Goal: Task Accomplishment & Management: Complete application form

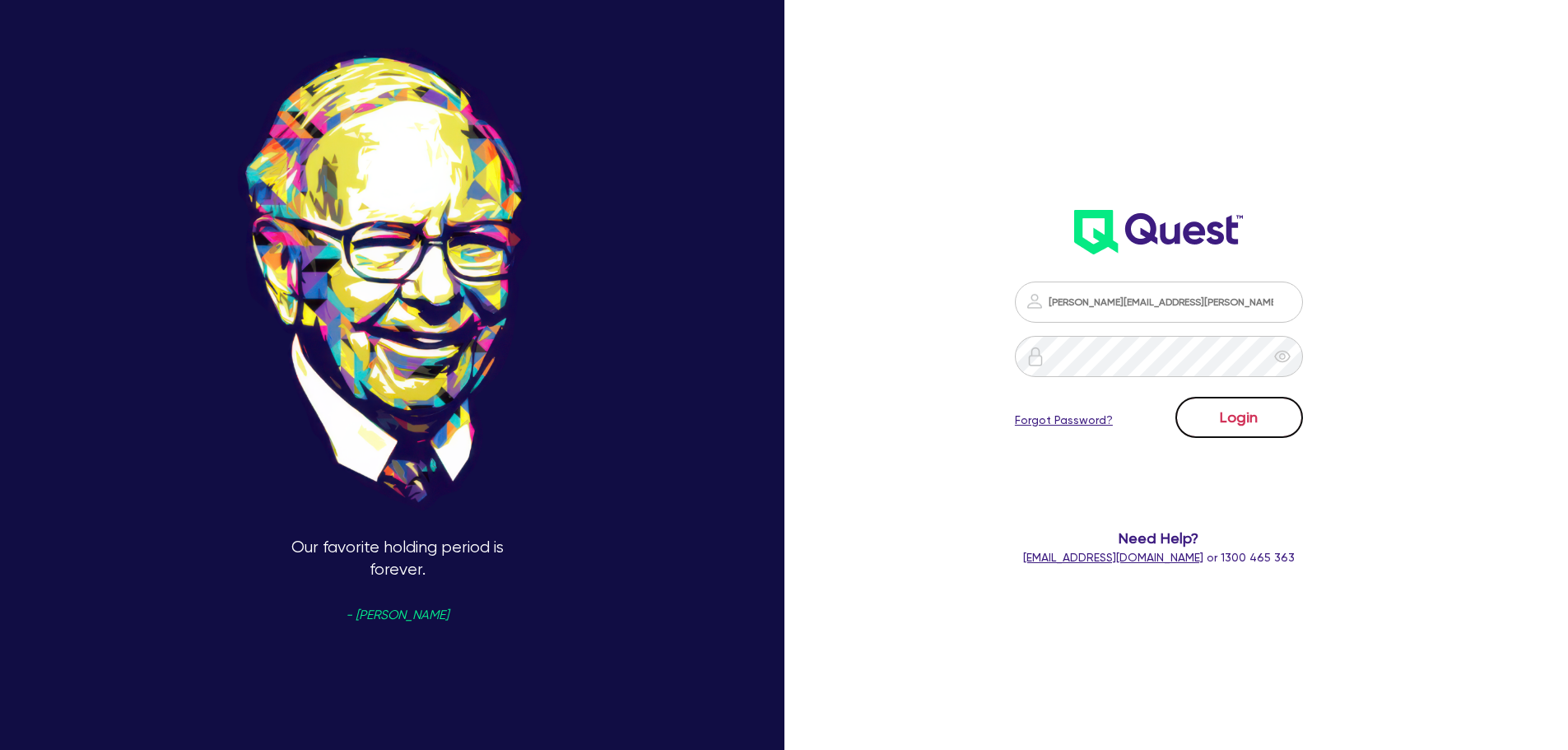
click at [1200, 419] on button "Login" at bounding box center [1239, 417] width 128 height 41
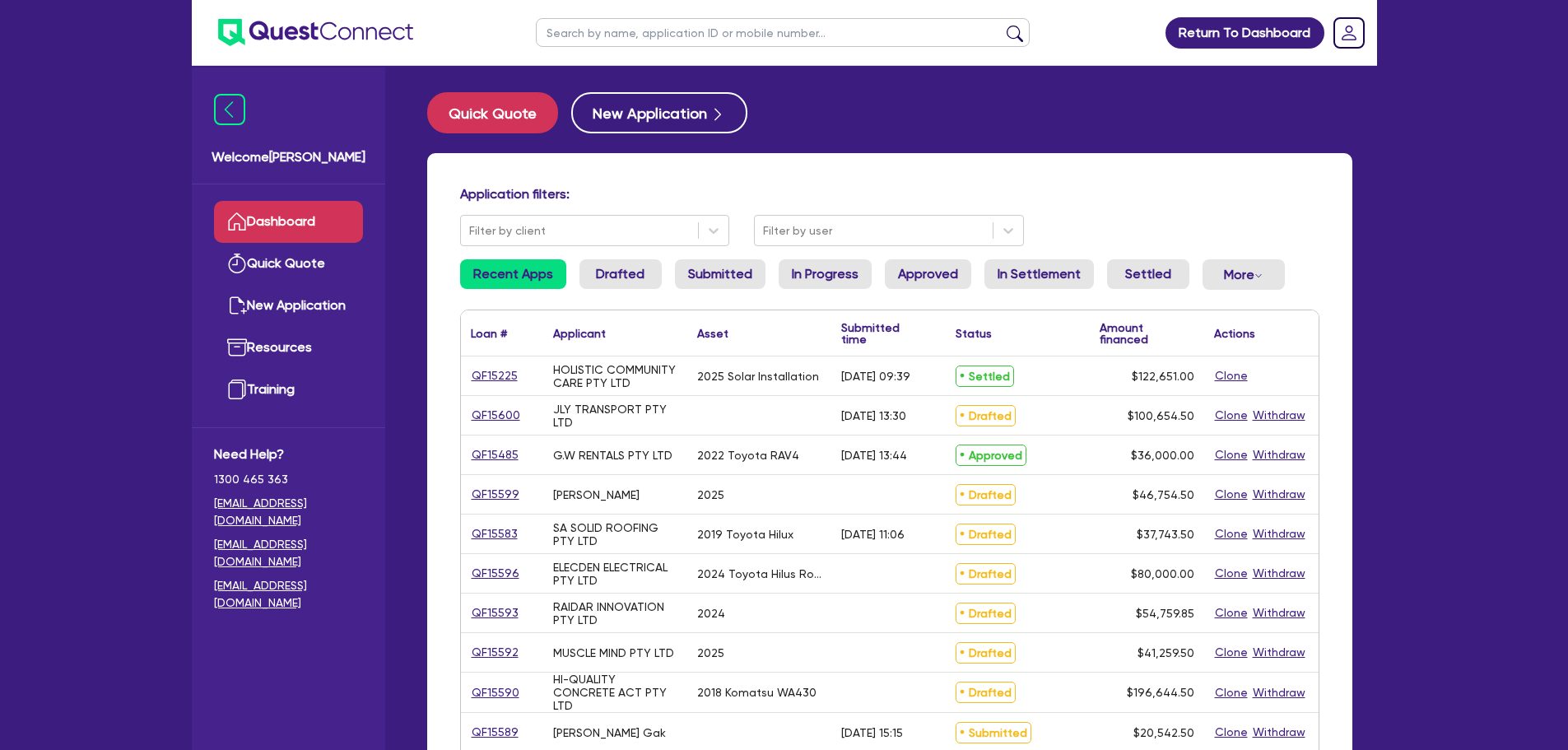
click at [671, 41] on input "text" at bounding box center [783, 32] width 494 height 29
type input "zabl"
click at [1002, 25] on button "submit" at bounding box center [1015, 36] width 26 height 23
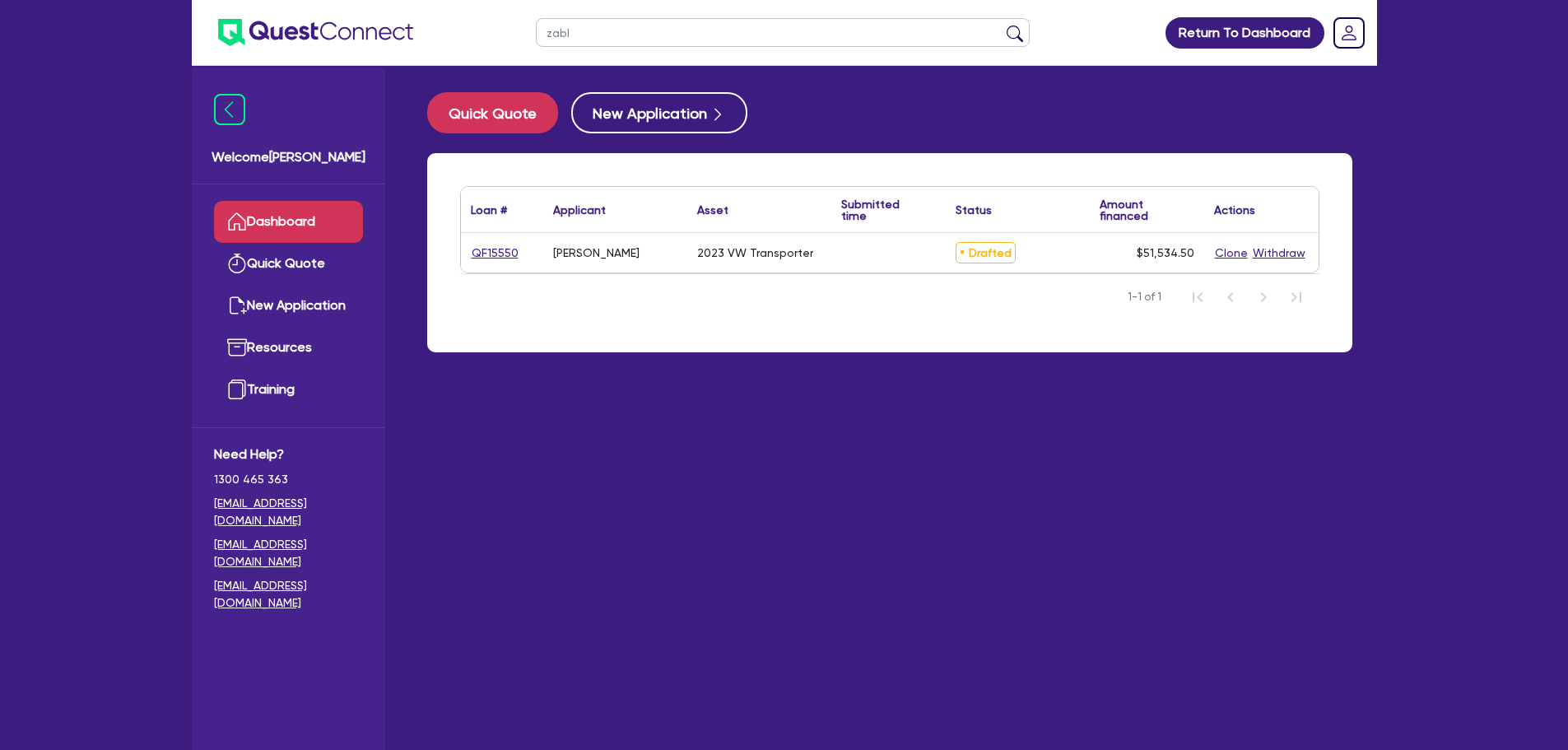
click at [475, 263] on div "QF15550" at bounding box center [502, 253] width 82 height 40
click at [506, 244] on link "QF15550" at bounding box center [495, 253] width 49 height 19
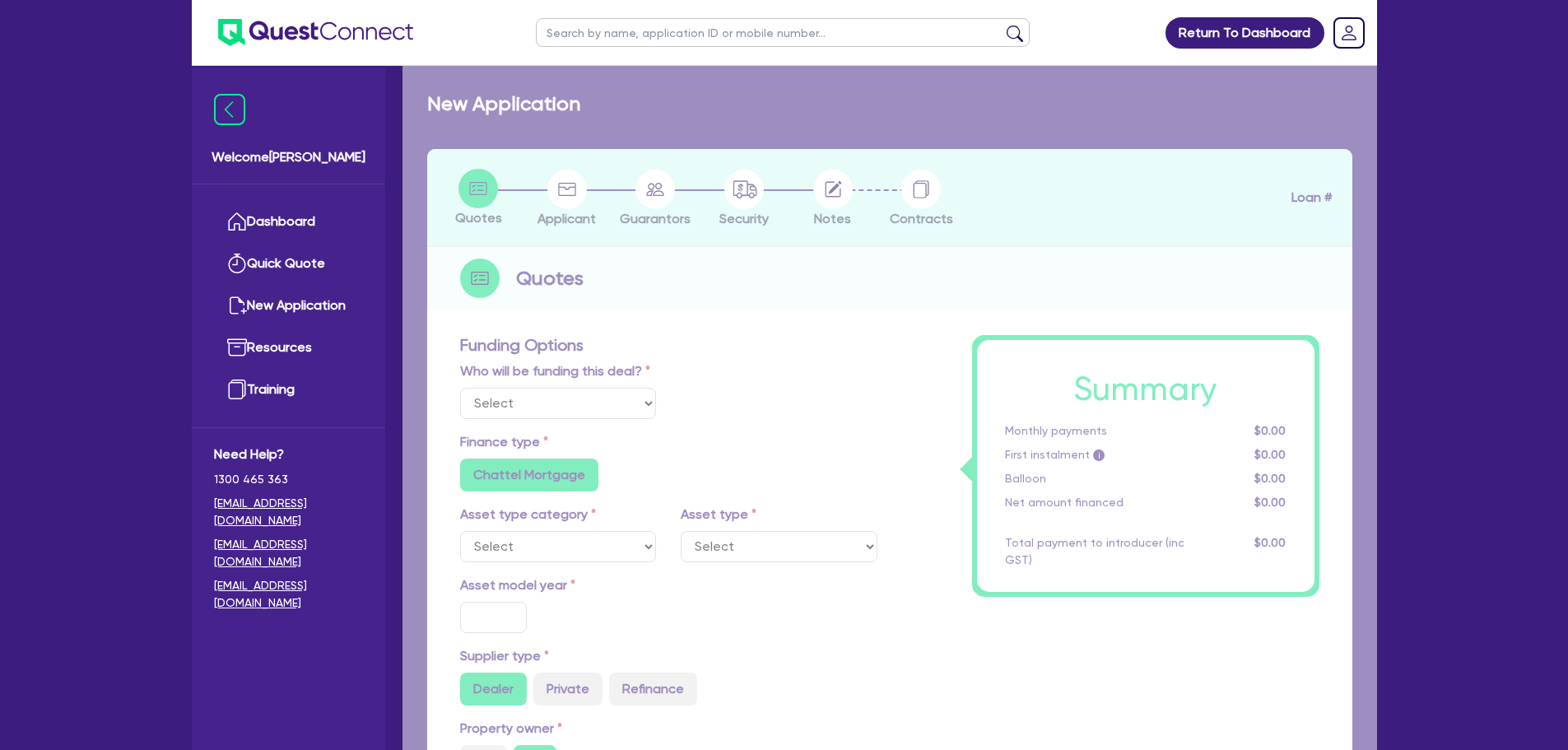
select select "Other"
select select "CARS_AND_LIGHT_TRUCKS"
type input "2023"
radio input "true"
type input "50,000"
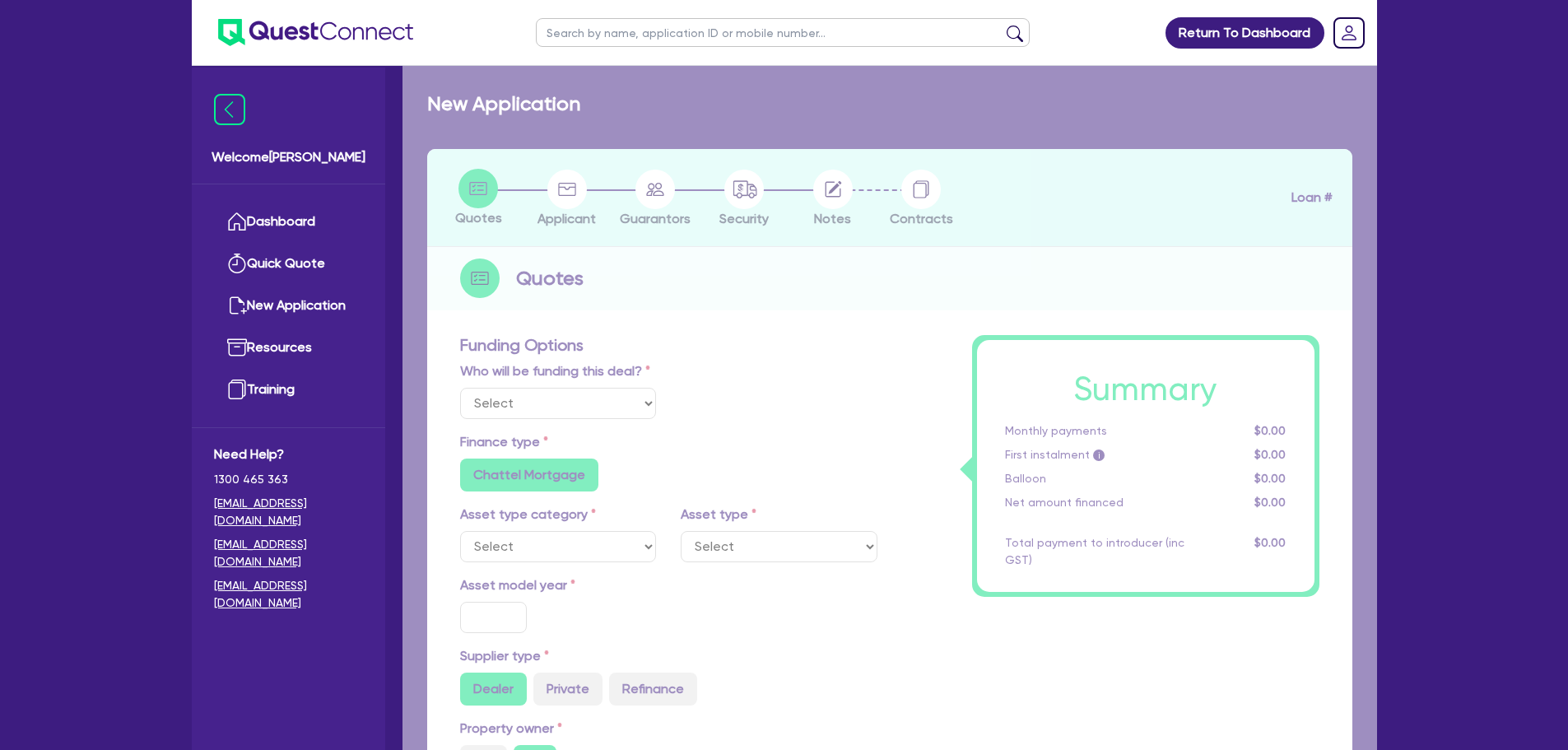
type input "3"
type input "1,546.04"
radio input "false"
type input "6.64"
type input "495"
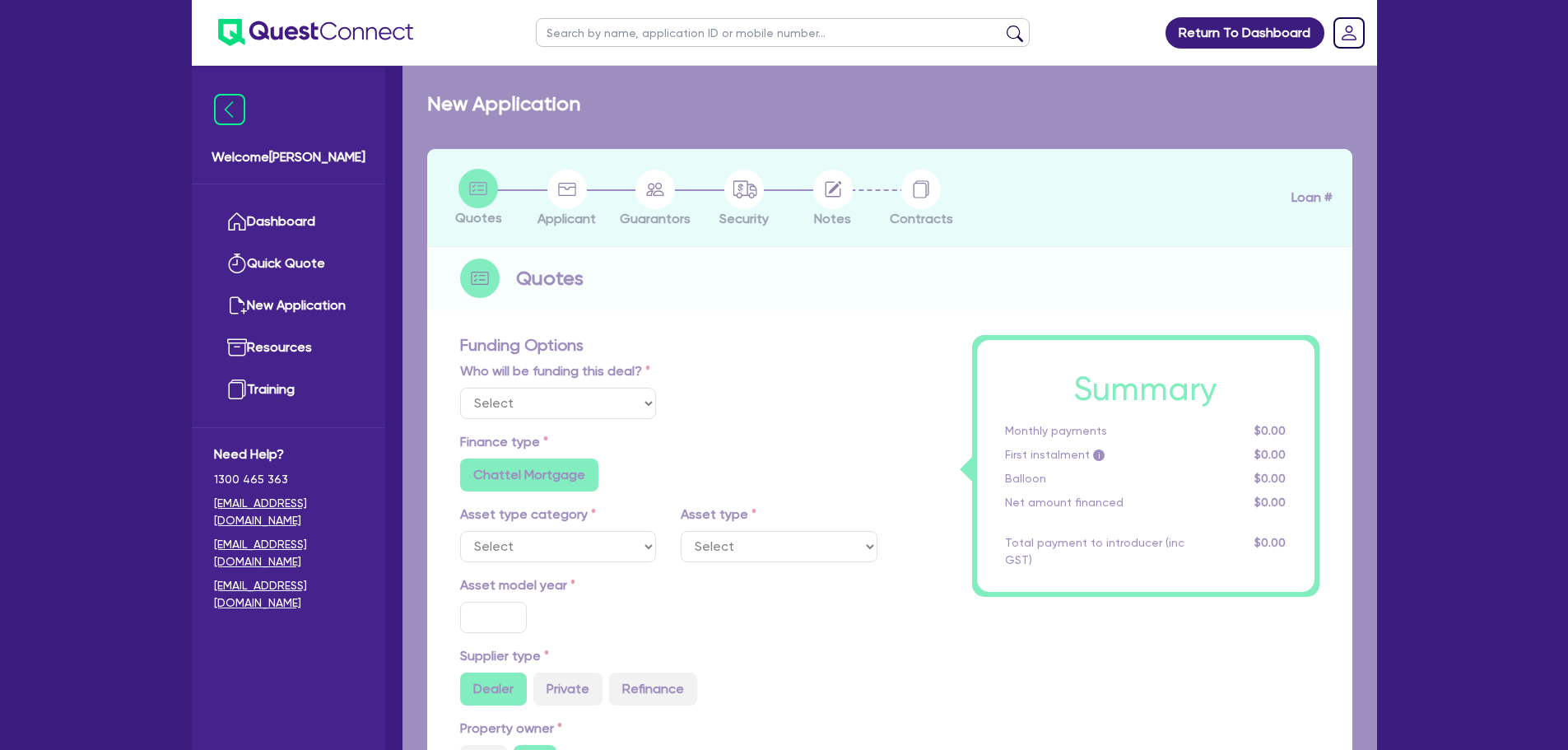
type input "900"
radio input "true"
select select "VANS_AND_UTES"
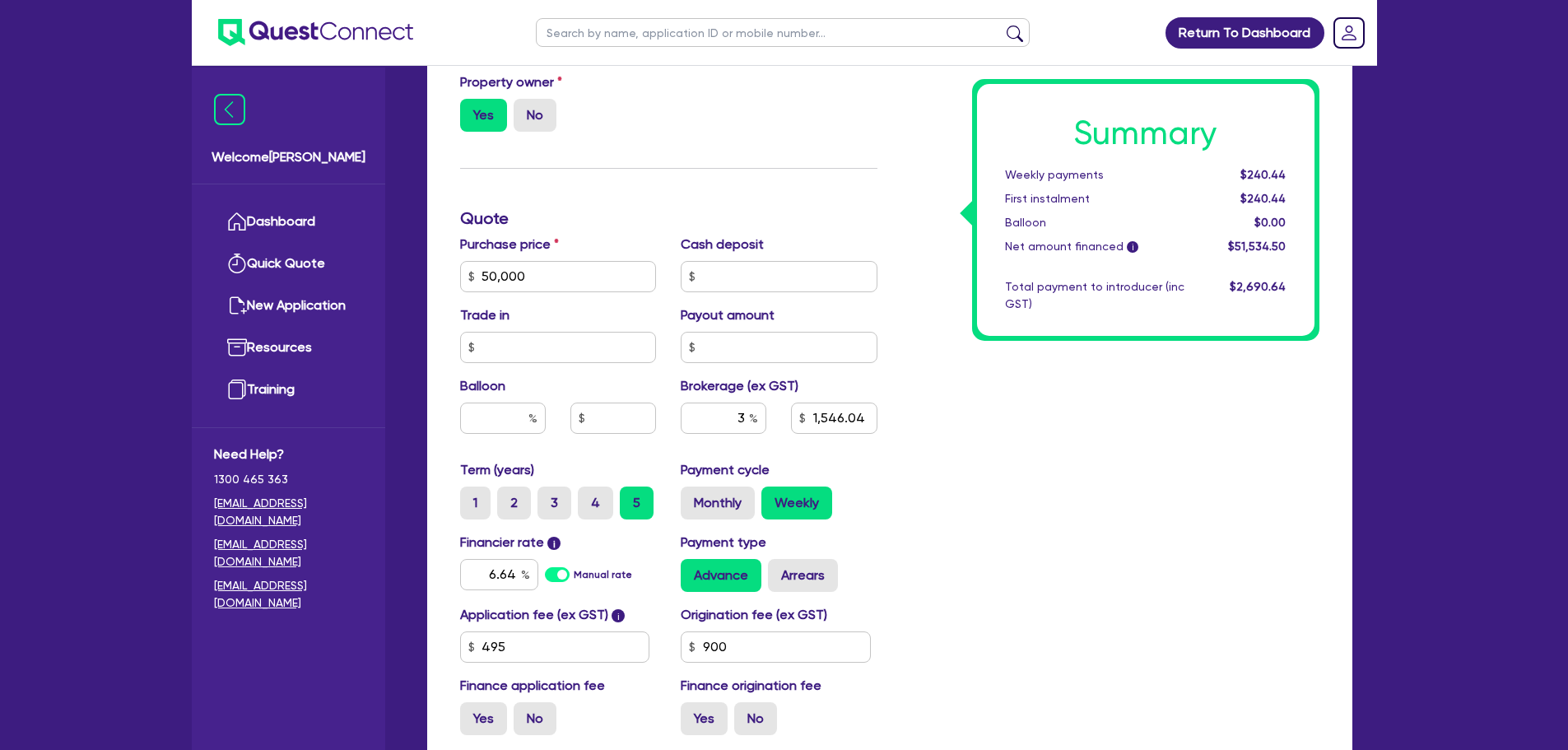
scroll to position [660, 0]
click at [746, 419] on input "3" at bounding box center [724, 417] width 86 height 31
type input "50,000"
type input "1,546.04"
type input "50,000"
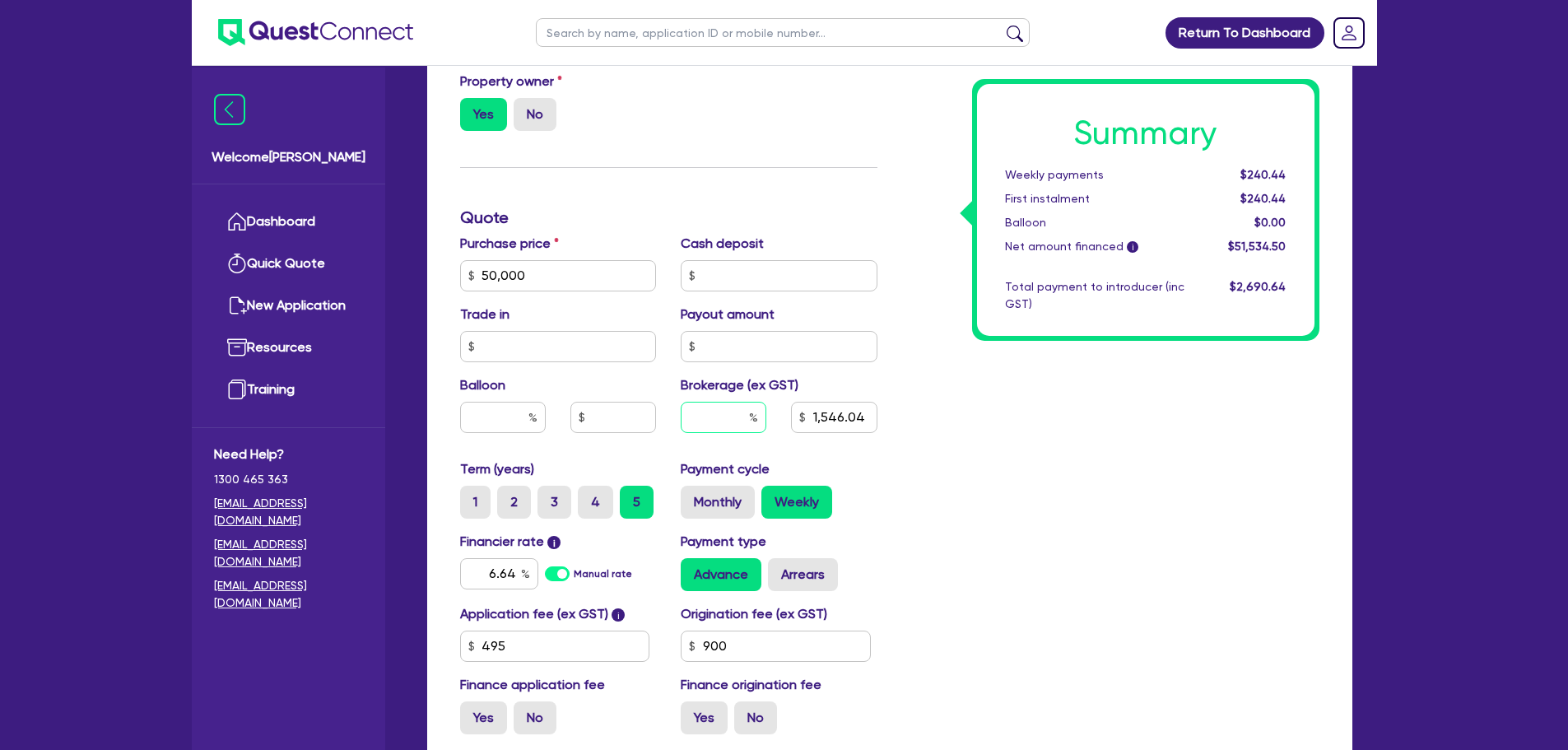
type input "4"
type input "1,546.04"
type input "4"
type input "50,000"
type input "1,546.04"
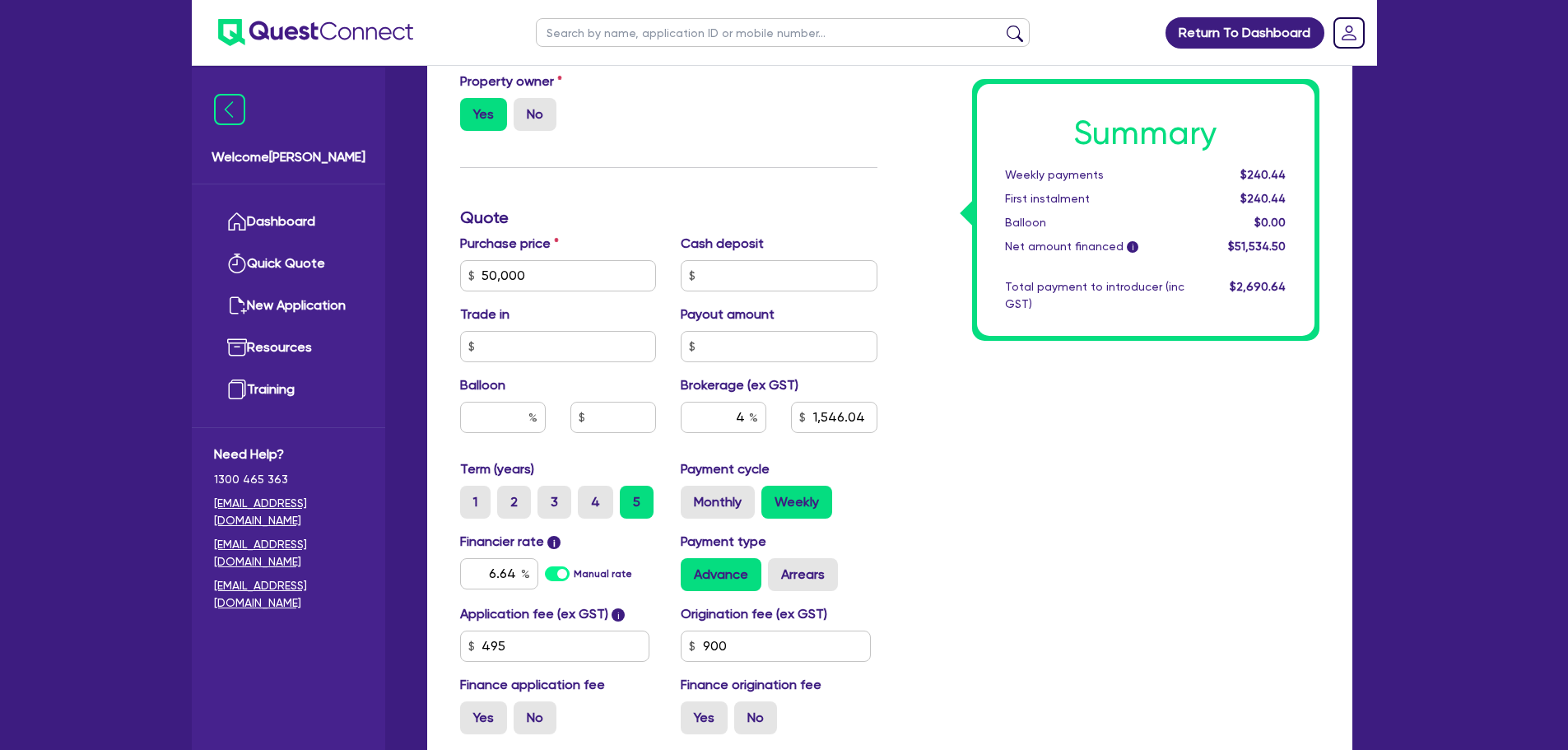
click at [929, 469] on div "Summary Weekly payments $240.44 First instalment $240.44 Balloon $0.00 Net amou…" at bounding box center [1111, 217] width 442 height 1059
type input "50,000"
type input "2,061.38"
click at [742, 421] on input "4" at bounding box center [724, 417] width 86 height 31
type input "50,000"
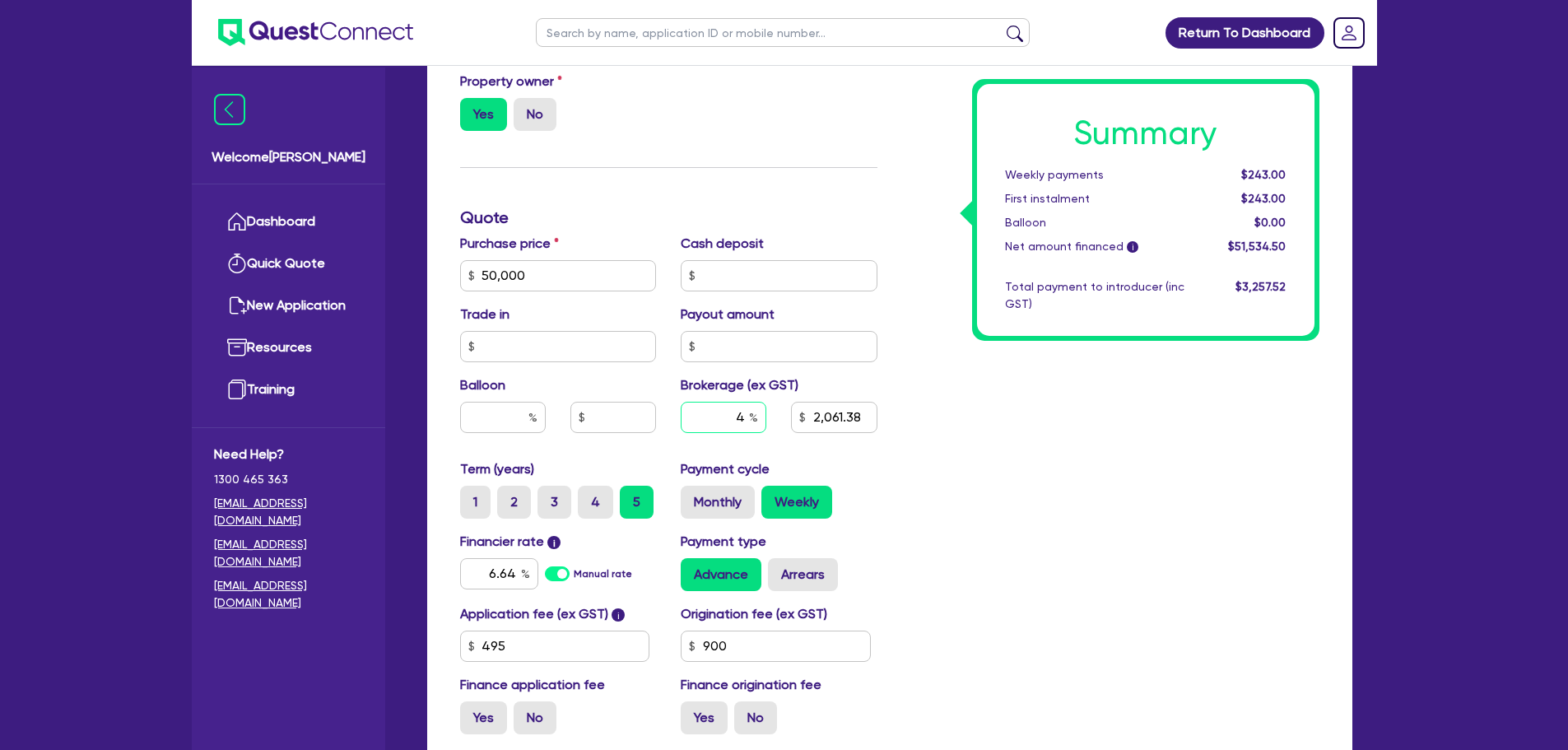
type input "2,061.38"
type input "50,000"
type input "3"
type input "2,061.38"
type input "3"
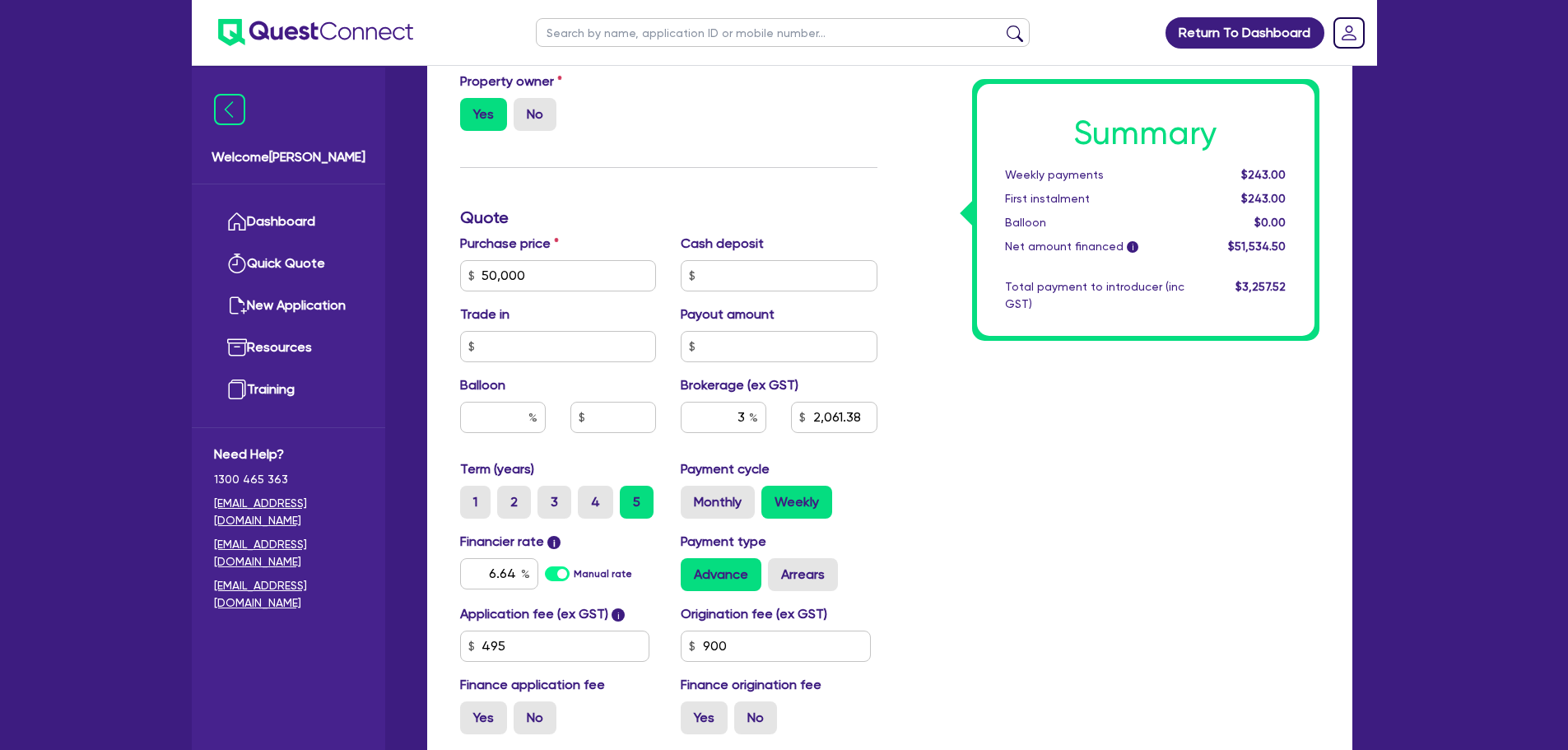
type input "50,000"
type input "2,061.38"
type input "50,000"
type input "1,546.04"
click at [1059, 560] on div "Summary Weekly payments $240.44 First instalment $240.44 Balloon $0.00 Net amou…" at bounding box center [1111, 217] width 442 height 1059
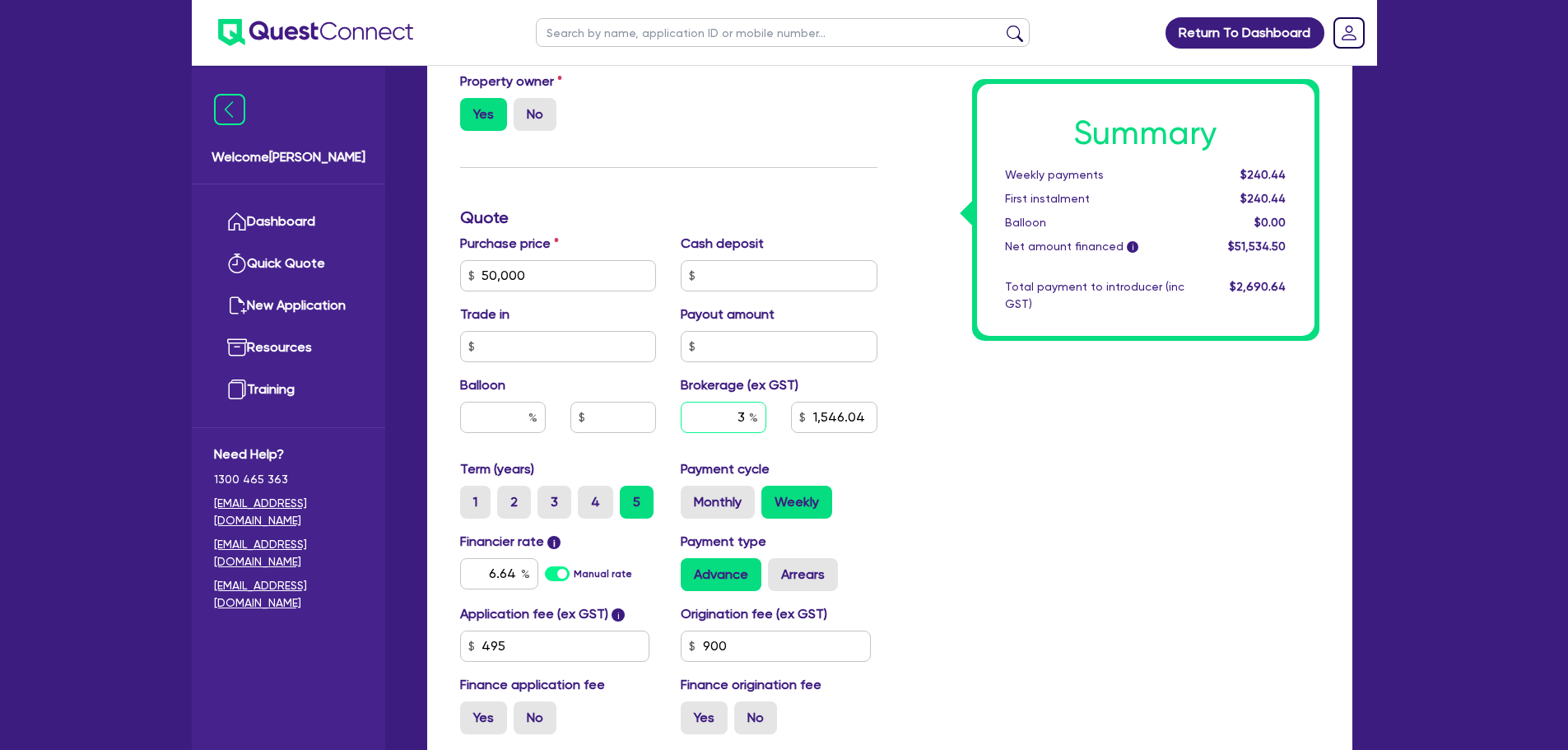
type input "50,000"
type input "1,546.04"
click at [746, 412] on input "text" at bounding box center [724, 417] width 86 height 31
type input "50,000"
type input "4"
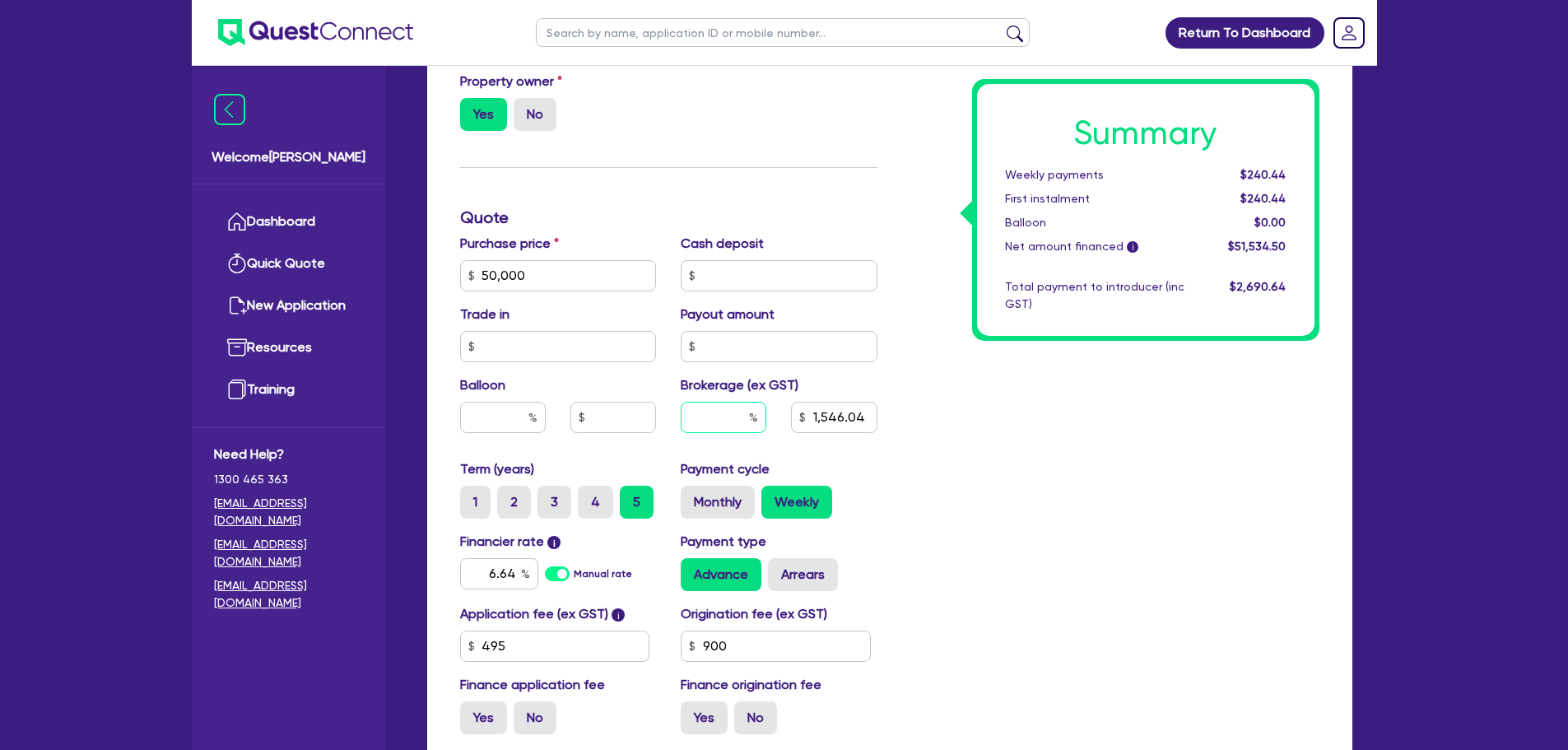
type input "1,546.04"
type input "50,000"
type input "1,546.04"
type input "50,000"
type input "3"
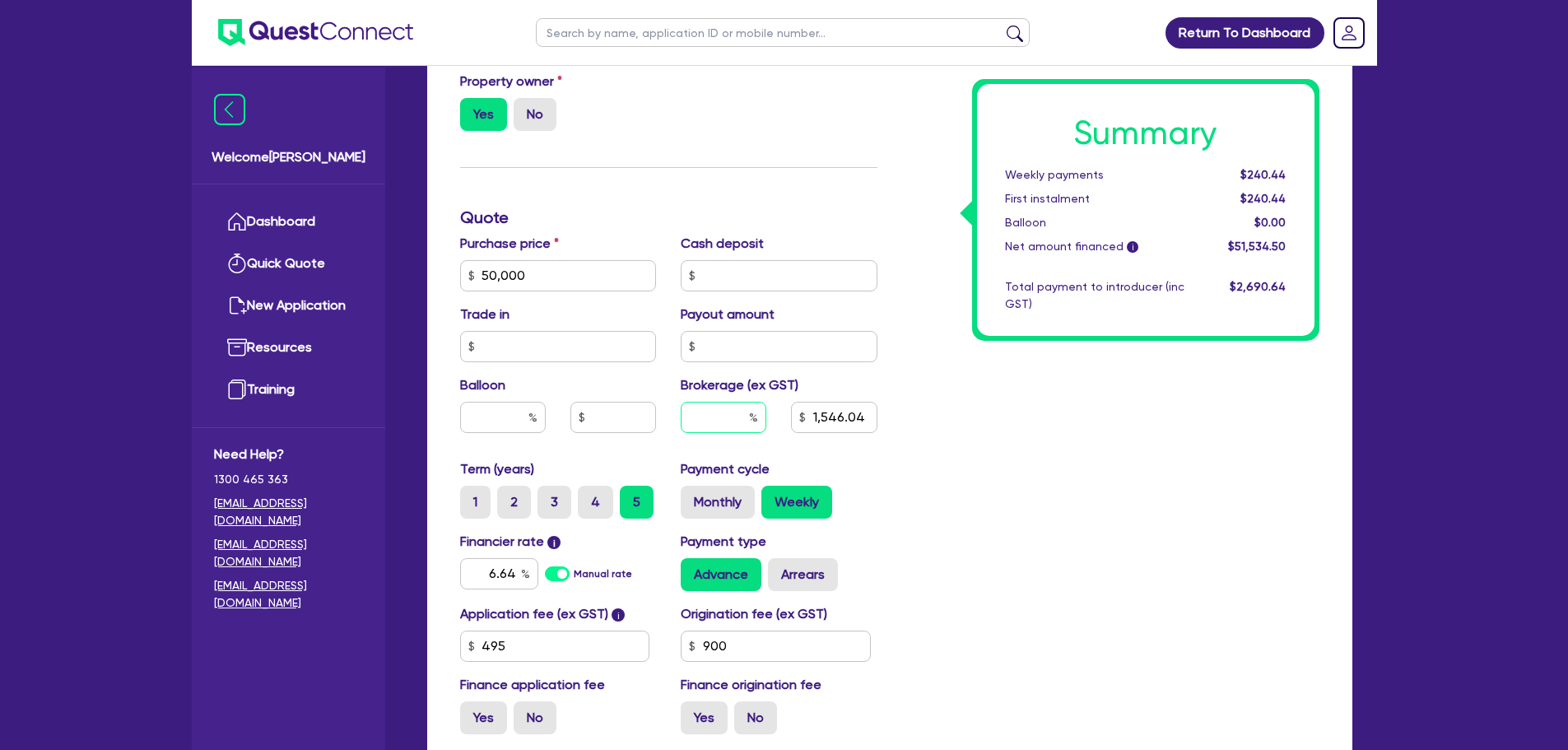
type input "1,546.04"
type input "50,000"
type input "1,546.04"
type input "50,000"
type input "4"
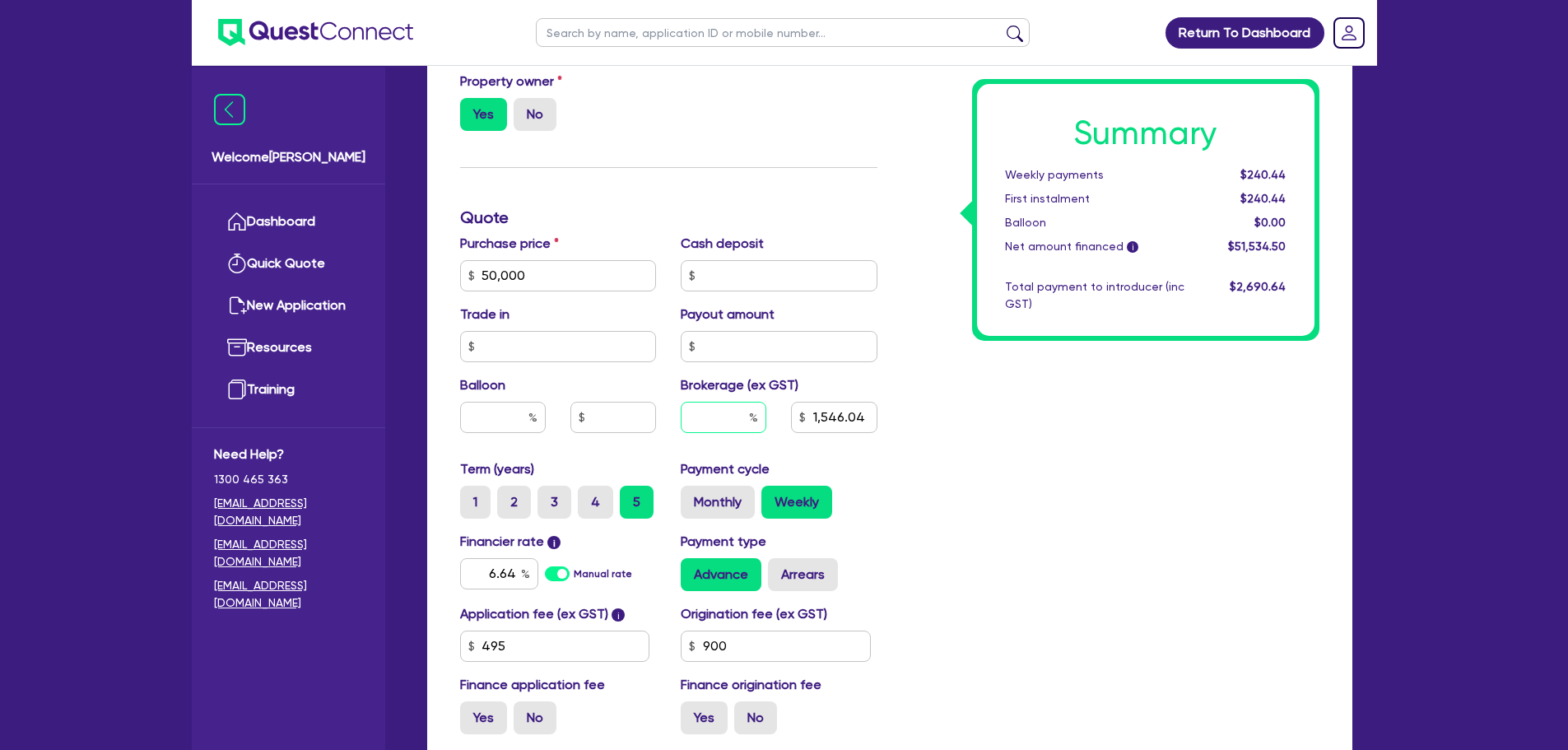
type input "1,546.04"
type input "4"
type input "50,000"
type input "1,546.04"
type input "50,000"
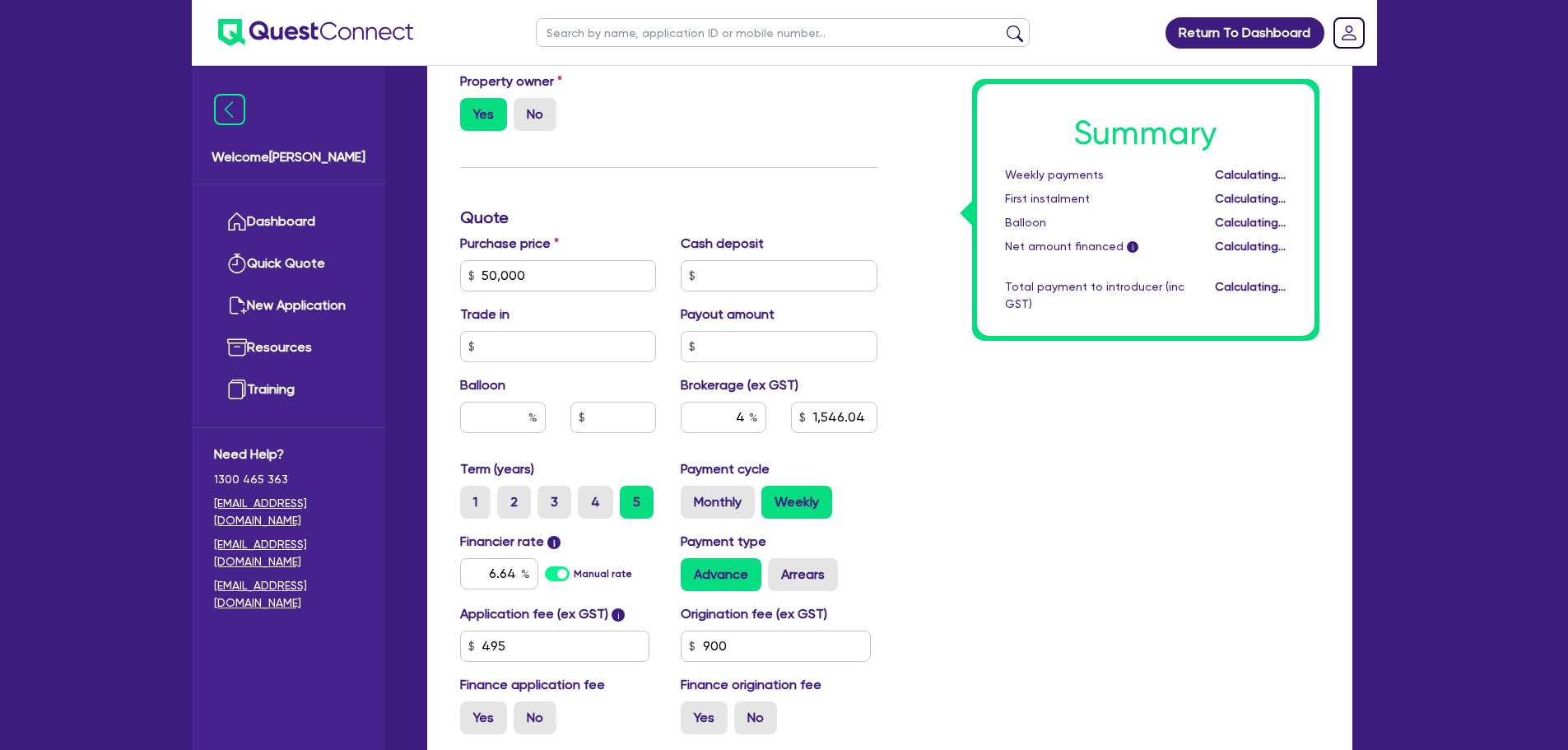
type input "2,061.38"
click at [1021, 510] on div "Summary Weekly payments Calculating... First instalment Calculating... Balloon …" at bounding box center [1111, 217] width 442 height 1059
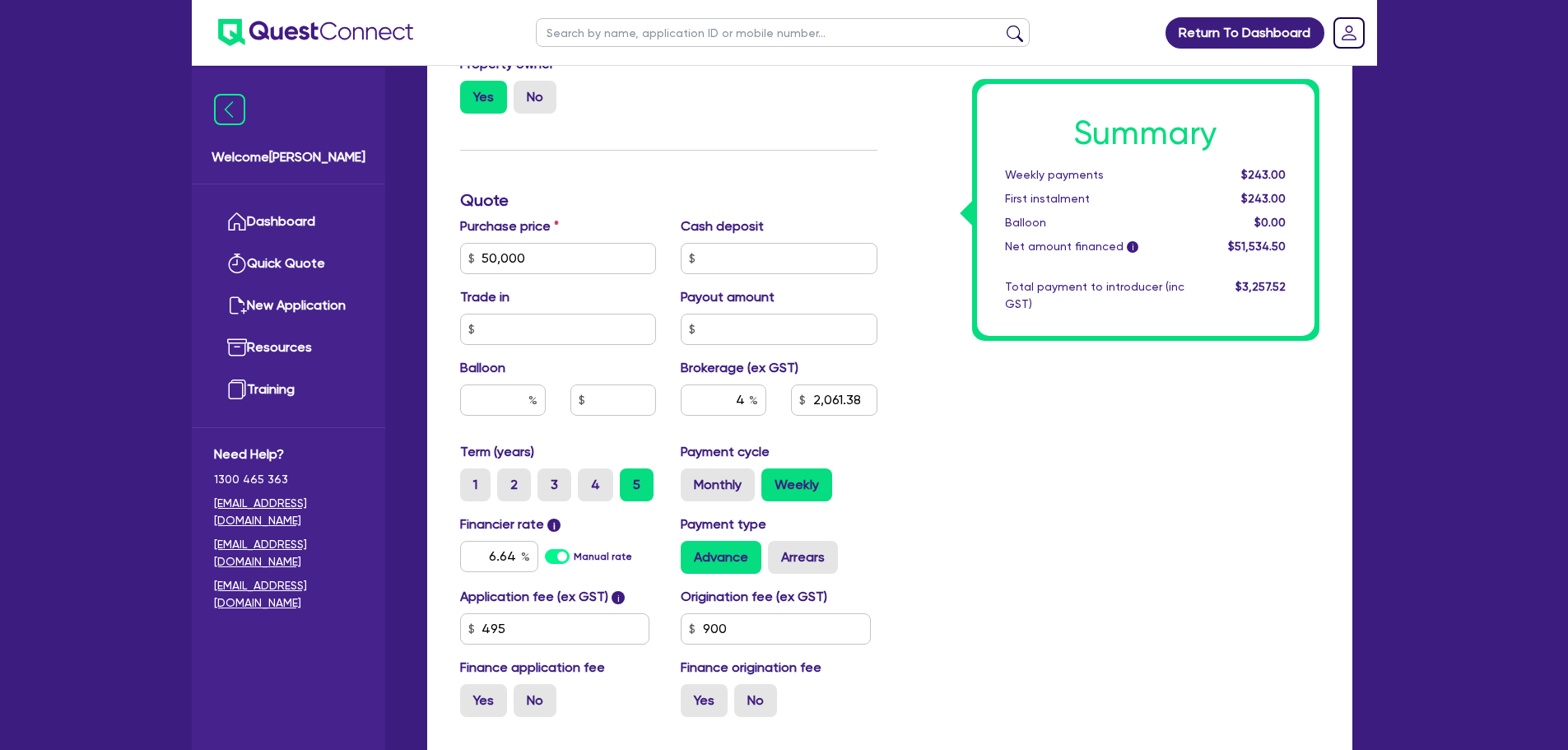
scroll to position [678, 0]
type input "50,000"
type input "2,061.38"
click at [747, 395] on input "text" at bounding box center [724, 399] width 86 height 31
type input "50,000"
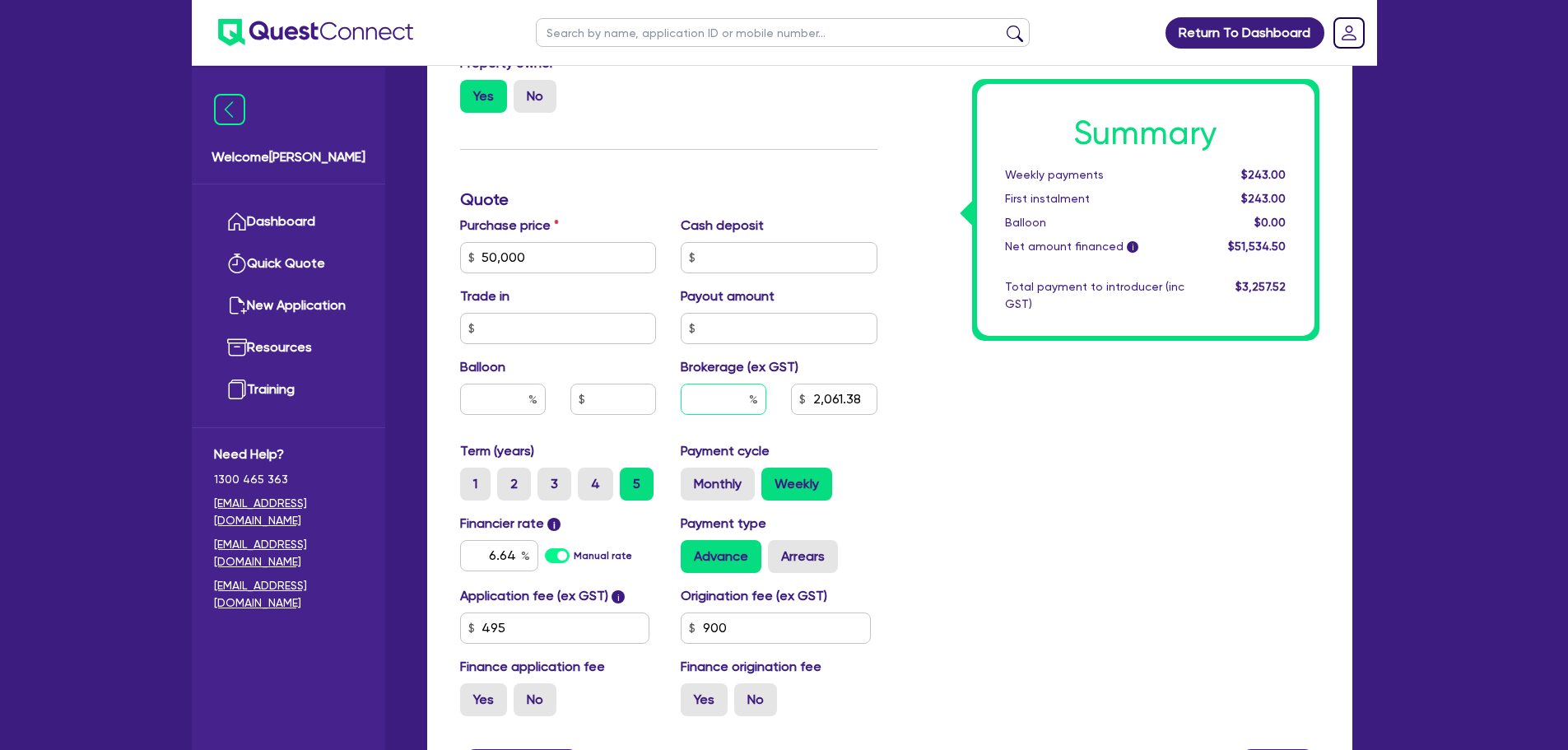
type input "3"
type input "2,061.38"
type input "3"
type input "50,000"
type input "2,061.38"
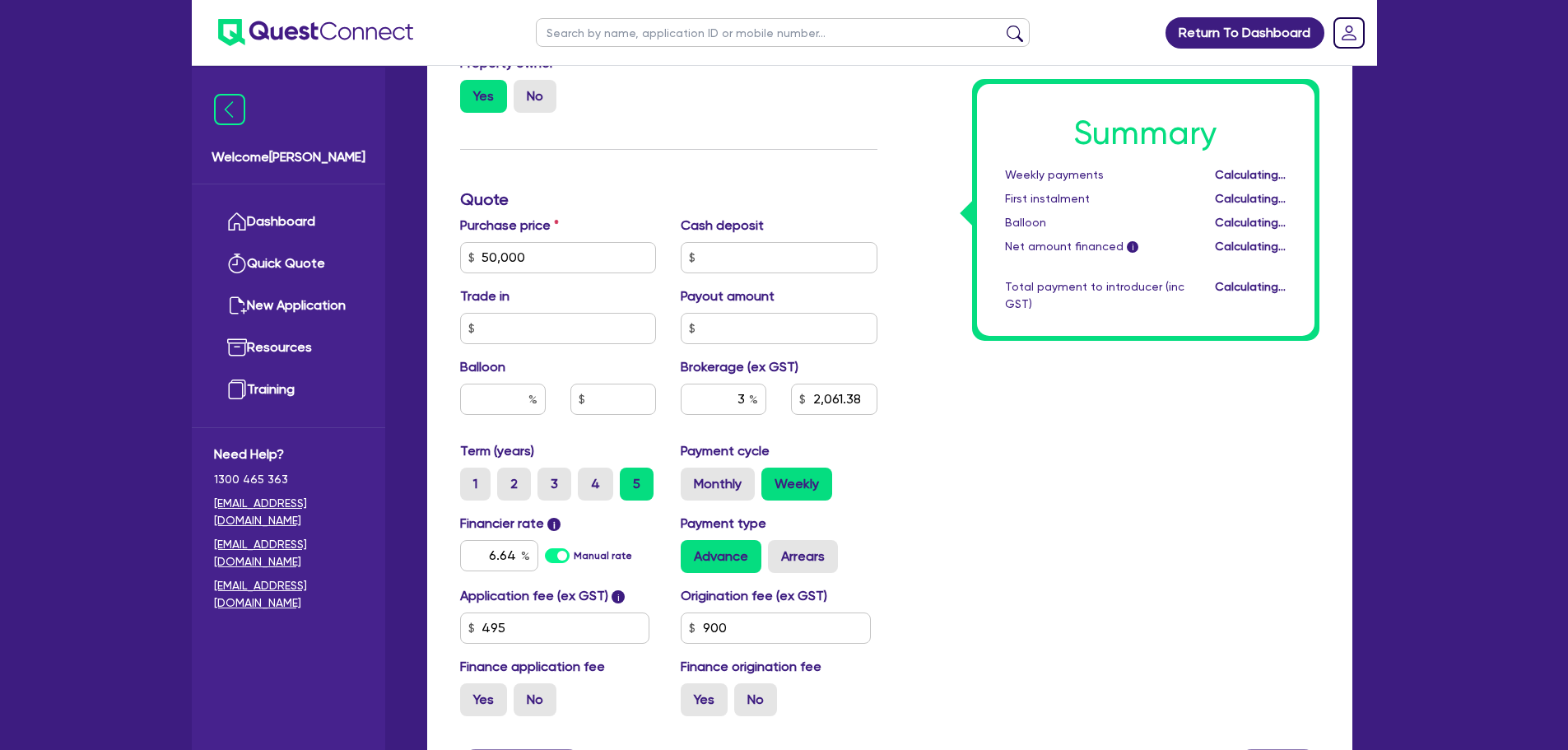
type input "50,000"
type input "1,546.04"
click at [984, 485] on div "Summary Weekly payments Calculating... First instalment Calculating... Balloon …" at bounding box center [1111, 199] width 442 height 1059
type input "50,000"
type input "1,546.04"
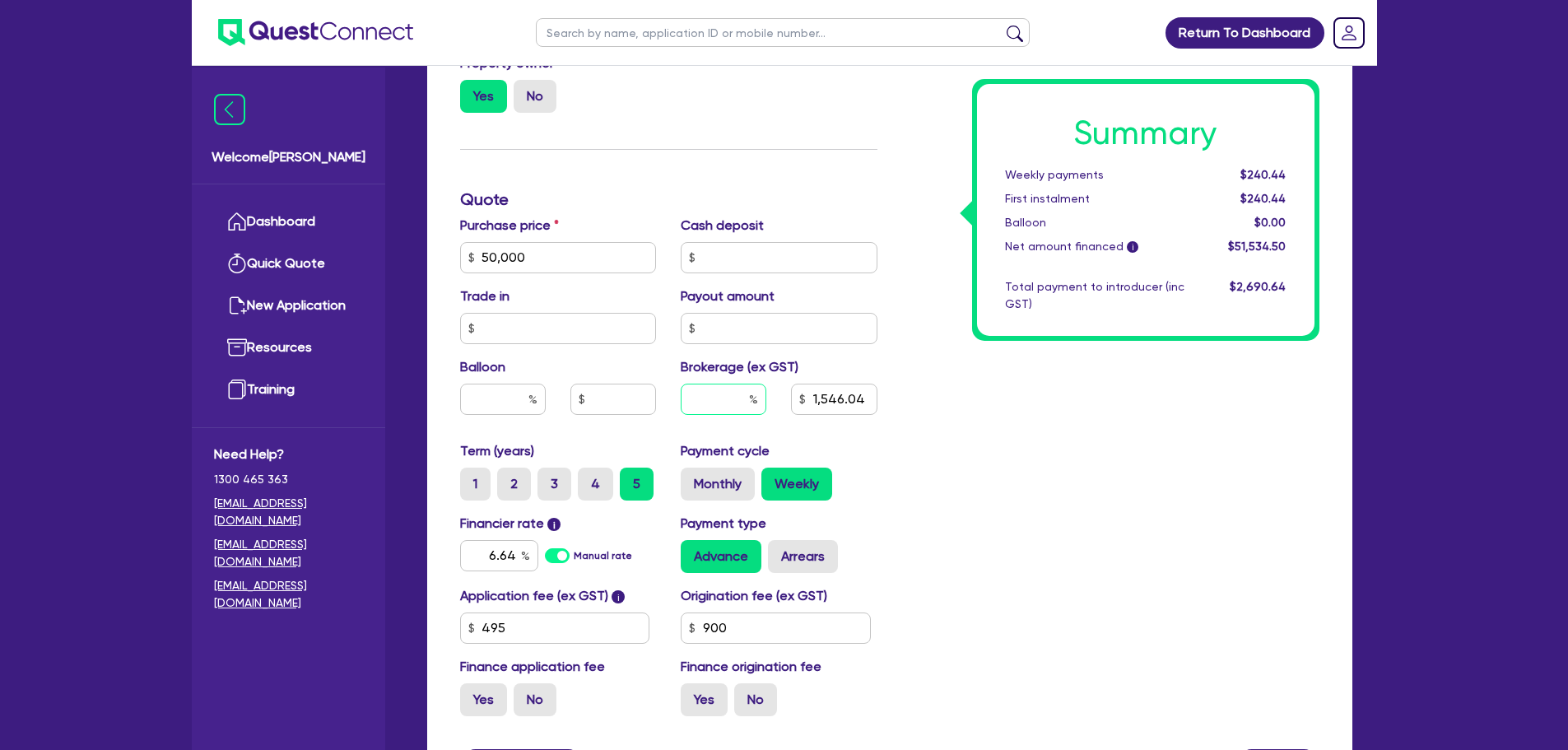
click at [743, 397] on input "text" at bounding box center [724, 399] width 86 height 31
type input "50,000"
type input "4"
type input "1,546.04"
type input "4"
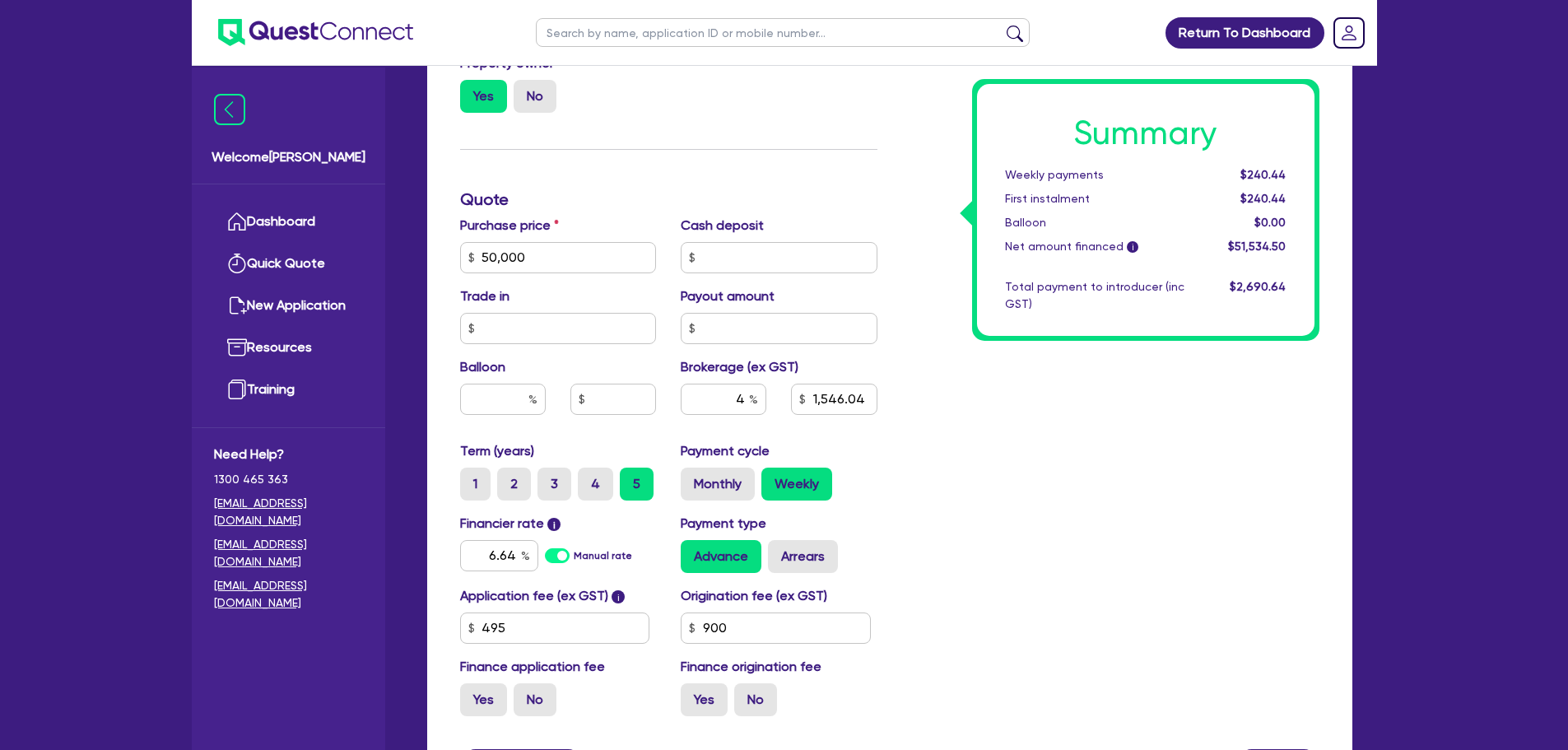
type input "50,000"
type input "1,546.04"
type input "50,000"
type input "2,061.38"
click at [940, 452] on div "Summary Weekly payments $243.00 First instalment $243.00 Balloon $0.00 Net amou…" at bounding box center [1111, 199] width 442 height 1059
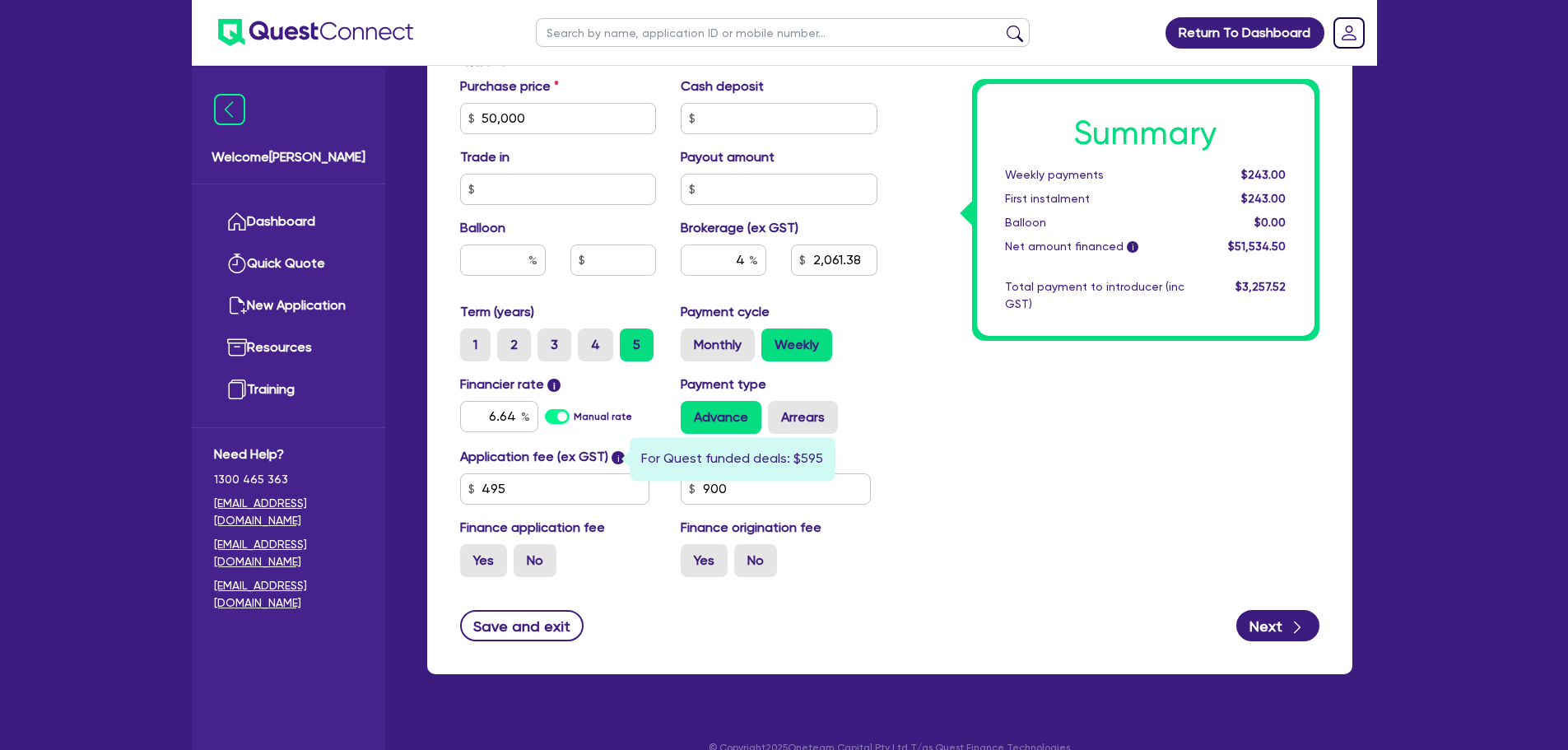
scroll to position [818, 0]
click at [572, 28] on input "text" at bounding box center [783, 32] width 494 height 29
type input "threl"
click button "submit" at bounding box center [1015, 36] width 26 height 23
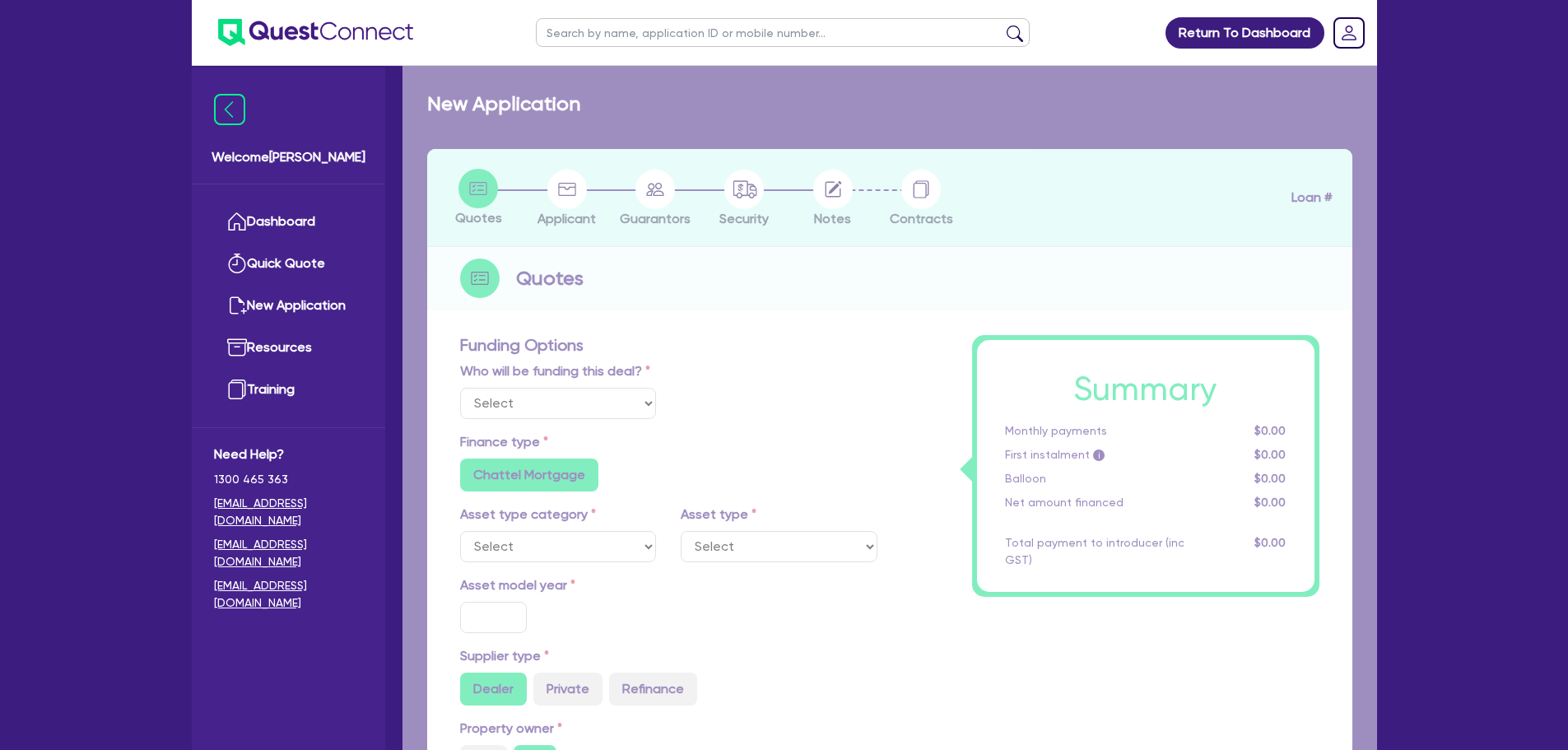
select select "Quest Finance - Own Book"
select select "CARS_AND_LIGHT_TRUCKS"
type input "2018"
radio input "true"
type input "25,000"
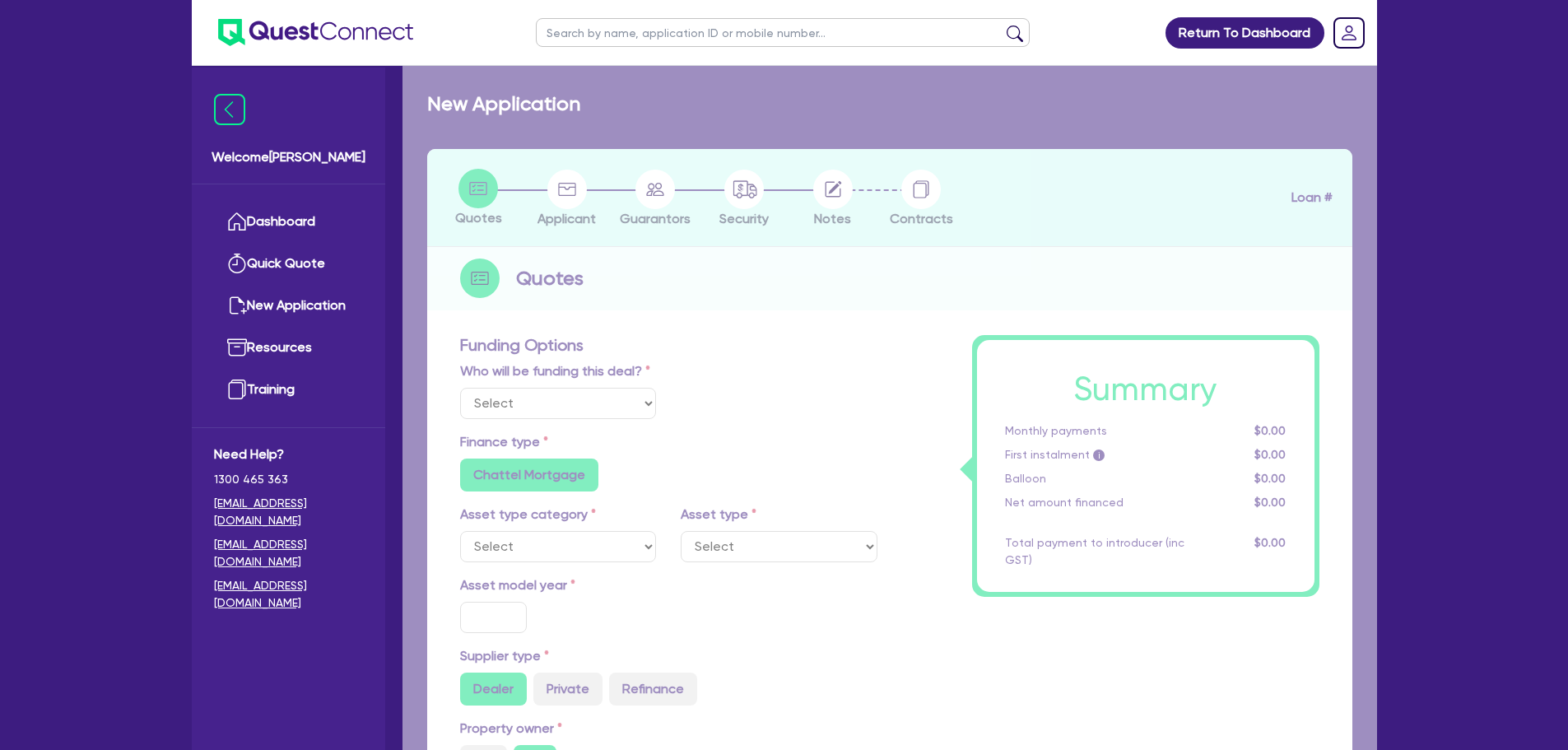
type input "8"
type input "2,139.48"
type input "17.95"
type input "990"
radio input "true"
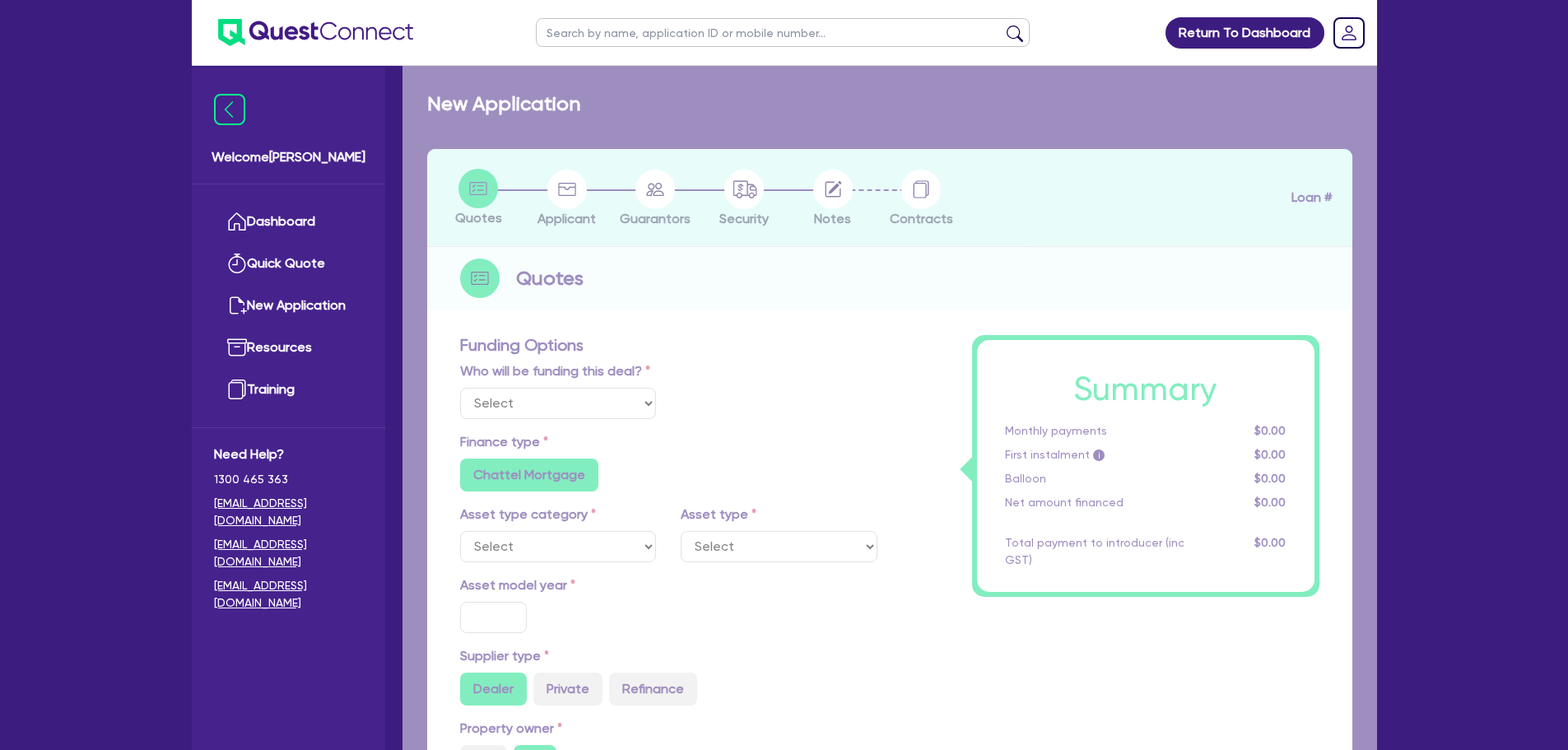
radio input "true"
select select "PASSENGER_VEHICLES"
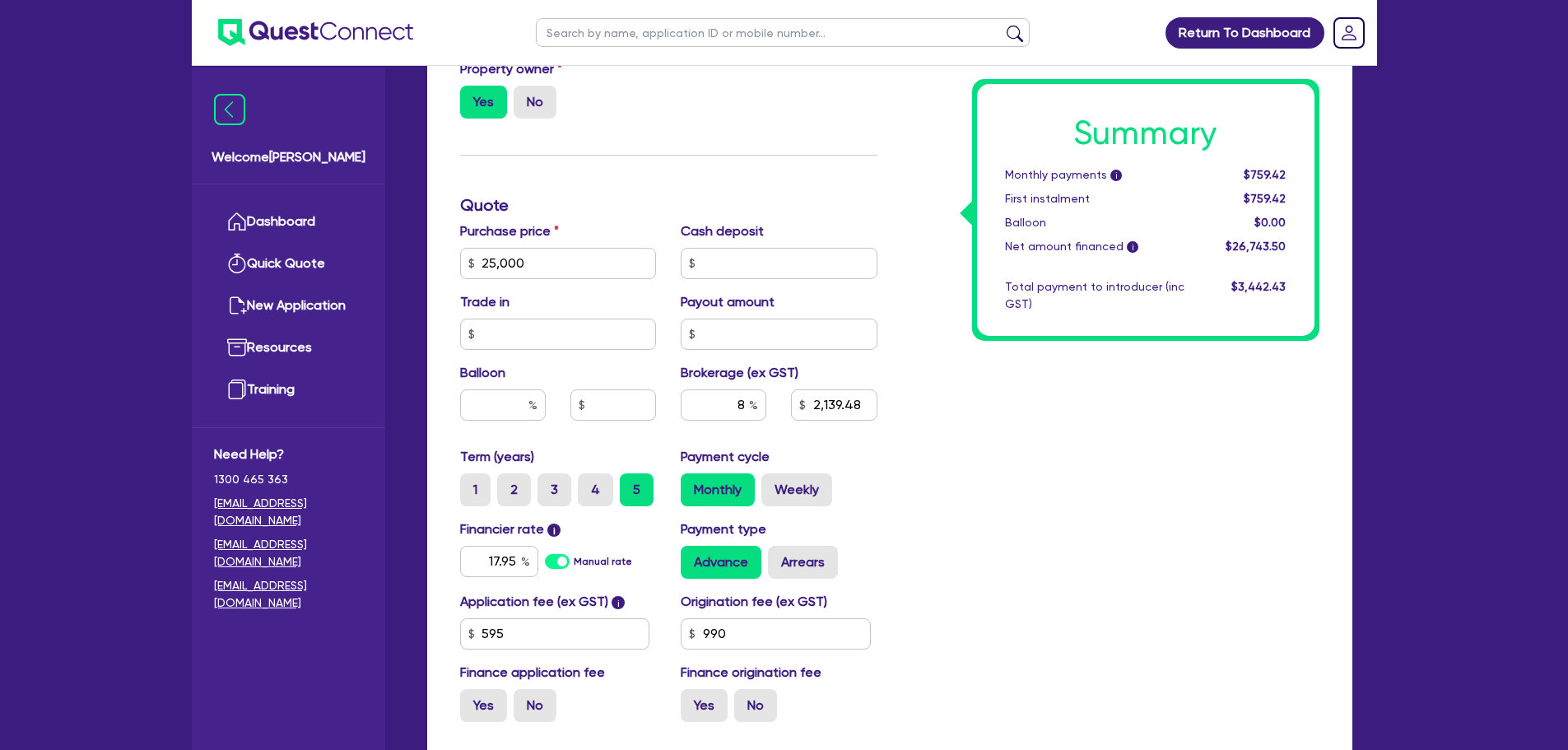
scroll to position [673, 0]
click at [1030, 496] on div "Summary Monthly payments i $759.42 First instalment $759.42 Balloon $0.00 Net a…" at bounding box center [1111, 204] width 442 height 1059
click at [776, 622] on input "990" at bounding box center [776, 632] width 190 height 31
type input "25,000"
type input "2,139.48"
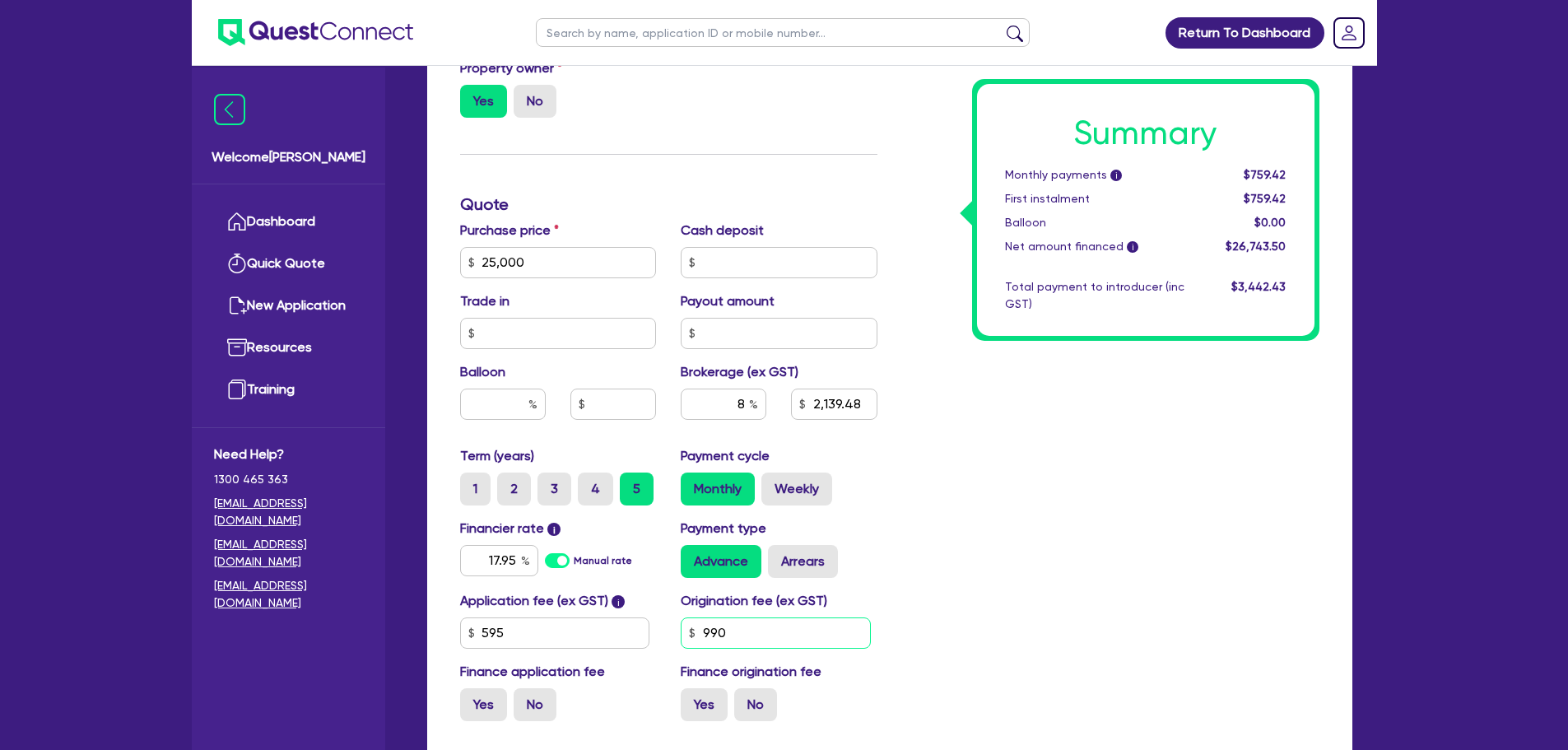
type input "99"
type input "25,000"
type input "2,139.48"
type input "9"
type input "25,000"
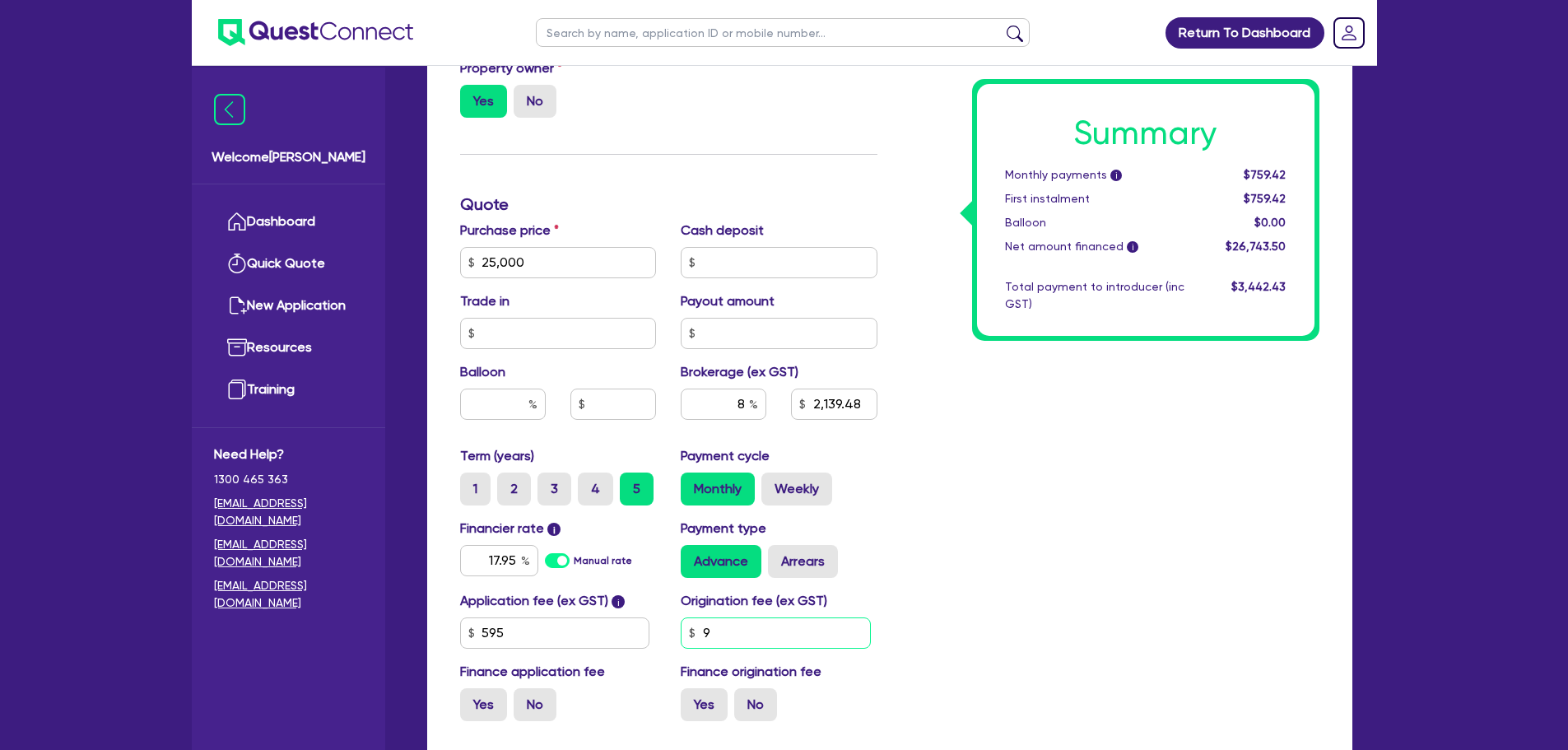
type input "2,139.48"
type input "25,000"
type input "2,139.48"
click at [979, 614] on div "Summary Monthly payments i $759.42 First instalment $759.42 Balloon $0.00 Net a…" at bounding box center [1111, 204] width 442 height 1059
type input "25,000"
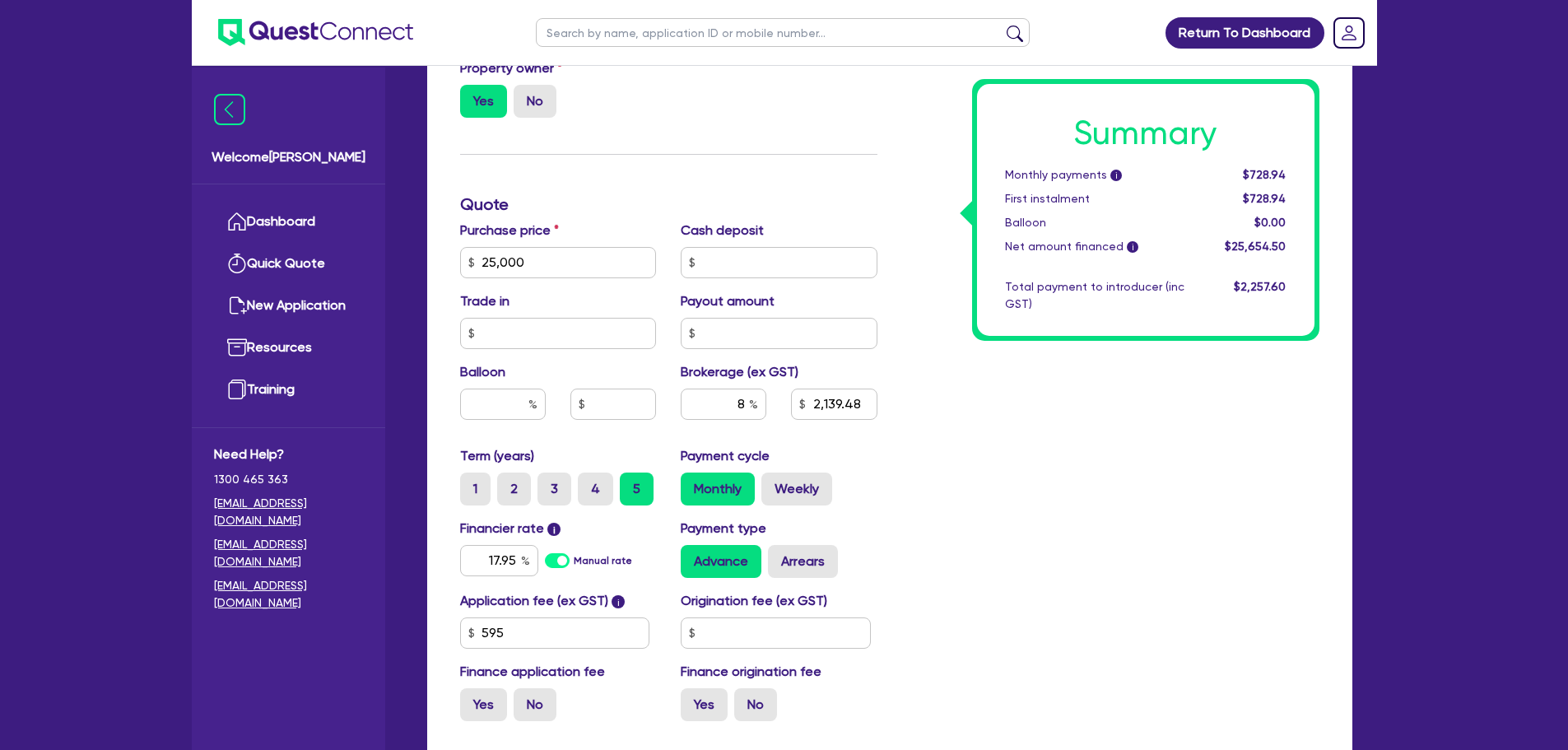
type input "2,052.36"
click at [774, 637] on input "text" at bounding box center [776, 632] width 190 height 31
type input "25,000"
type input "2,052.36"
type input "9"
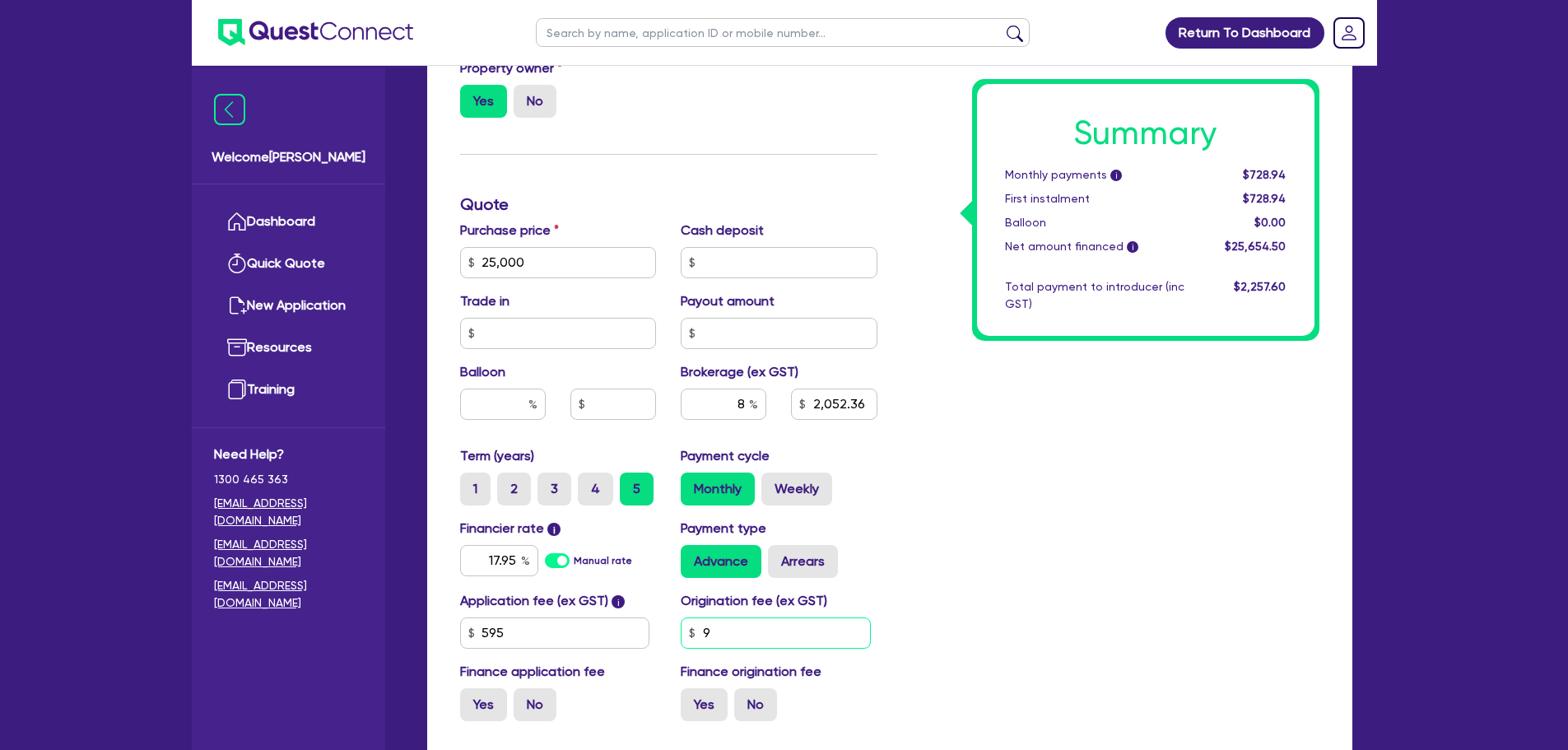
type input "25,000"
type input "2,052.36"
type input "90"
type input "25,000"
type input "2,052.36"
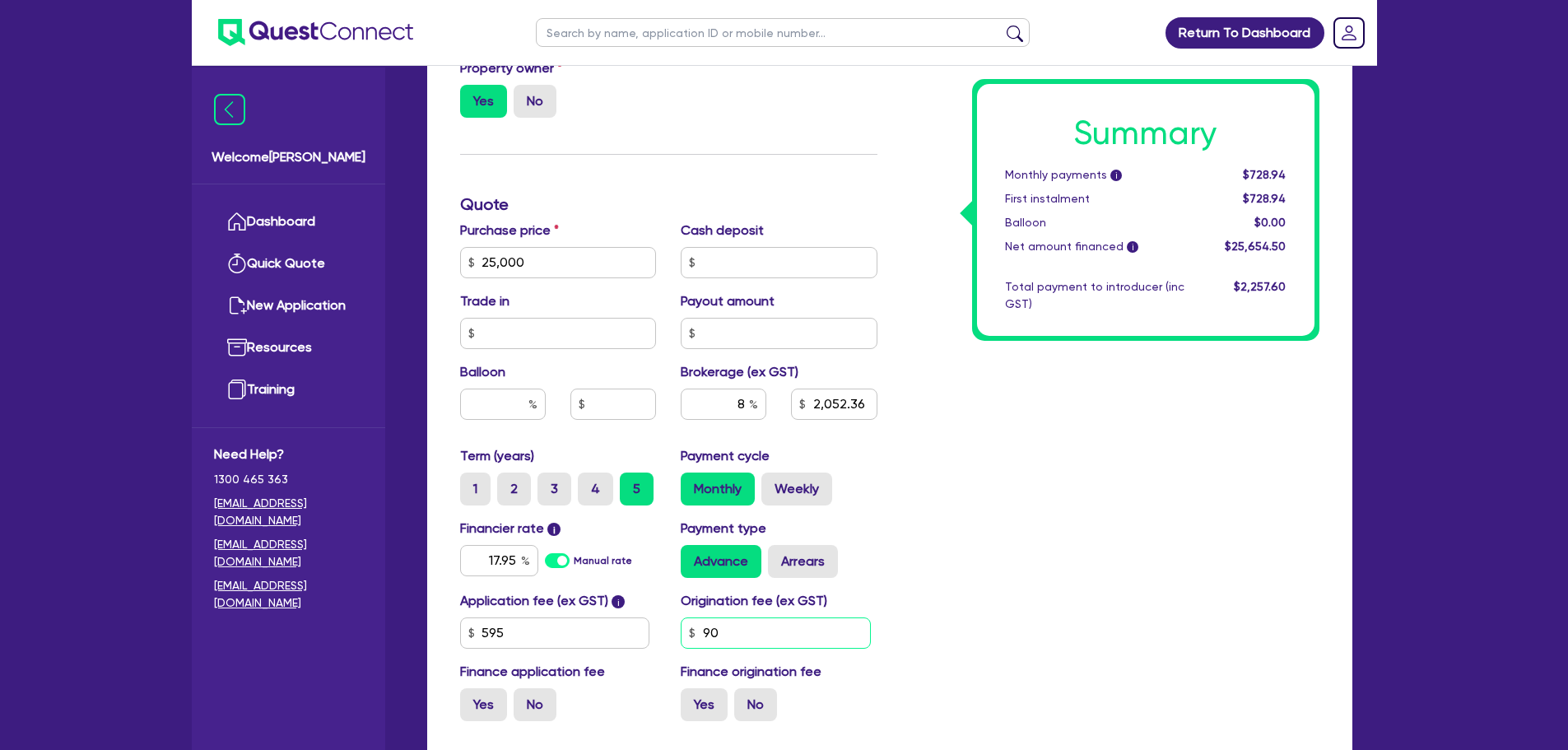
type input "900"
type input "25,000"
type input "2,052.36"
type input "90"
type input "25,000"
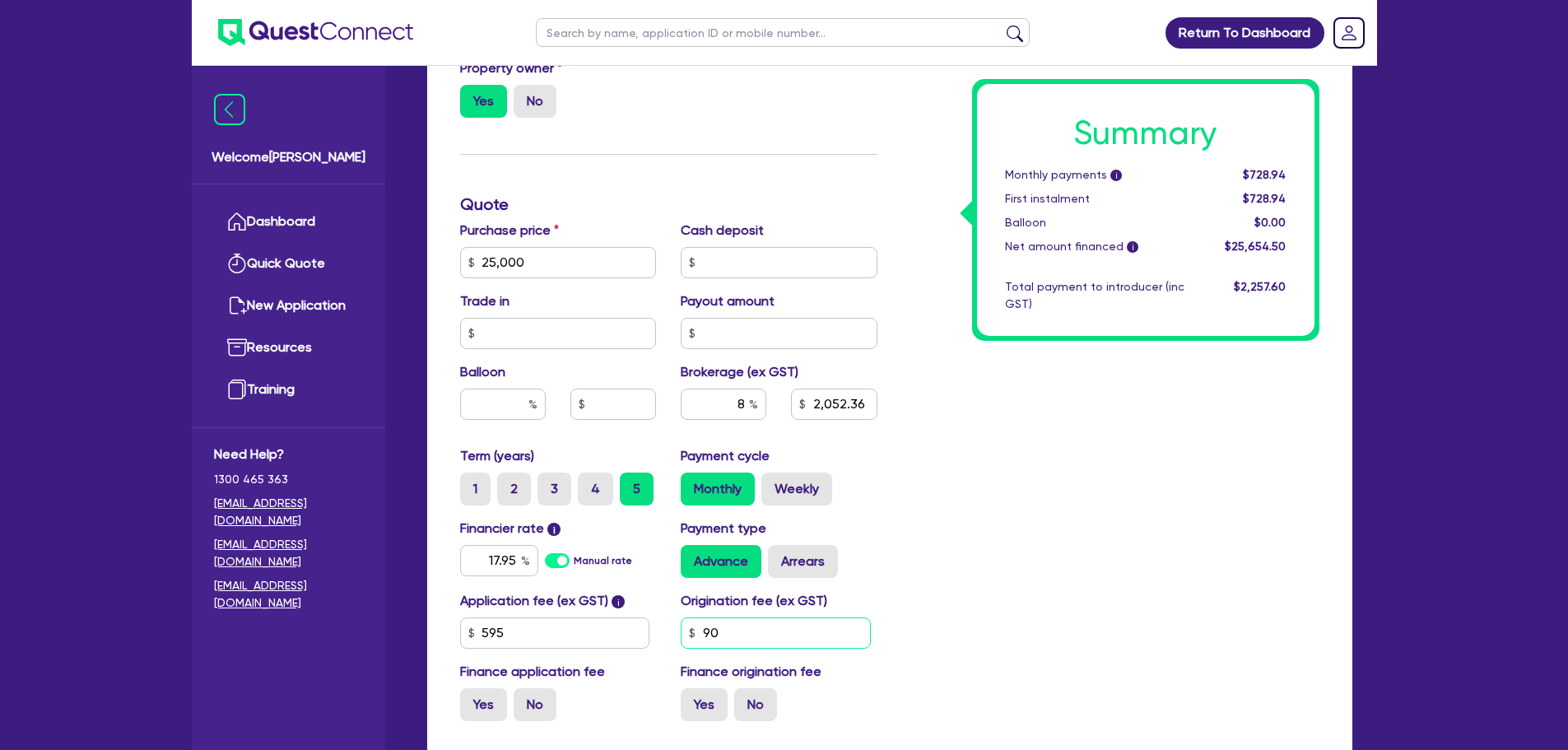
type input "2,052.36"
type input "9"
type input "25,000"
type input "2,052.36"
type input "25,000"
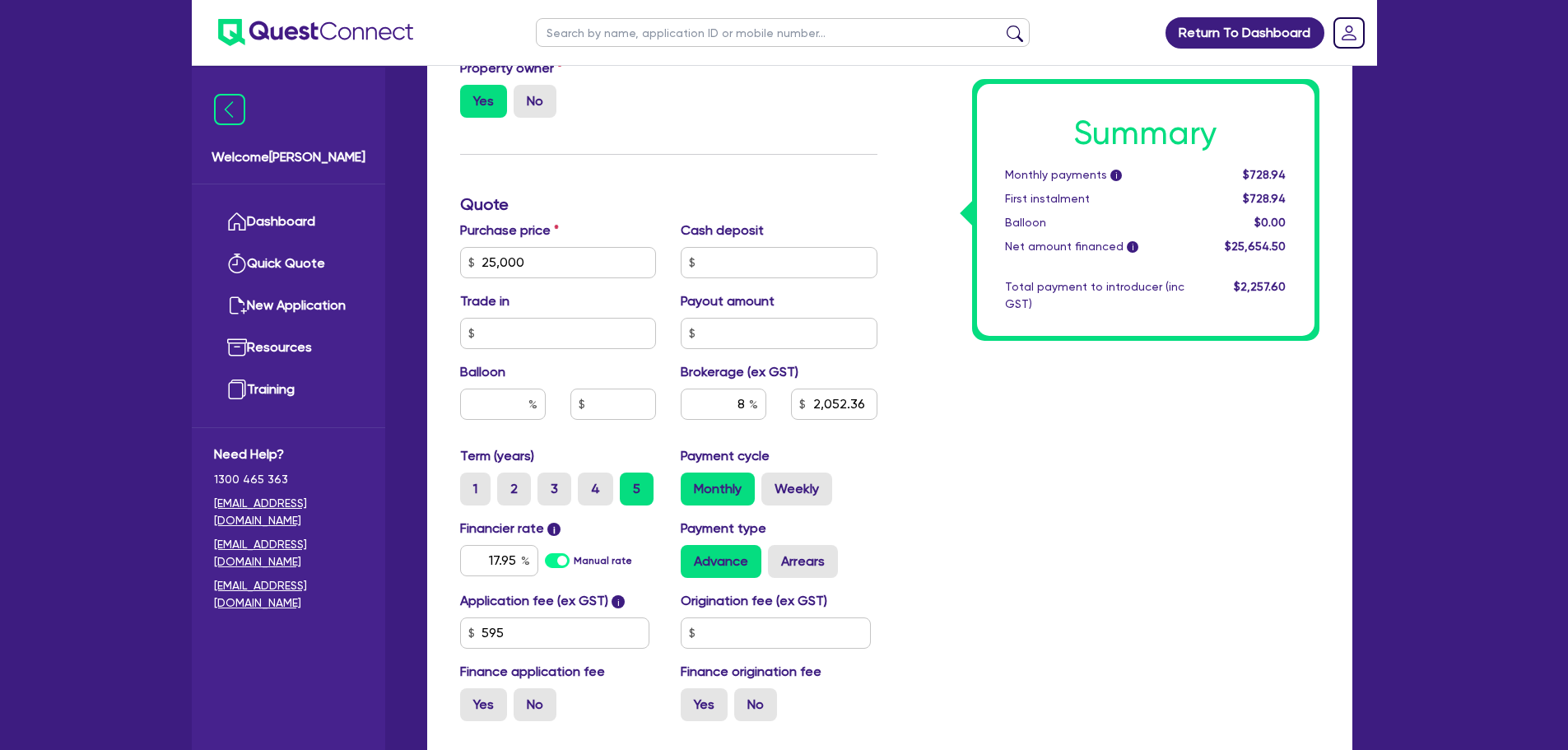
type input "2,052.36"
type input "25,000"
type input "2,052.36"
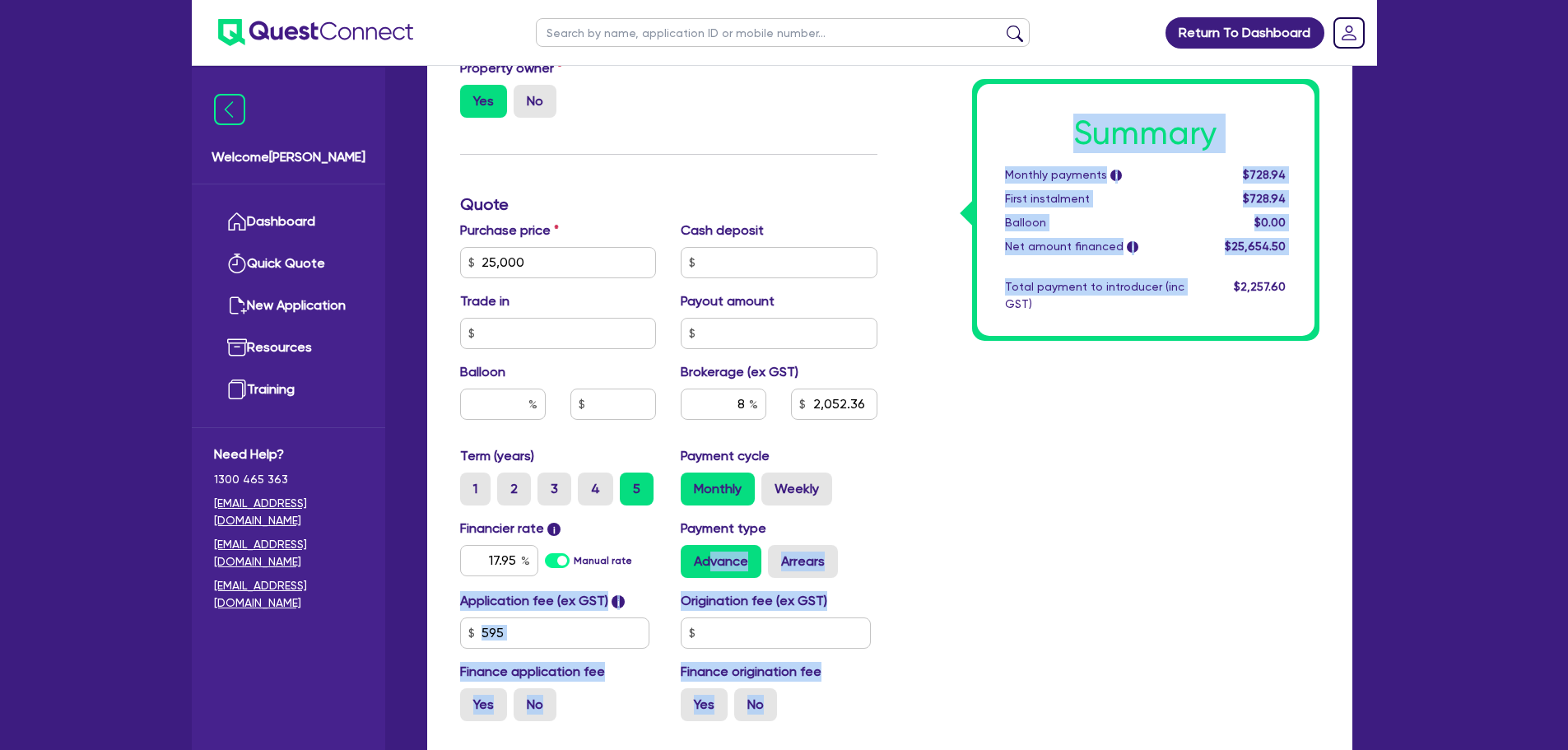
drag, startPoint x: 944, startPoint y: 619, endPoint x: 700, endPoint y: 581, distance: 246.5
click at [700, 581] on div "Funding Options Who will be funding this deal? Select I will fund 100% I will c…" at bounding box center [890, 204] width 884 height 1059
click at [711, 632] on input "text" at bounding box center [776, 632] width 190 height 31
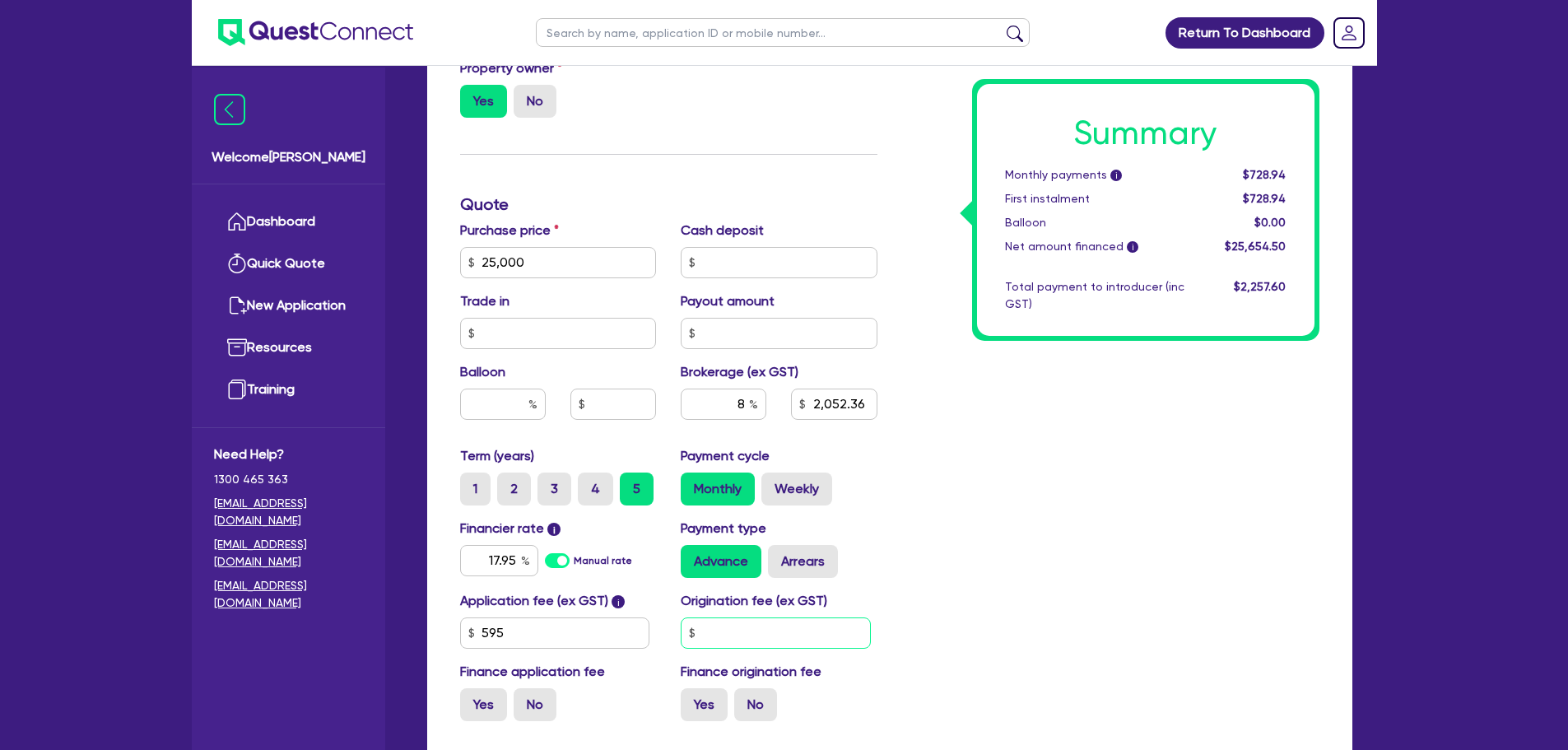
type input "25,000"
type input "2,052.36"
type input "9"
type input "25,000"
type input "2,052.36"
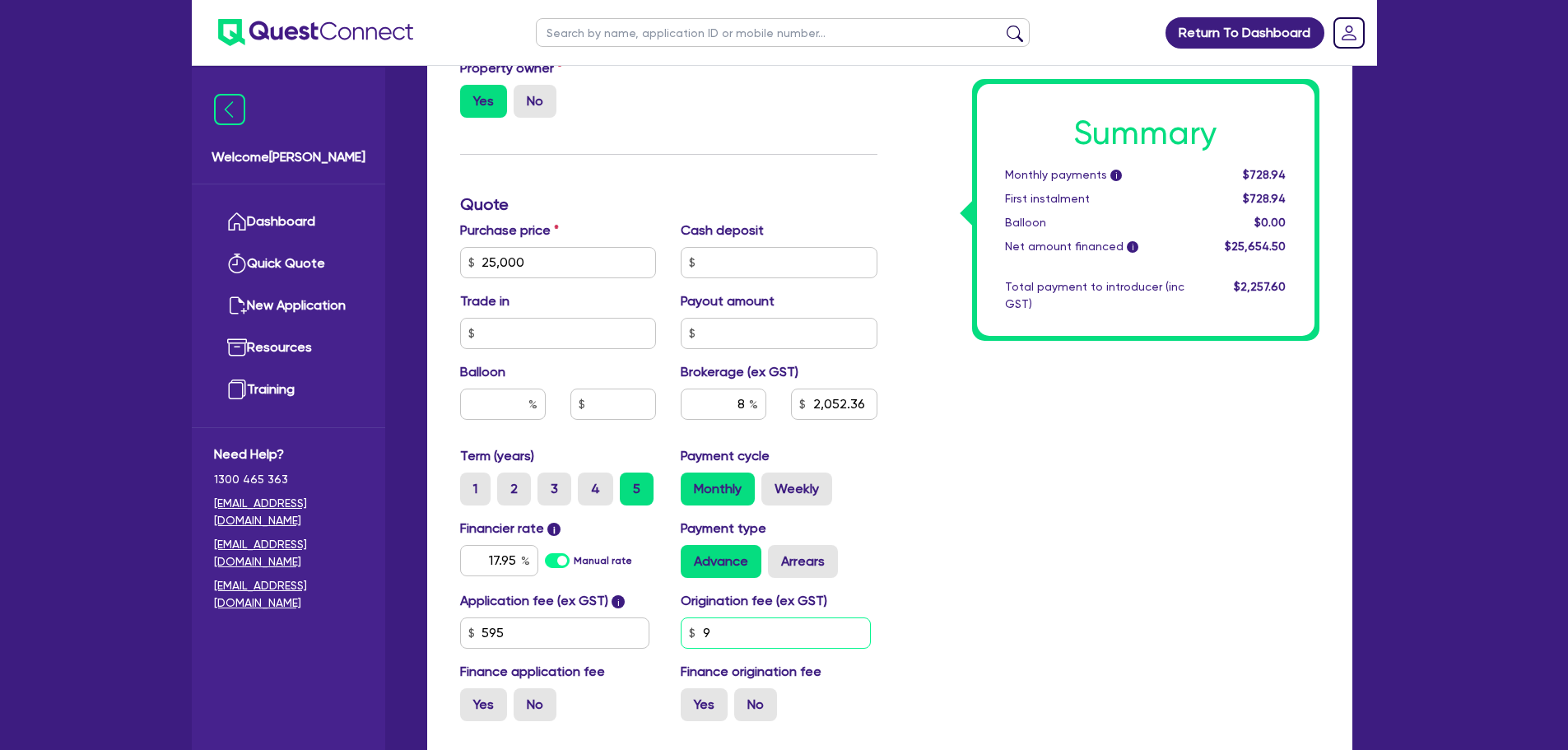
type input "99"
type input "25,000"
type input "2,052.36"
type input "990"
type input "25,000"
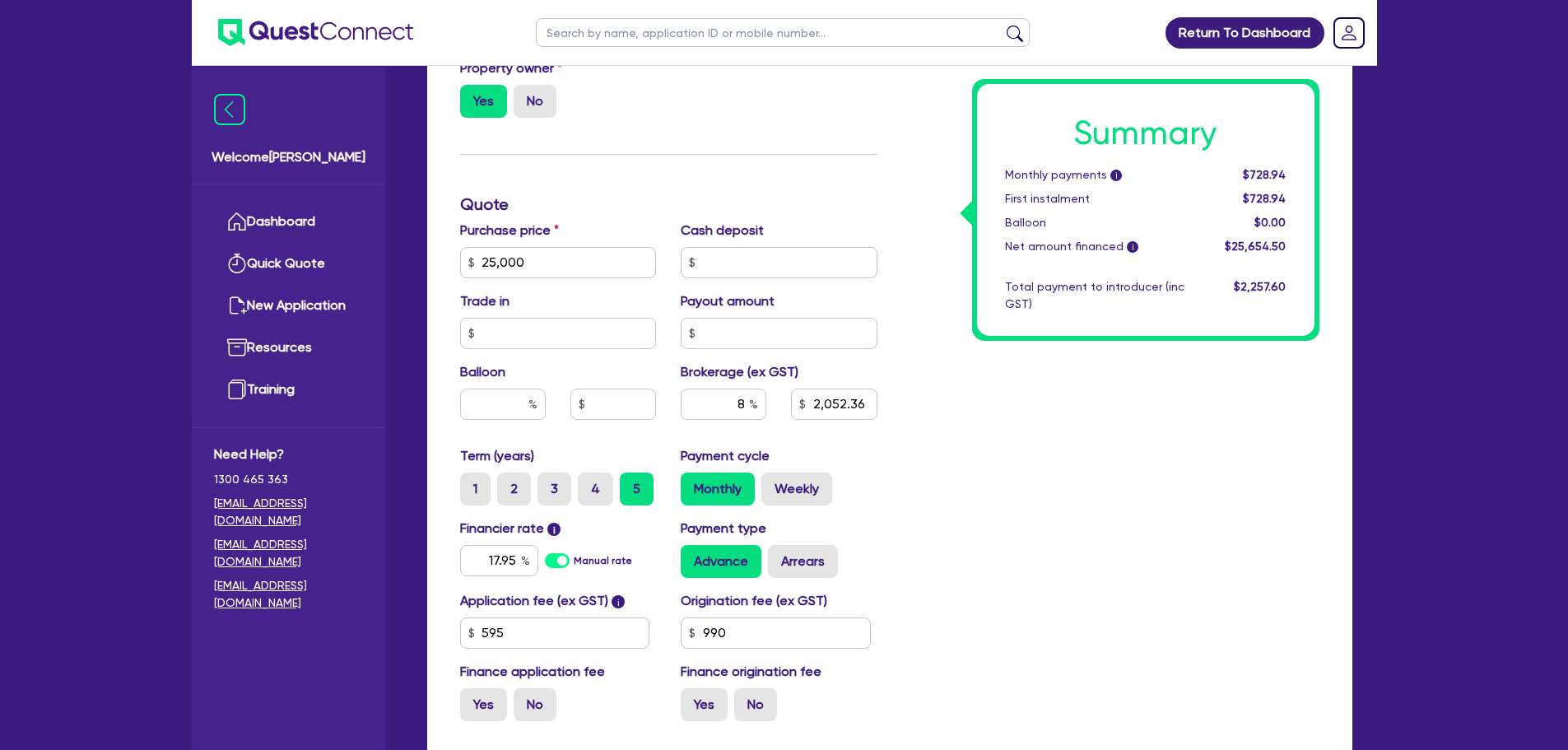
type input "2,052.36"
type input "25,000"
type input "2,139.48"
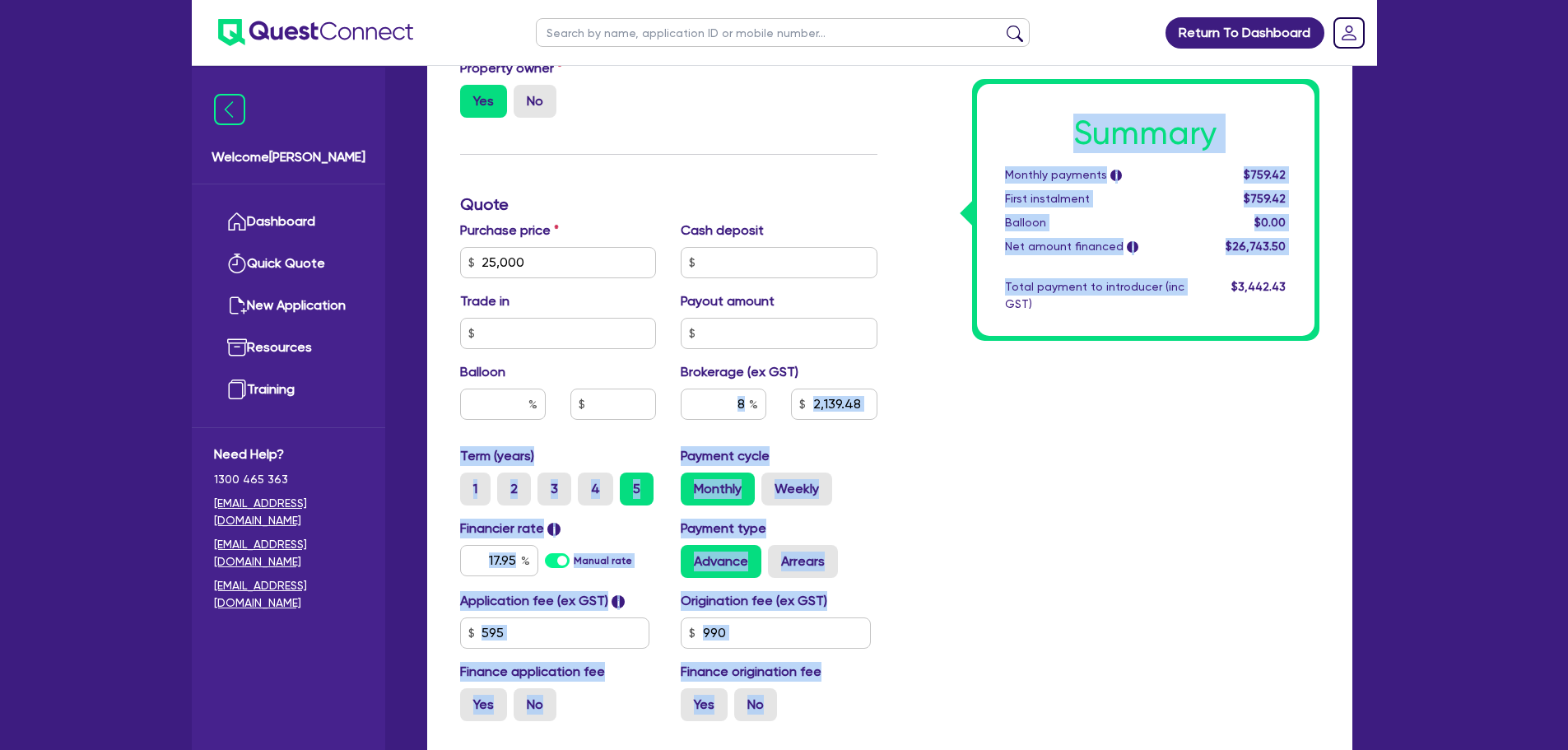
drag, startPoint x: 903, startPoint y: 540, endPoint x: 741, endPoint y: 406, distance: 210.4
click at [741, 406] on div "Funding Options Who will be funding this deal? Select I will fund 100% I will c…" at bounding box center [890, 204] width 884 height 1059
click at [741, 406] on input "8" at bounding box center [724, 403] width 86 height 31
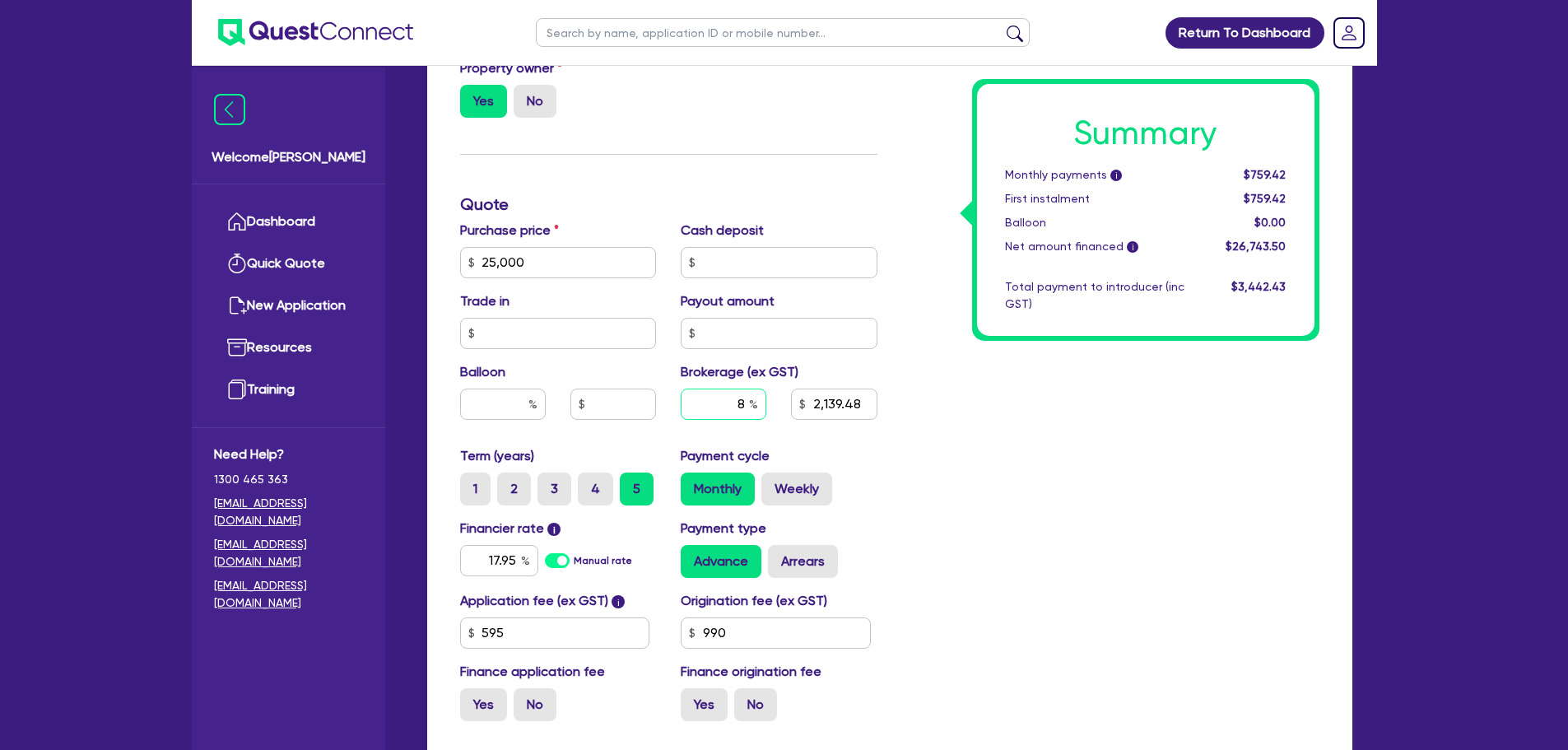
type input "25,000"
type input "2,139.48"
click at [746, 406] on input "text" at bounding box center [724, 403] width 86 height 31
type input "25,000"
type input "4"
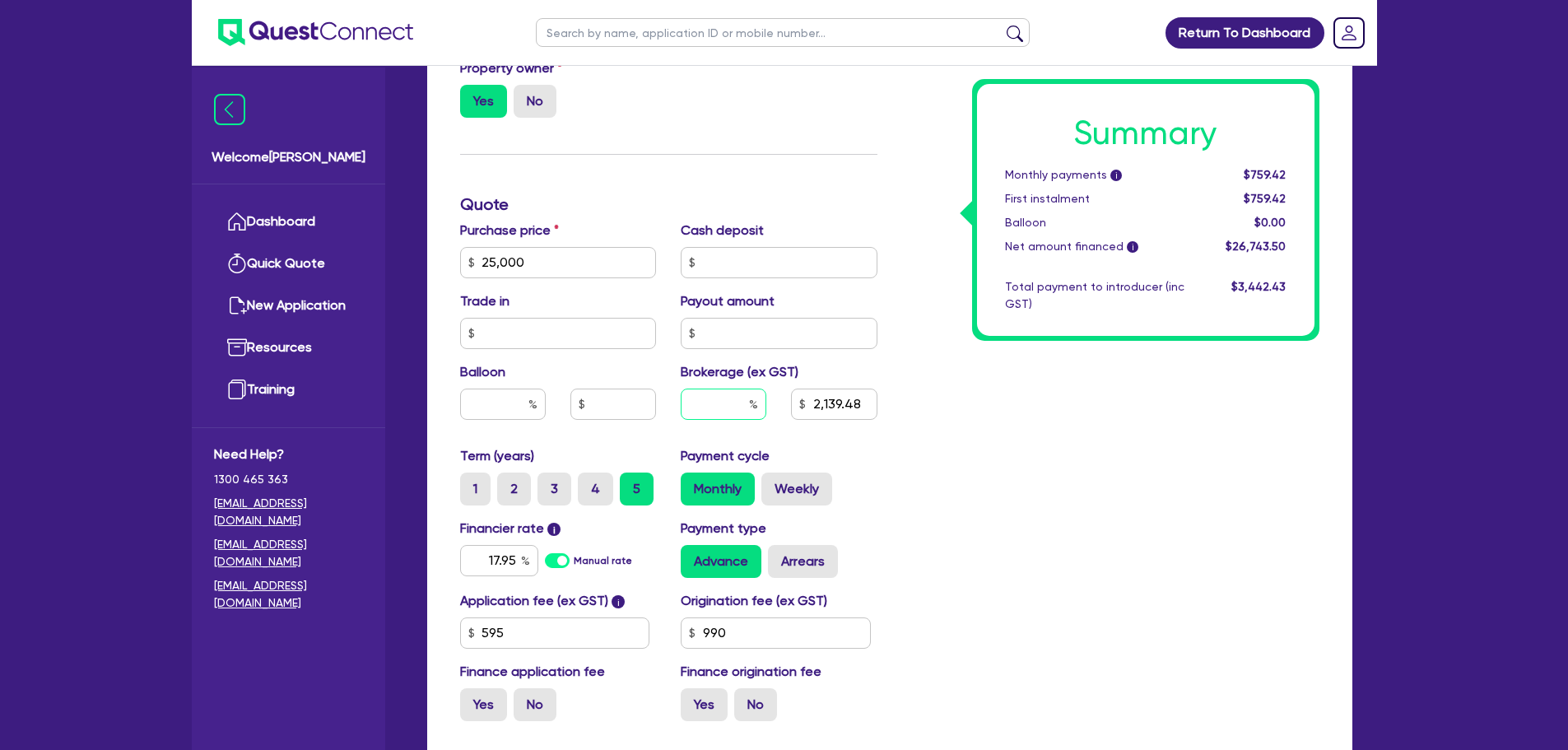
type input "2,139.48"
type input "4"
type input "25,000"
type input "2,139.48"
type input "25,000"
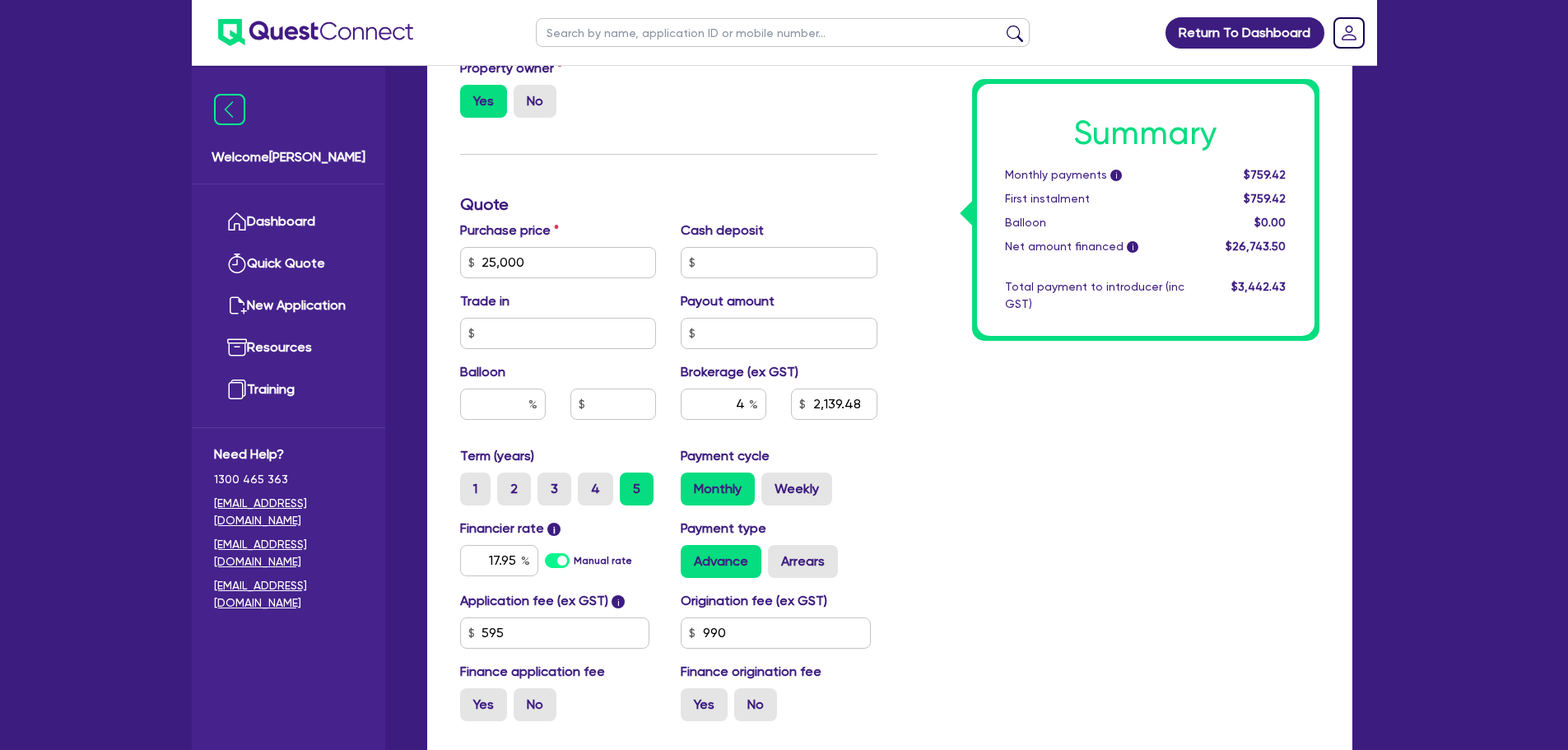
type input "1,069.74"
click at [1058, 477] on div "Summary Monthly payments i $730.01 First instalment $730.01 Balloon $0.00 Net a…" at bounding box center [1111, 204] width 442 height 1059
click at [744, 402] on input "4" at bounding box center [724, 403] width 86 height 31
type input "25,000"
type input "1,069.74"
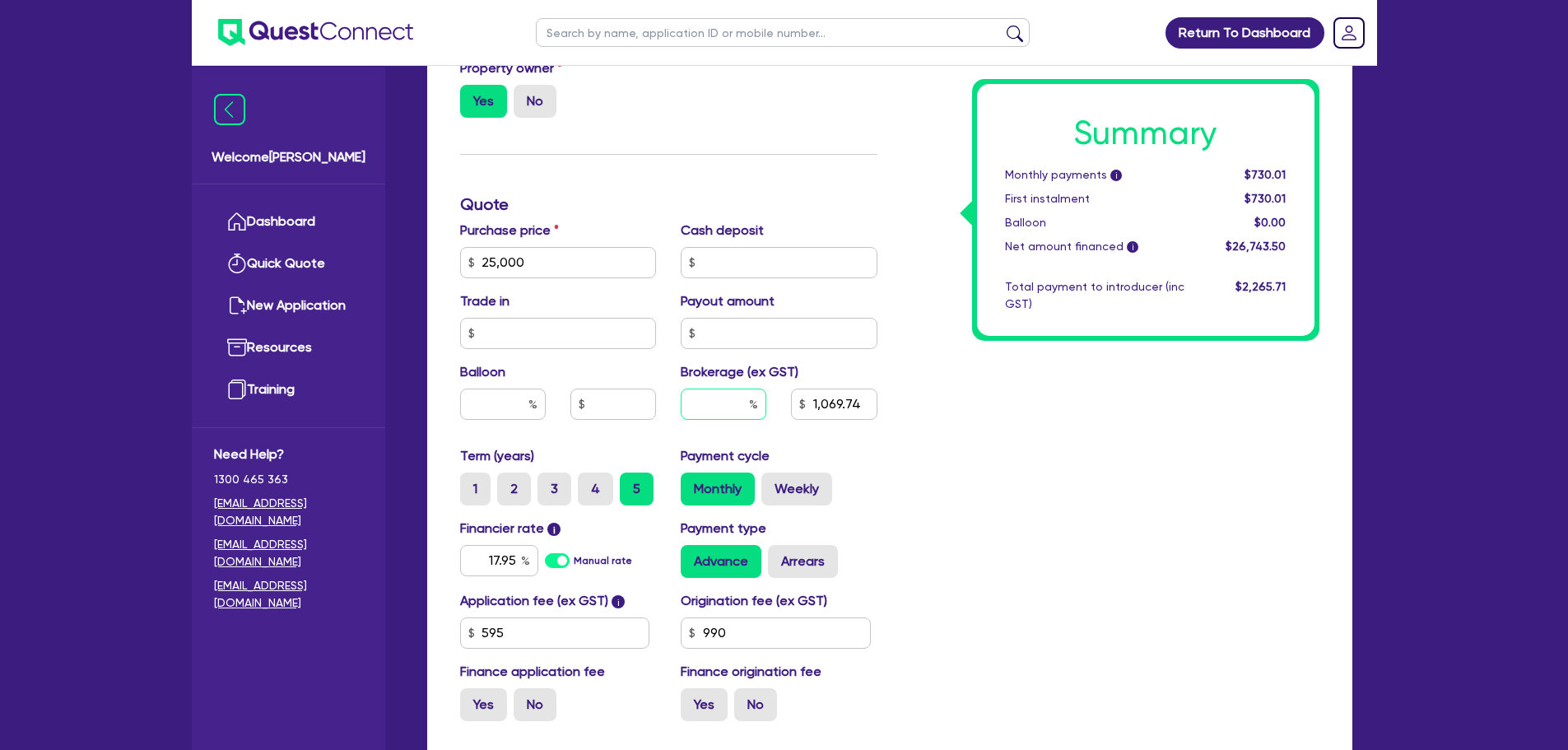
type input "25,000"
type input "5"
type input "1,069.74"
type input "25,000"
type input "1,069.74"
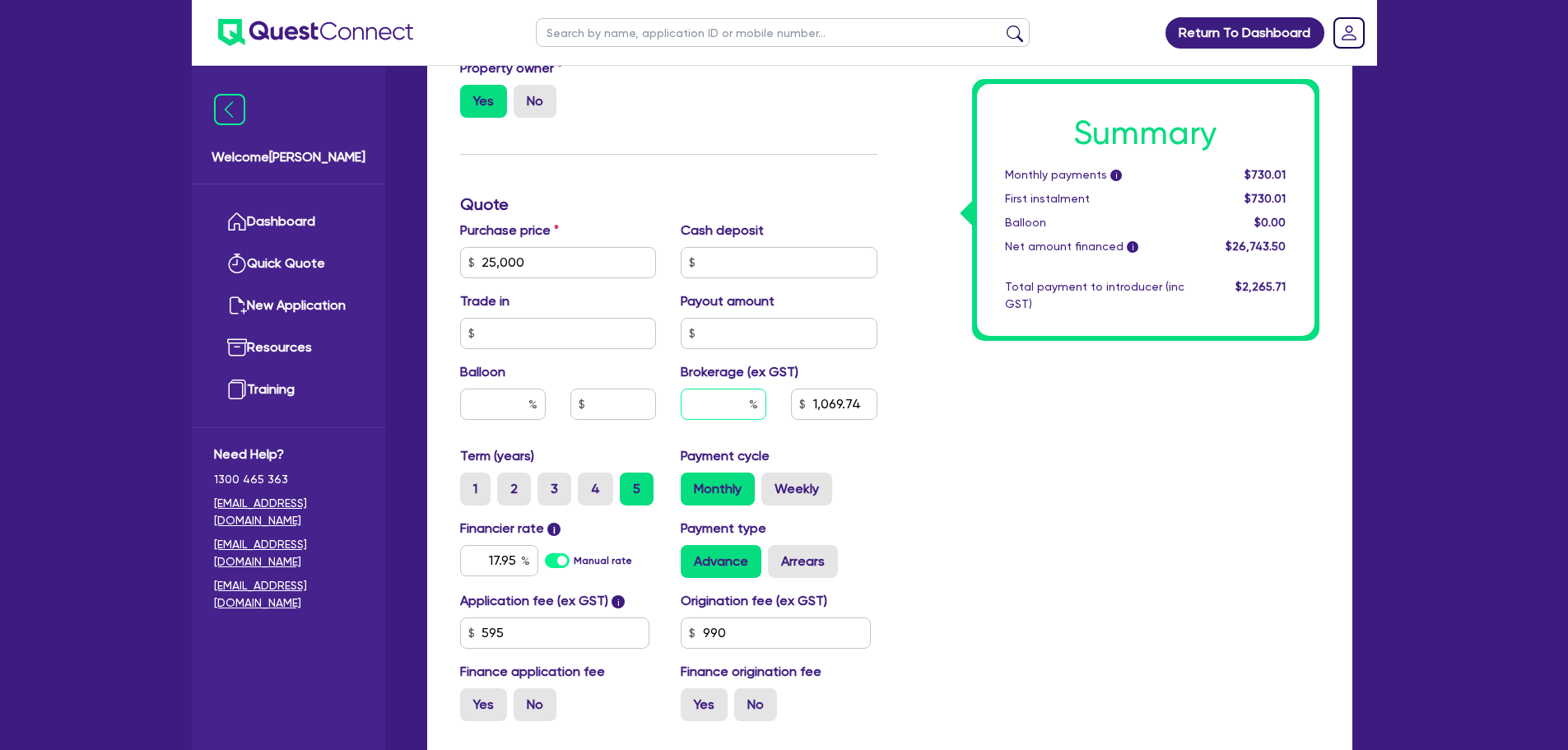
type input "25,000"
type input "8"
type input "1,069.74"
type input "8"
type input "25,000"
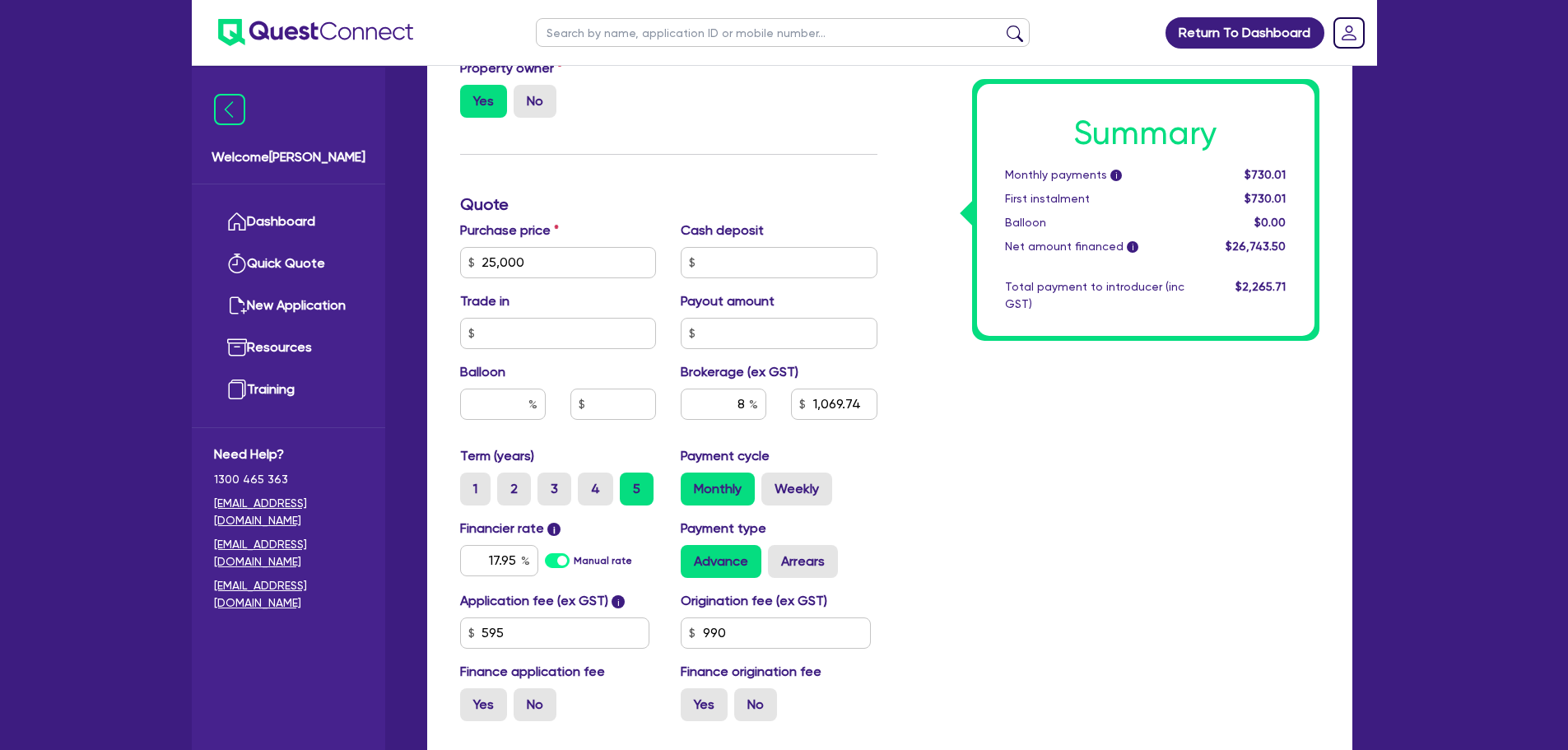
type input "1,069.74"
type input "25,000"
type input "2,139.48"
click at [878, 438] on div "Purchase price 25,000 Cash deposit Trade in Payout amount Balloon Brokerage (ex…" at bounding box center [669, 334] width 442 height 226
click at [261, 222] on link "Dashboard" at bounding box center [288, 222] width 149 height 42
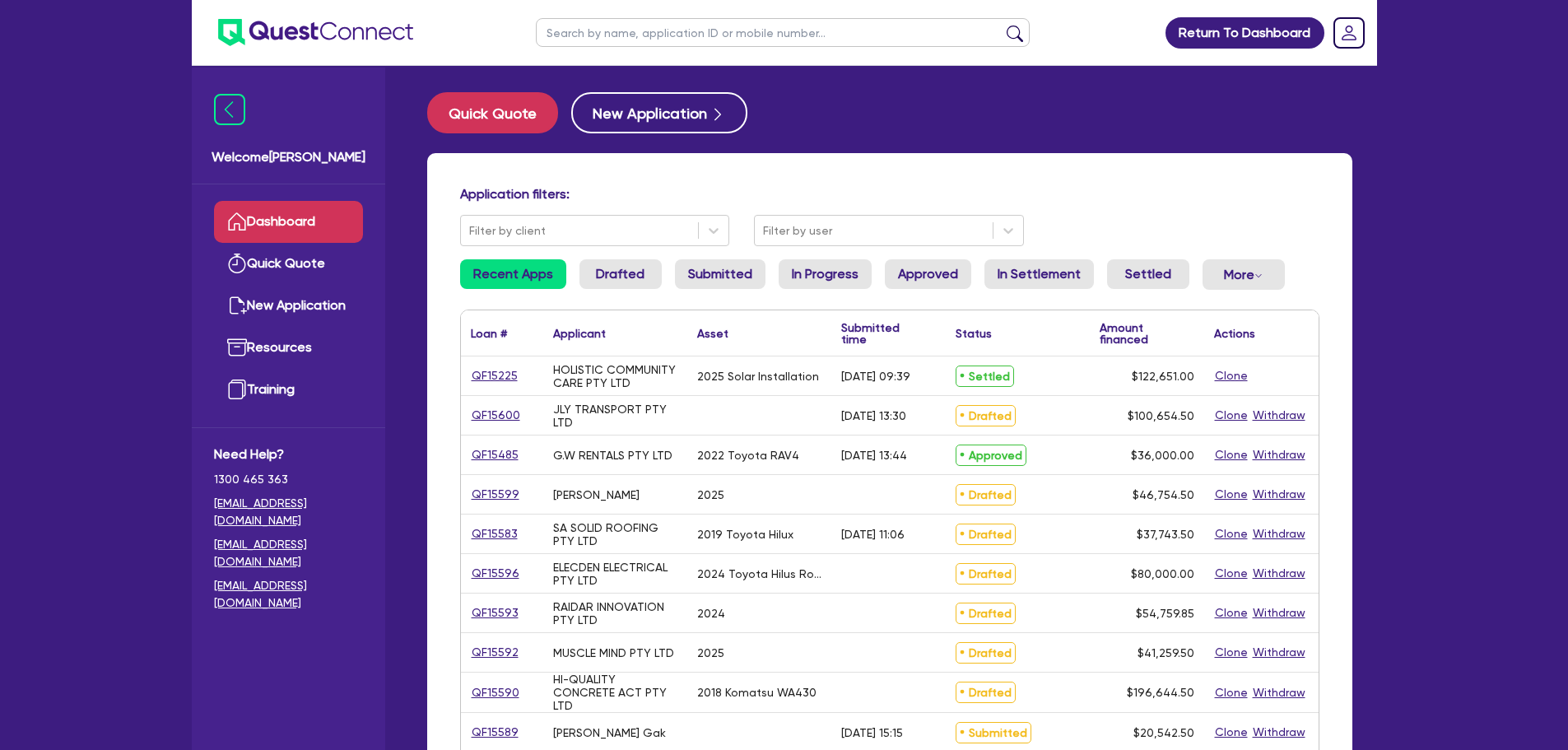
click at [564, 44] on input "text" at bounding box center [783, 32] width 494 height 29
type input "[PERSON_NAME]"
click at [1002, 25] on button "submit" at bounding box center [1015, 36] width 26 height 23
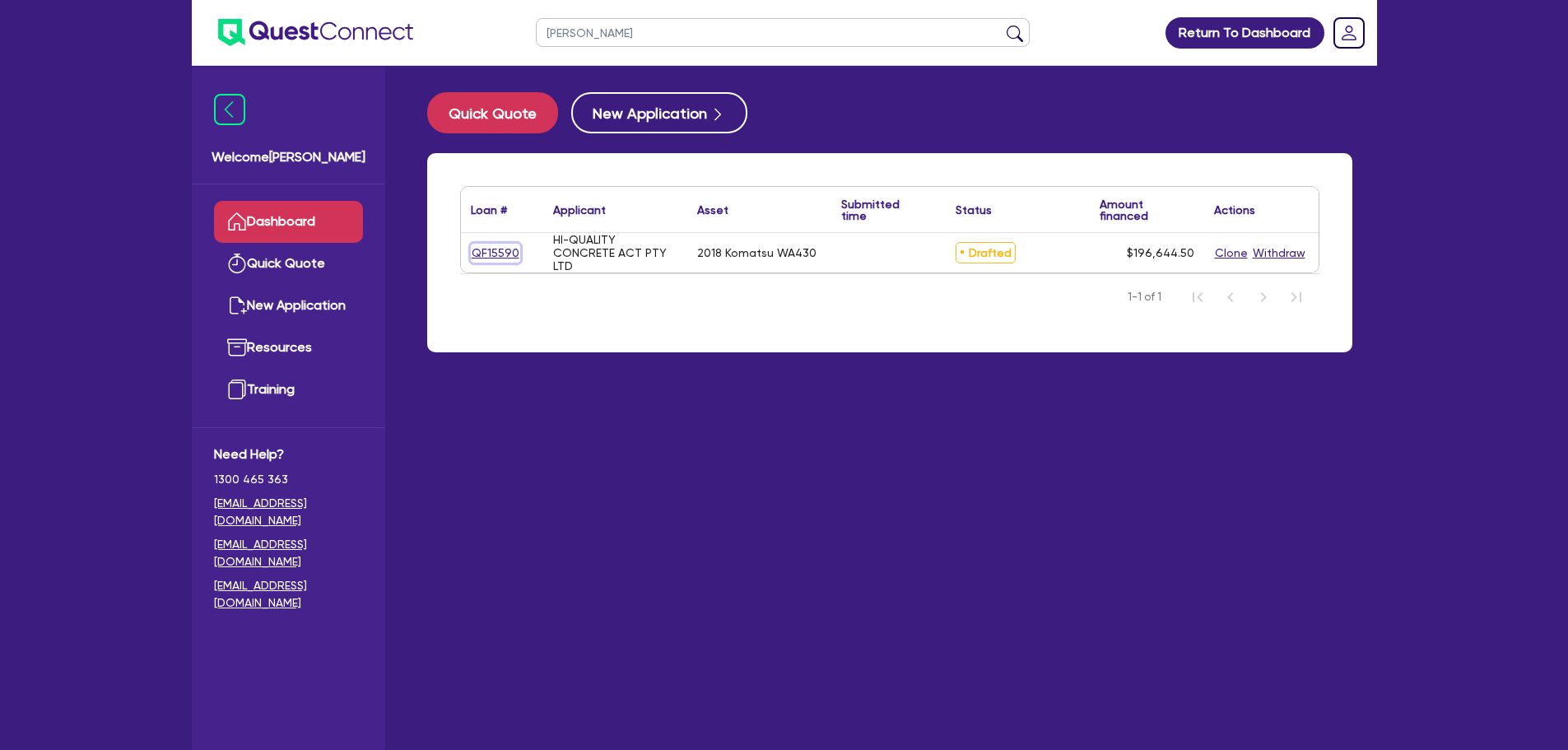
click at [502, 255] on link "QF15590" at bounding box center [495, 253] width 49 height 19
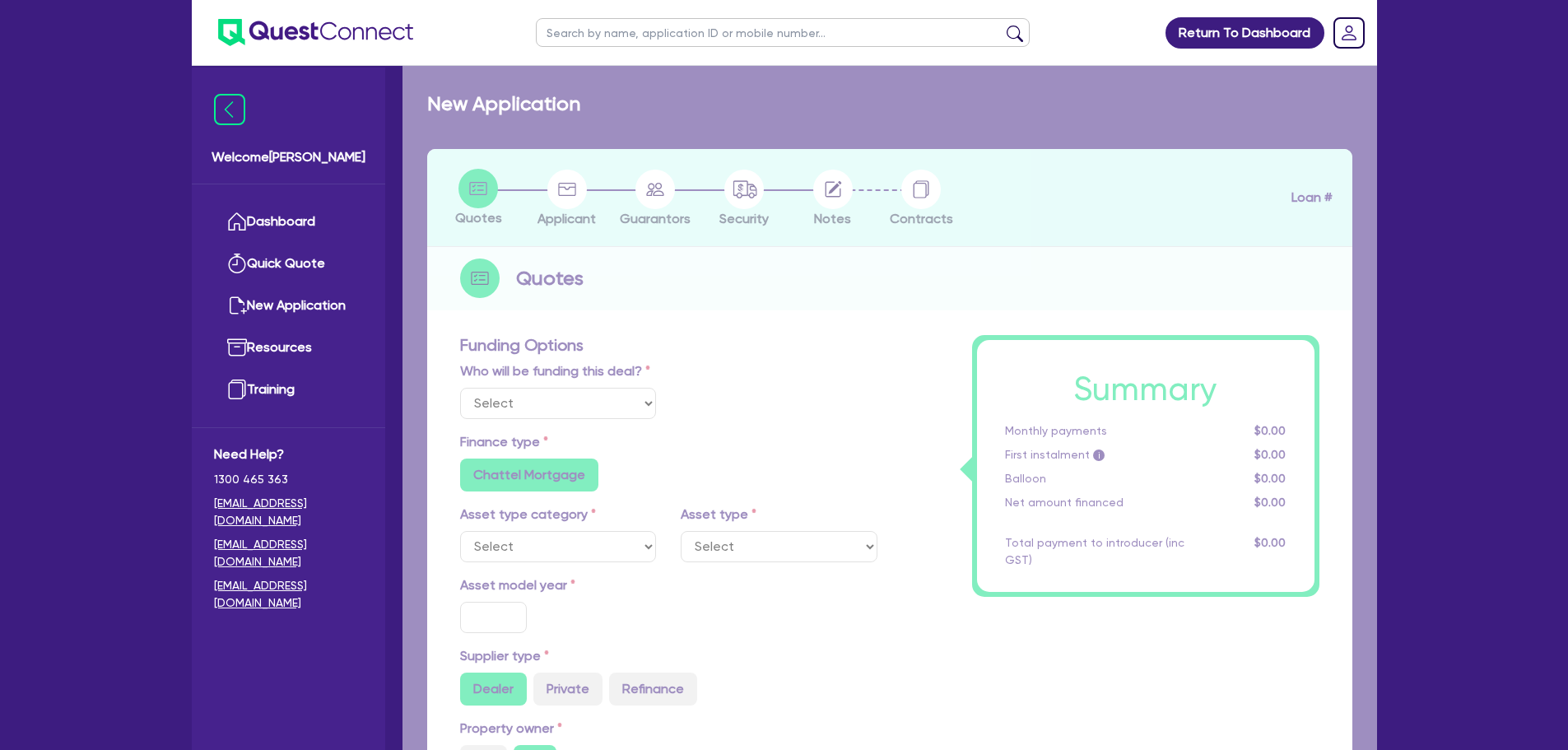
select select "Other"
select select "PRIMARY_ASSETS"
type input "2018"
radio input "true"
type input "195,000"
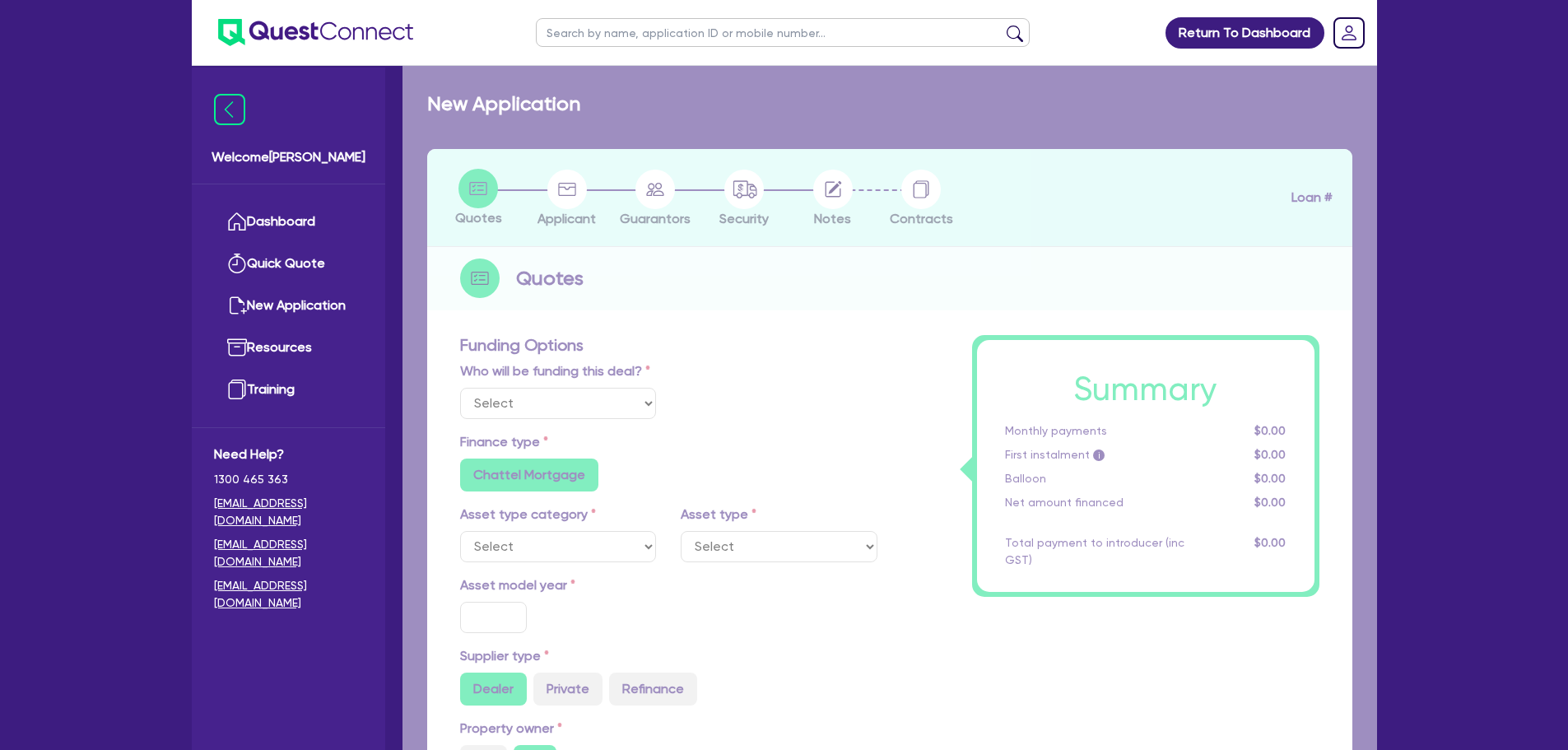
type input "3"
type input "5,899.34"
type input "7"
type input "900"
radio input "true"
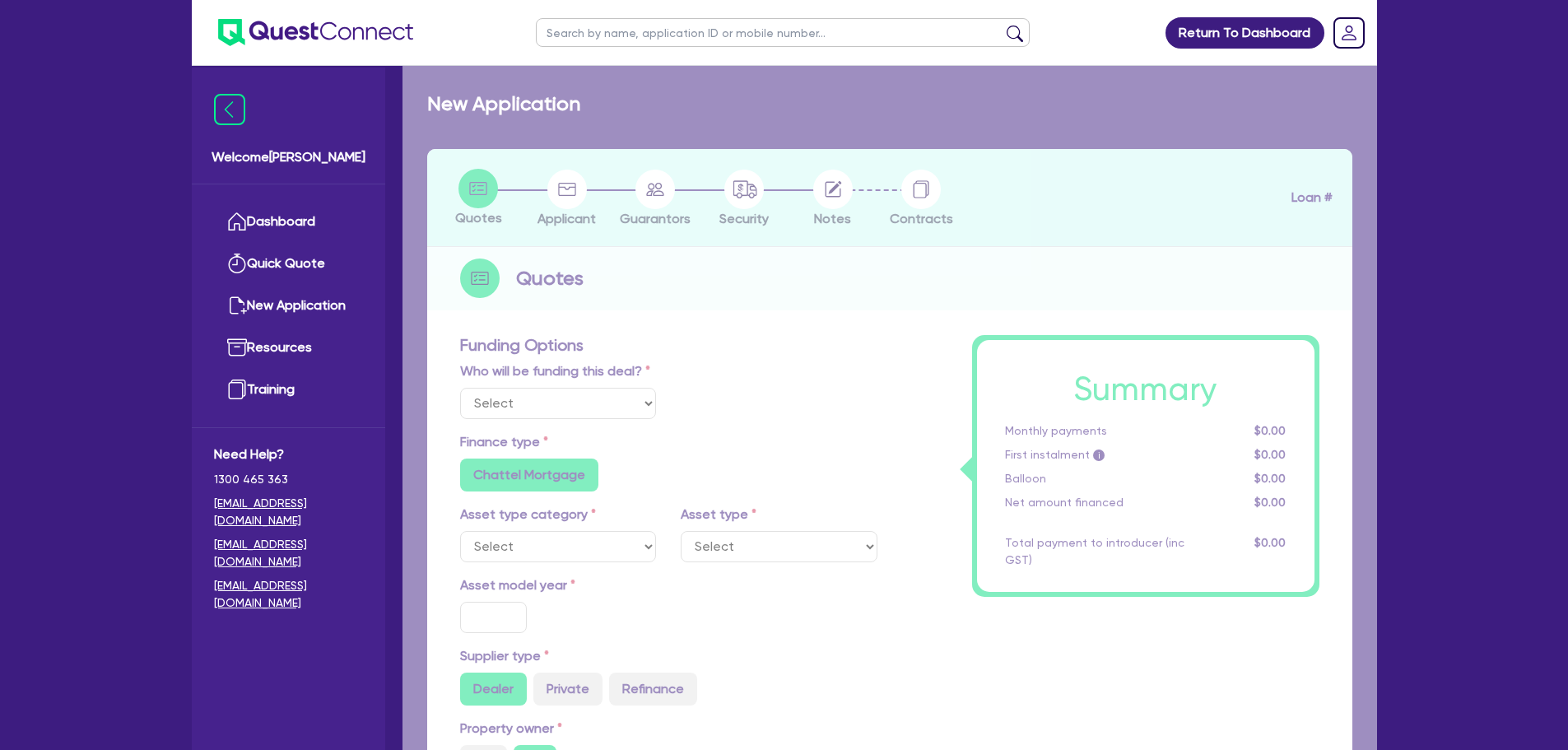
radio input "true"
select select "YELLOW_GOODS_AND_EXCAVATORS"
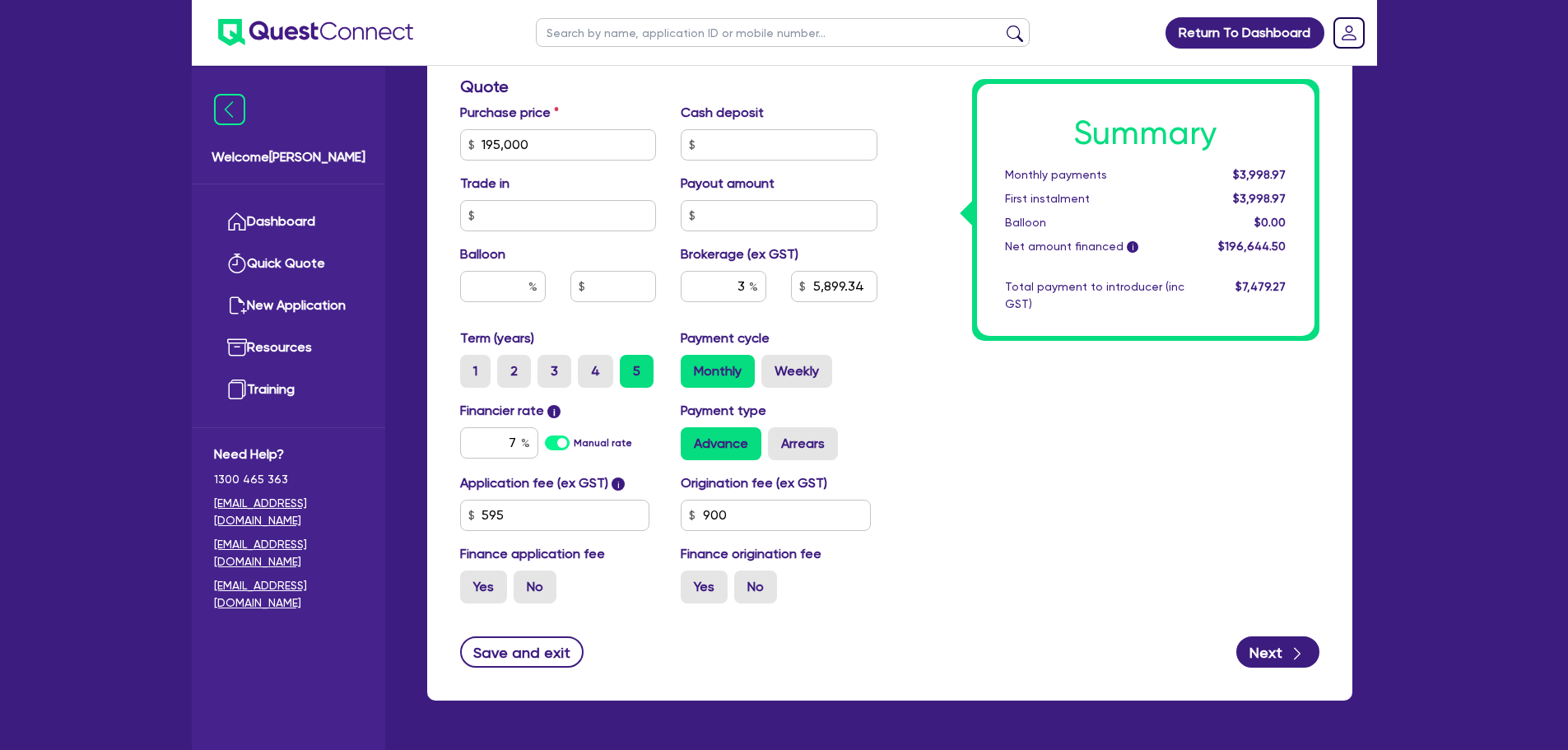
scroll to position [792, 0]
click at [516, 444] on input "7" at bounding box center [499, 441] width 78 height 31
type input "195,000"
type input "5,899.34"
type input "195,000"
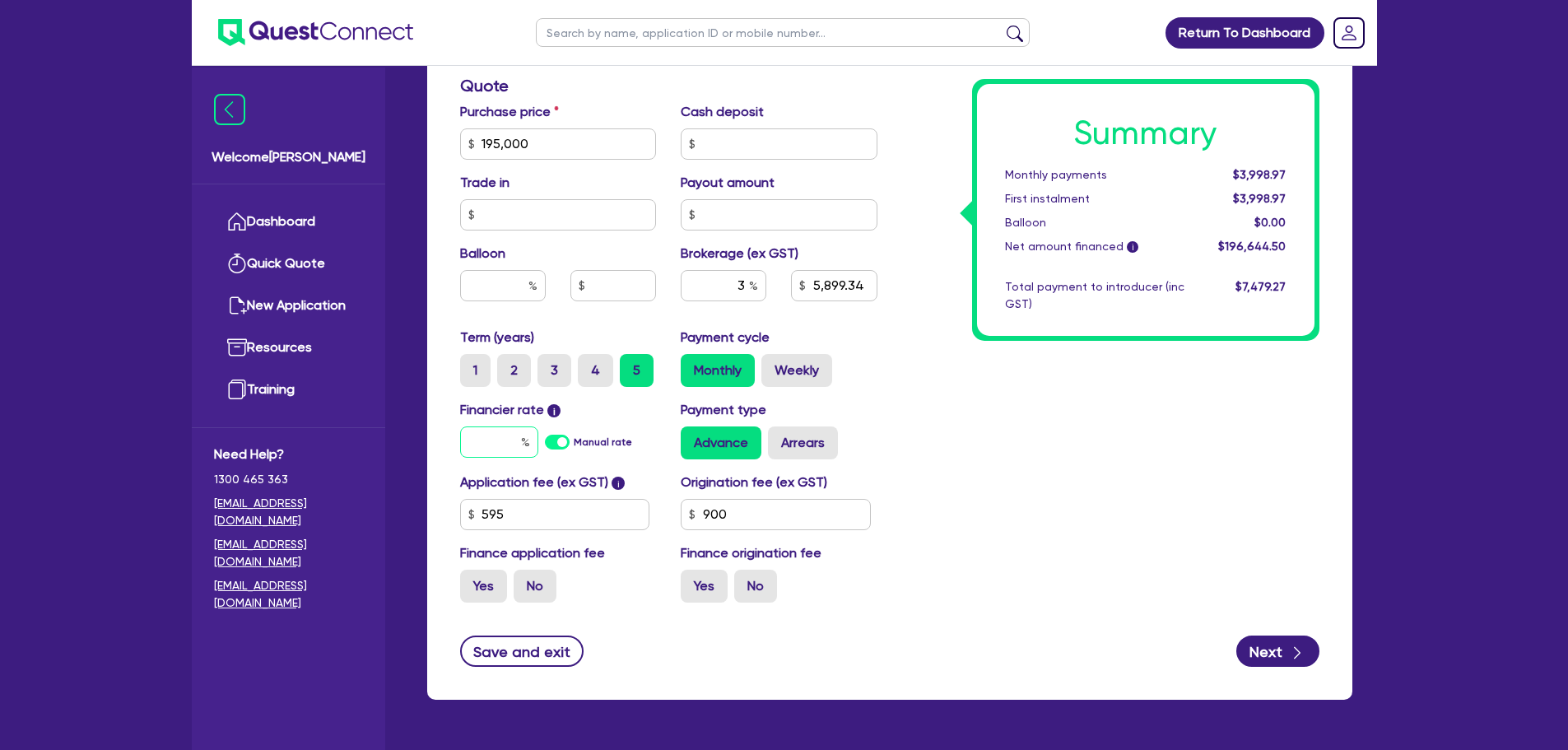
type input "5,899.34"
type input "6"
type input "195,000"
type input "5,899.34"
type input "6."
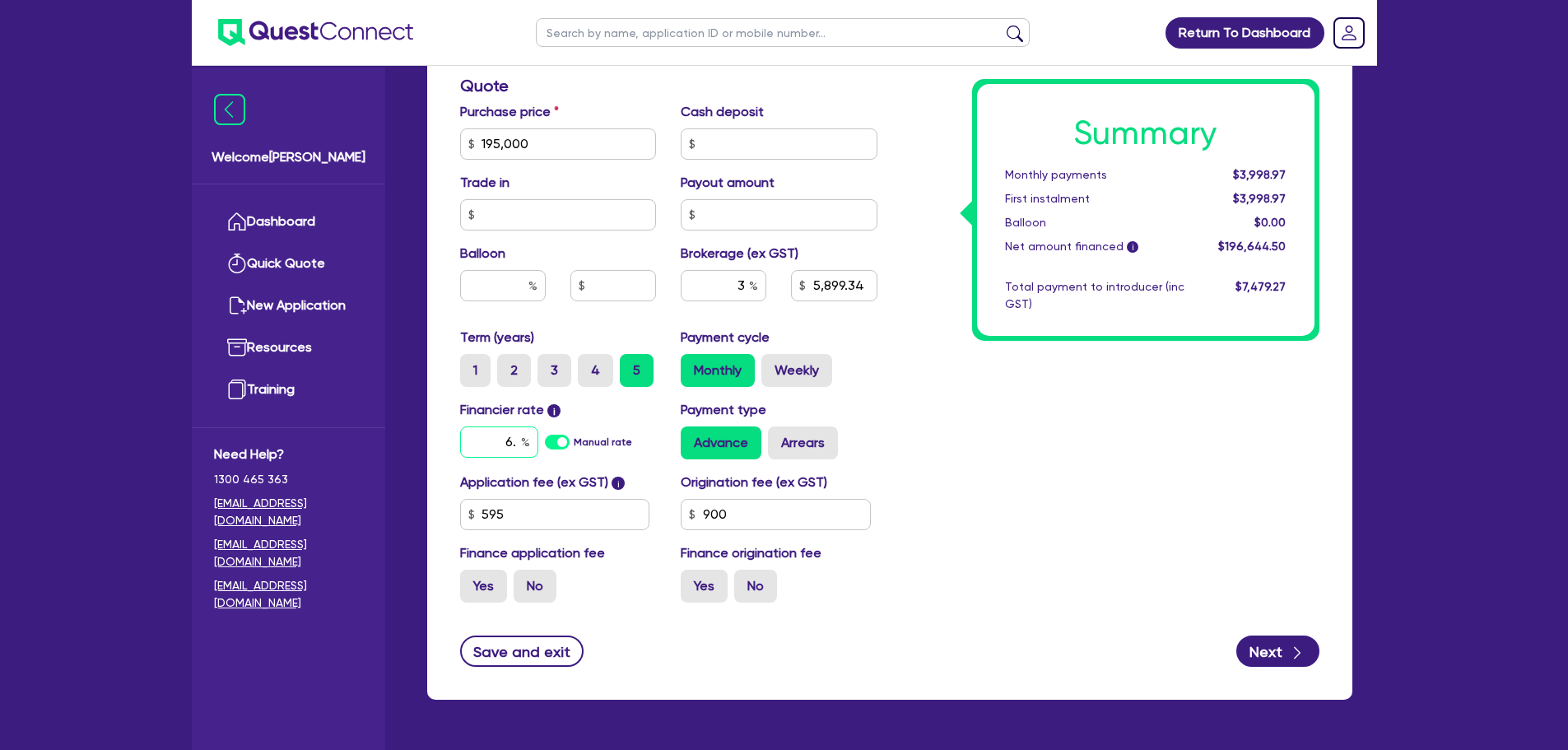
type input "195,000"
type input "5,899.34"
type input "6.6"
type input "195,000"
type input "5,899.34"
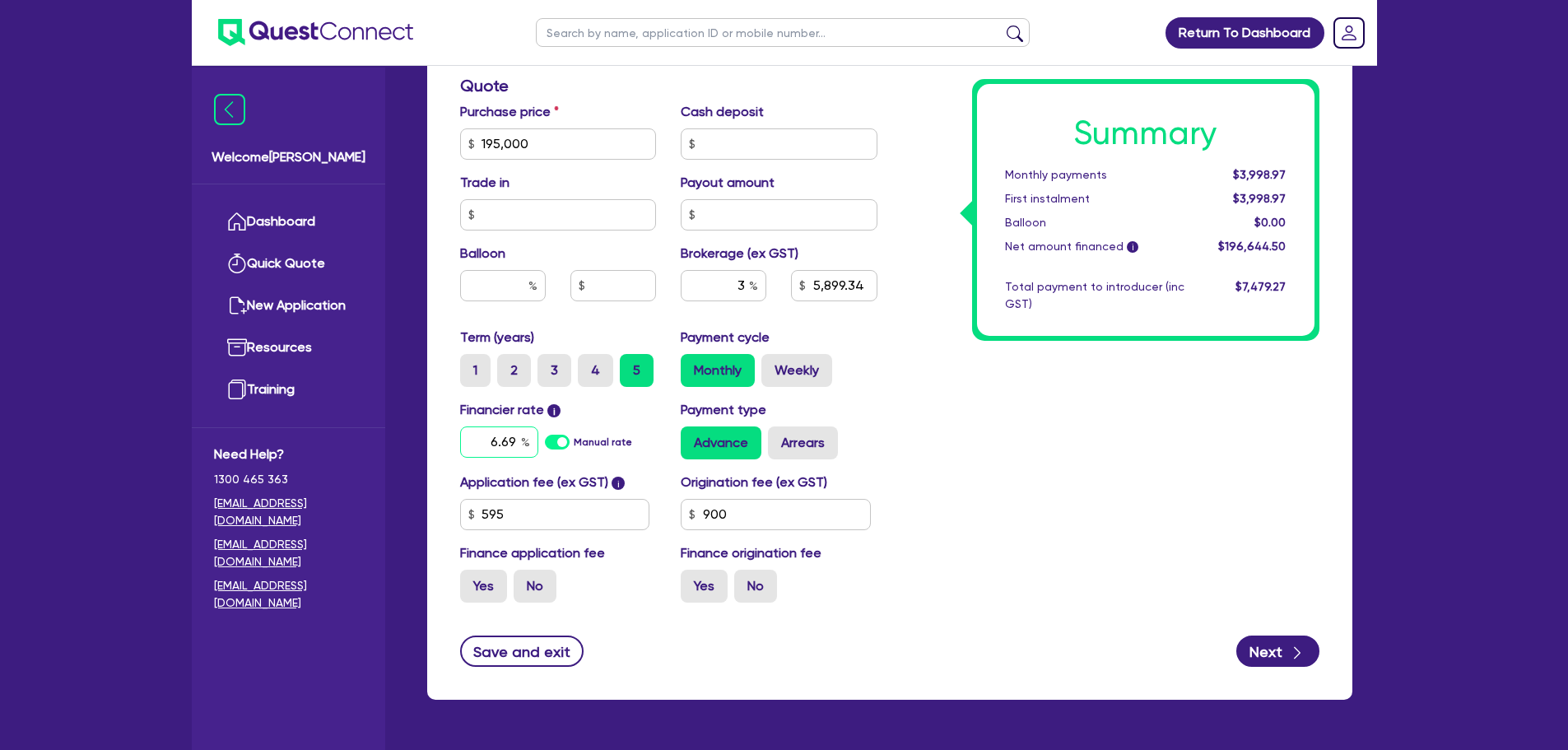
type input "6.69"
type input "195,000"
click at [1011, 448] on div "Summary Monthly payments $3,970.52 First instalment $3,970.52 Balloon $0.00 Net…" at bounding box center [1111, 85] width 442 height 1059
click at [745, 289] on input "3" at bounding box center [724, 285] width 86 height 31
click at [1059, 382] on div "Summary Monthly payments $3,970.52 First instalment $3,970.52 Balloon $0.00 Net…" at bounding box center [1111, 85] width 442 height 1059
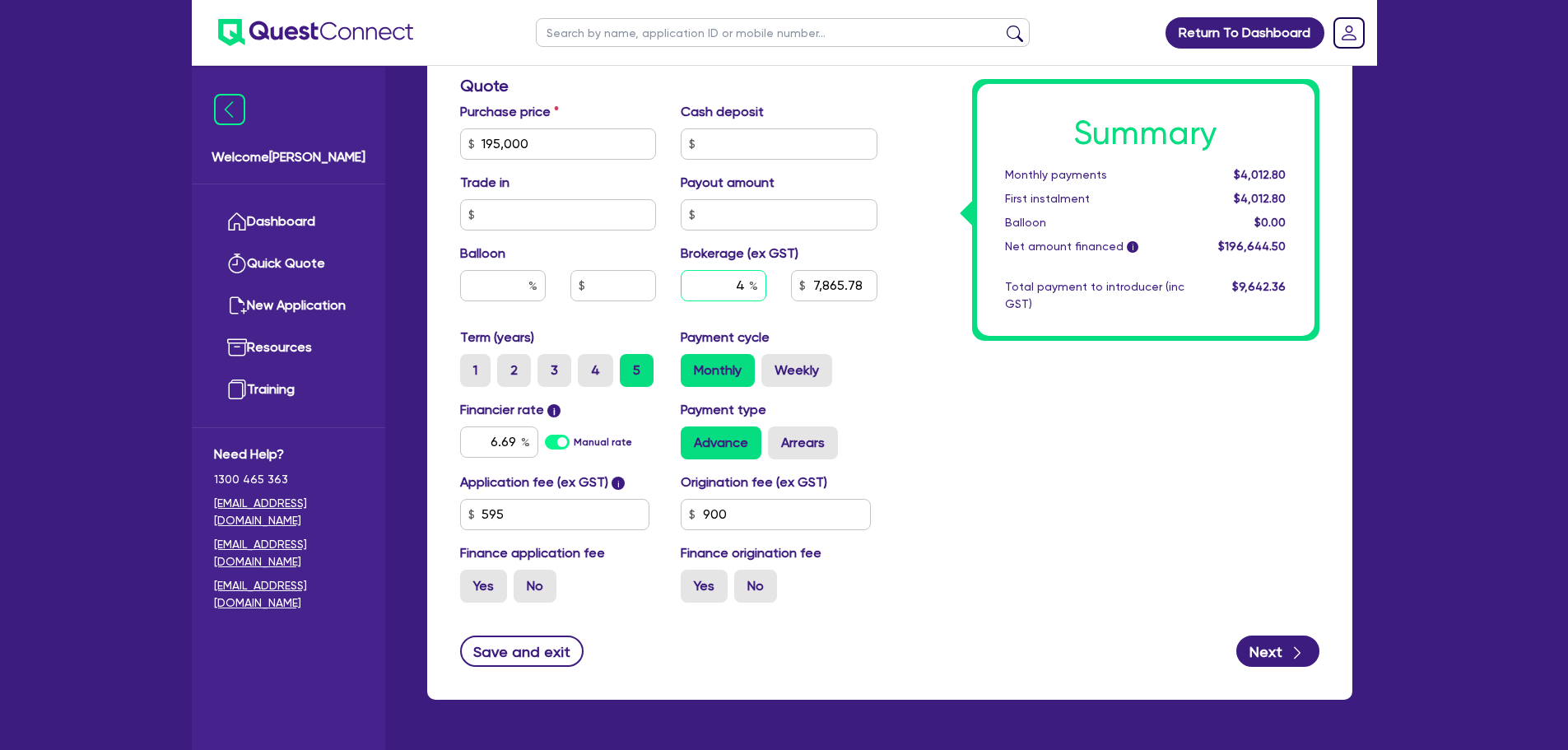
click at [743, 285] on input "4" at bounding box center [724, 285] width 86 height 31
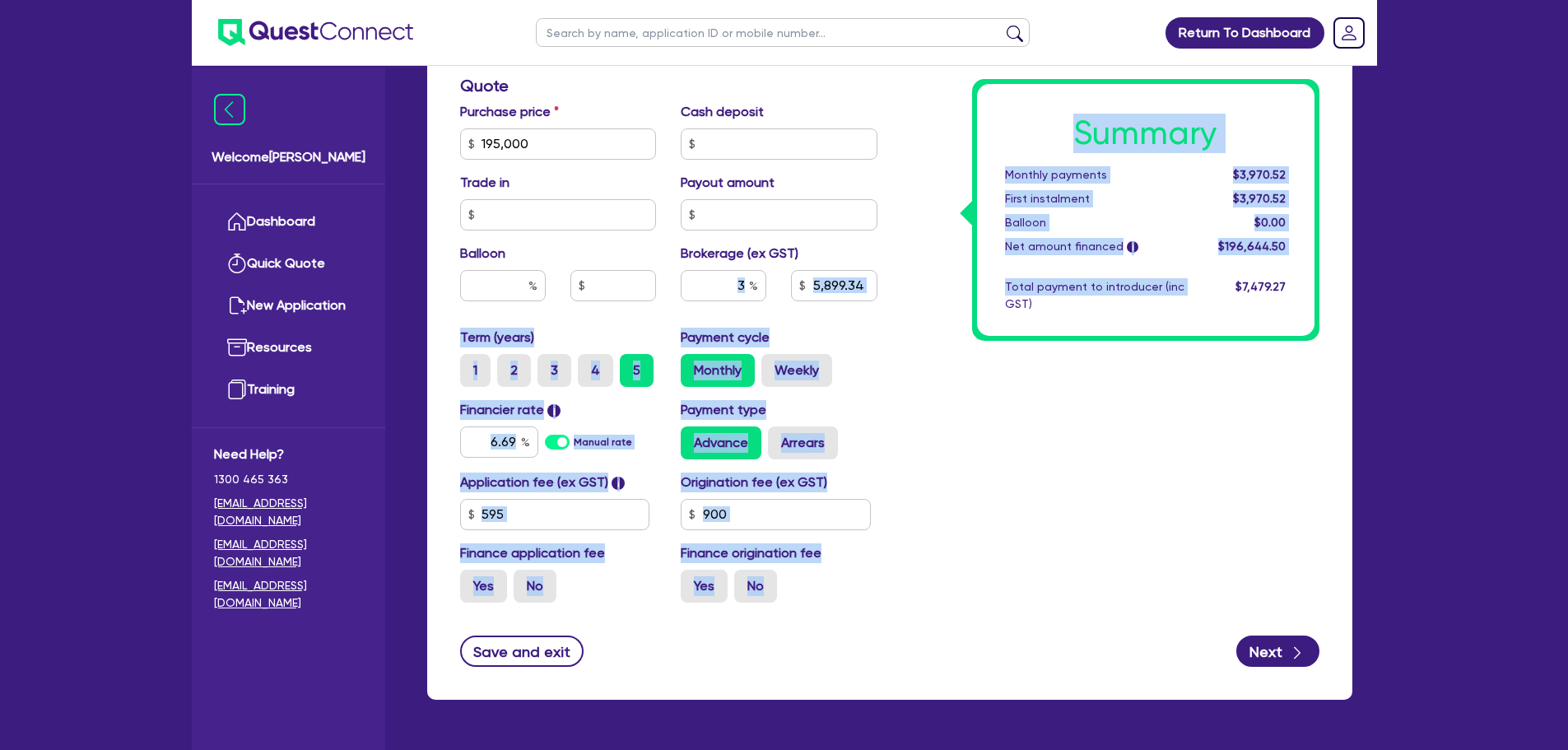
drag, startPoint x: 916, startPoint y: 379, endPoint x: 749, endPoint y: 294, distance: 187.3
click at [749, 294] on div "Funding Options Who will be funding this deal? Select I will fund 100% I will c…" at bounding box center [890, 85] width 884 height 1059
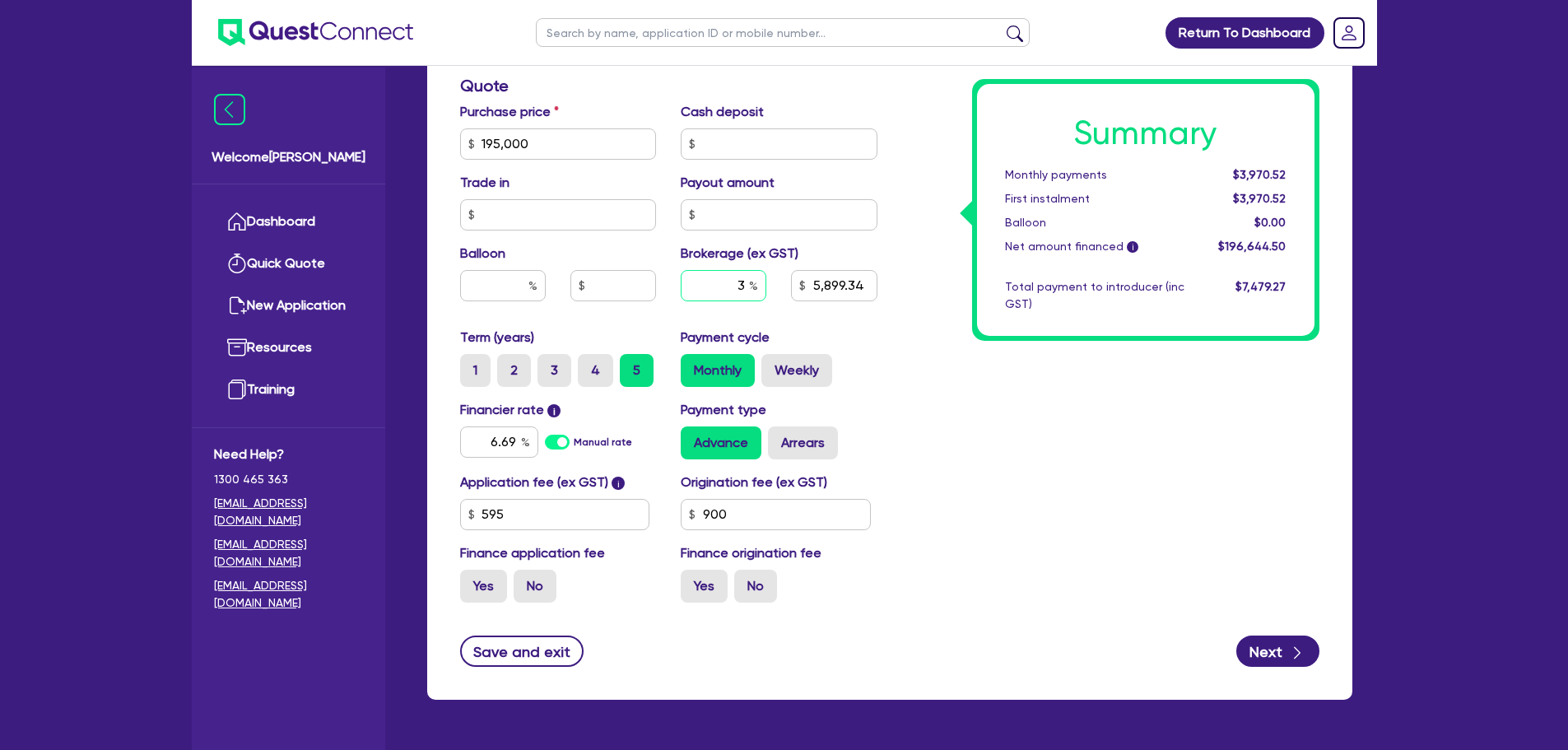
click at [749, 294] on input "3" at bounding box center [724, 285] width 86 height 31
click at [913, 354] on div "Summary Monthly payments Calculating... First instalment Calculating... Balloon…" at bounding box center [1111, 85] width 442 height 1059
click at [765, 520] on input "90" at bounding box center [776, 514] width 190 height 31
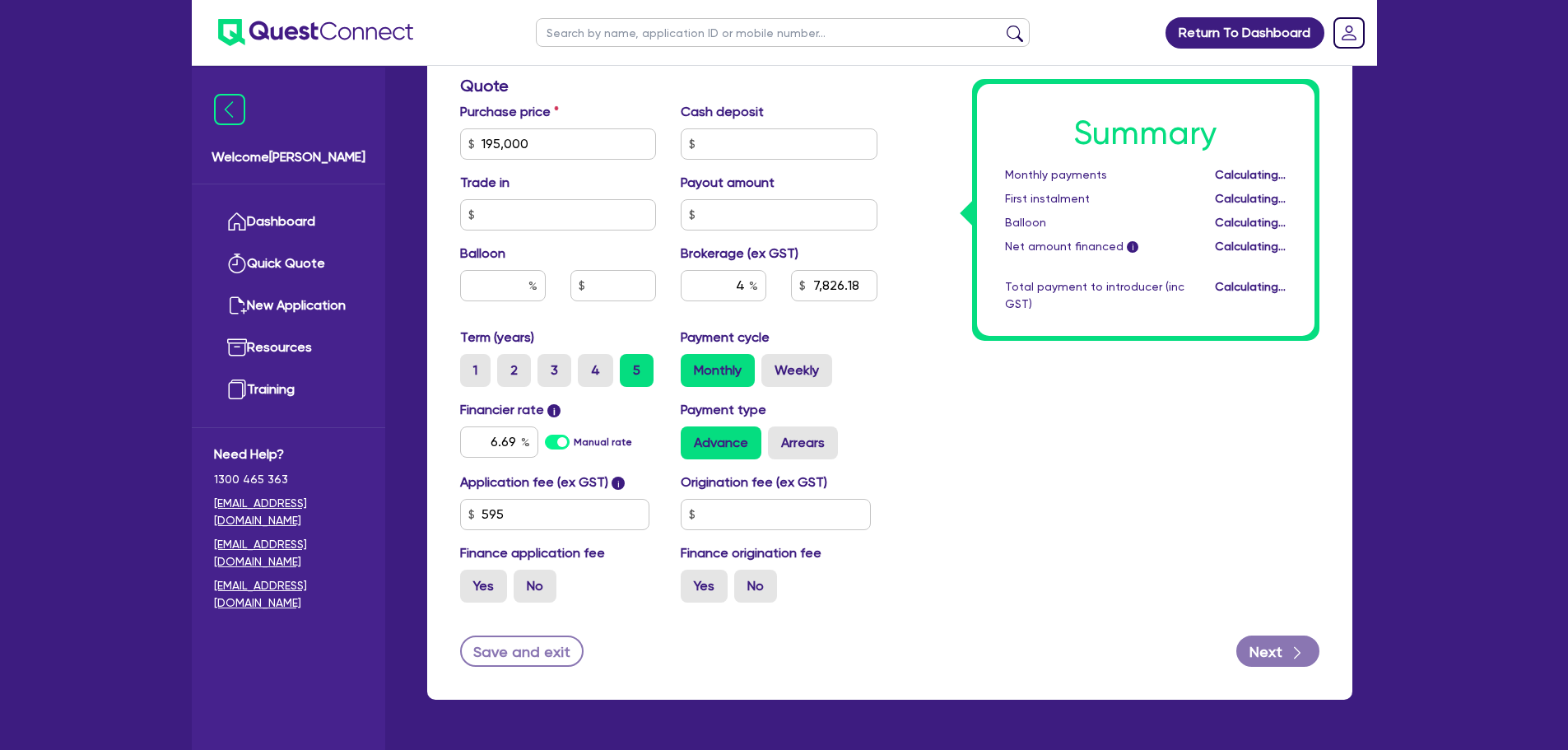
click at [1025, 509] on div "Summary Monthly payments Calculating... First instalment Calculating... Balloon…" at bounding box center [1111, 85] width 442 height 1059
click at [751, 282] on div "4" at bounding box center [724, 285] width 86 height 31
click at [933, 346] on div "Summary Monthly payments Calculating... First instalment Calculating... Balloon…" at bounding box center [1111, 85] width 442 height 1059
click at [741, 287] on input "2" at bounding box center [724, 285] width 86 height 31
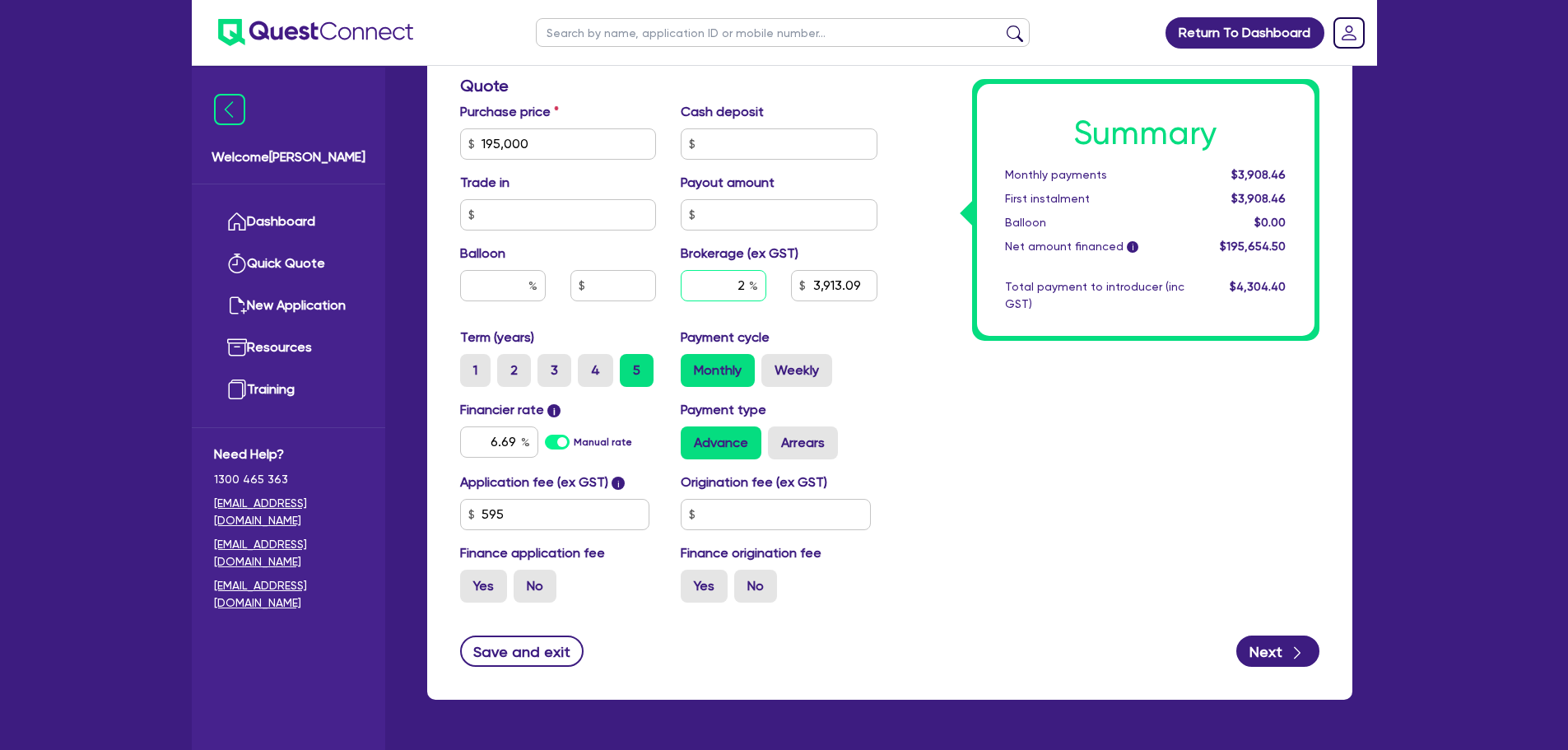
click at [742, 287] on input "2" at bounding box center [724, 285] width 86 height 31
click at [747, 505] on input "text" at bounding box center [776, 514] width 190 height 31
click at [904, 505] on div "Summary Monthly payments $3,950.53 First instalment $3,950.53 Balloon $0.00 Net…" at bounding box center [1111, 85] width 442 height 1059
click at [753, 273] on input "3" at bounding box center [724, 285] width 86 height 31
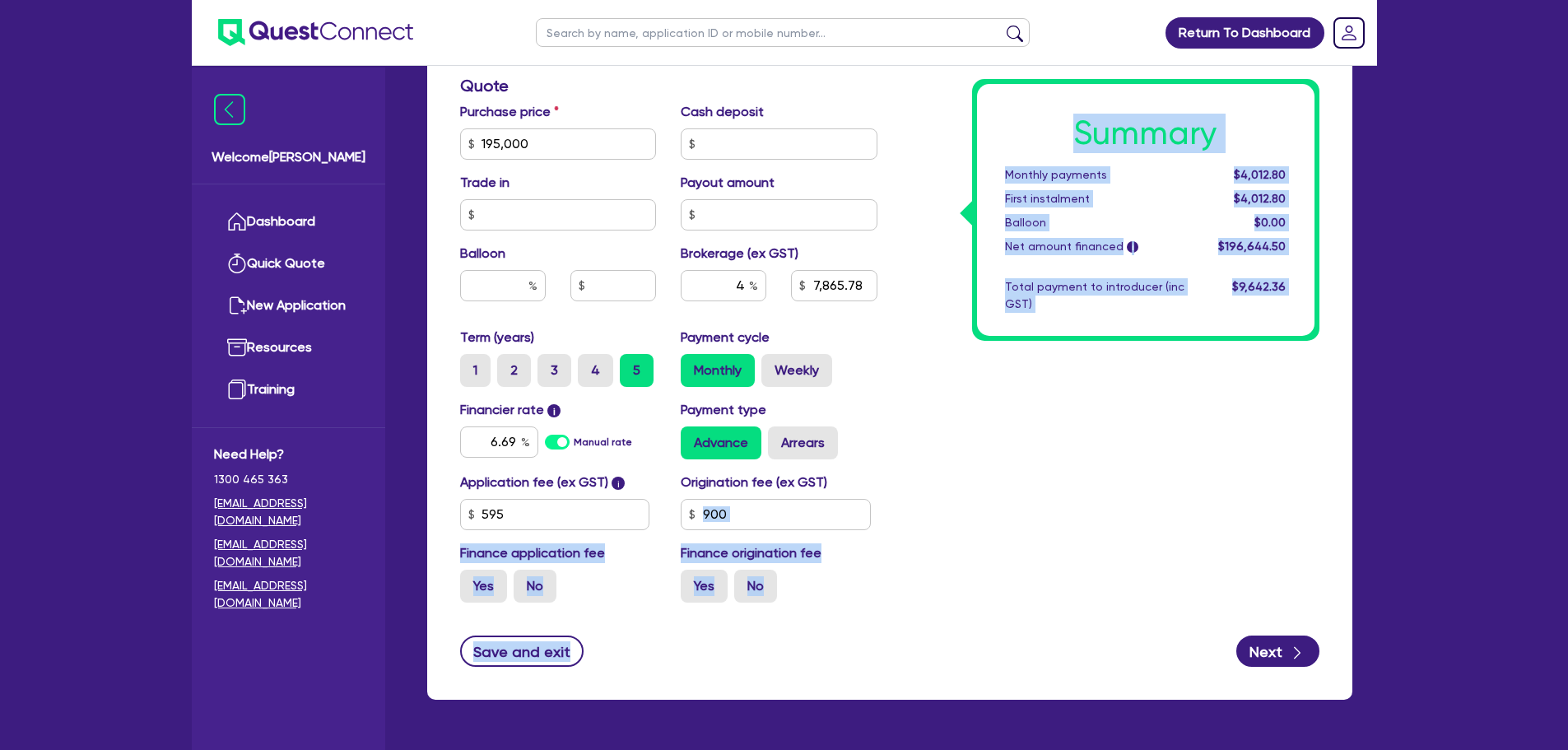
drag, startPoint x: 1126, startPoint y: 622, endPoint x: 791, endPoint y: 509, distance: 353.4
click at [791, 509] on form "Funding Options Who will be funding this deal? Select I will fund 100% I will c…" at bounding box center [889, 111] width 859 height 1110
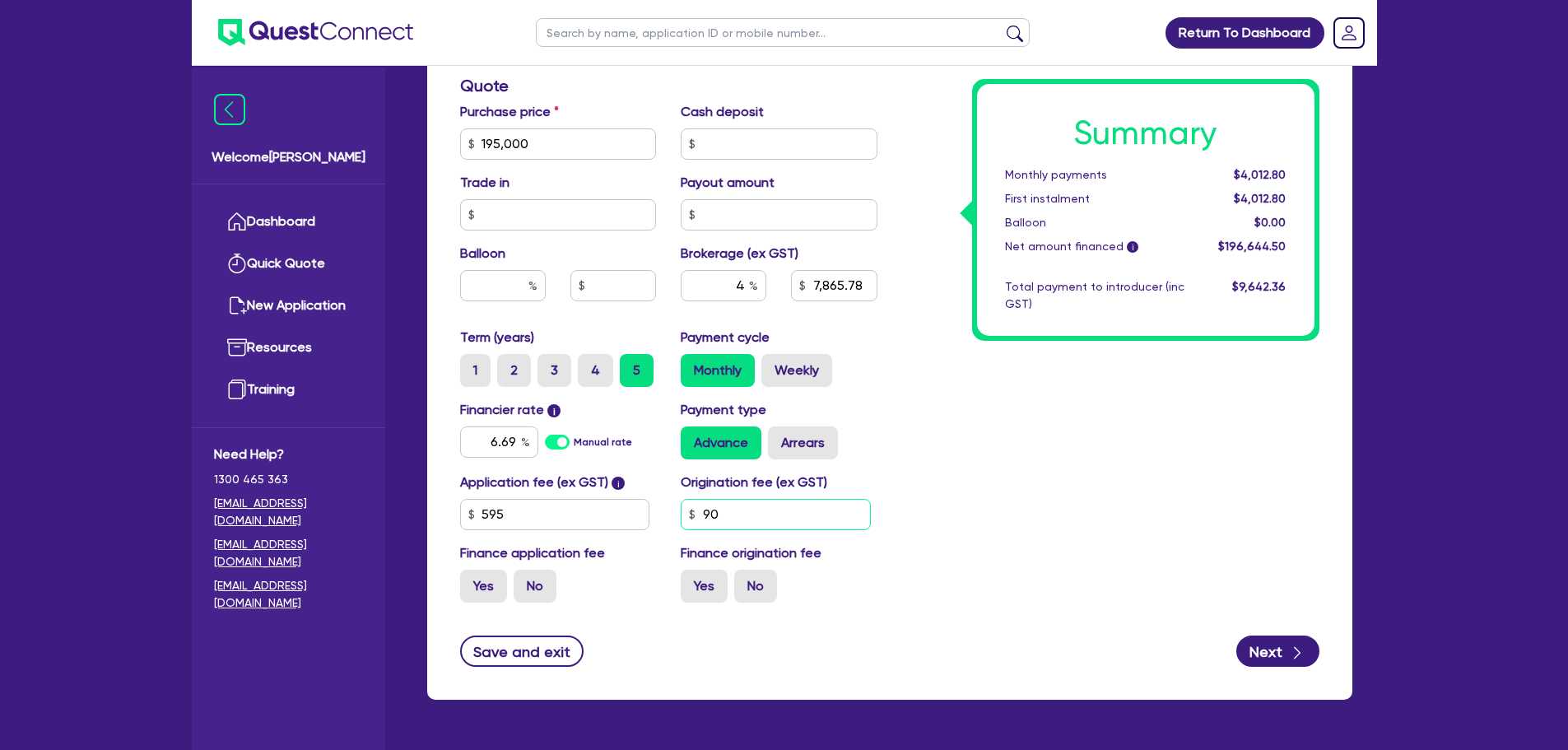
click at [791, 509] on input "90" at bounding box center [776, 514] width 190 height 31
click at [925, 493] on div "Summary Monthly payments Calculating... First instalment Calculating... Balloon…" at bounding box center [1111, 85] width 442 height 1059
click at [748, 298] on input "4" at bounding box center [724, 285] width 86 height 31
click at [745, 506] on input "text" at bounding box center [776, 514] width 190 height 31
click at [1029, 446] on div "Summary Monthly payments $3,970.52 First instalment $3,970.52 Balloon $0.00 Net…" at bounding box center [1111, 85] width 442 height 1059
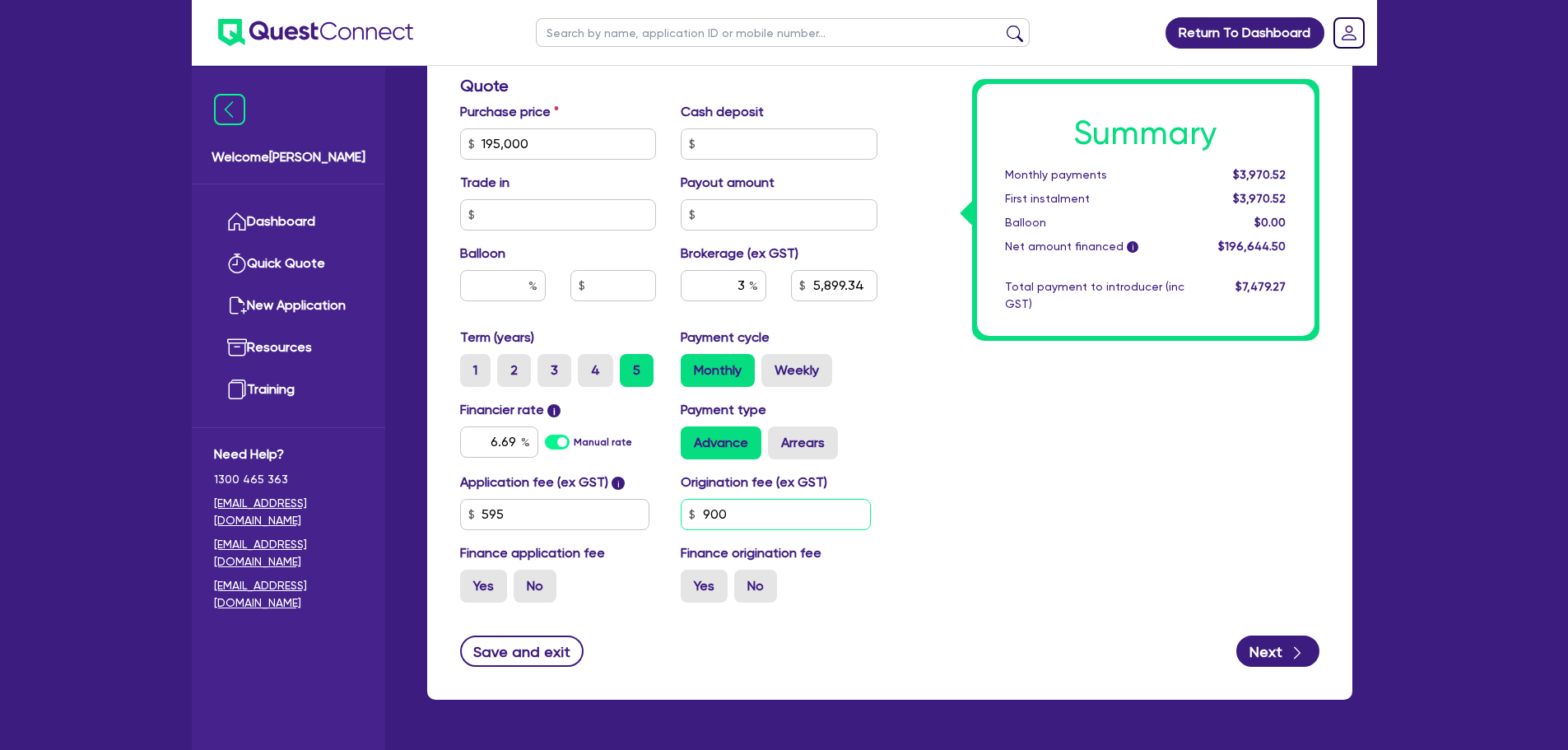
click at [821, 509] on input "900" at bounding box center [776, 514] width 190 height 31
click at [747, 281] on input "text" at bounding box center [724, 285] width 86 height 31
click at [1008, 405] on div "Summary Monthly payments $3,950.53 First instalment $3,950.53 Balloon $0.00 Net…" at bounding box center [1111, 85] width 442 height 1059
click at [723, 525] on input "text" at bounding box center [776, 514] width 190 height 31
click at [995, 509] on div "Summary Monthly payments Calculating... First instalment Calculating... Balloon…" at bounding box center [1111, 85] width 442 height 1059
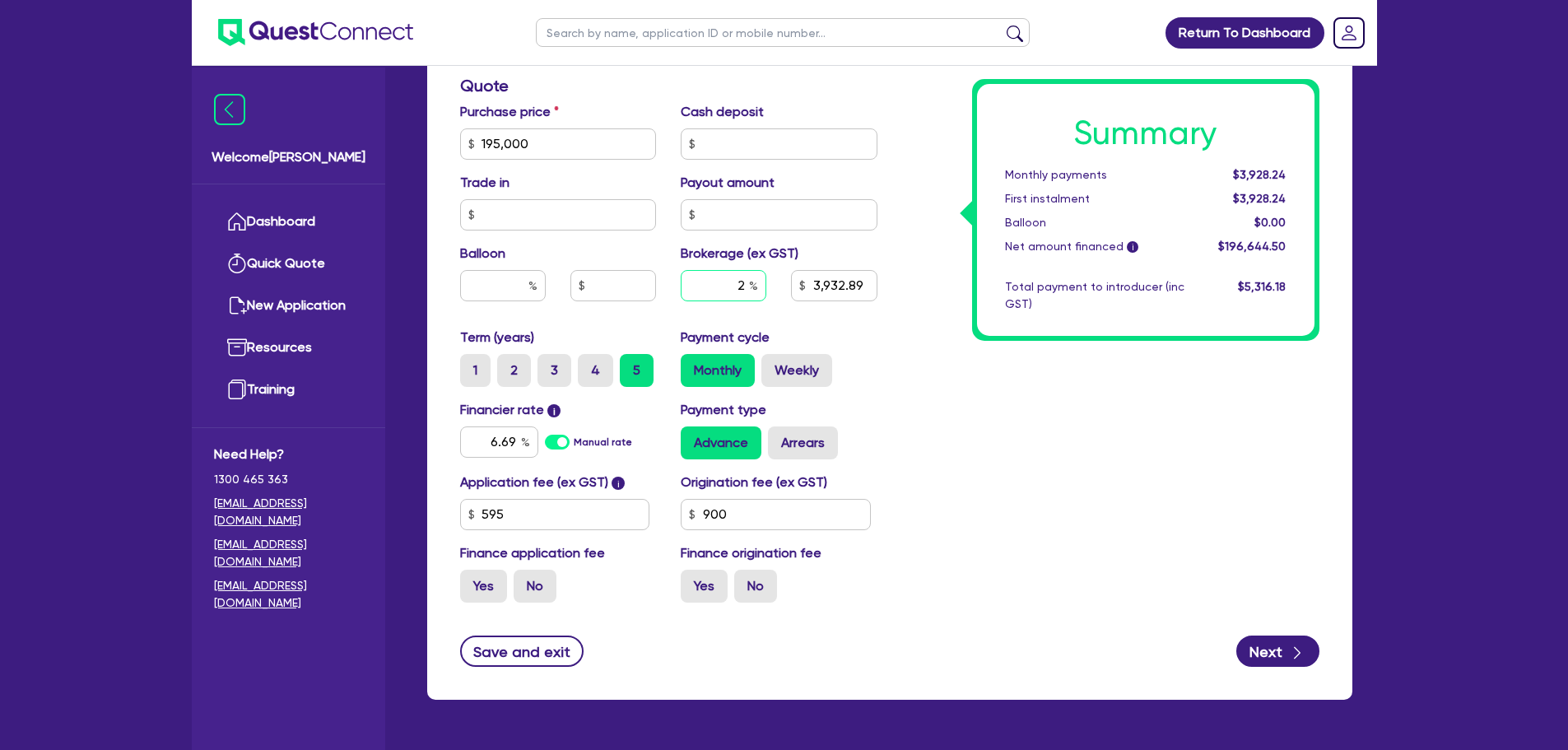
click at [750, 282] on div "2" at bounding box center [724, 285] width 86 height 31
click at [975, 433] on div "Summary Monthly payments Calculating... First instalment Calculating... Balloon…" at bounding box center [1111, 85] width 442 height 1059
click at [776, 518] on input "90" at bounding box center [776, 514] width 190 height 31
click at [972, 482] on div "Summary Monthly payments $3,950.53 First instalment $3,950.53 Balloon $0.00 Net…" at bounding box center [1111, 85] width 442 height 1059
click at [761, 519] on input "text" at bounding box center [776, 514] width 190 height 31
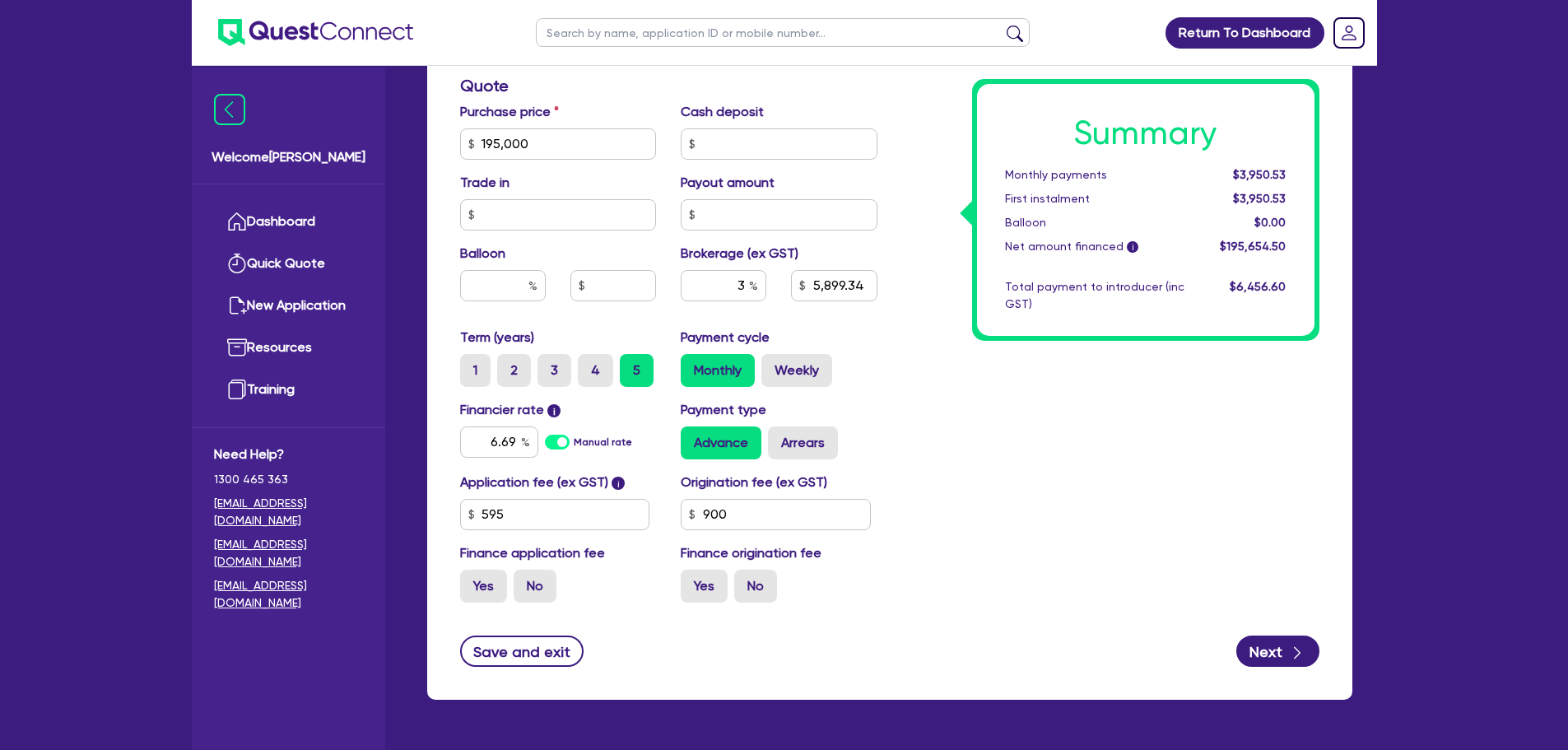
click at [1101, 467] on div "Summary Monthly payments $3,950.53 First instalment $3,950.53 Balloon $0.00 Net…" at bounding box center [1111, 85] width 442 height 1059
click at [1101, 467] on div "Summary Monthly payments $3,970.52 First instalment $3,970.52 Balloon $0.00 Net…" at bounding box center [1111, 85] width 442 height 1059
click at [514, 450] on input "6.69" at bounding box center [499, 441] width 78 height 31
click at [1081, 465] on div "Summary Monthly payments $3,970.52 First instalment $3,970.52 Balloon $0.00 Net…" at bounding box center [1111, 85] width 442 height 1059
click at [512, 440] on input "7.65" at bounding box center [499, 441] width 78 height 31
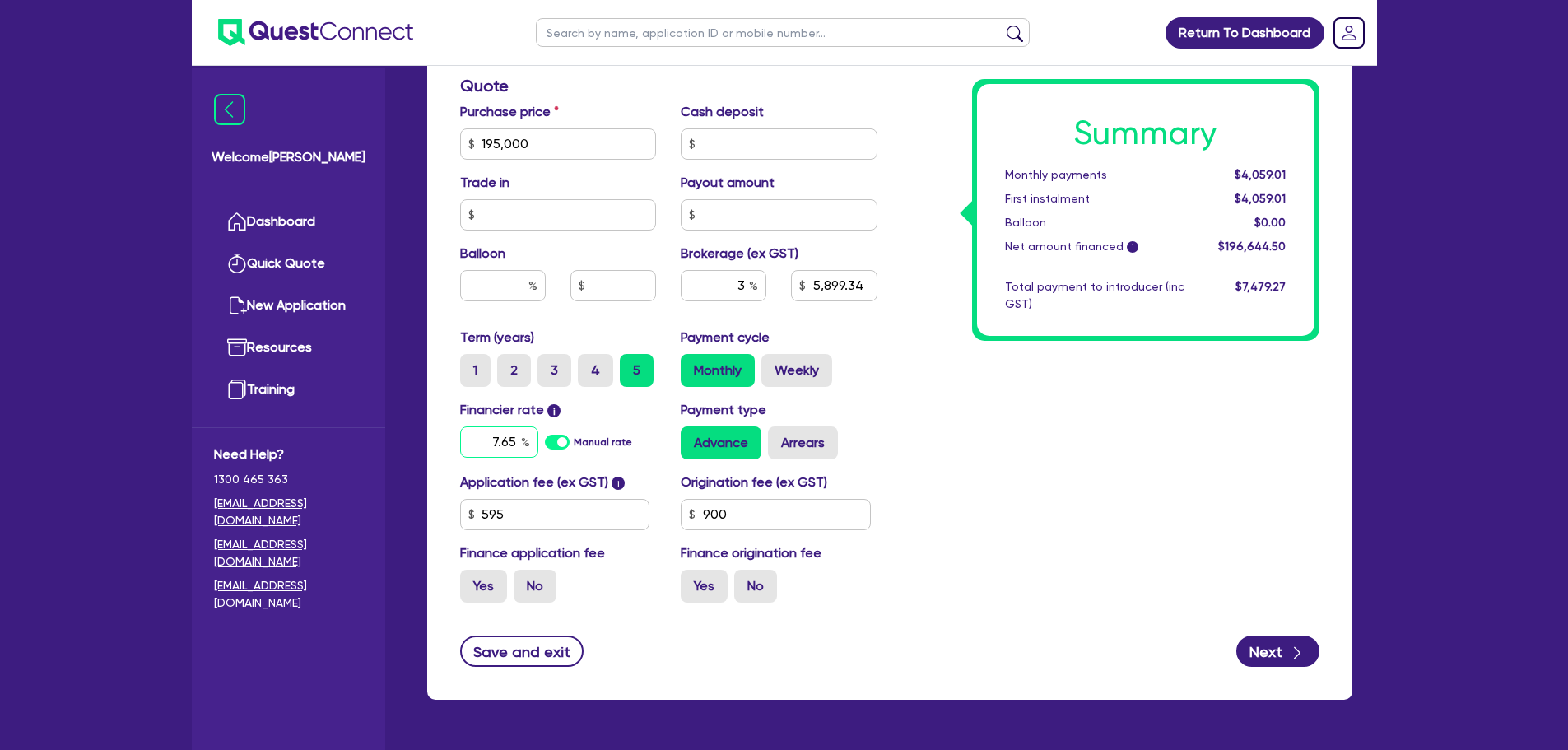
click at [514, 441] on input "7.65" at bounding box center [499, 441] width 78 height 31
click at [979, 496] on div "Summary Monthly payments $4,059.01 First instalment $4,059.01 Balloon $0.00 Net…" at bounding box center [1111, 85] width 442 height 1059
click at [991, 452] on div "Summary Monthly payments $3,970.52 First instalment $3,970.52 Balloon $0.00 Net…" at bounding box center [1111, 85] width 442 height 1059
click at [519, 448] on input "6.69" at bounding box center [499, 441] width 78 height 31
click at [993, 426] on div "Summary Monthly payments $3,970.52 First instalment $3,970.52 Balloon $0.00 Net…" at bounding box center [1111, 85] width 442 height 1059
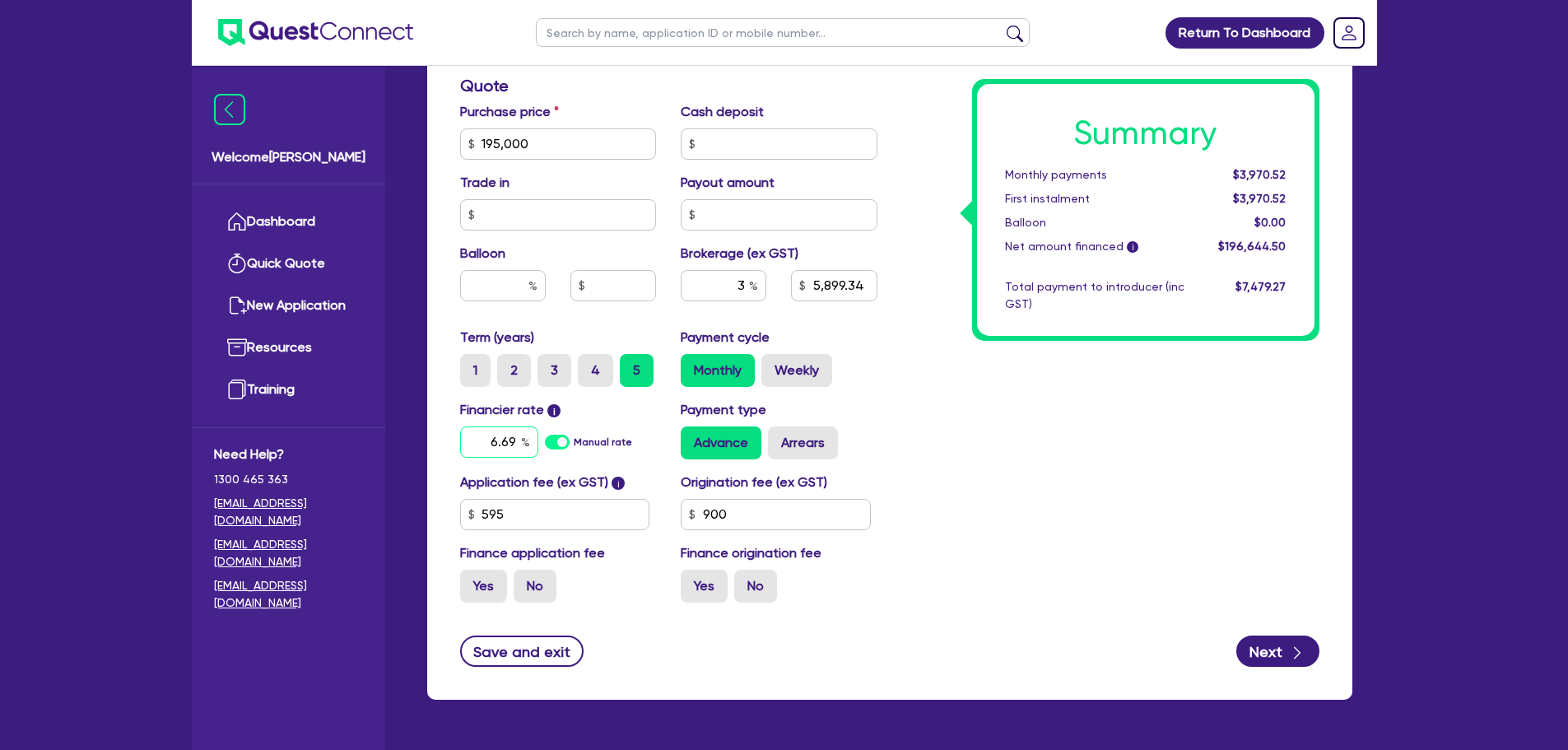
click at [528, 439] on div "6.69" at bounding box center [499, 441] width 78 height 31
click at [940, 481] on div "Summary Monthly payments $3,962.28 First instalment $3,962.28 Balloon $0.00 Net…" at bounding box center [1111, 85] width 442 height 1059
click at [518, 441] on input "8" at bounding box center [499, 441] width 78 height 31
click at [844, 435] on div "Advance Arrears" at bounding box center [779, 442] width 197 height 33
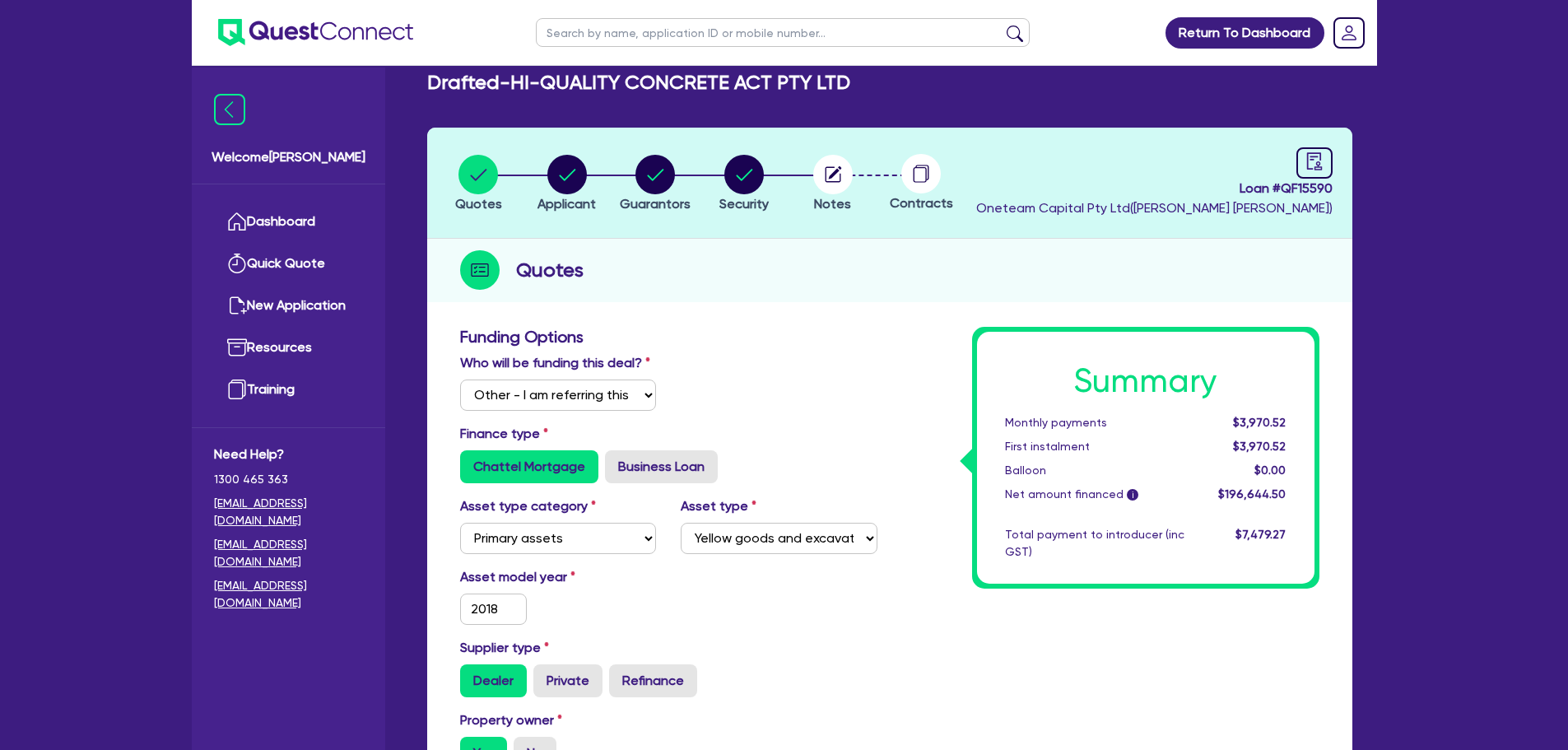
scroll to position [0, 0]
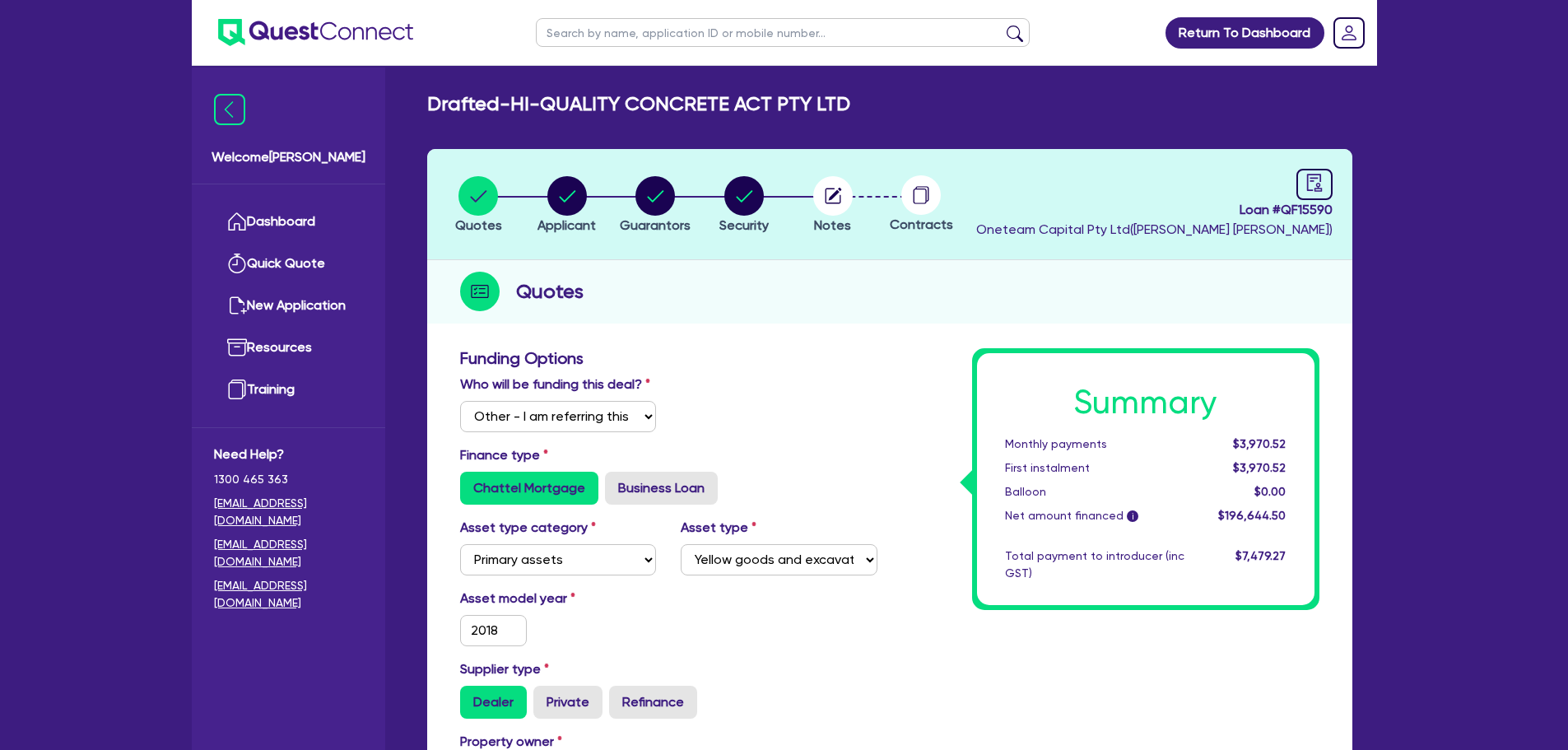
click at [570, 22] on input "text" at bounding box center [783, 32] width 494 height 29
click at [272, 228] on link "Dashboard" at bounding box center [288, 222] width 149 height 42
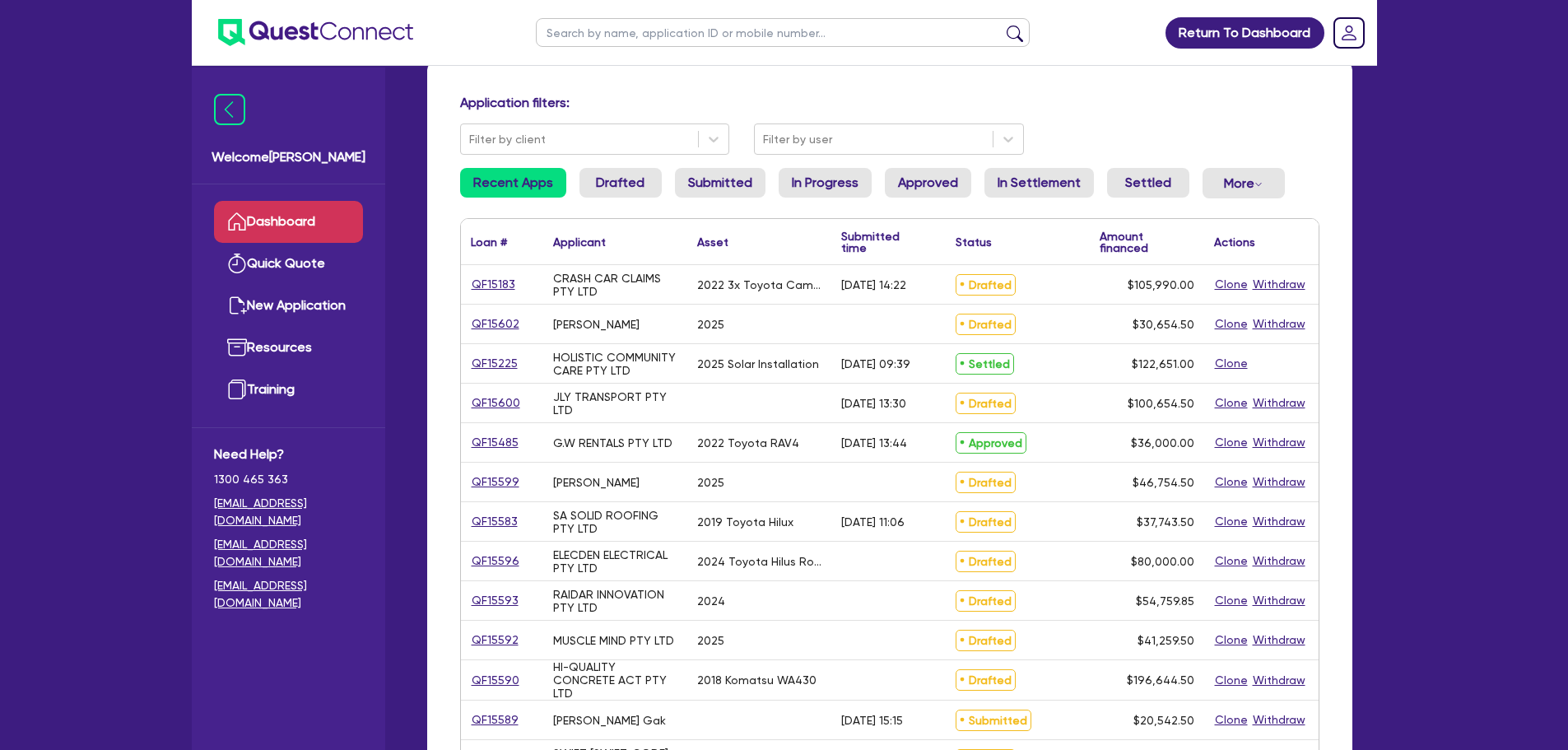
scroll to position [92, 0]
click at [500, 583] on div "QF15593" at bounding box center [502, 599] width 82 height 39
click at [506, 598] on link "QF15593" at bounding box center [495, 599] width 49 height 19
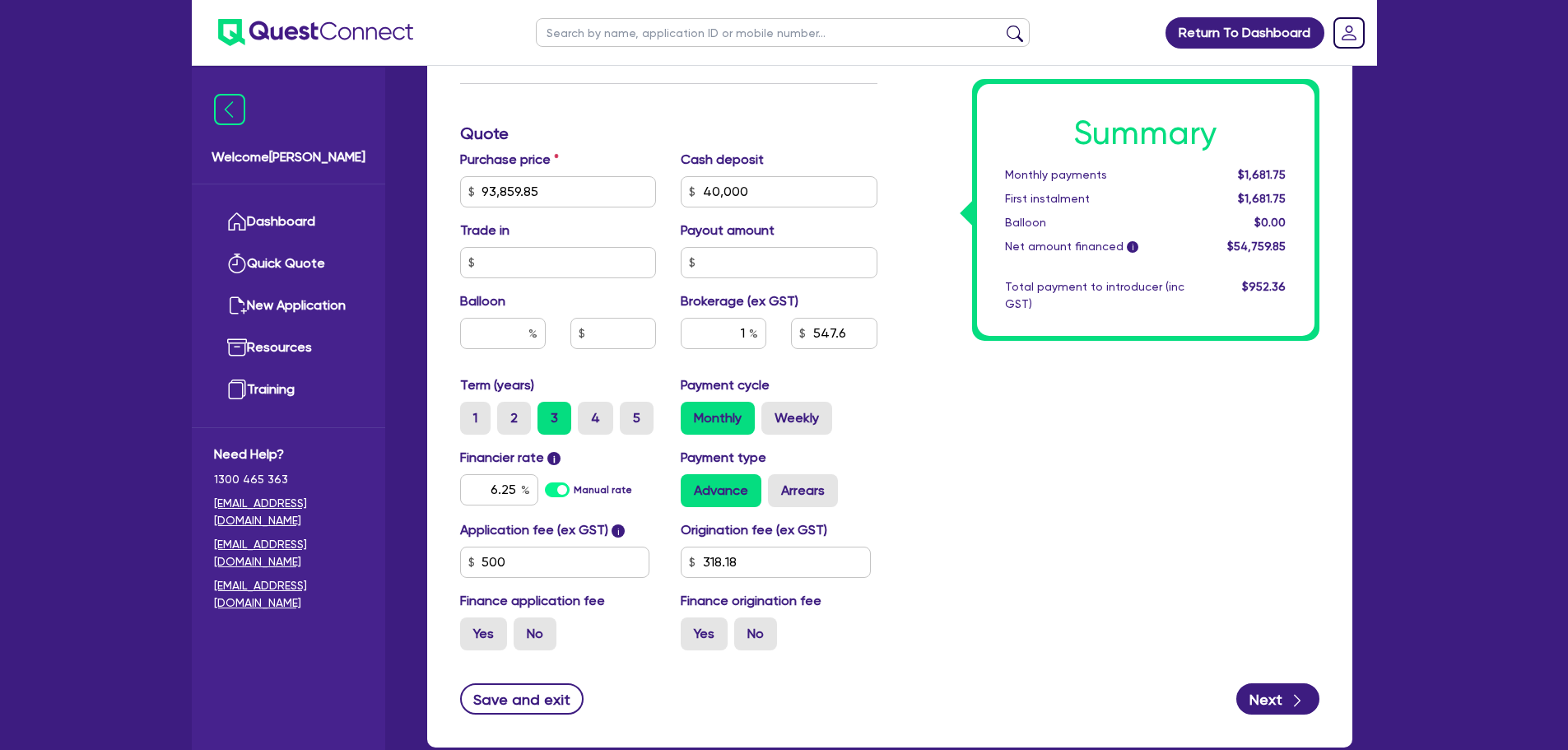
scroll to position [745, 0]
click at [522, 486] on div "6.25" at bounding box center [499, 488] width 78 height 31
click at [1006, 471] on div "Summary Monthly payments $1,681.75 First instalment $1,681.75 Balloon $0.00 Net…" at bounding box center [1111, 132] width 442 height 1059
click at [761, 565] on input "318.18" at bounding box center [776, 561] width 190 height 31
click at [956, 494] on div "Summary Monthly payments $1,685.29 First instalment $1,685.29 Balloon $0.00 Net…" at bounding box center [1111, 132] width 442 height 1059
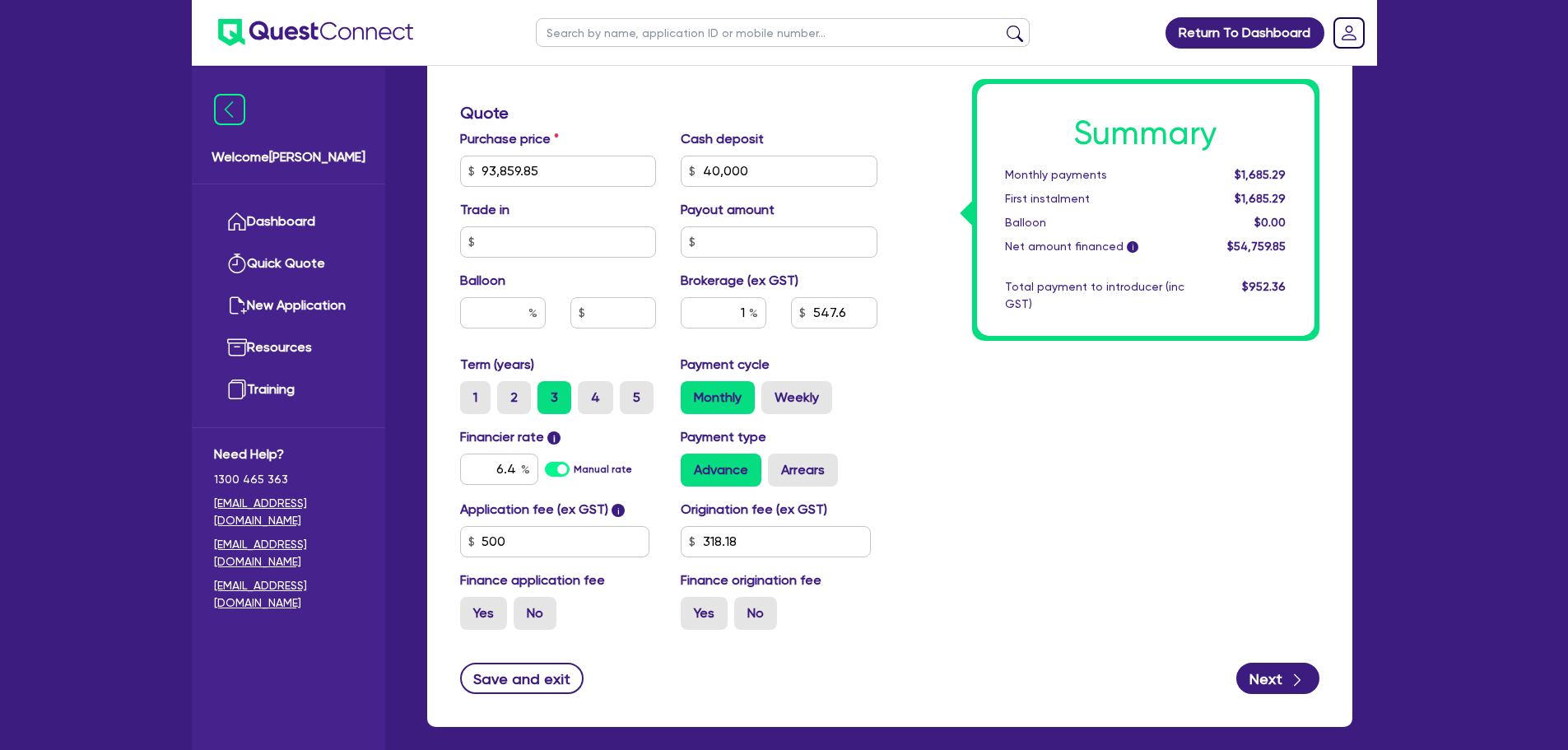
scroll to position [842, 0]
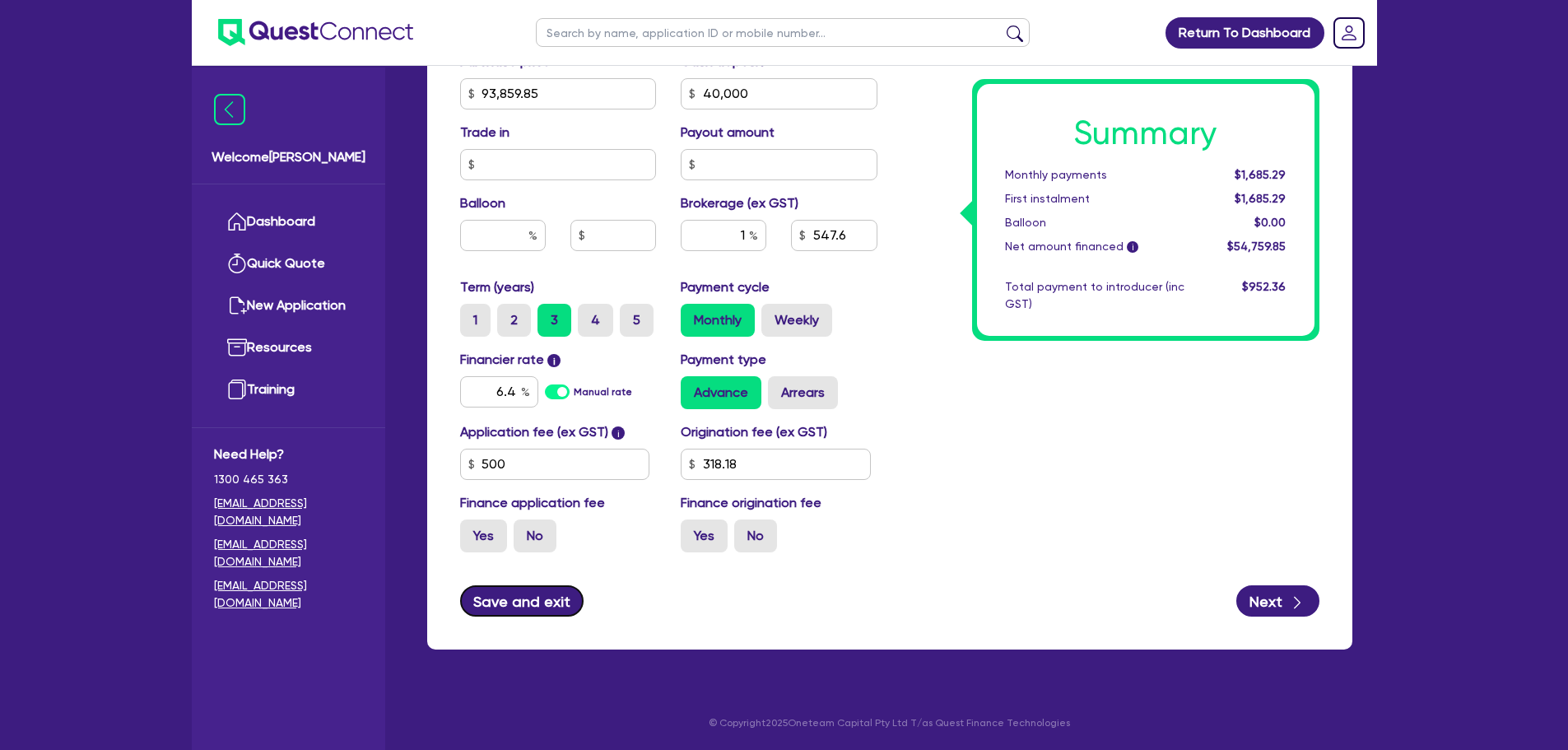
click at [520, 593] on button "Save and exit" at bounding box center [522, 600] width 124 height 31
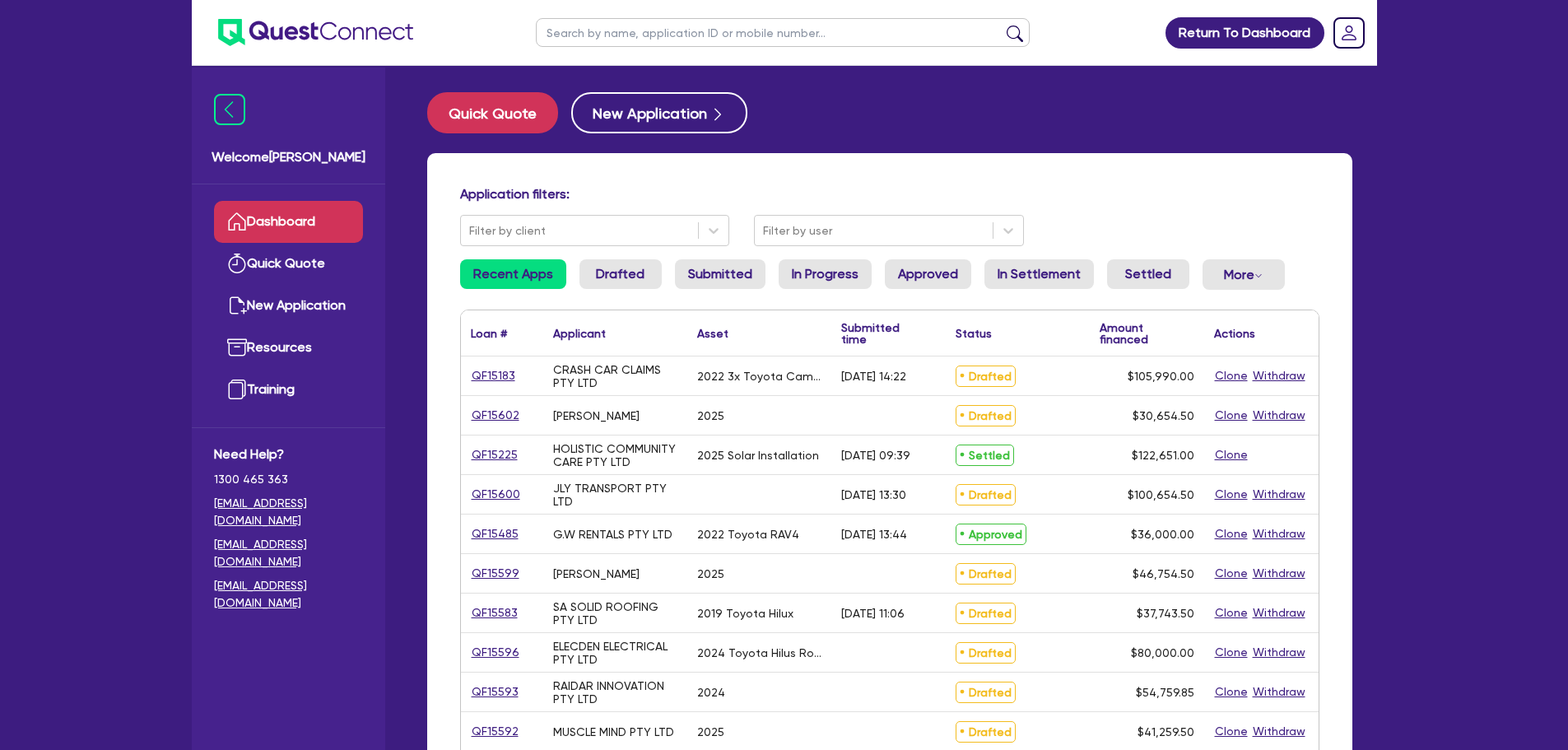
click at [577, 30] on input "text" at bounding box center [783, 32] width 494 height 29
click at [1002, 25] on button "submit" at bounding box center [1015, 36] width 26 height 23
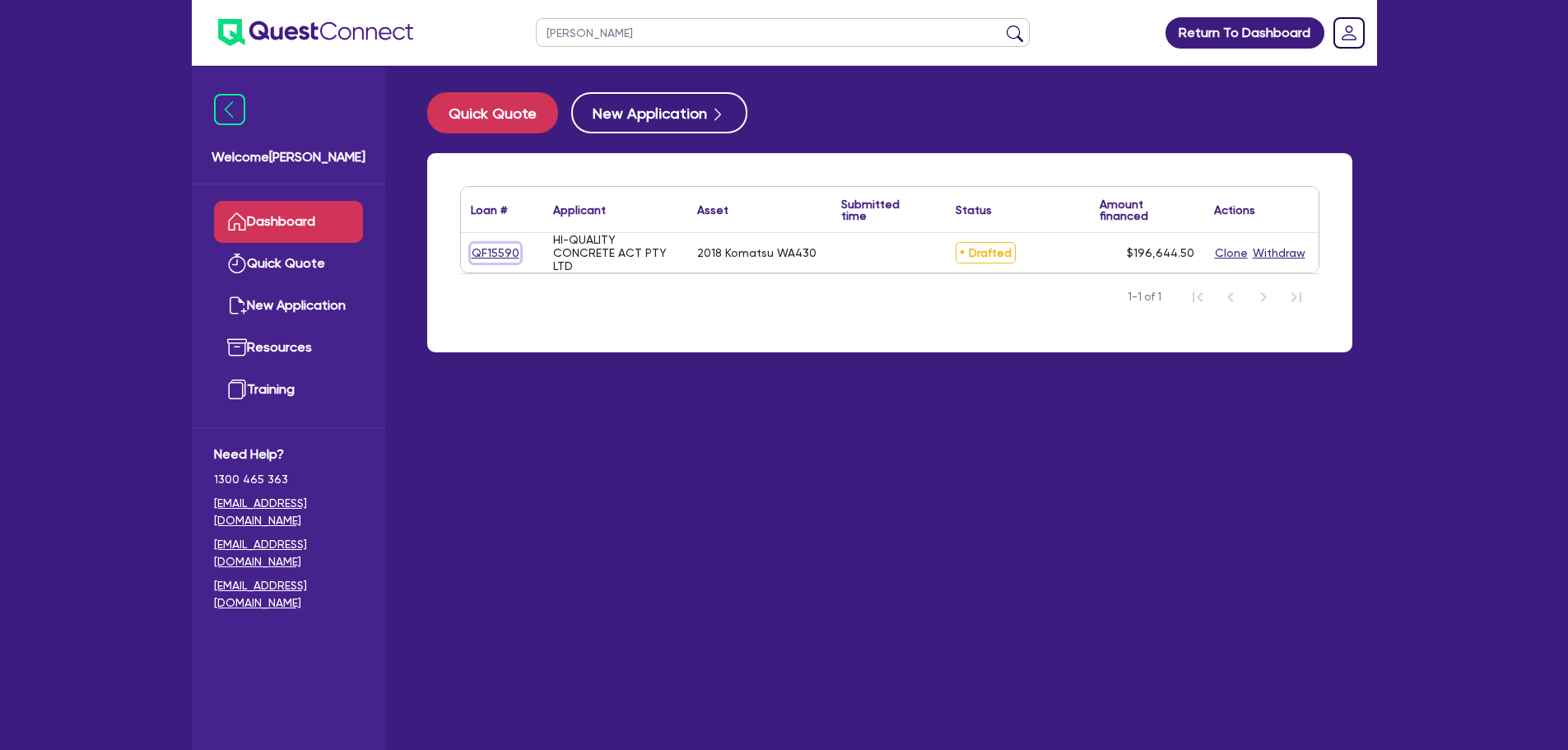
click at [486, 247] on link "QF15590" at bounding box center [495, 253] width 49 height 19
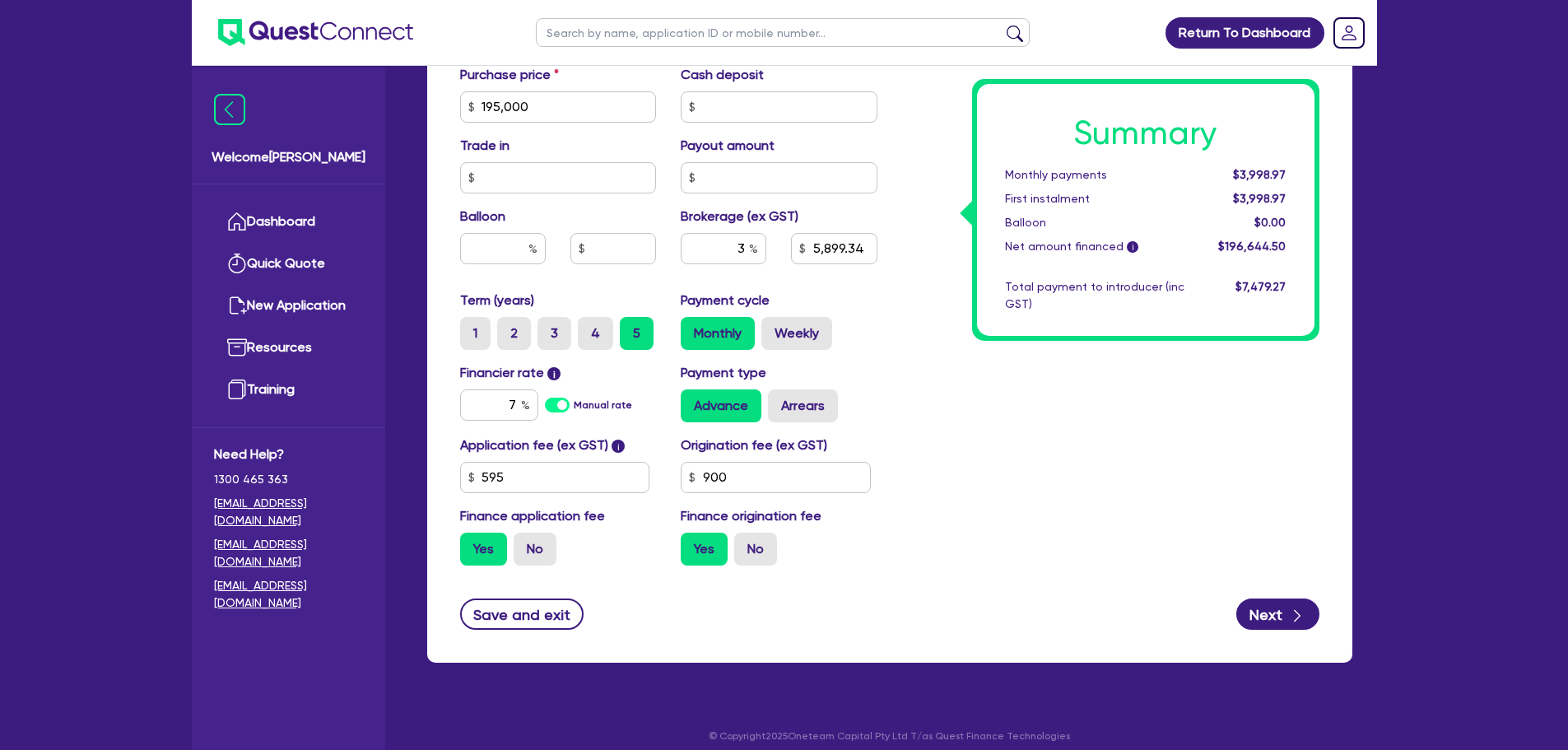
scroll to position [842, 0]
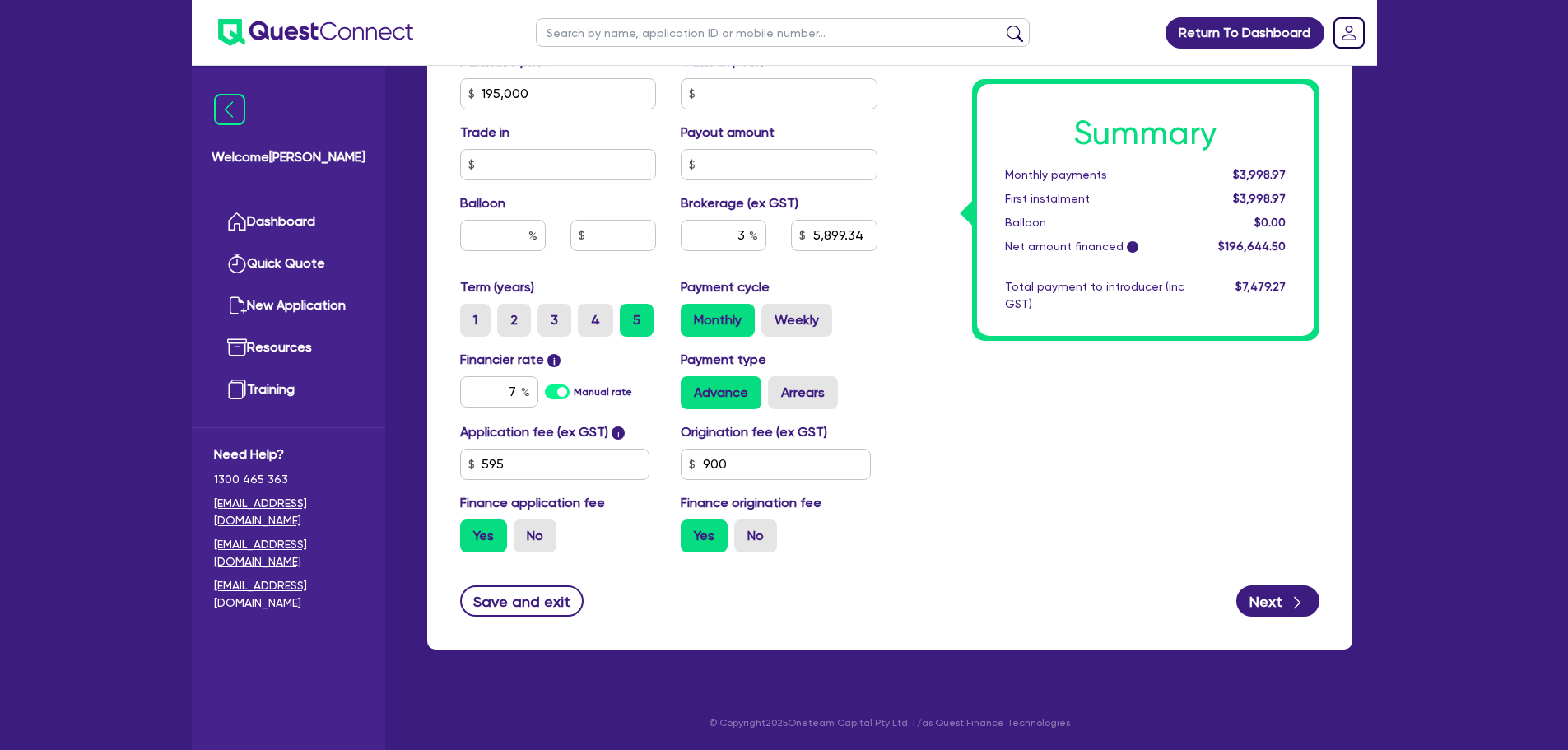
click at [1042, 453] on div "Summary Monthly payments $3,998.97 First instalment $3,998.97 Balloon $0.00 Net…" at bounding box center [1111, 35] width 442 height 1059
click at [1277, 590] on button "Next" at bounding box center [1277, 600] width 83 height 31
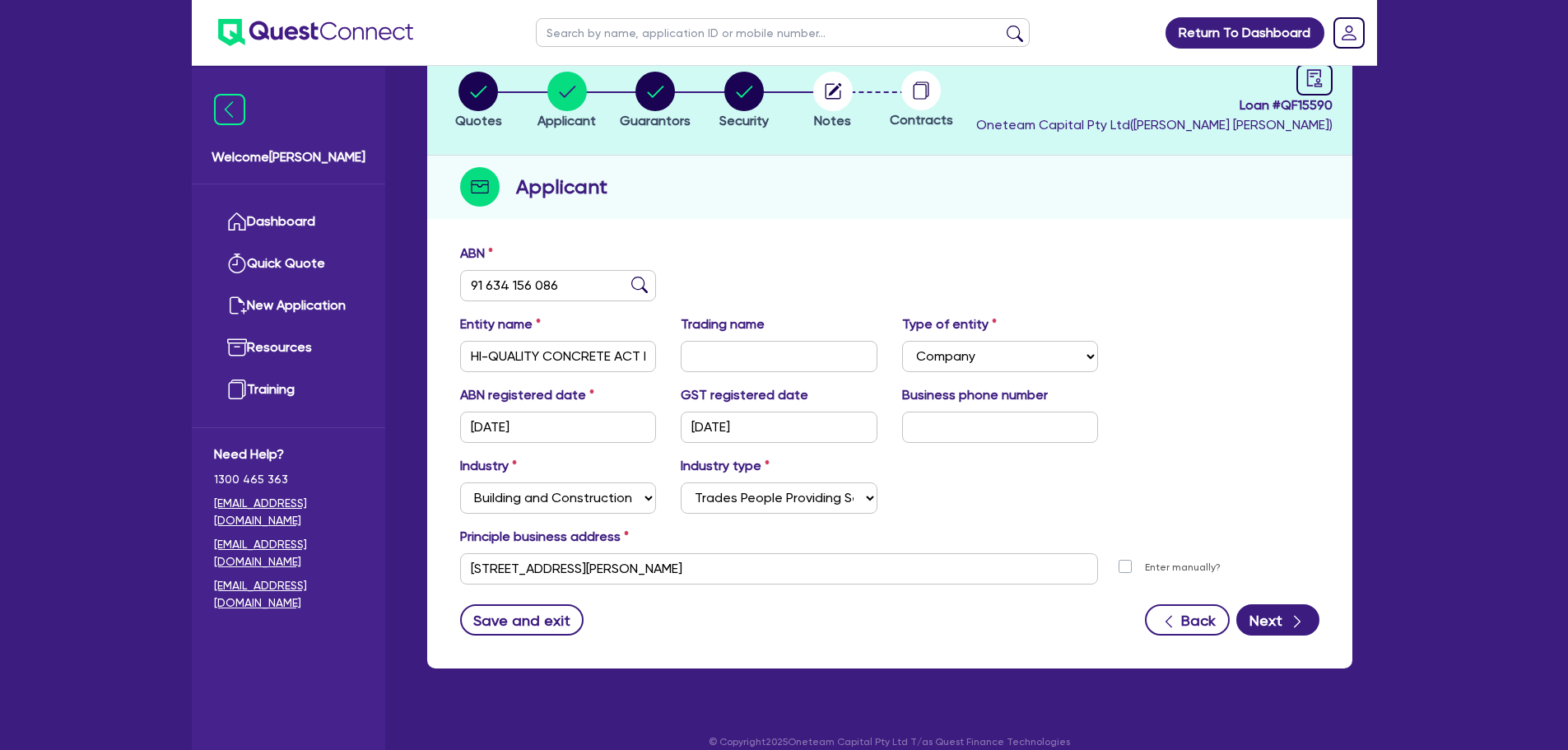
scroll to position [123, 0]
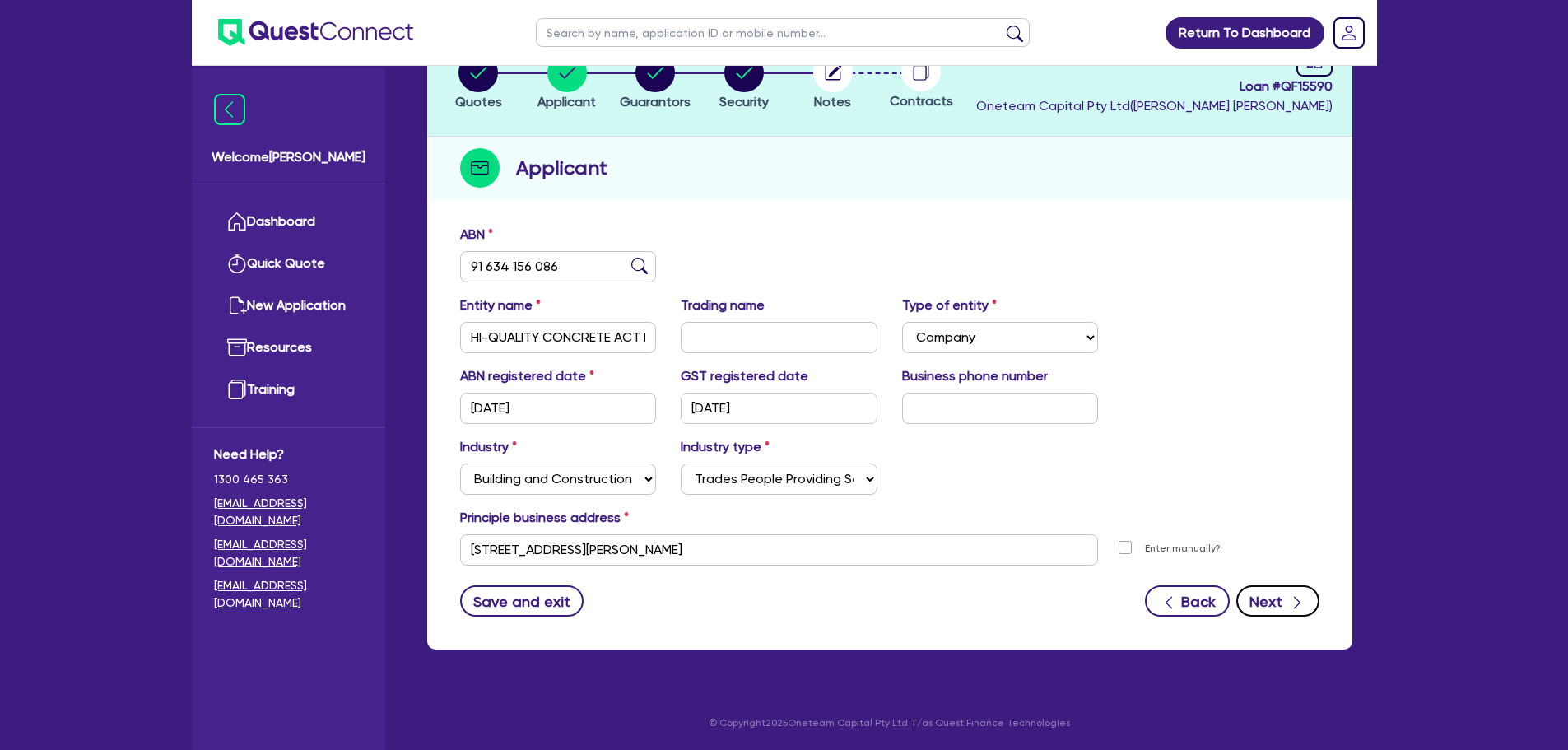
click at [1281, 599] on button "Next" at bounding box center [1277, 600] width 83 height 31
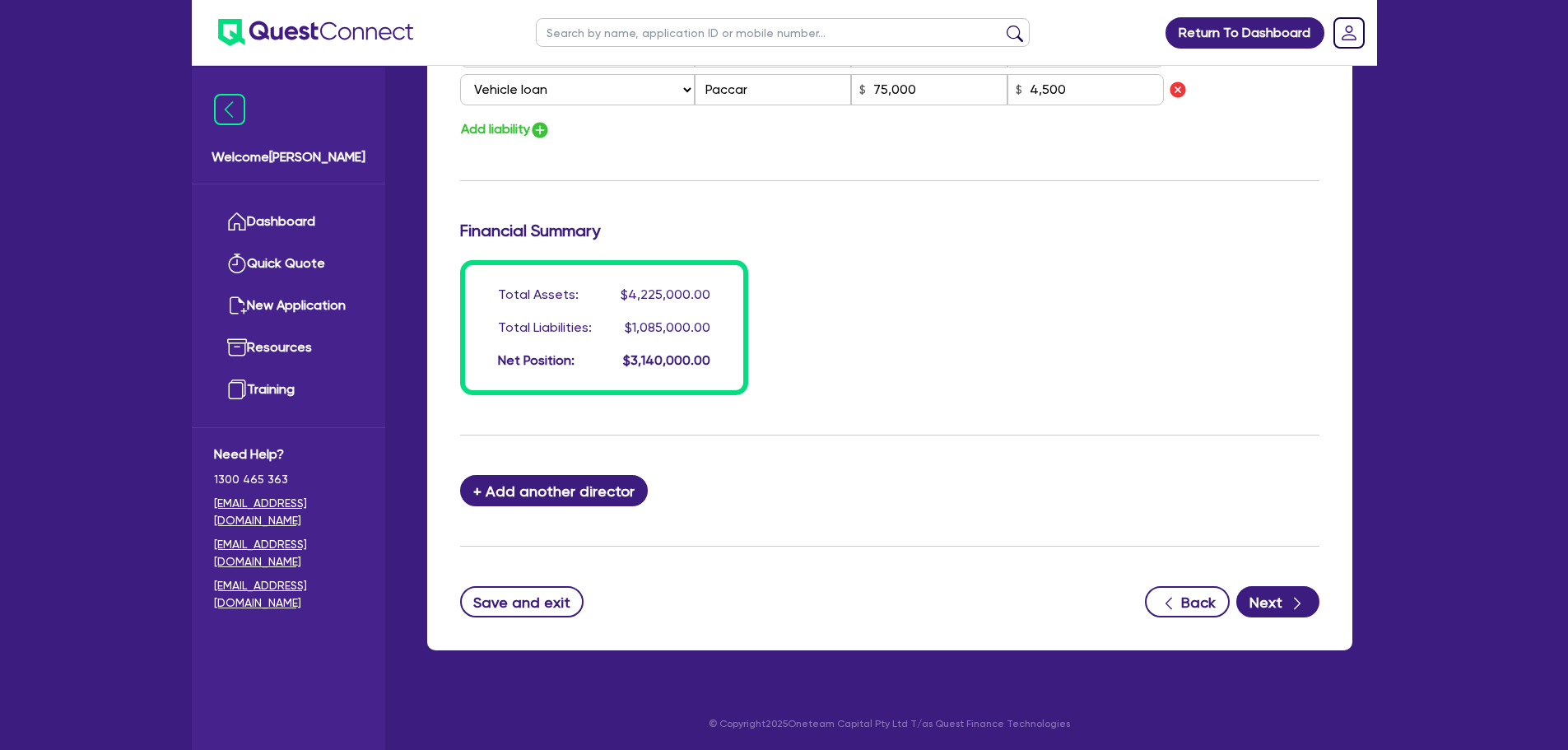
scroll to position [1625, 0]
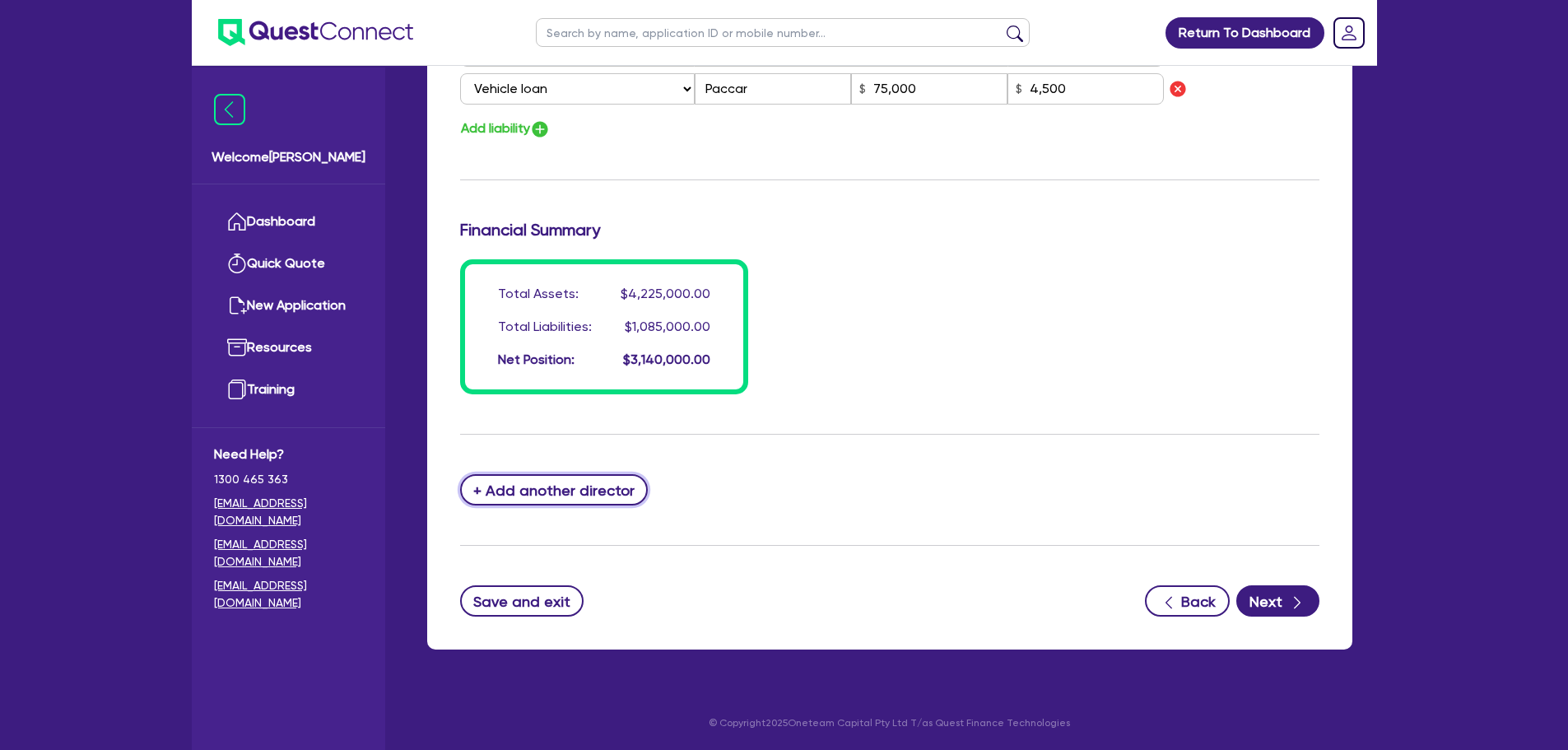
click at [607, 491] on button "+ Add another director" at bounding box center [554, 489] width 188 height 31
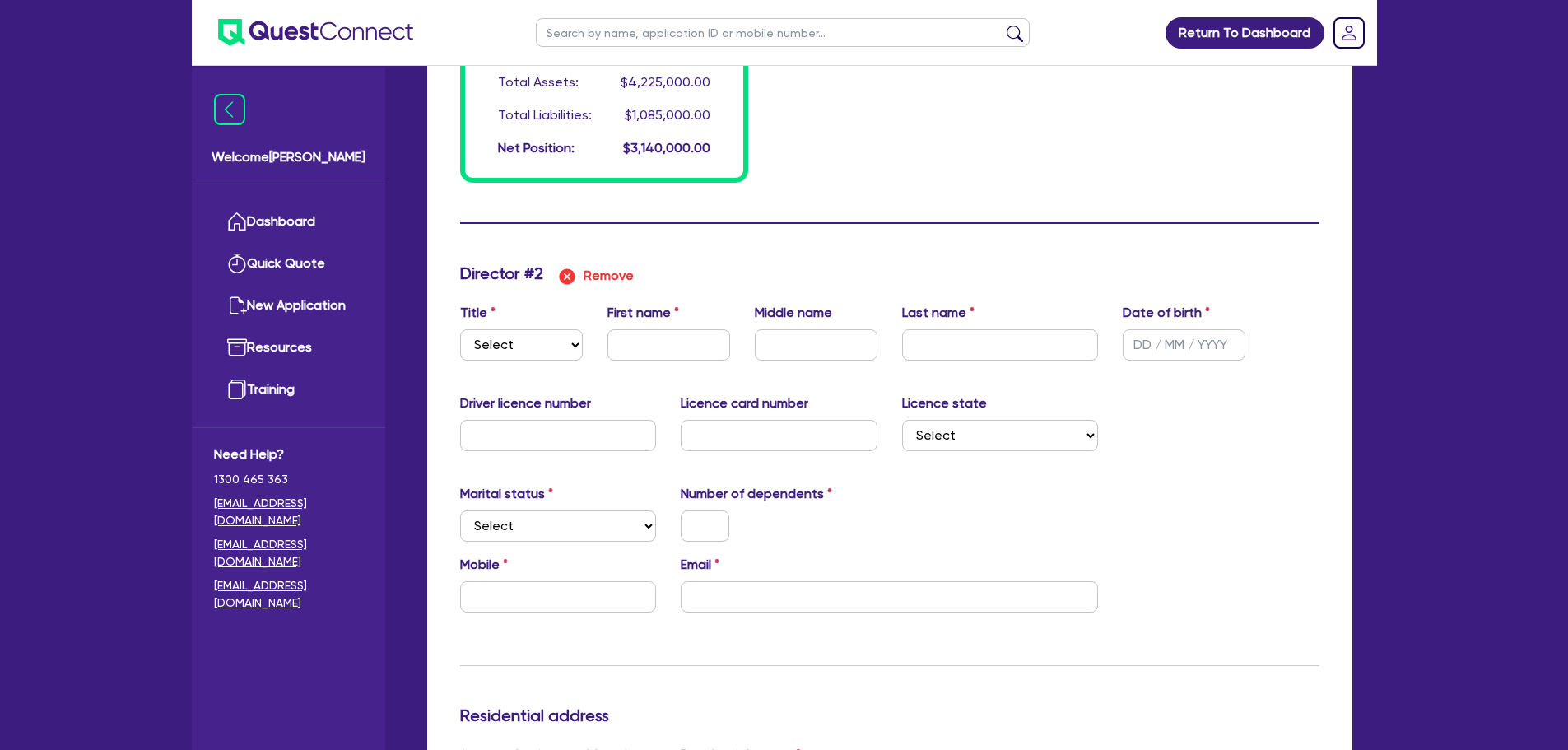
scroll to position [1846, 0]
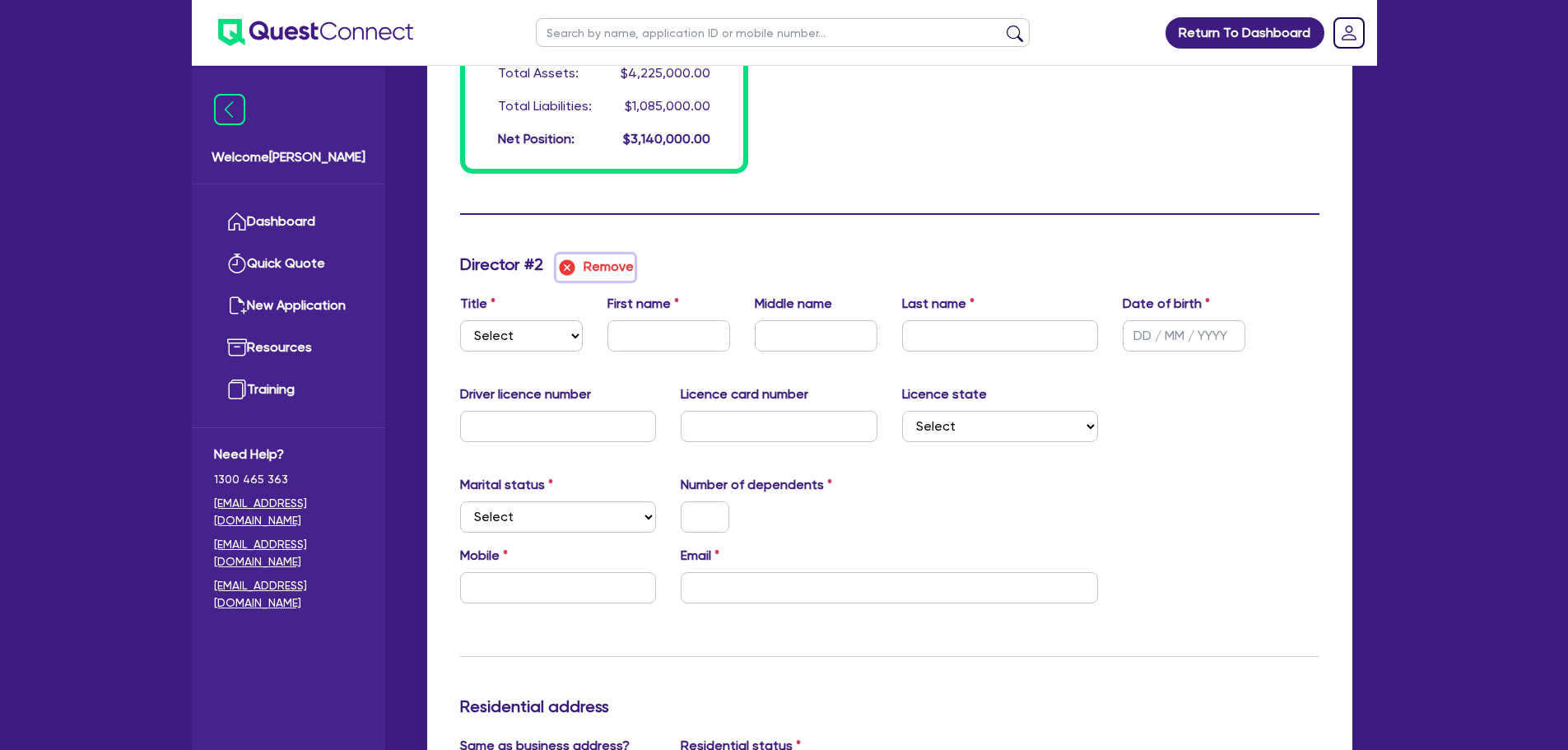
click at [580, 262] on button "Remove" at bounding box center [595, 267] width 78 height 26
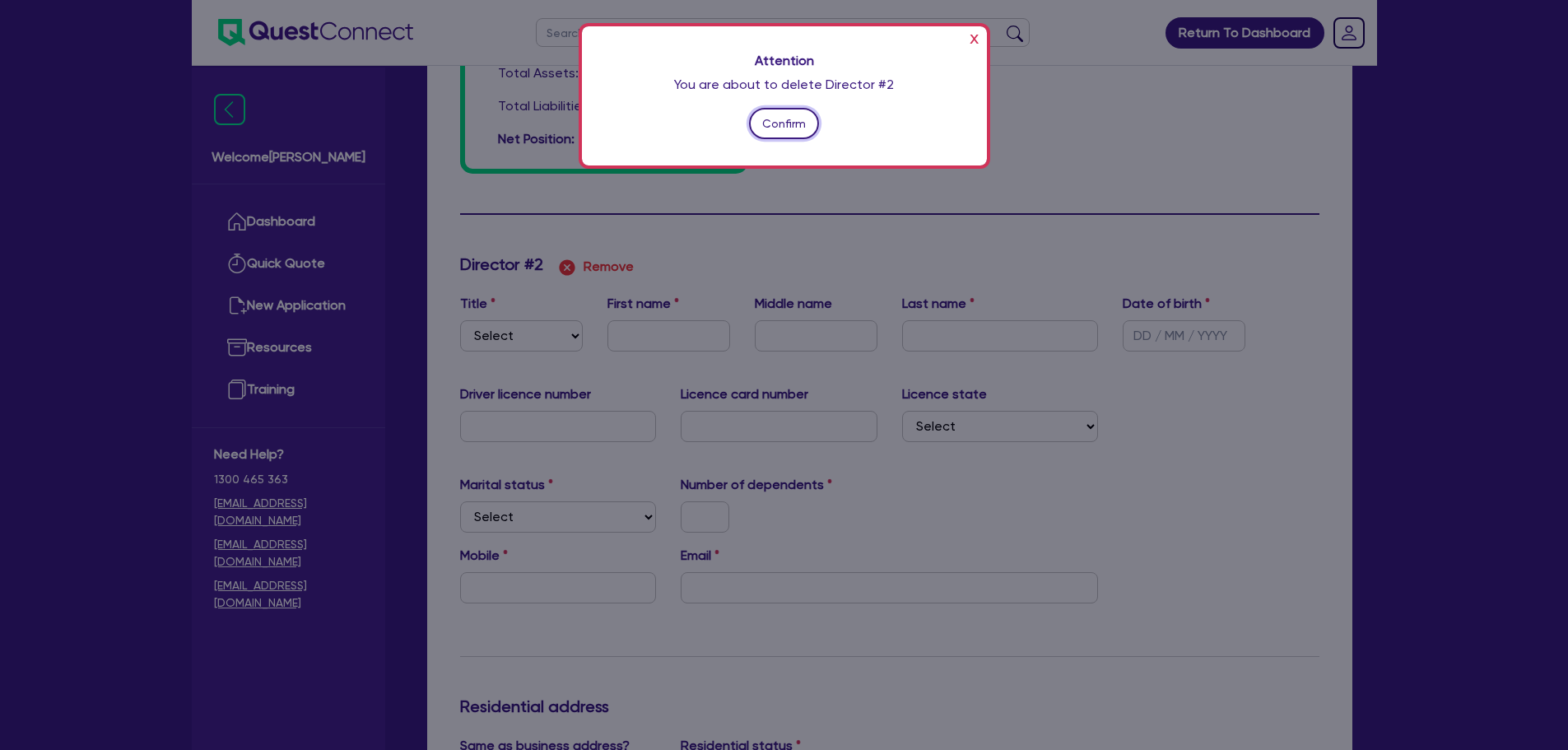
click at [767, 133] on button "Confirm" at bounding box center [784, 123] width 71 height 31
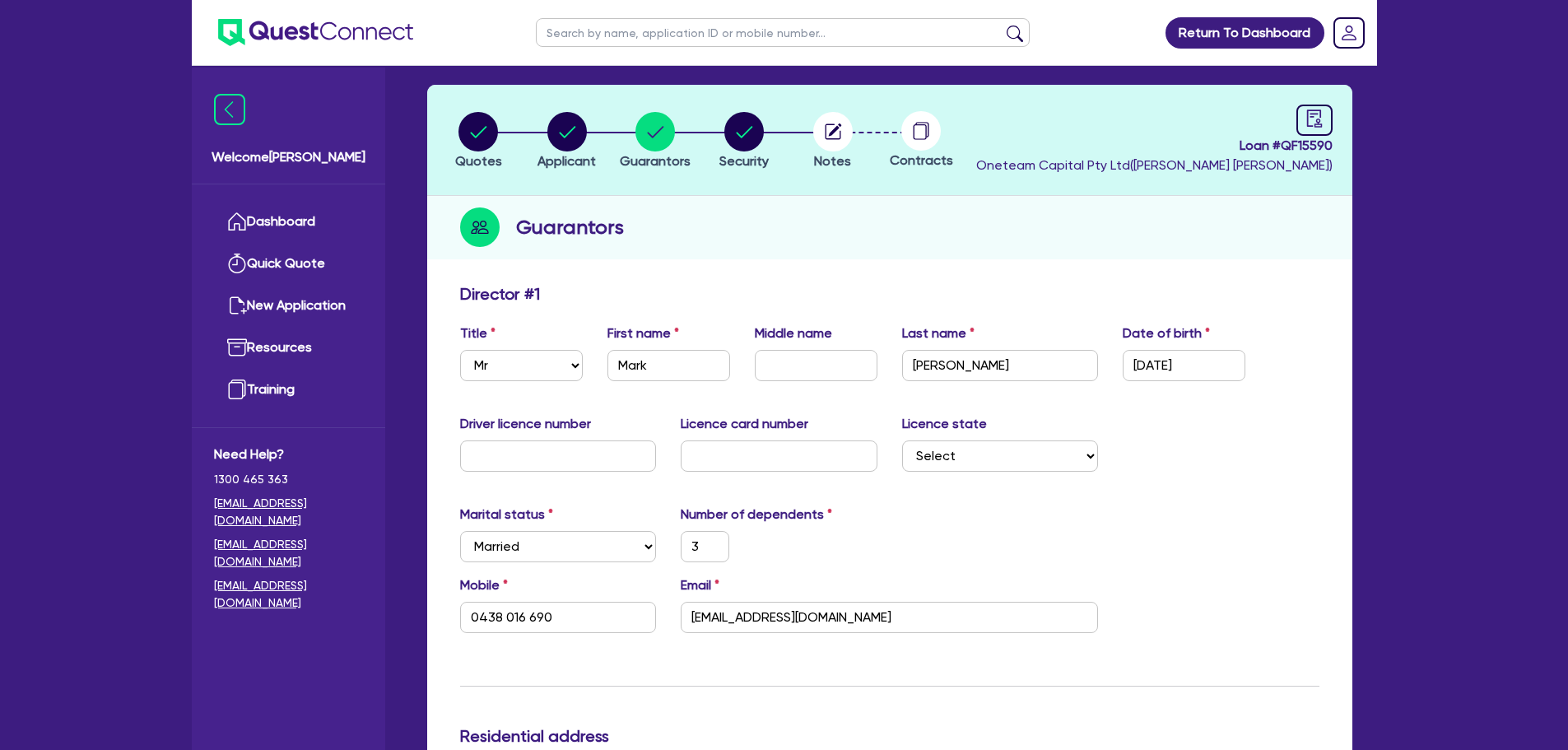
scroll to position [0, 0]
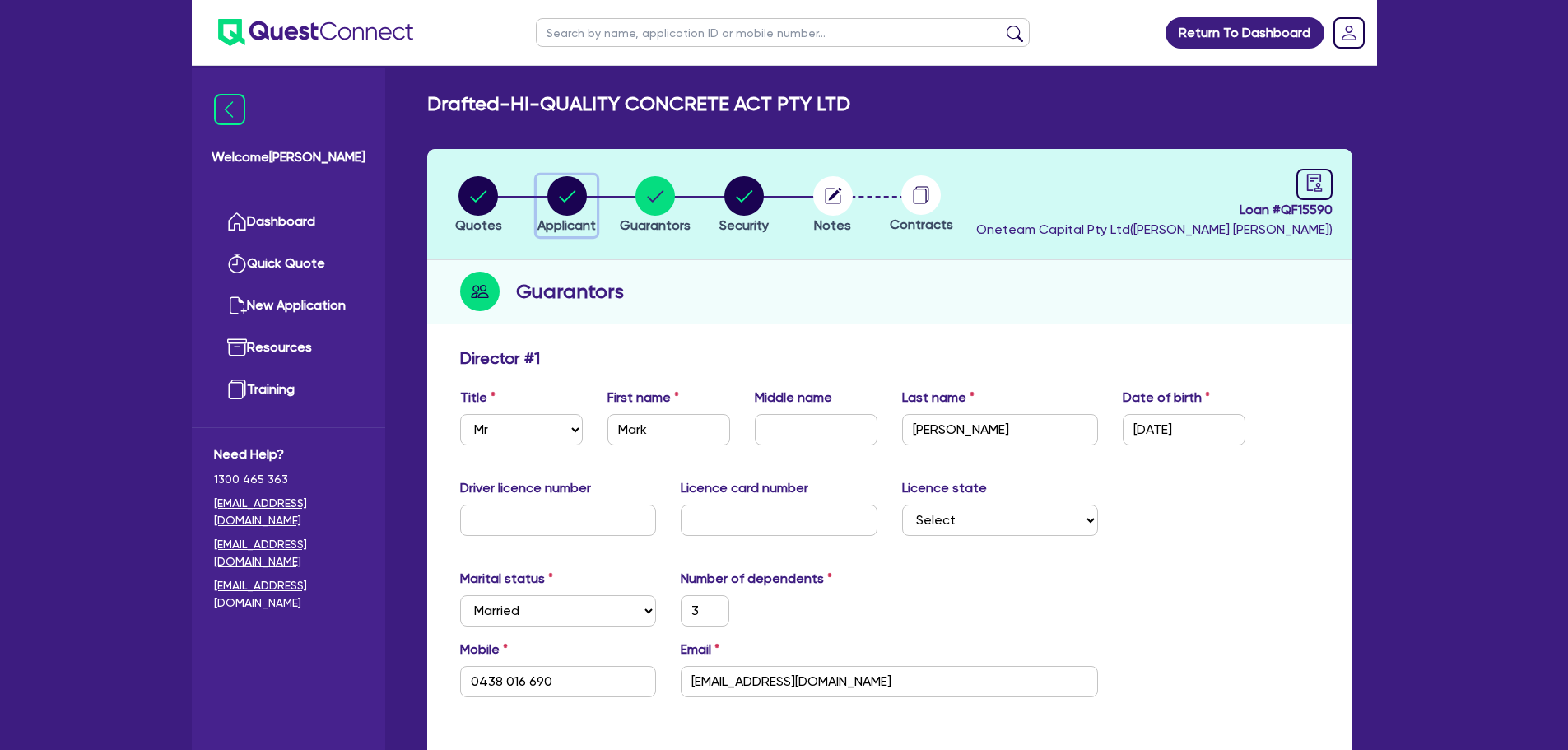
click at [575, 186] on circle "button" at bounding box center [567, 196] width 40 height 40
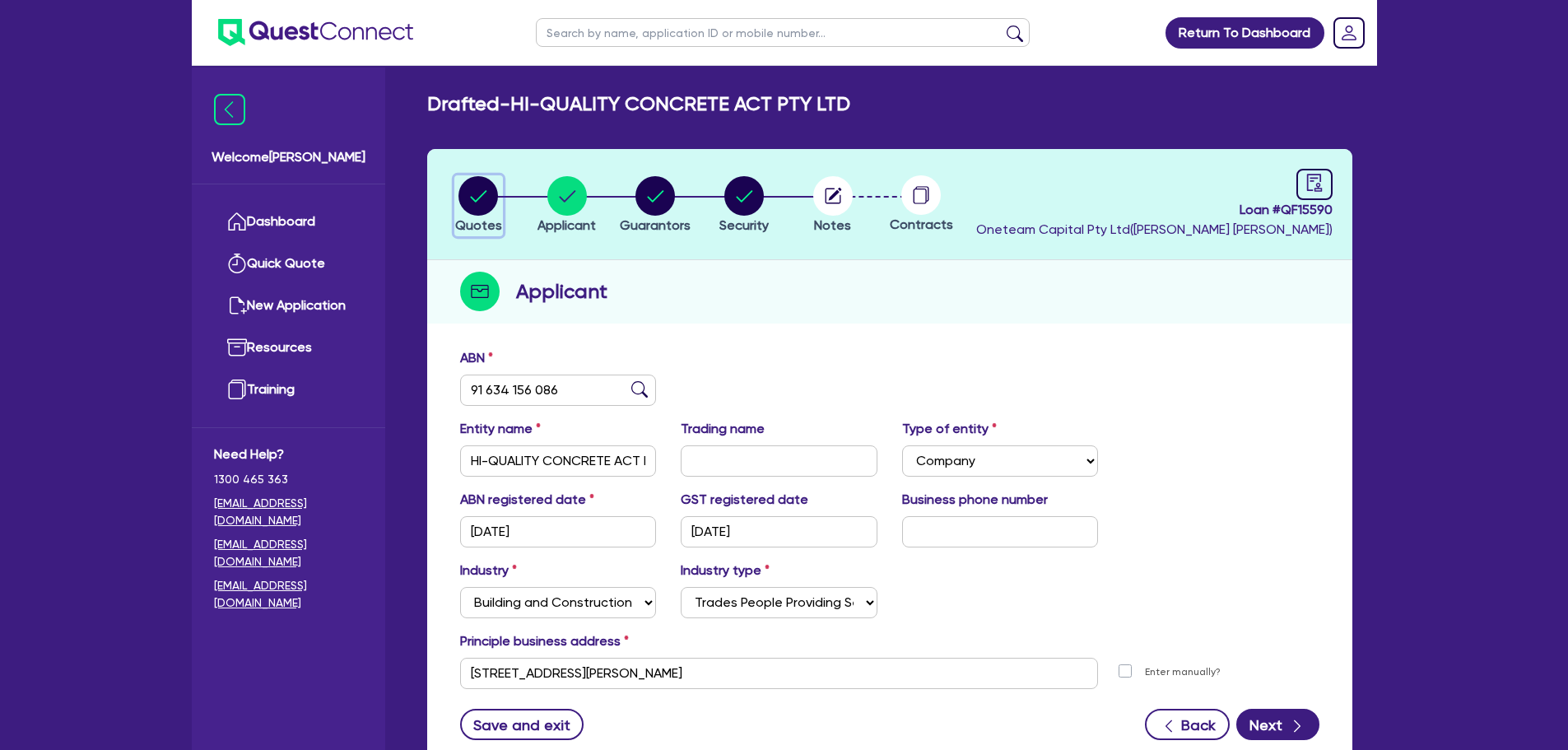
click at [472, 186] on circle "button" at bounding box center [478, 196] width 40 height 40
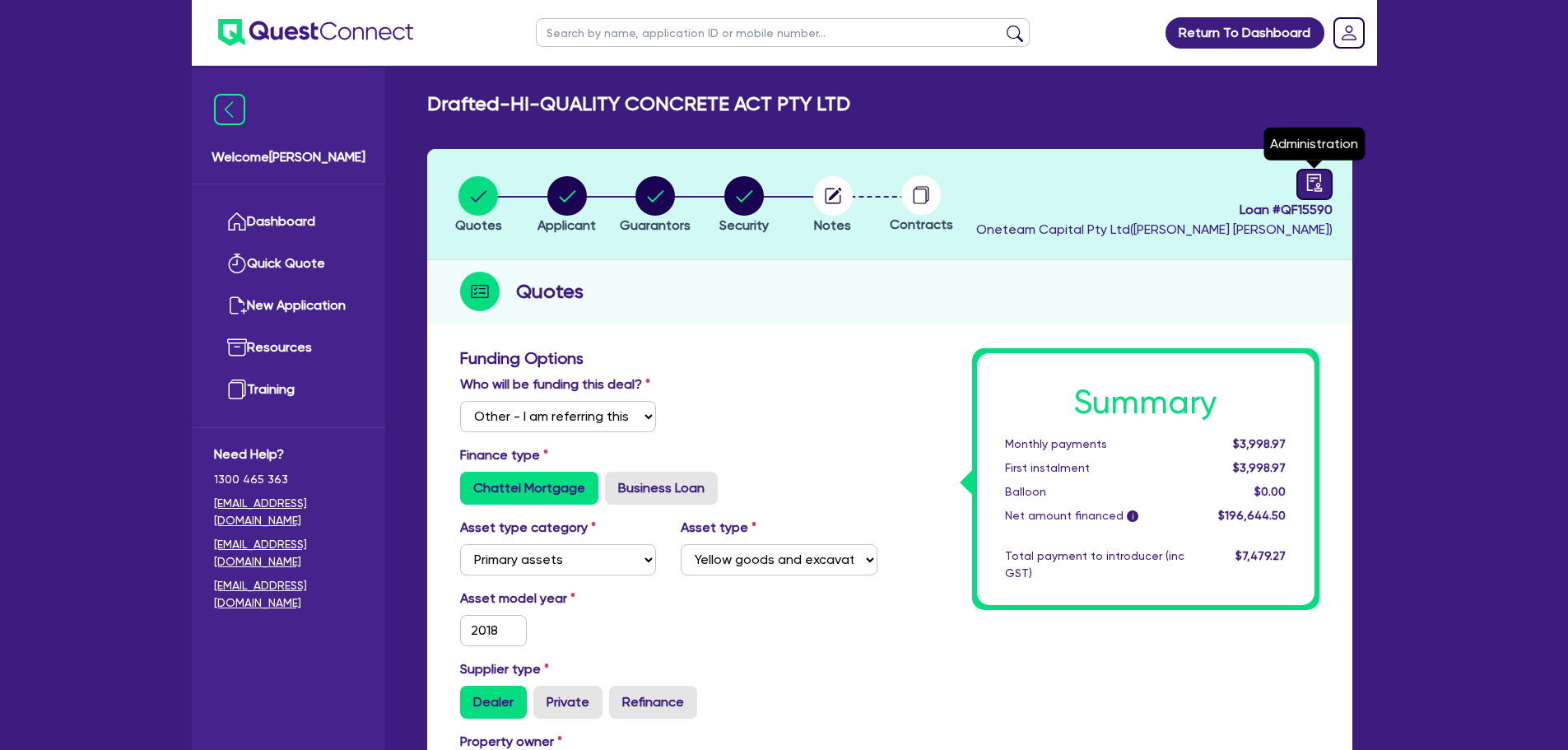
click at [1322, 178] on icon "audit" at bounding box center [1314, 183] width 18 height 18
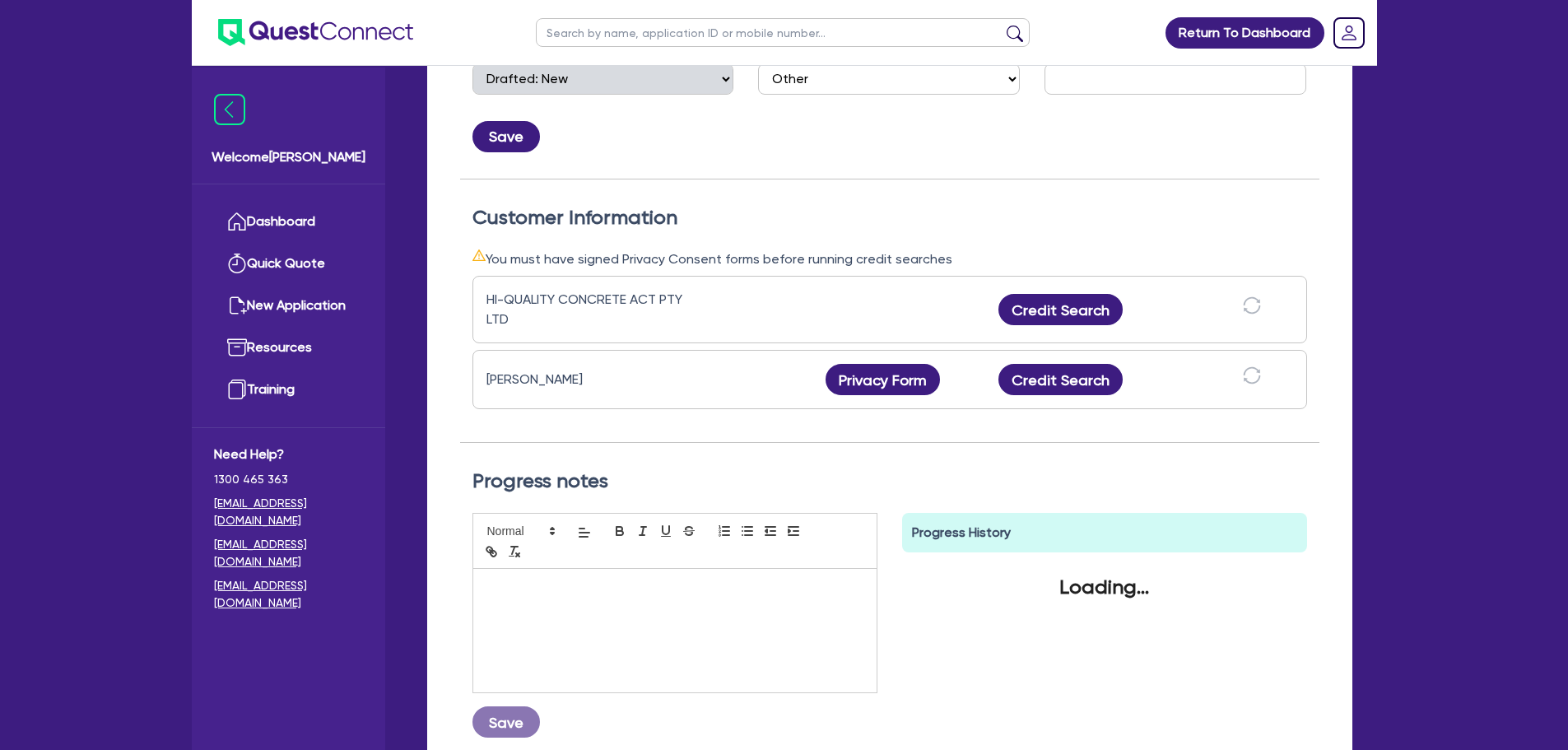
scroll to position [354, 0]
click at [1045, 307] on button "Credit Search" at bounding box center [1060, 310] width 125 height 31
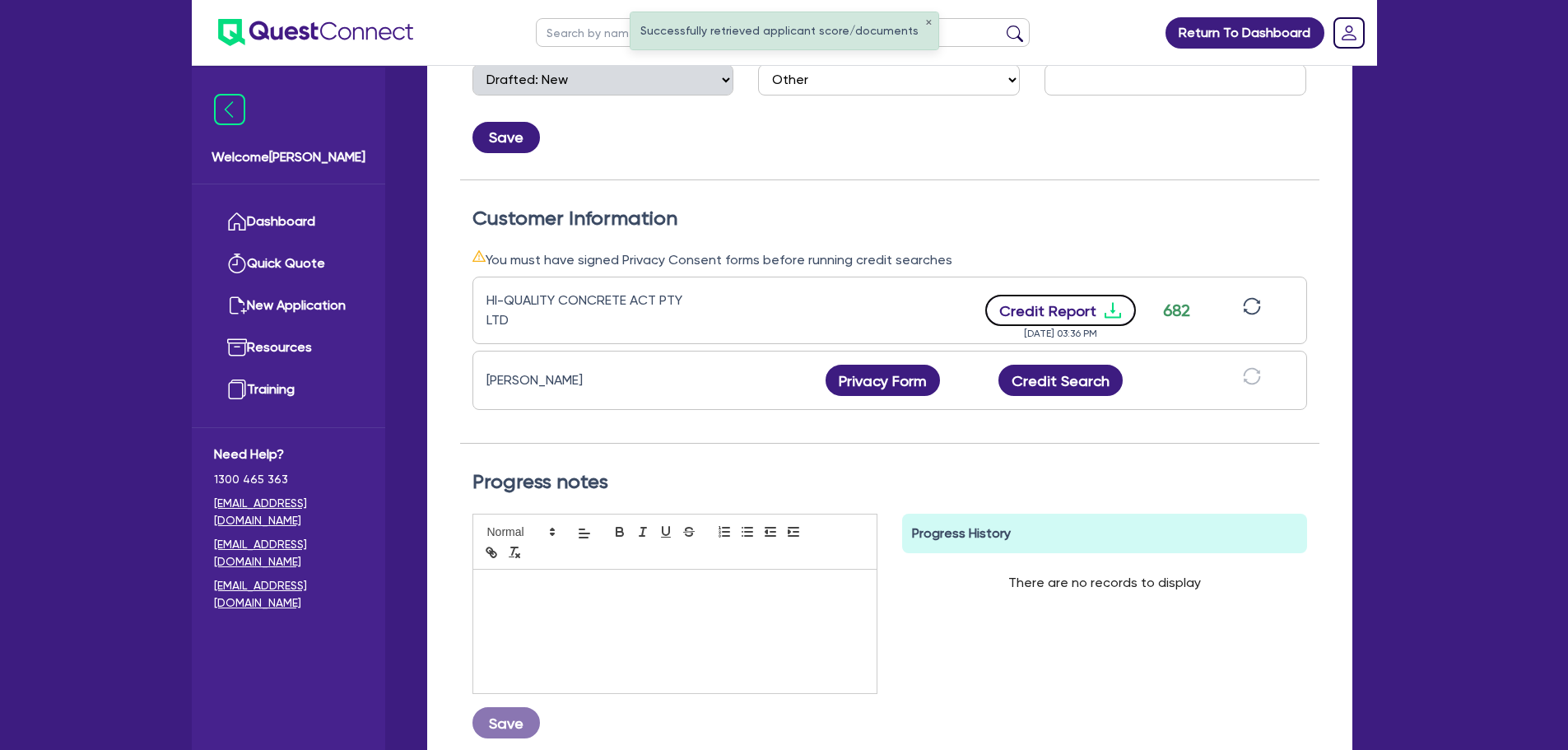
click at [1089, 309] on button "Credit Report" at bounding box center [1060, 310] width 151 height 31
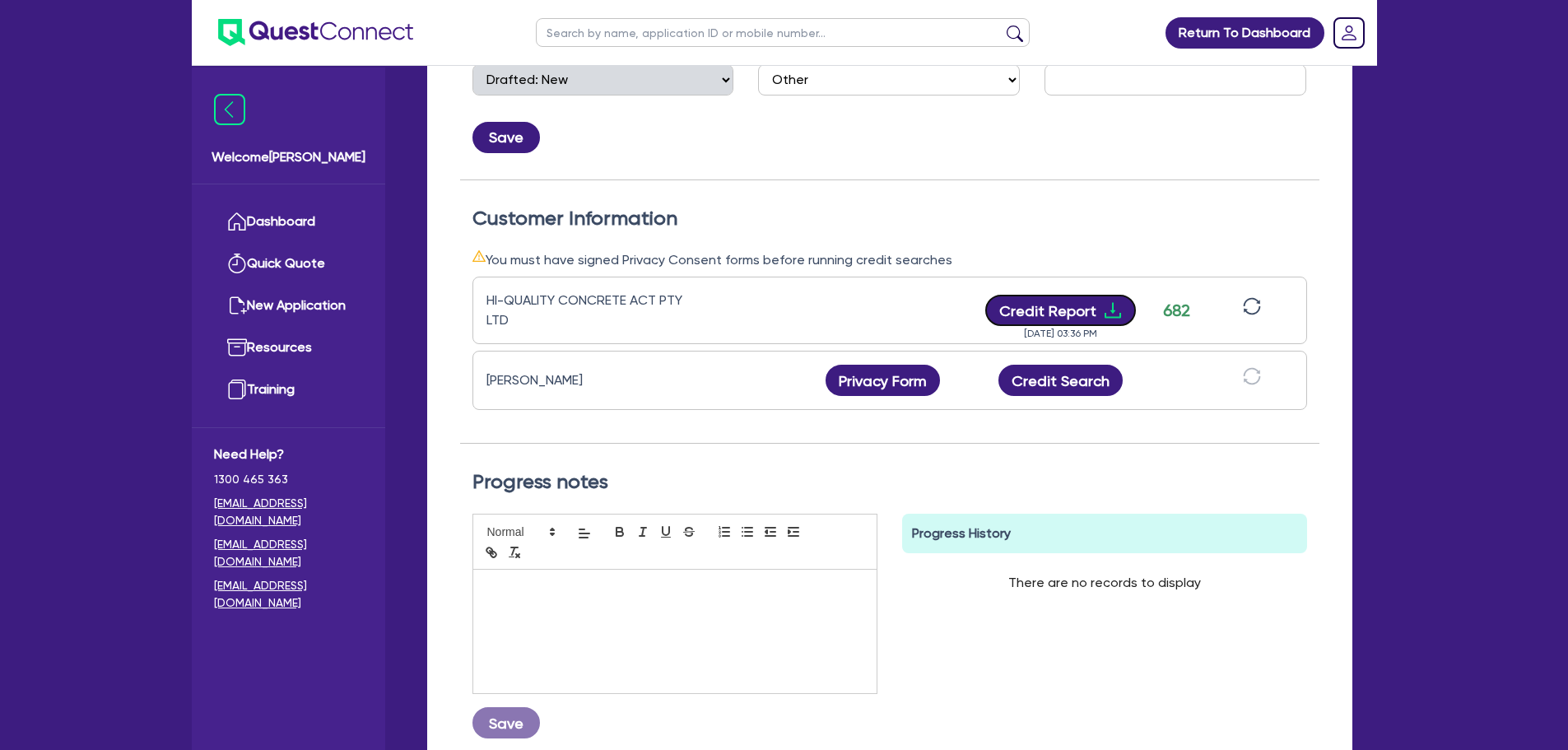
scroll to position [0, 0]
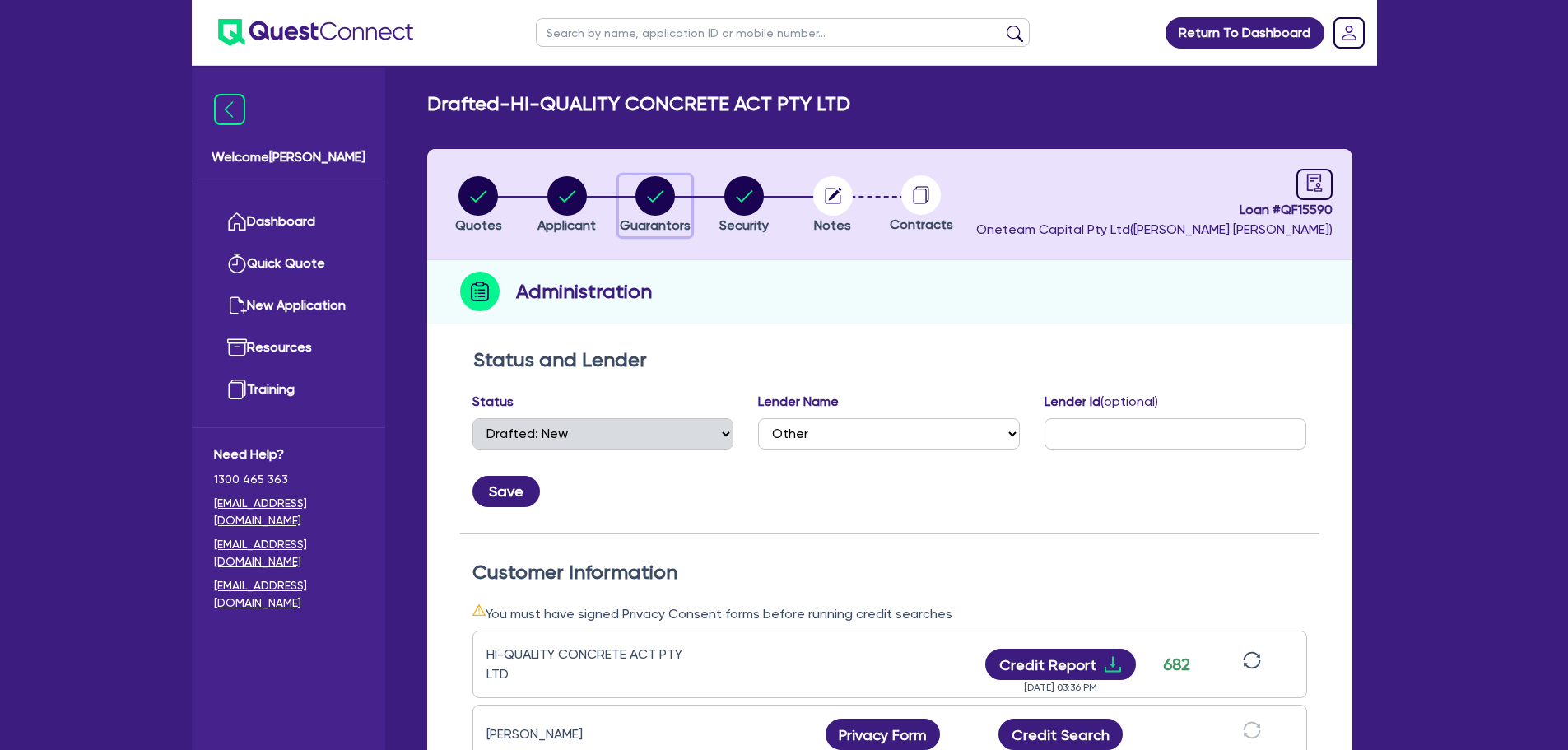
click at [645, 207] on circle "button" at bounding box center [655, 196] width 40 height 40
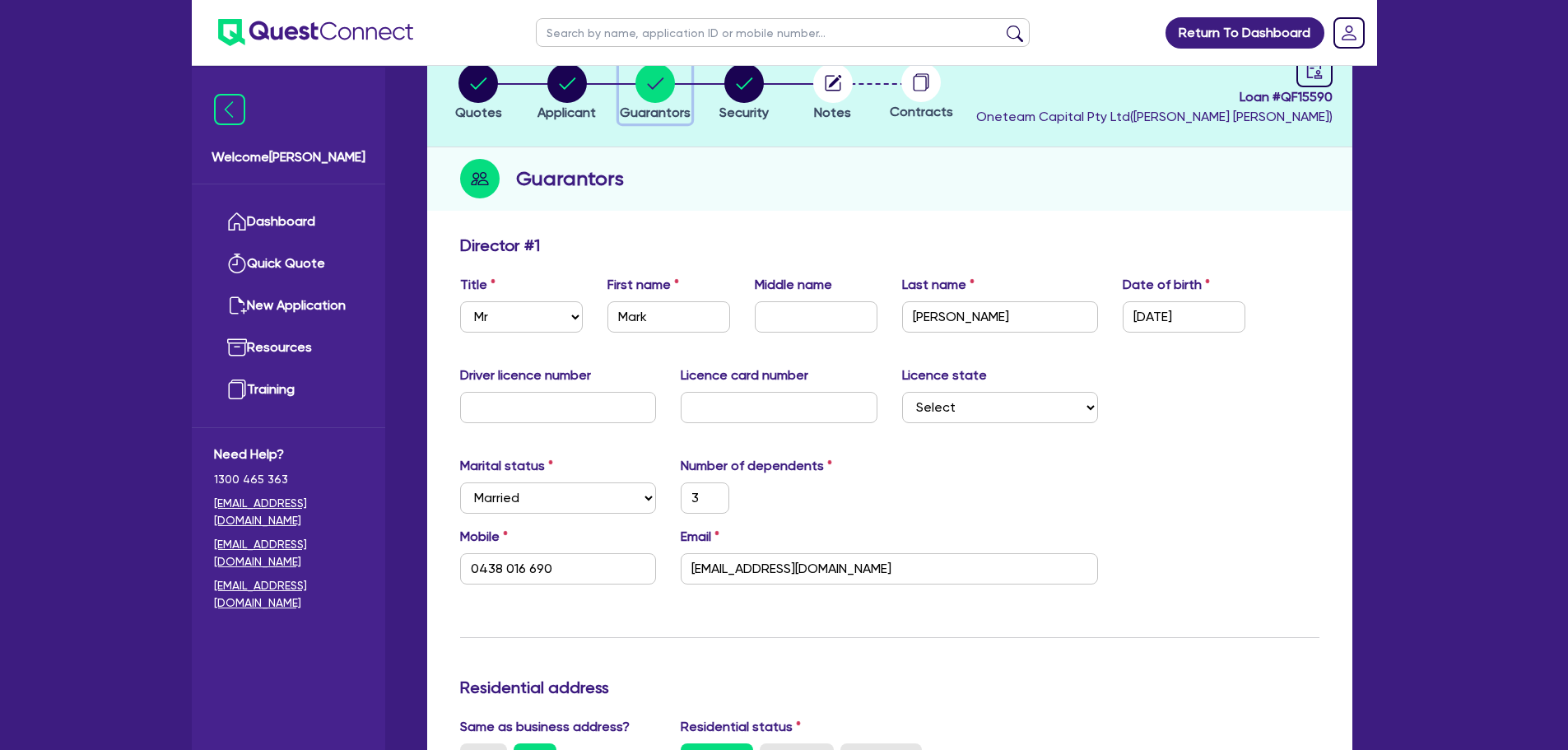
scroll to position [117, 0]
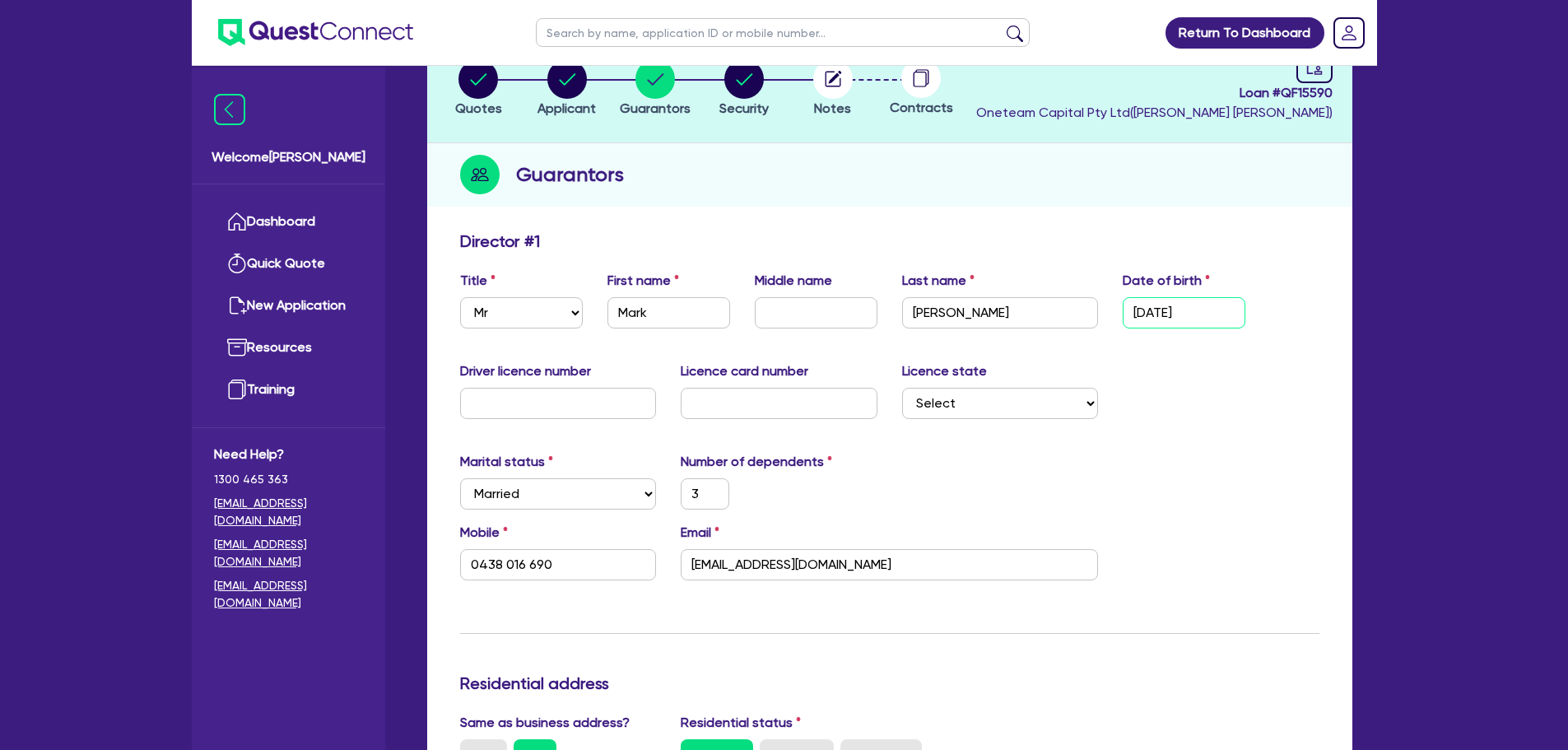
click at [1221, 322] on input "[DATE]" at bounding box center [1184, 312] width 123 height 31
click at [1177, 481] on div "Marital status Select [DEMOGRAPHIC_DATA] Married De Facto / Partner Number of d…" at bounding box center [890, 487] width 884 height 71
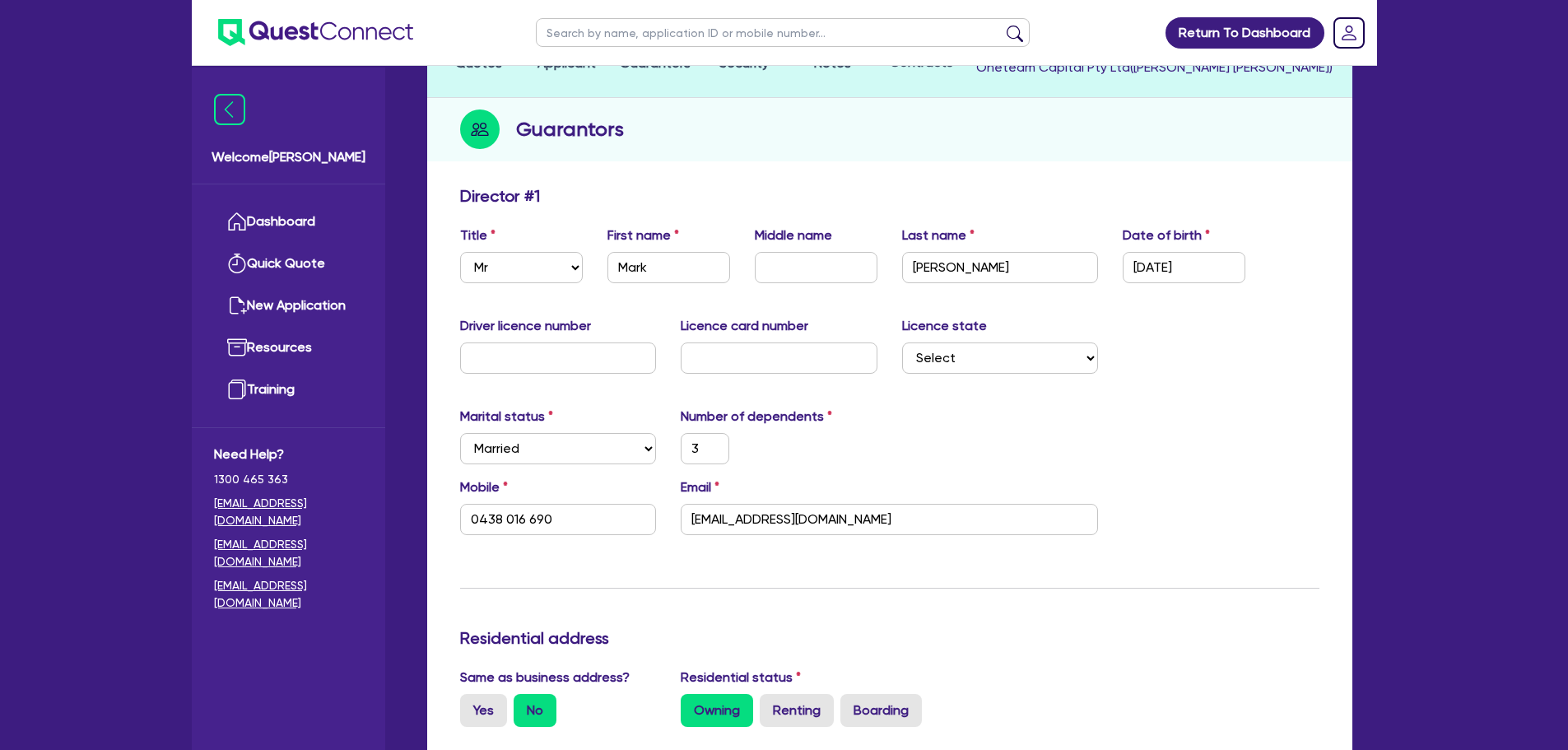
scroll to position [163, 0]
click at [839, 456] on div "3" at bounding box center [778, 447] width 221 height 31
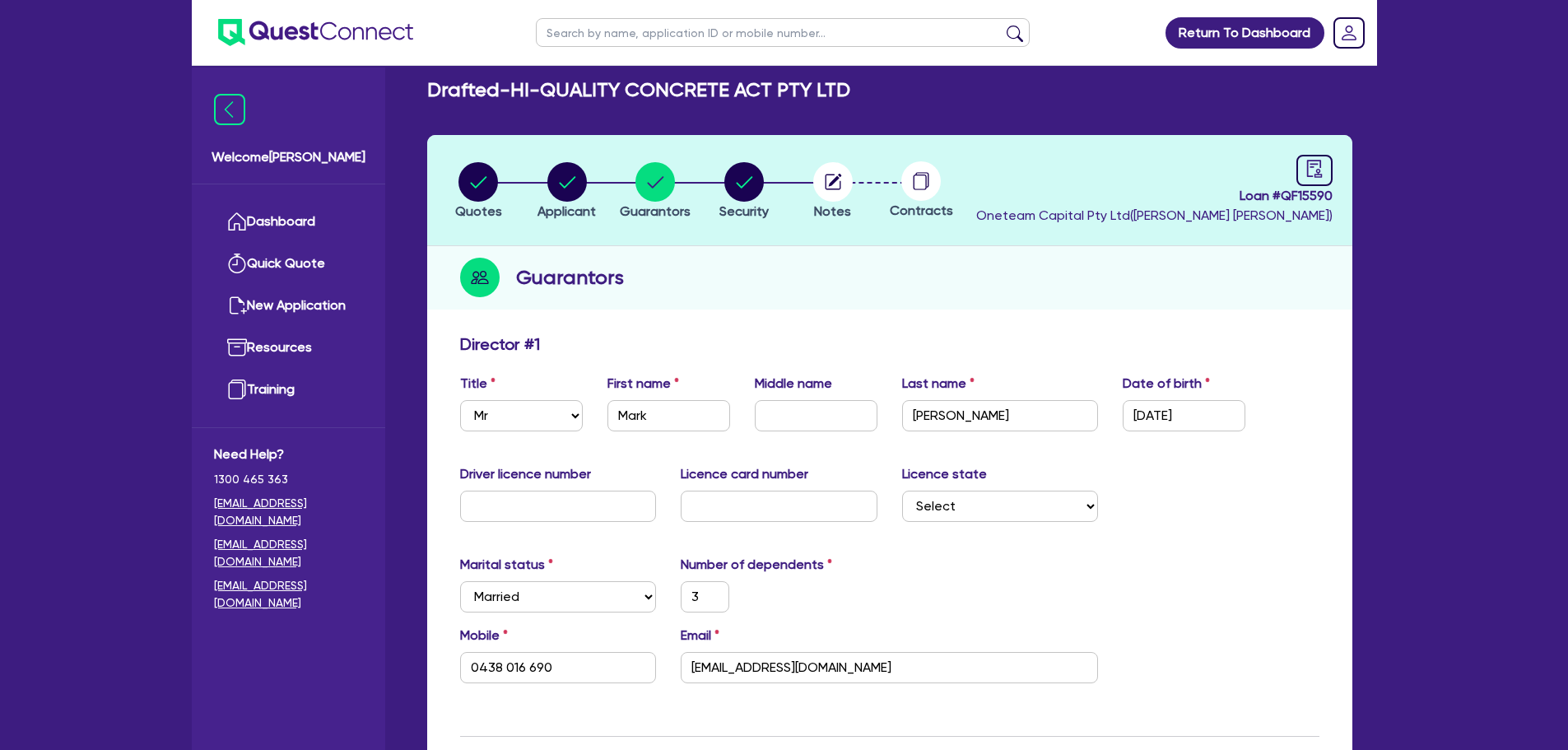
scroll to position [0, 0]
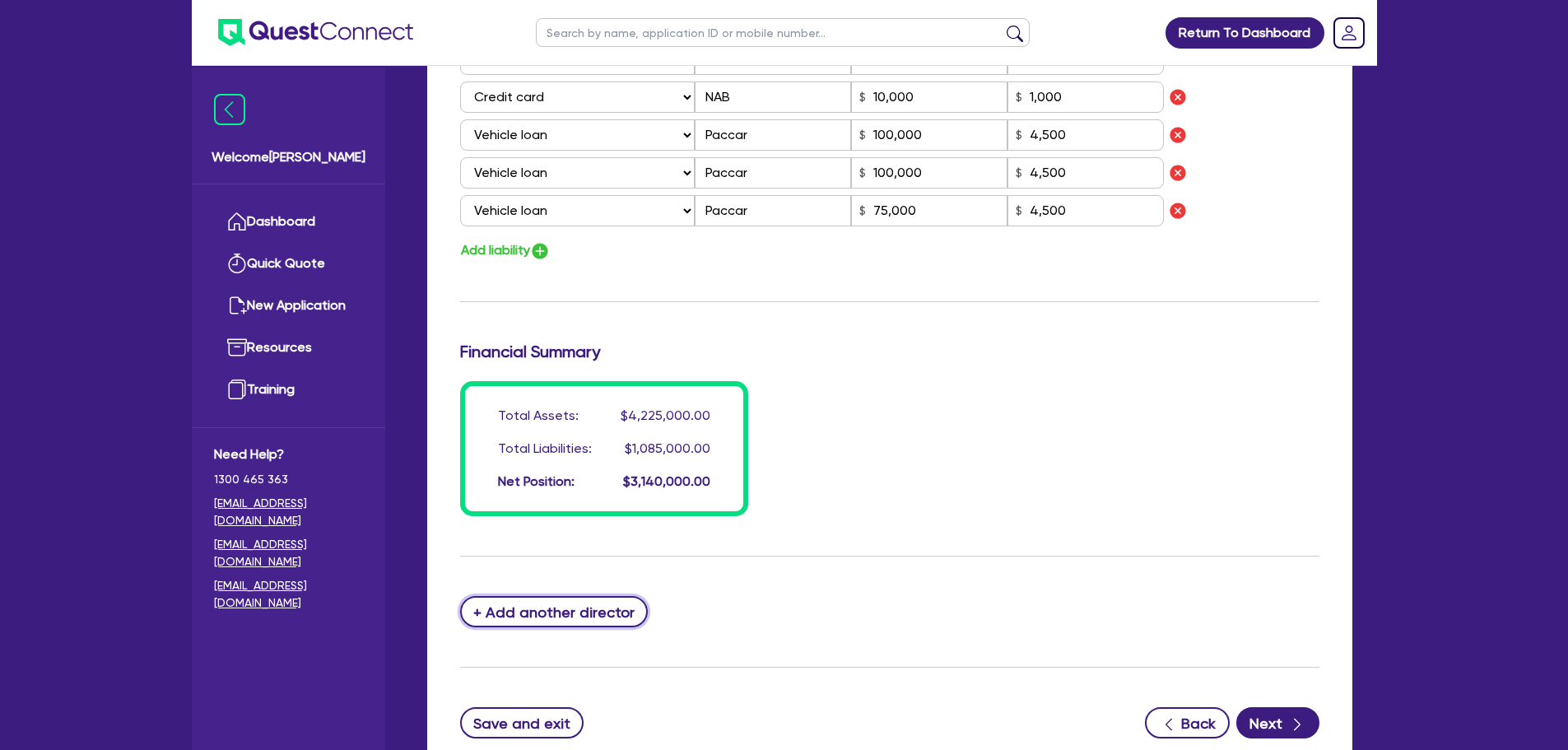
click at [528, 613] on button "+ Add another director" at bounding box center [554, 611] width 188 height 31
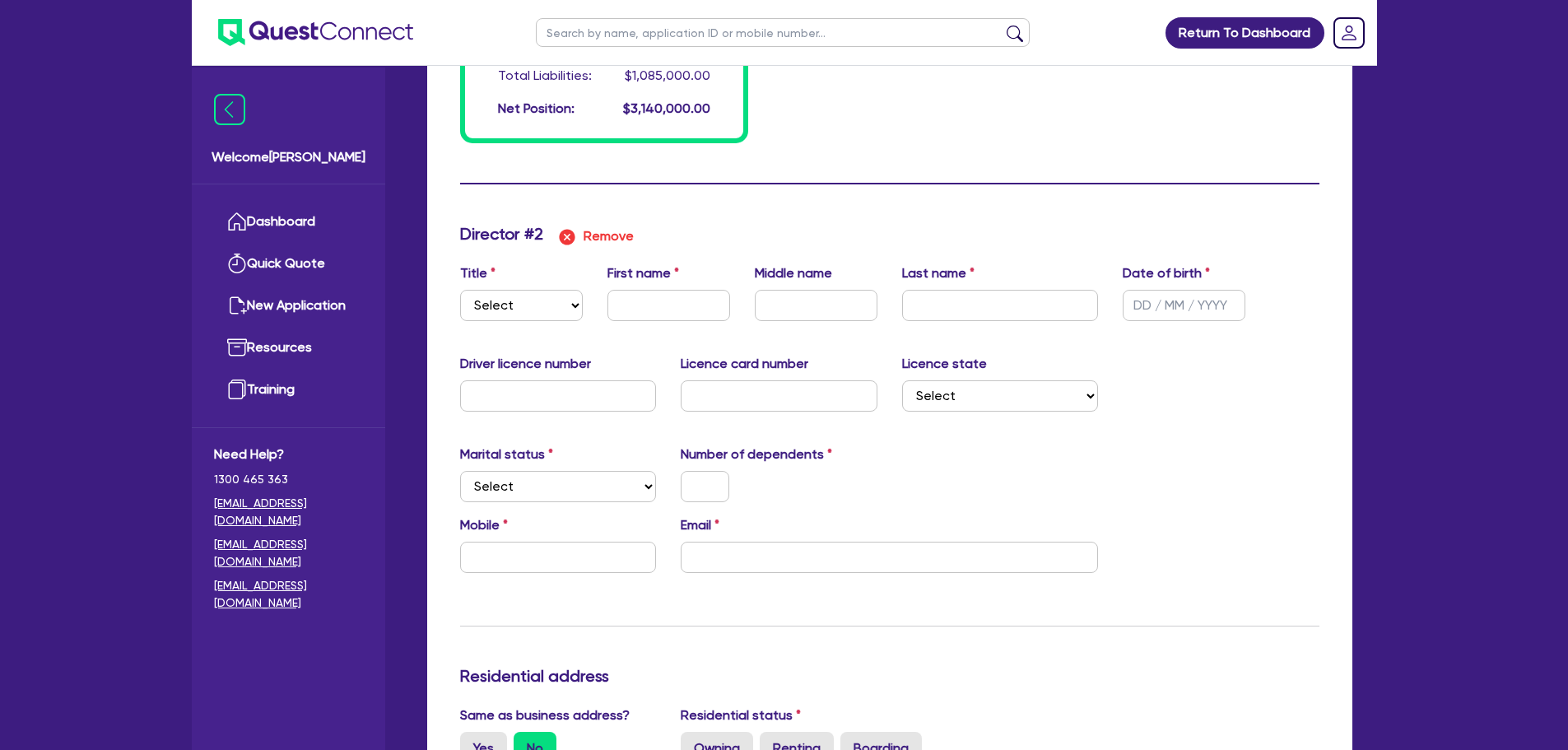
scroll to position [1877, 0]
click at [570, 243] on img "button" at bounding box center [567, 236] width 20 height 20
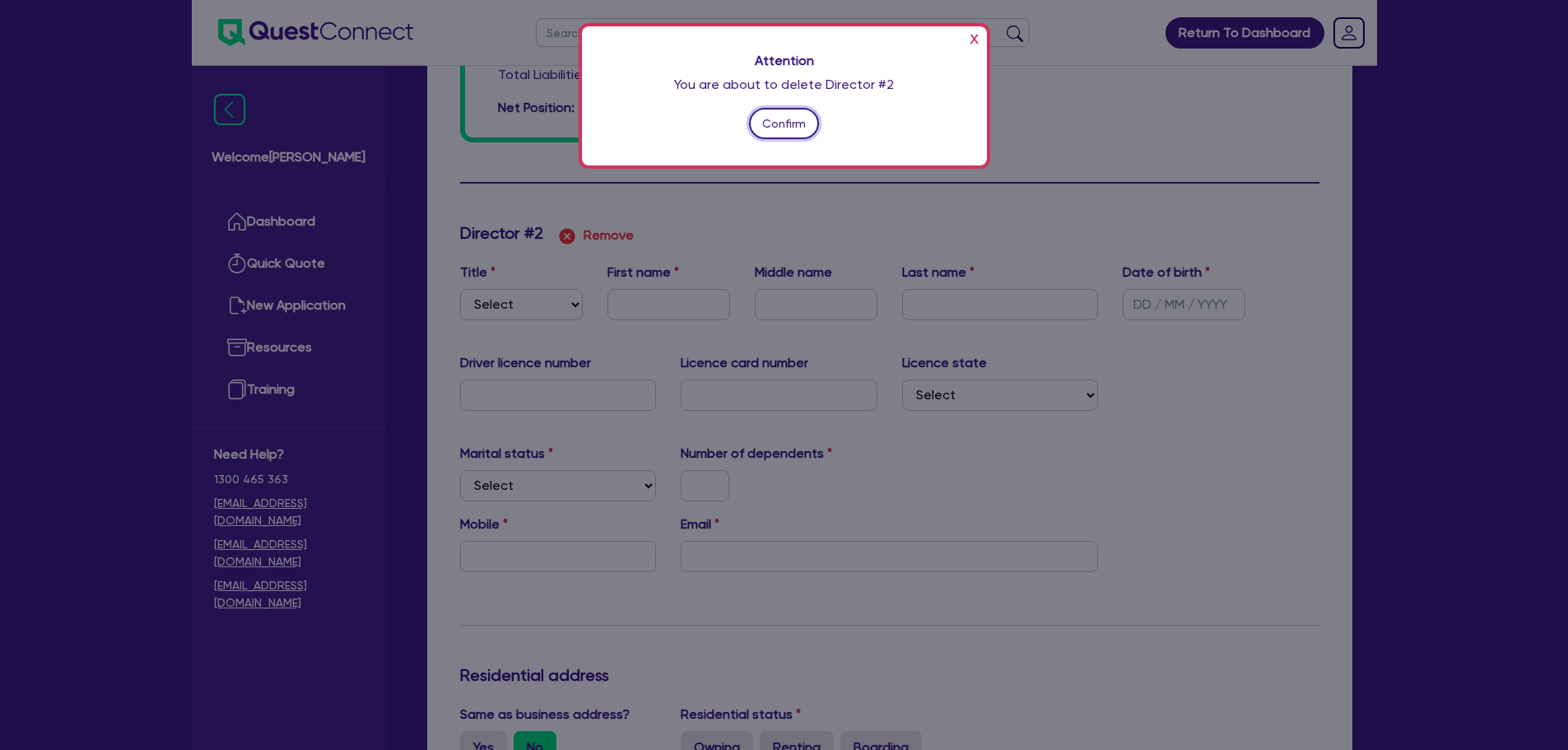
click at [790, 134] on button "Confirm" at bounding box center [784, 123] width 71 height 31
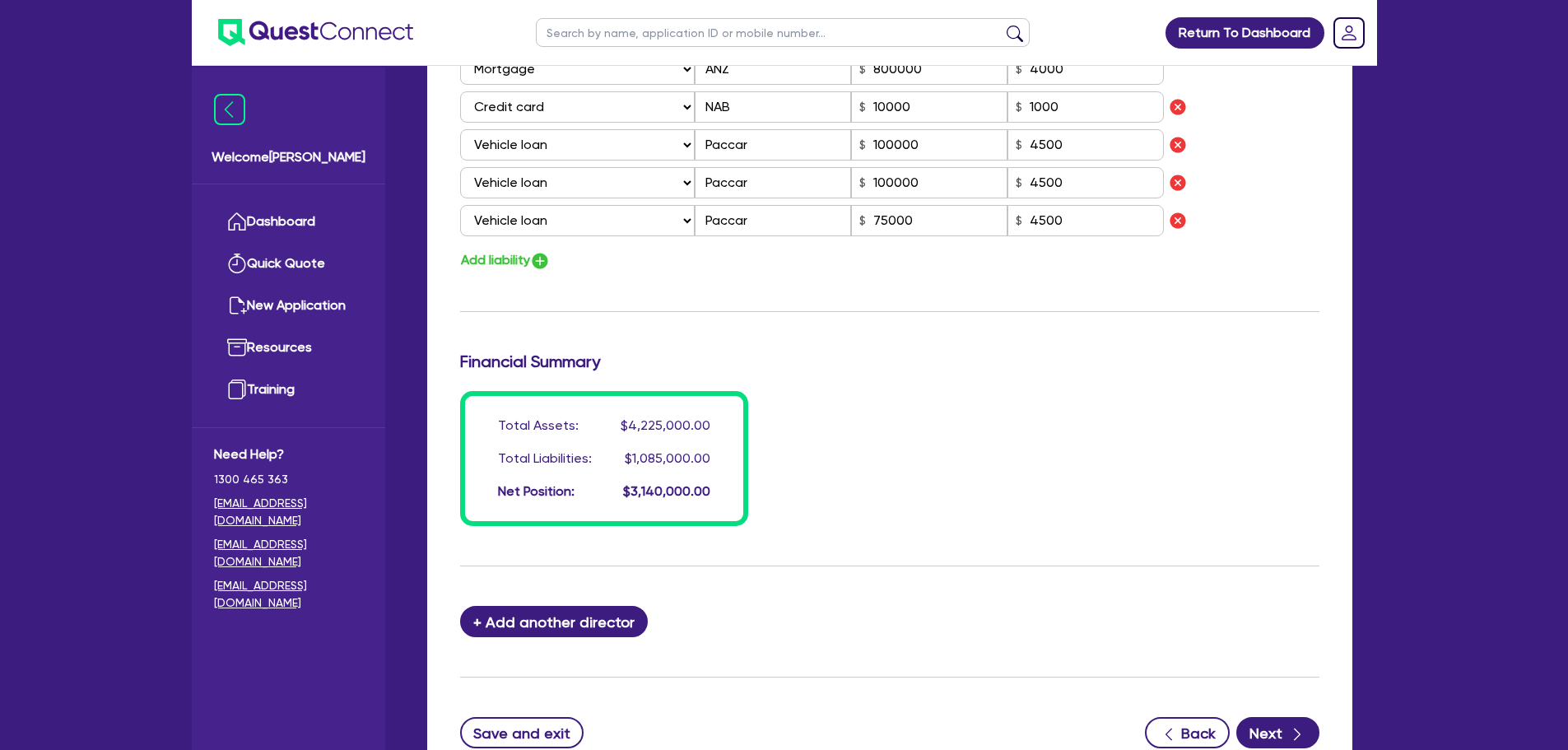
scroll to position [1625, 0]
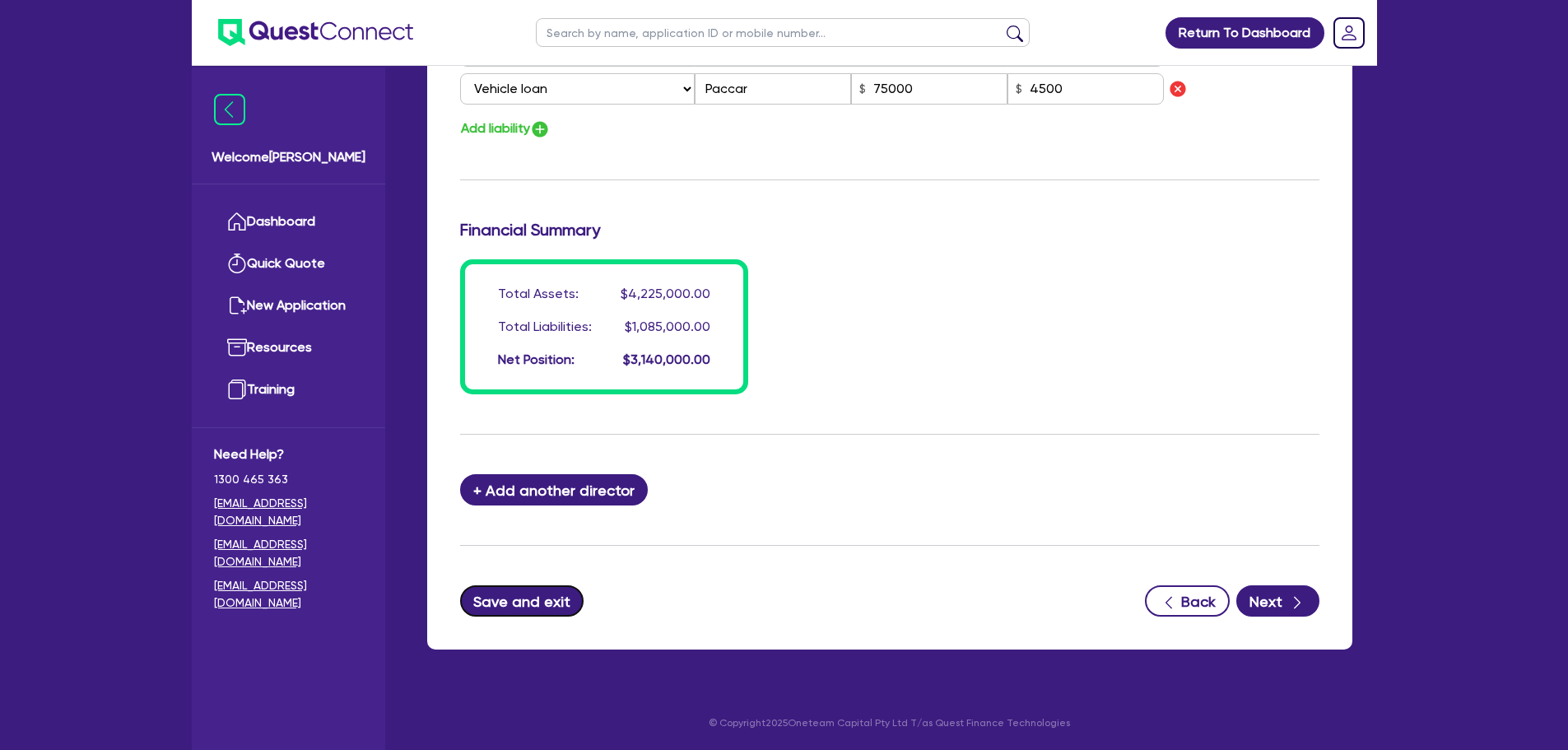
click at [513, 601] on button "Save and exit" at bounding box center [522, 600] width 124 height 31
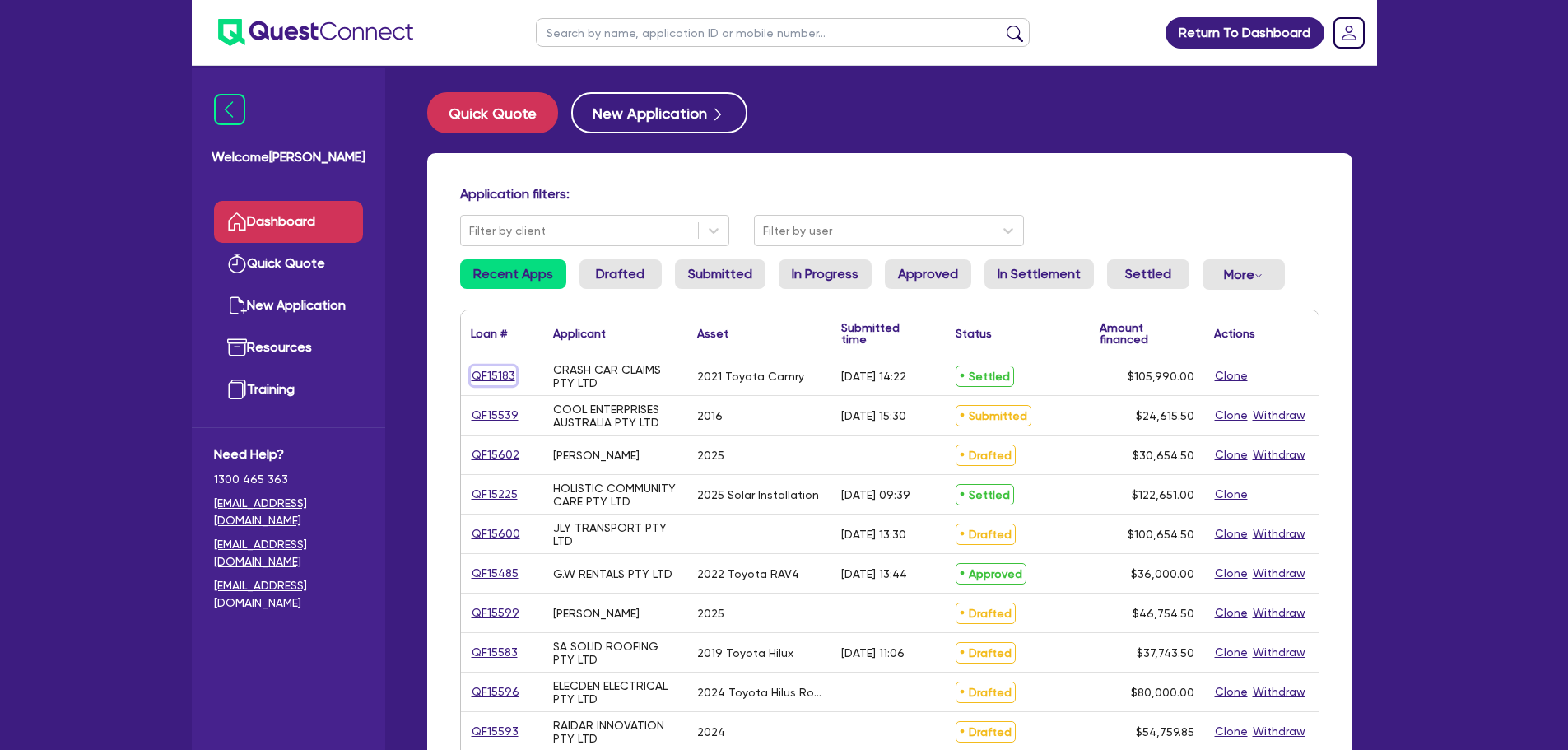
click at [495, 379] on link "QF15183" at bounding box center [493, 375] width 45 height 19
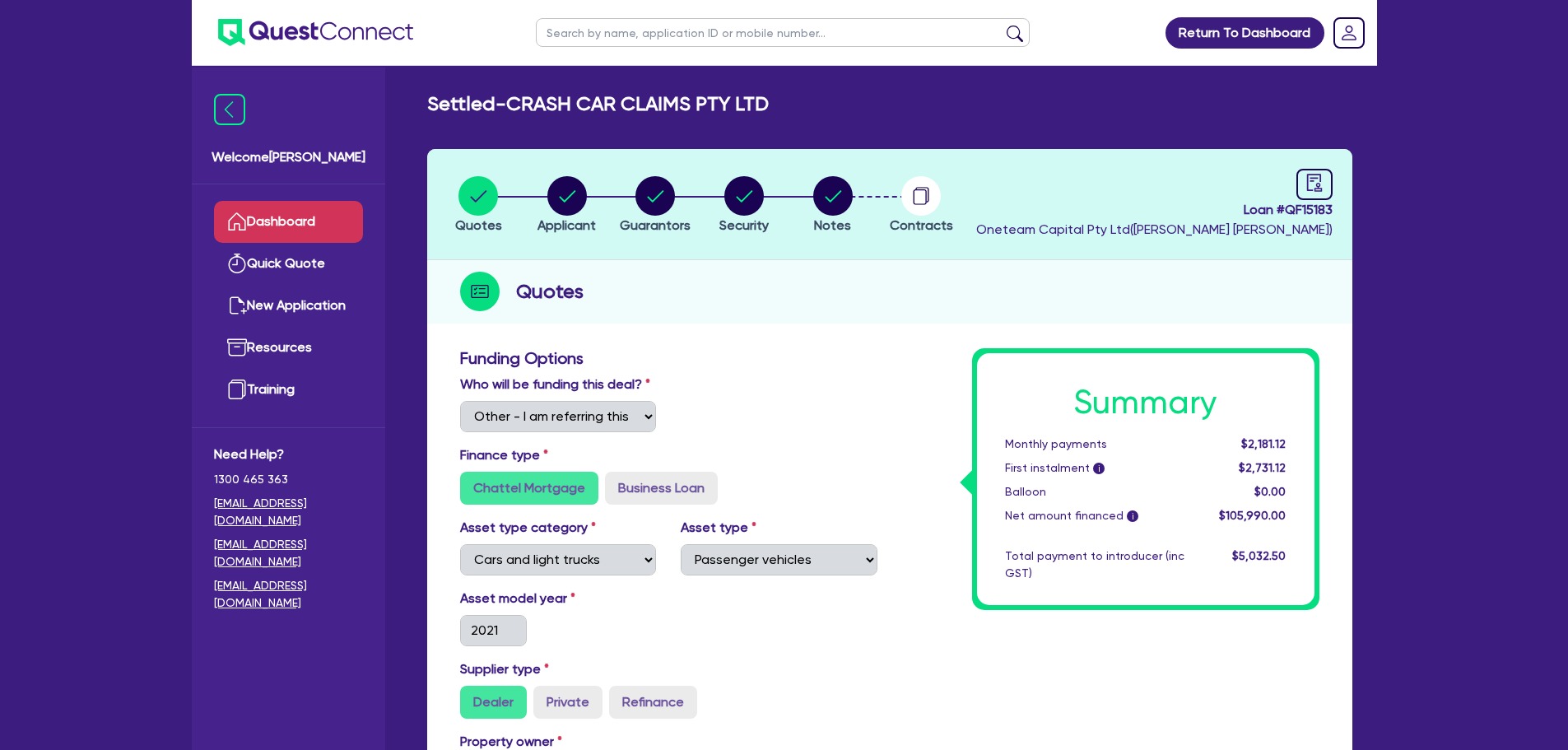
click at [273, 227] on link "Dashboard" at bounding box center [288, 222] width 149 height 42
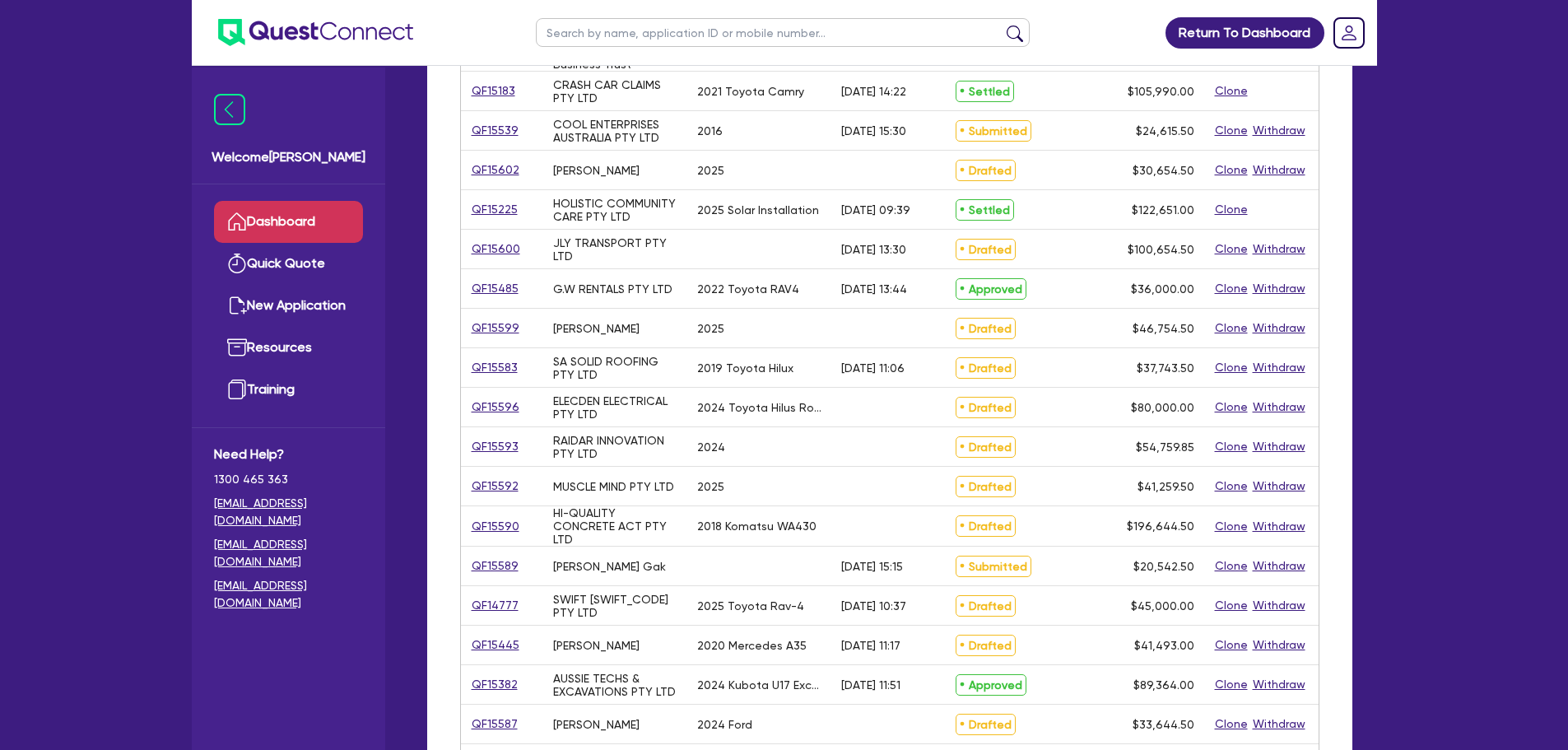
scroll to position [327, 0]
click at [491, 523] on link "QF15590" at bounding box center [495, 524] width 49 height 19
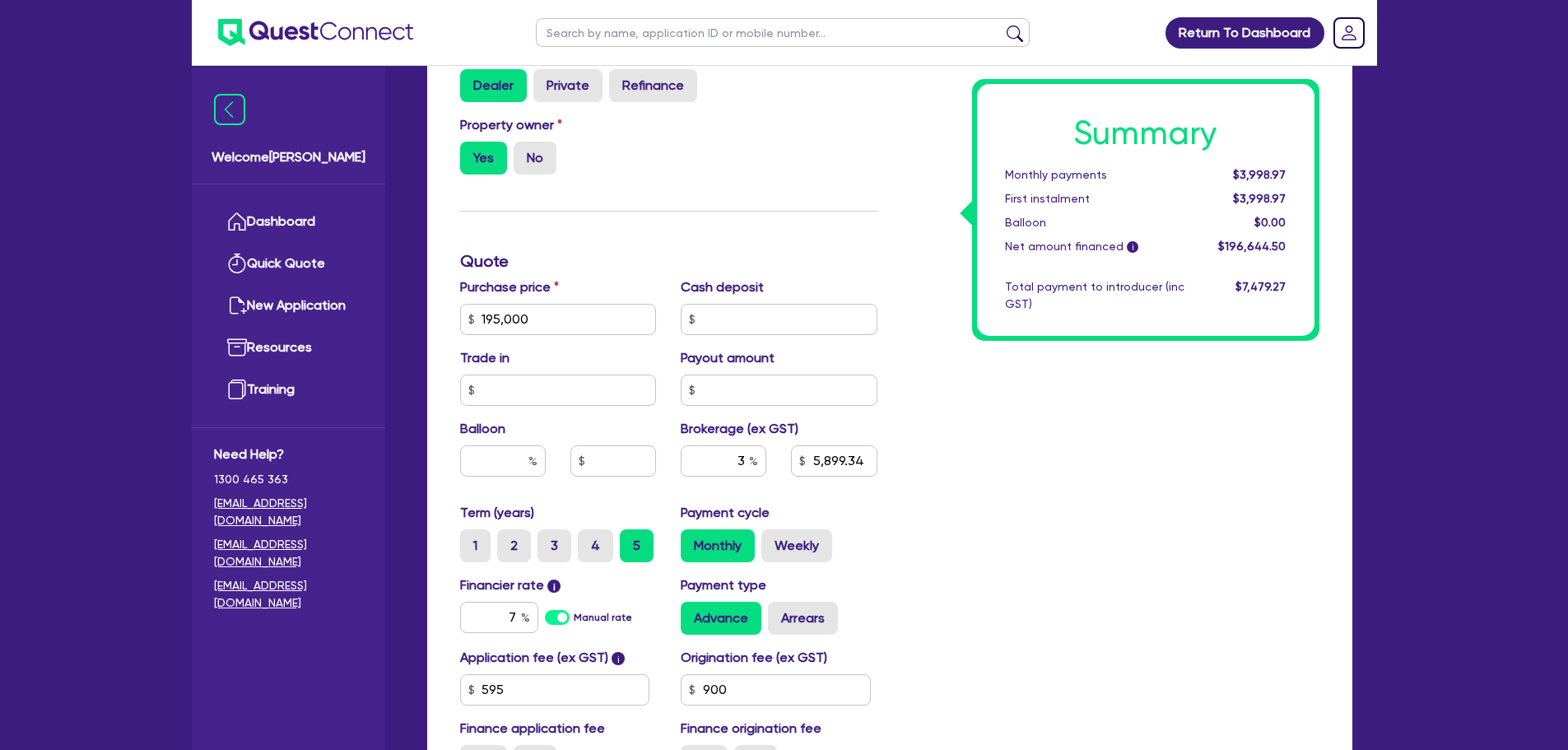
scroll to position [617, 0]
click at [988, 565] on div "Summary Monthly payments $3,998.97 First instalment $3,998.97 Balloon $0.00 Net…" at bounding box center [1111, 260] width 442 height 1059
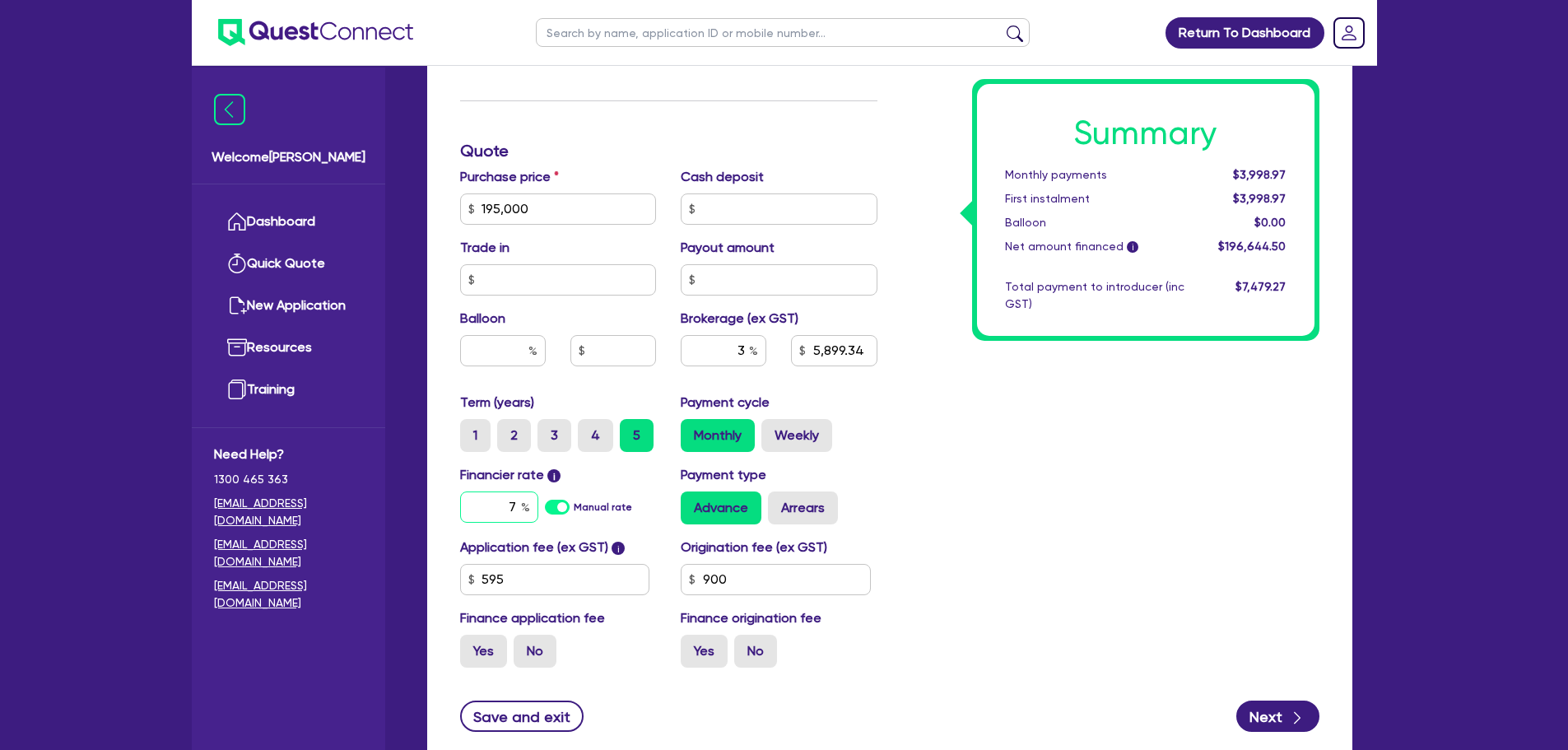
click at [521, 505] on div "7" at bounding box center [499, 506] width 78 height 31
click at [962, 515] on div "Summary Monthly payments $3,998.97 First instalment $3,998.97 Balloon $0.00 Net…" at bounding box center [1111, 150] width 442 height 1059
click at [514, 711] on button "Save and exit" at bounding box center [522, 715] width 124 height 31
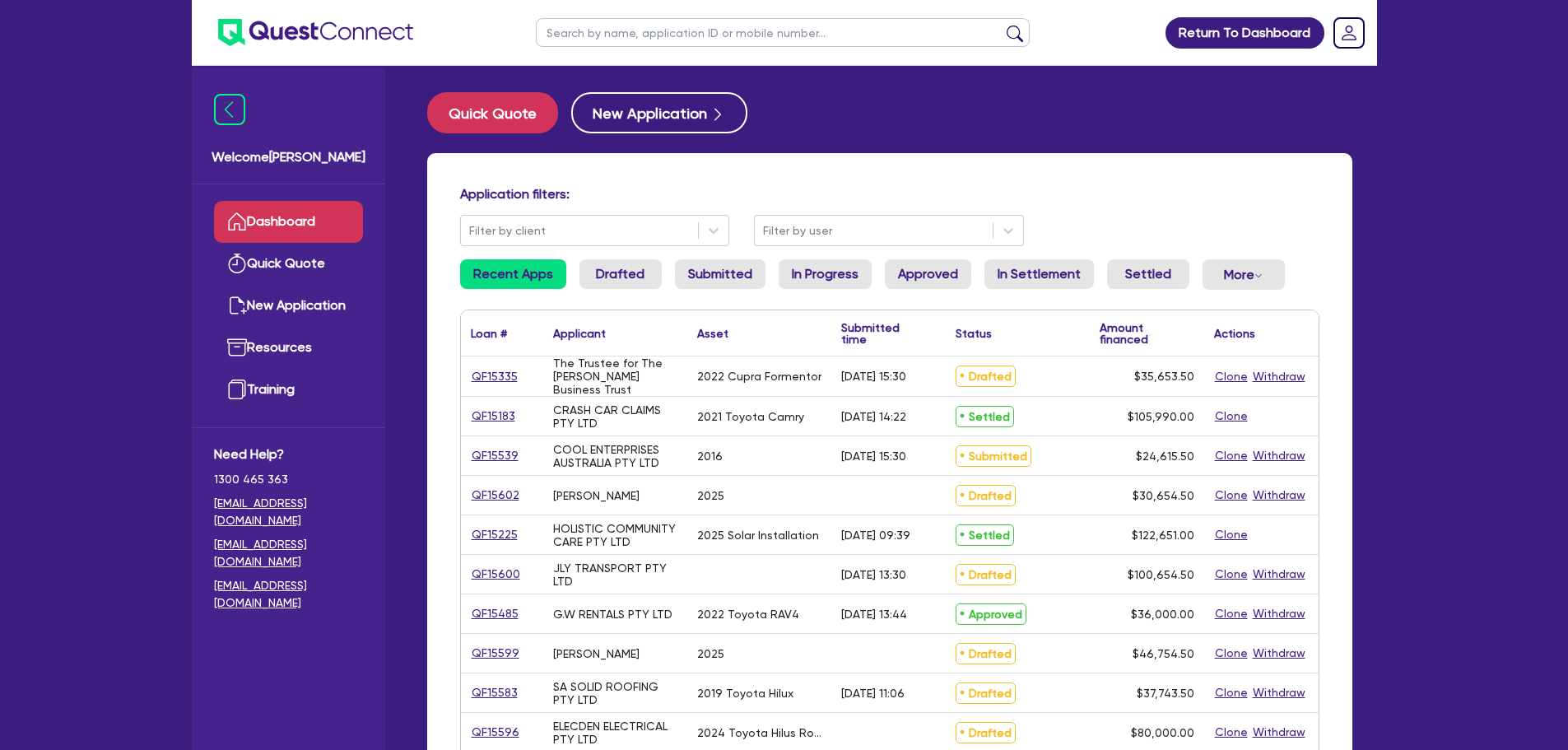
click at [56, 95] on div "Return To Dashboard Edit Profile Logout Welcome [PERSON_NAME] Quick Quote New A…" at bounding box center [784, 664] width 1568 height 1328
click at [136, 101] on div "Return To Dashboard Edit Profile Logout Welcome [PERSON_NAME] Quick Quote New A…" at bounding box center [784, 664] width 1568 height 1328
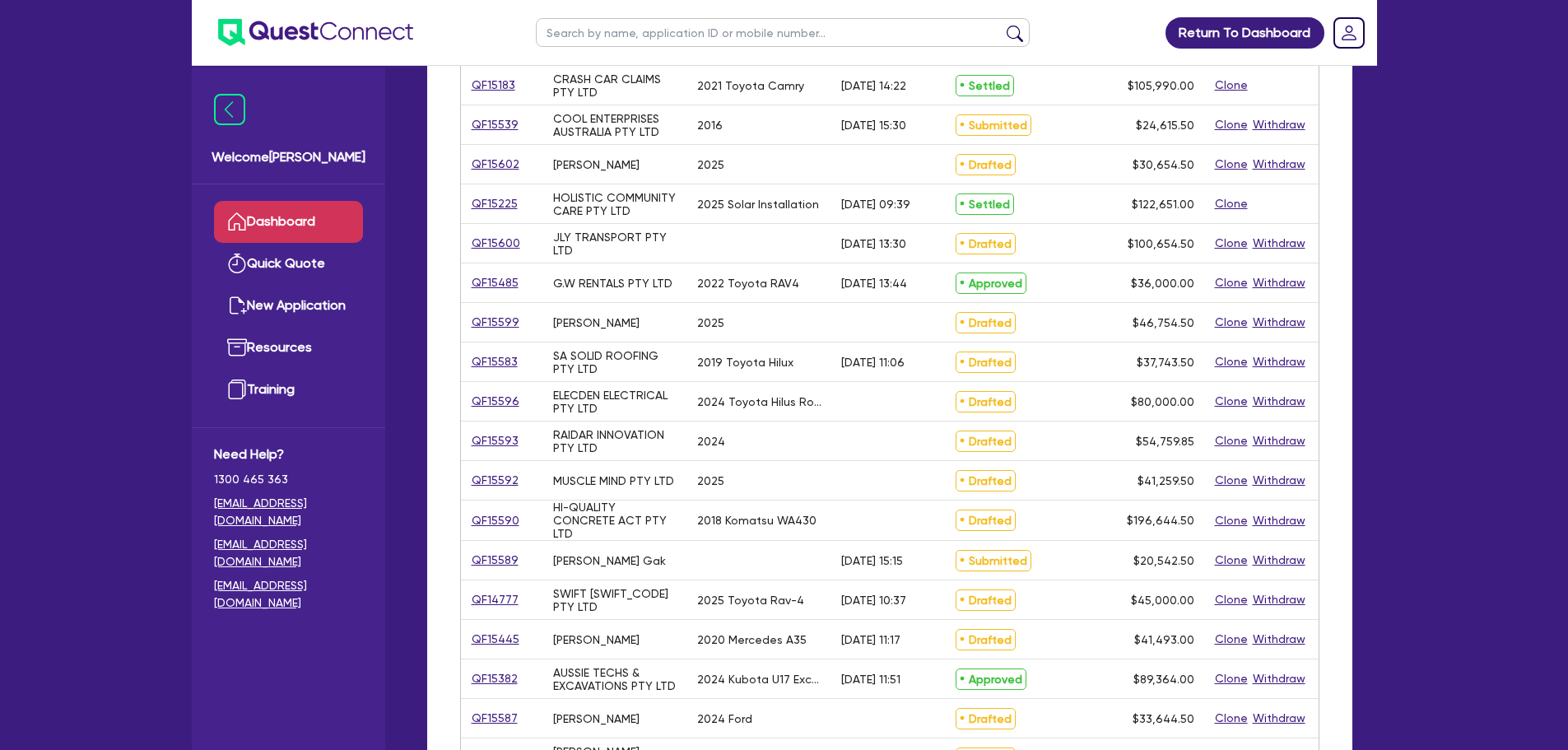
scroll to position [335, 0]
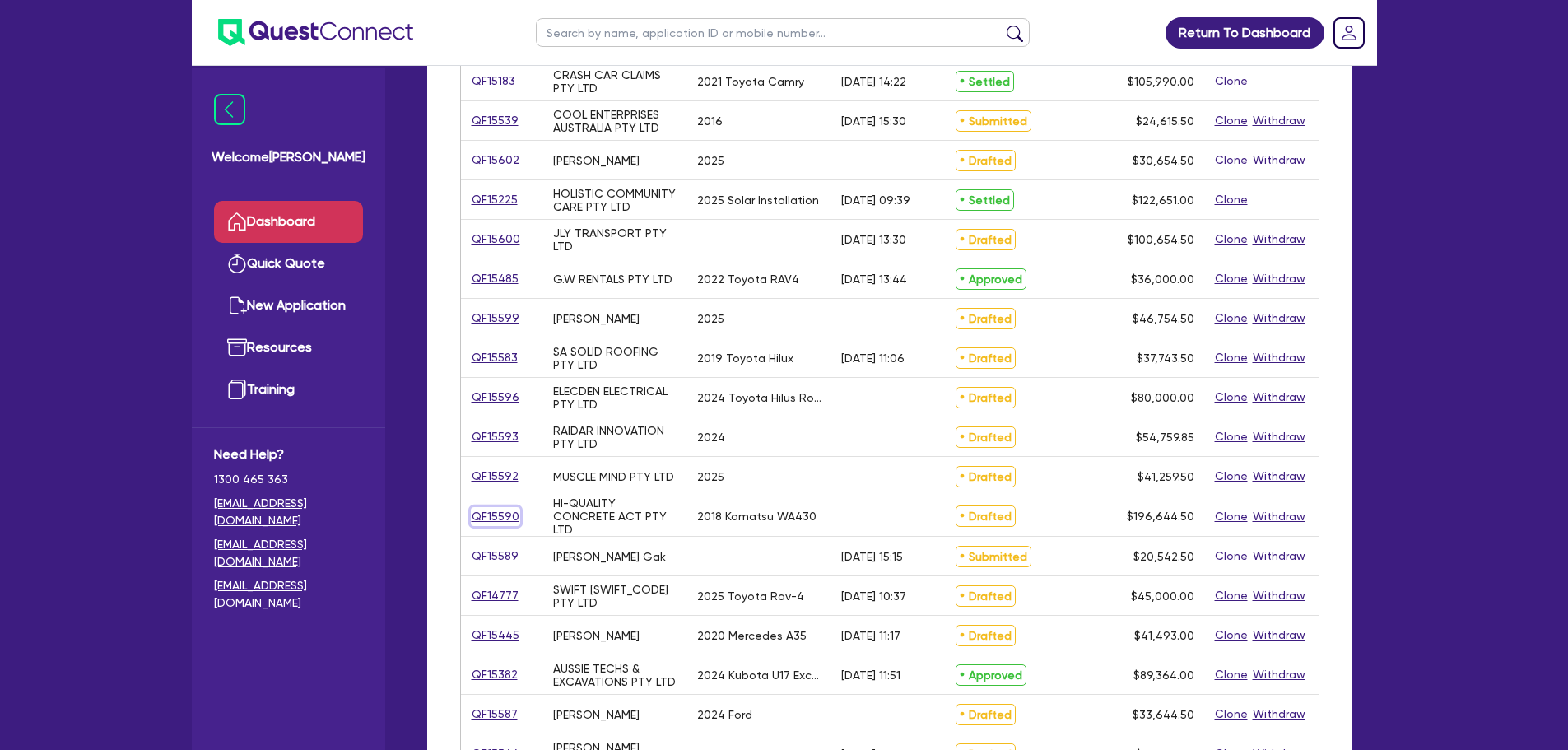
click at [489, 511] on link "QF15590" at bounding box center [495, 516] width 49 height 19
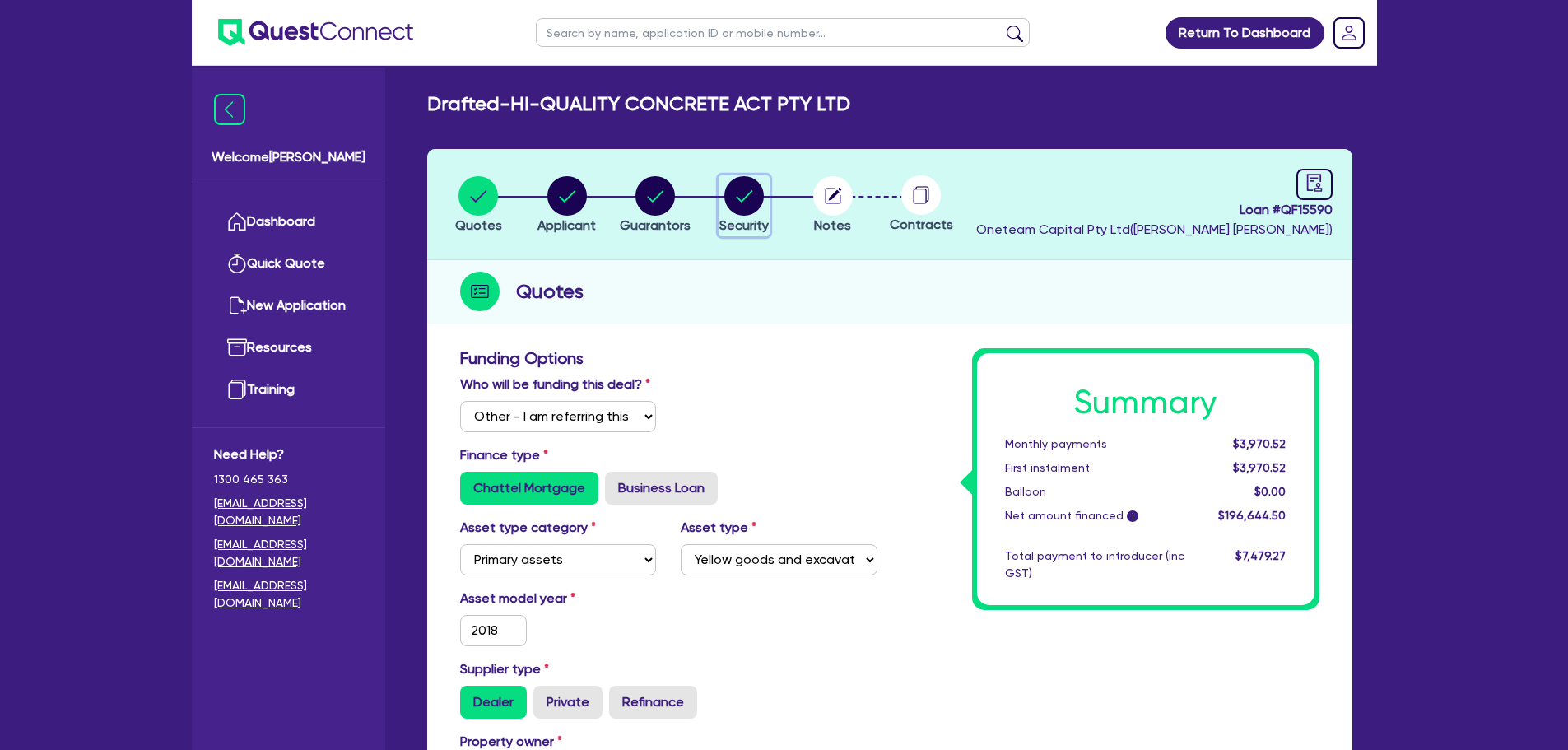
click at [737, 204] on circle "button" at bounding box center [744, 196] width 40 height 40
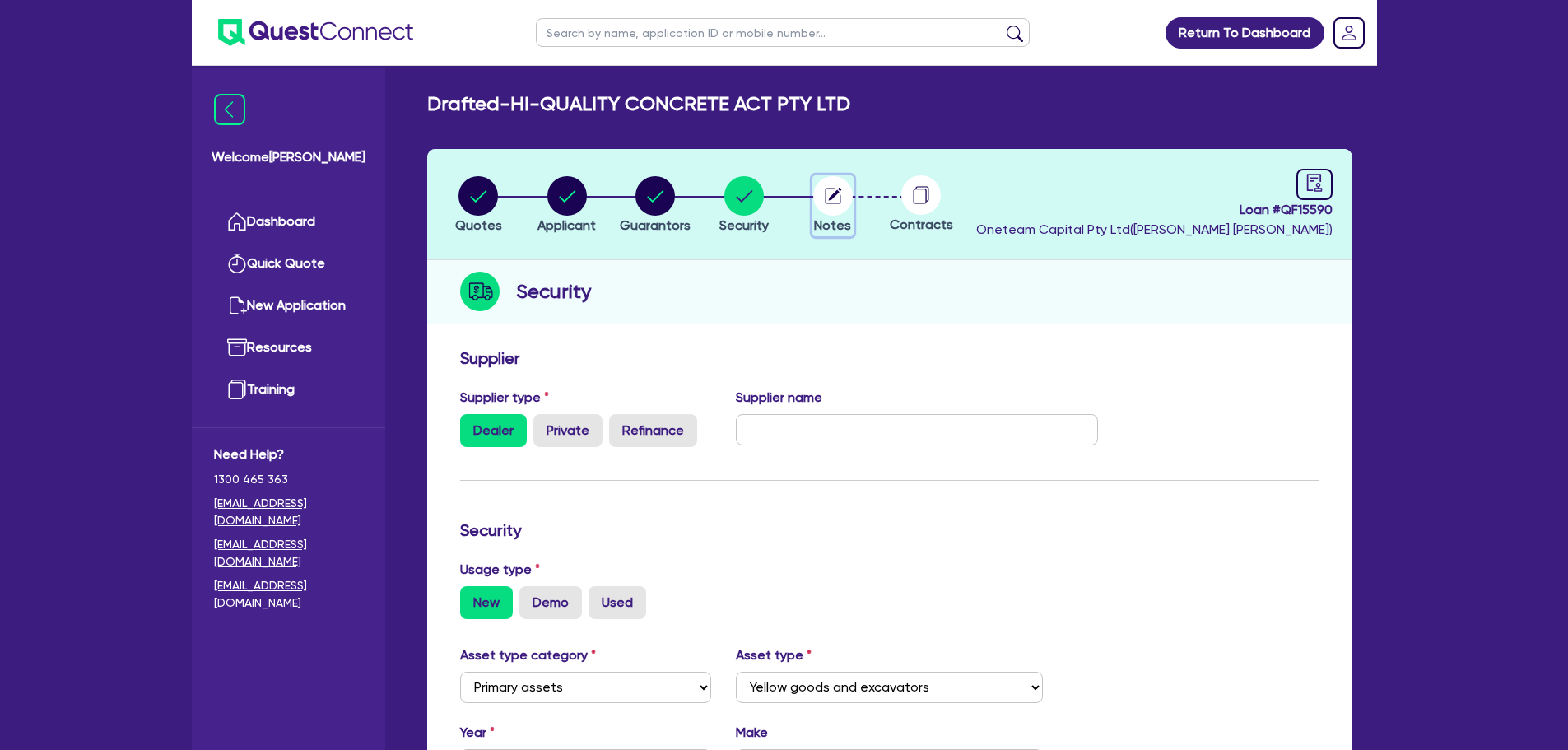
click at [839, 200] on icon "button" at bounding box center [833, 196] width 16 height 16
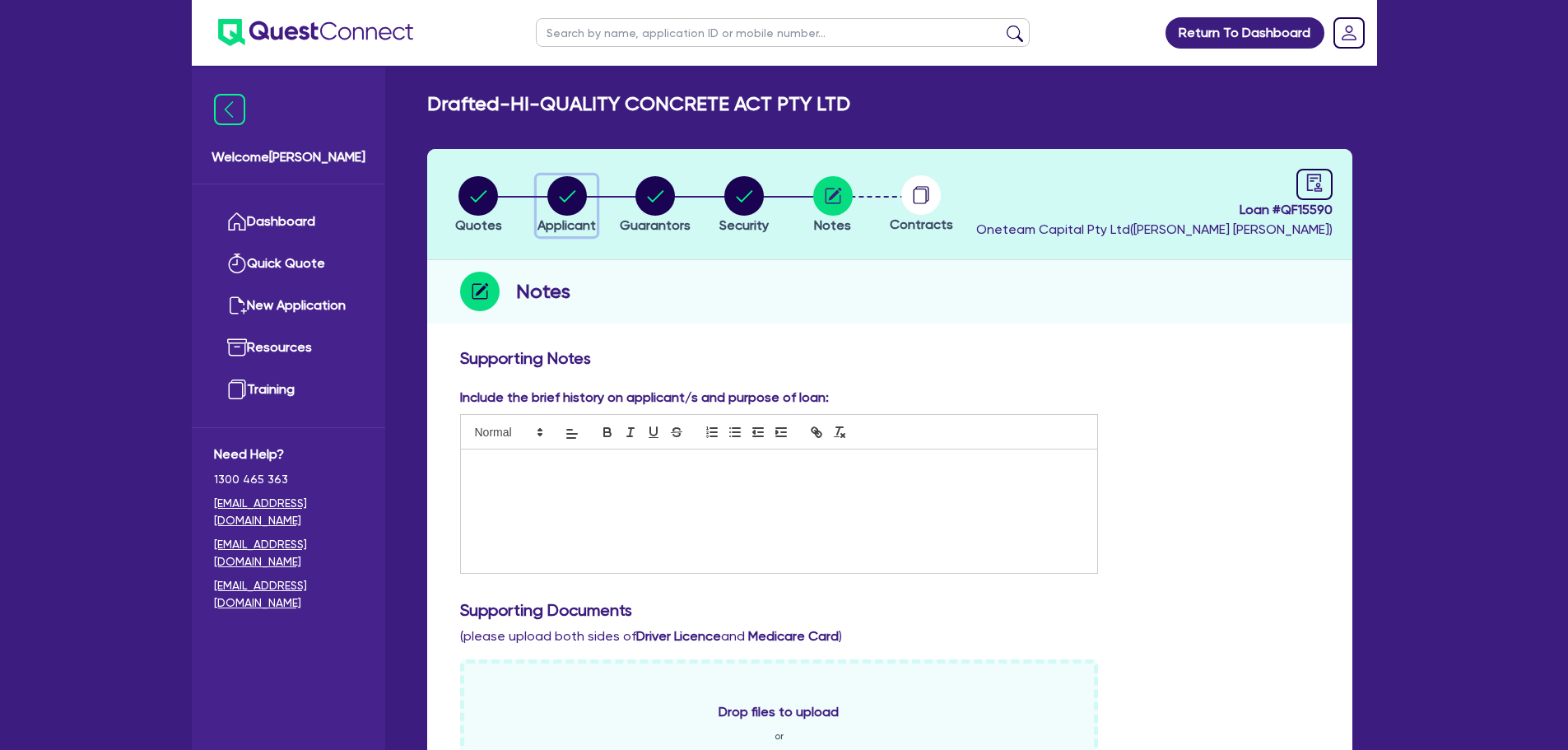
click at [593, 195] on div "button" at bounding box center [566, 196] width 58 height 40
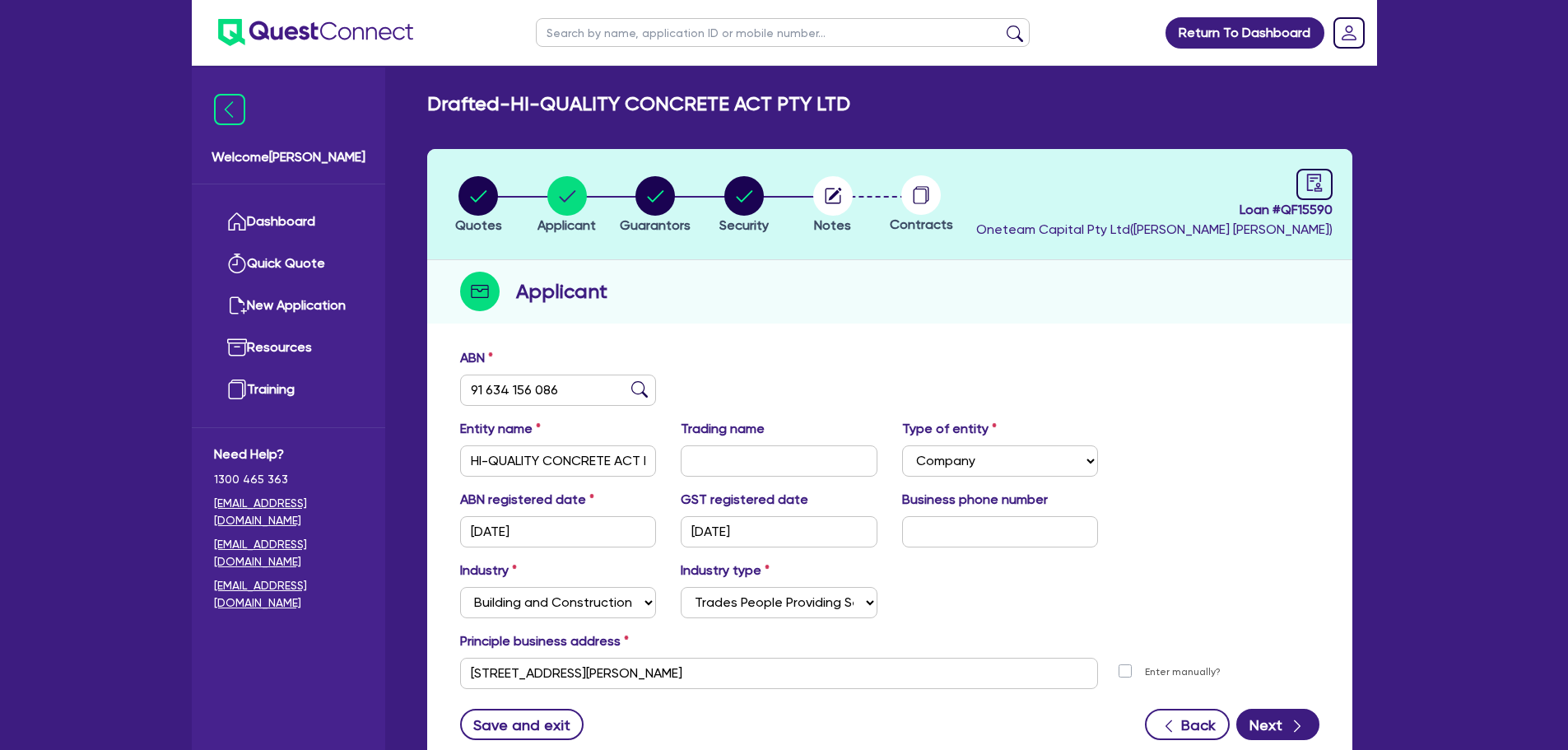
click at [453, 191] on li "Quotes" at bounding box center [479, 204] width 89 height 58
click at [469, 192] on circle "button" at bounding box center [478, 196] width 40 height 40
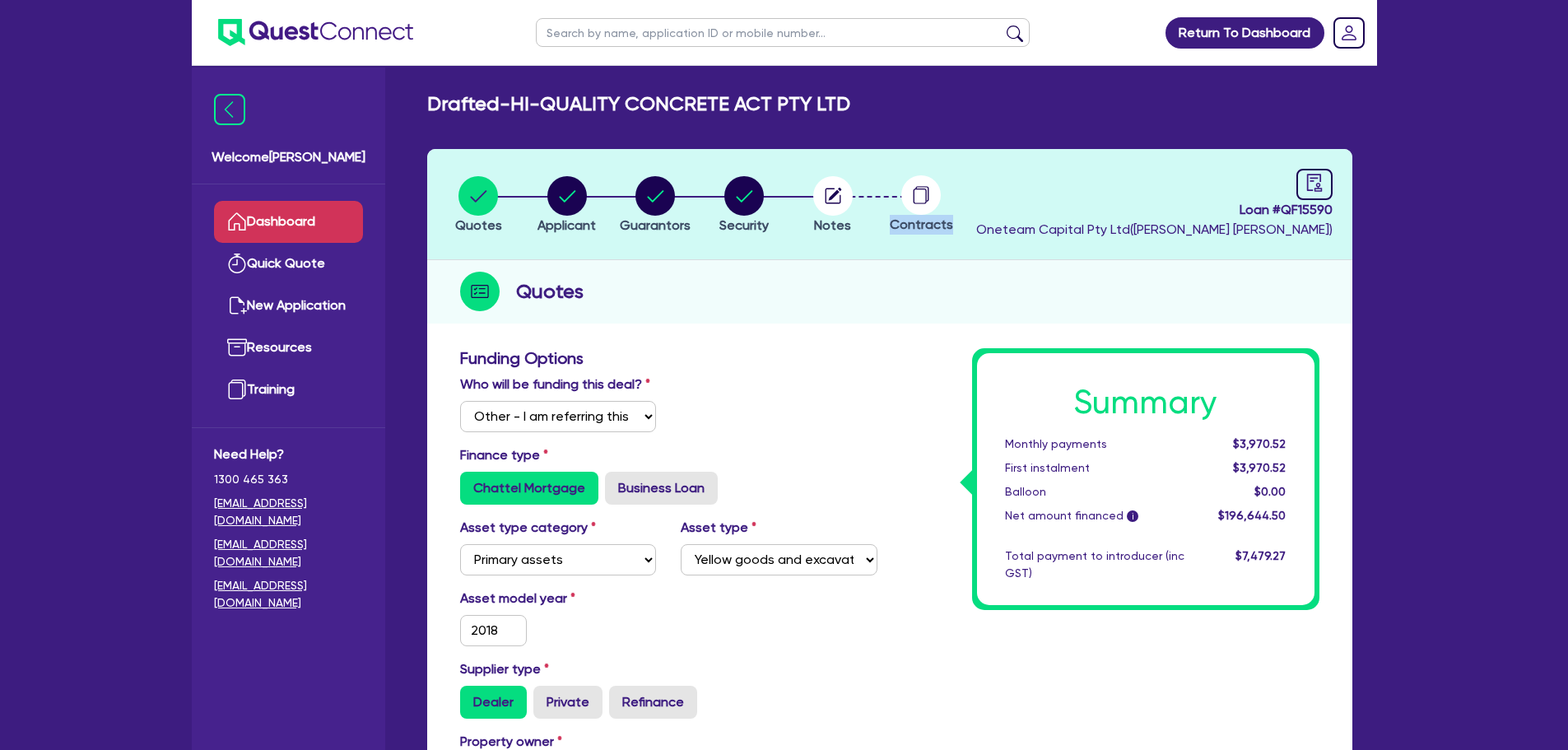
click at [303, 218] on link "Dashboard" at bounding box center [288, 222] width 149 height 42
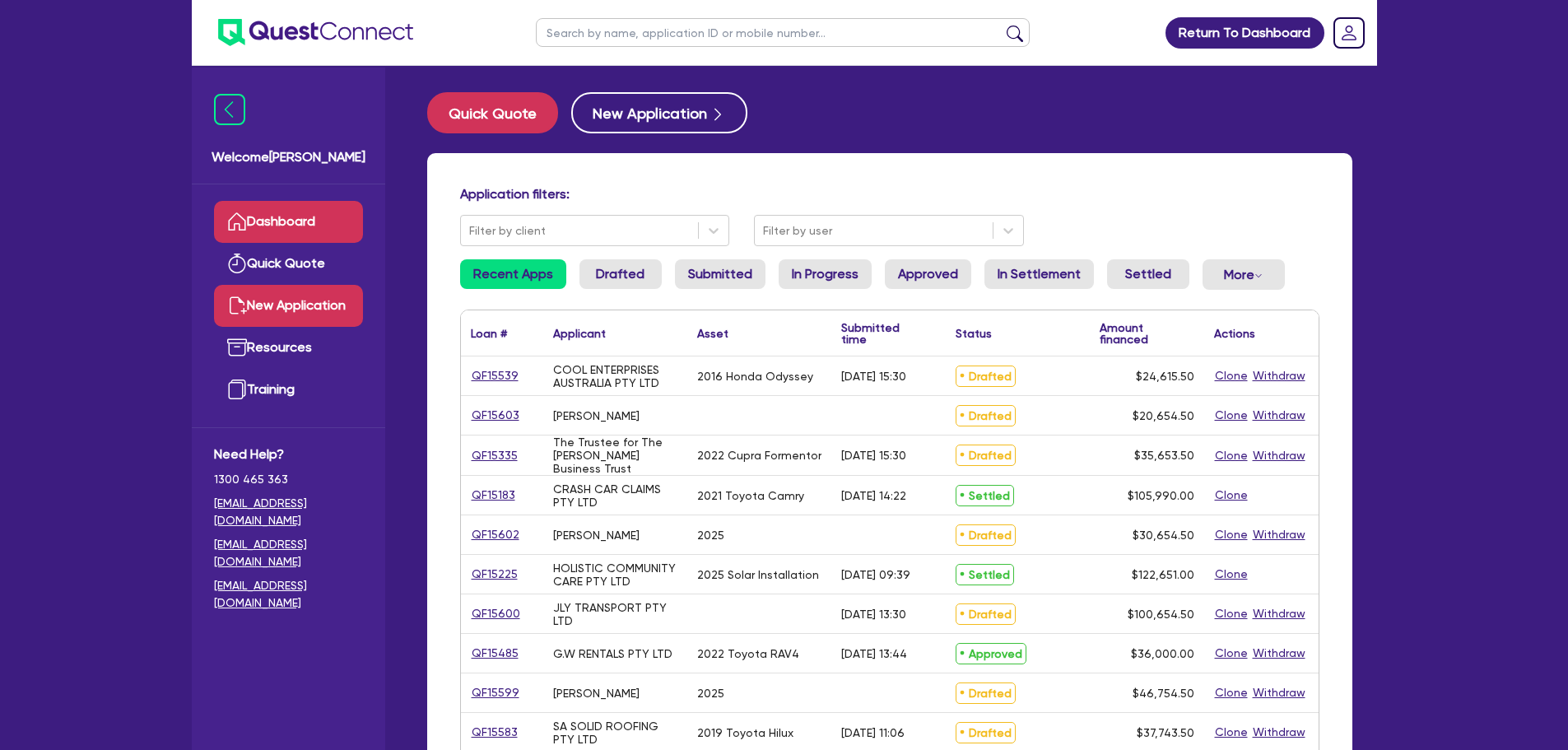
click at [300, 294] on link "New Application" at bounding box center [288, 306] width 149 height 42
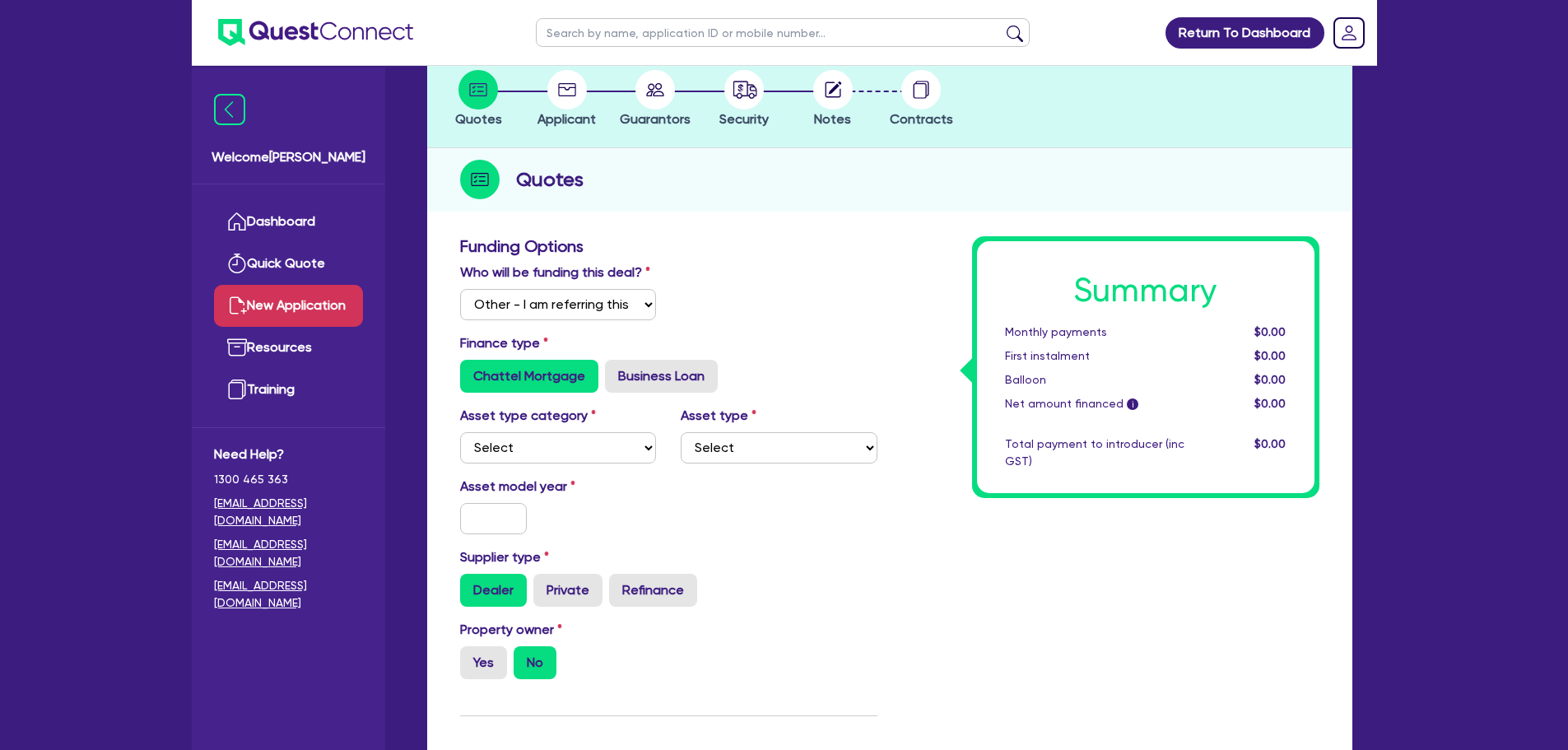
scroll to position [102, 0]
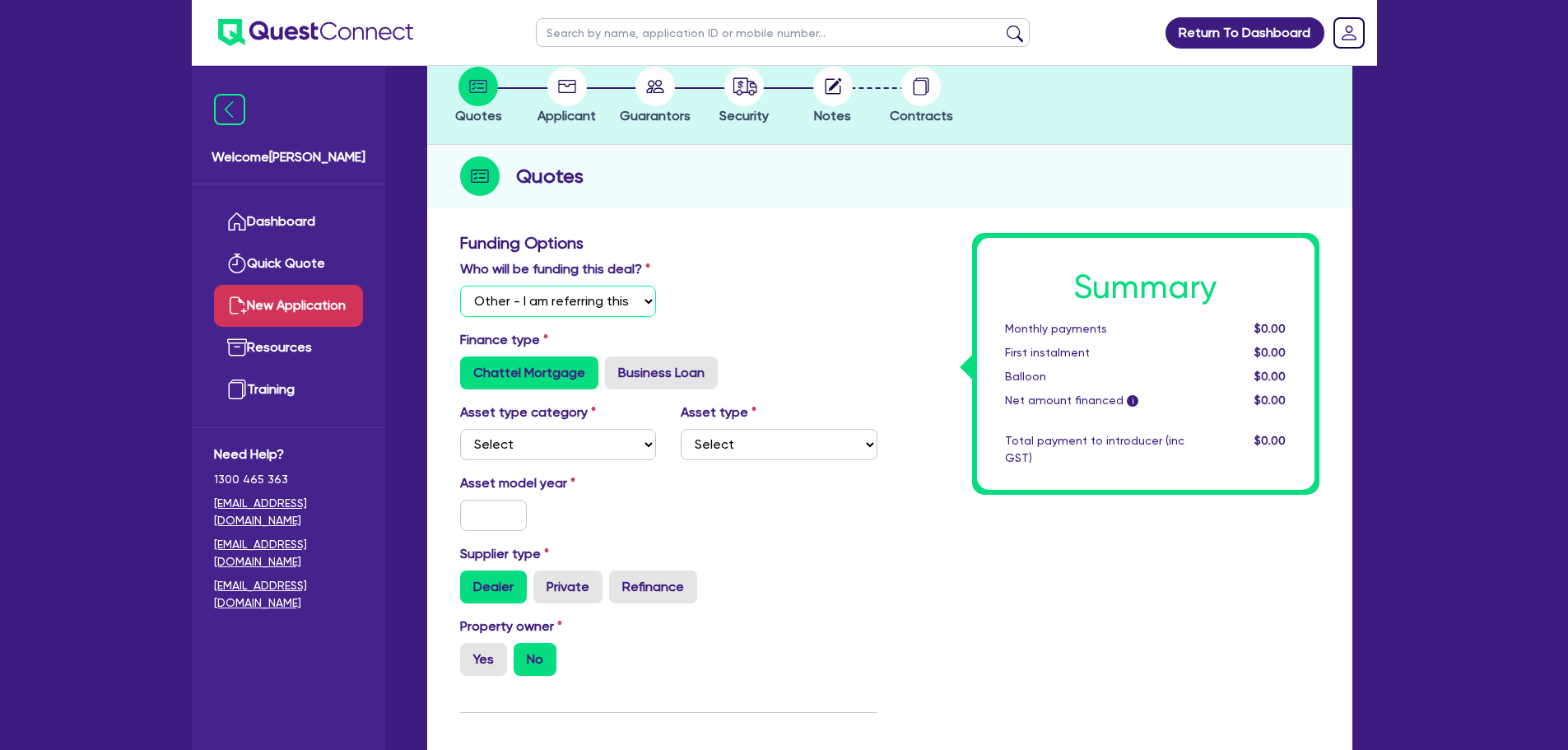
click at [545, 287] on select "Select I will fund 100% I will co-fund with Quest I want Quest to fund 100% Oth…" at bounding box center [558, 301] width 197 height 31
click at [460, 286] on select "Select I will fund 100% I will co-fund with Quest I want Quest to fund 100% Oth…" at bounding box center [558, 301] width 197 height 31
click at [619, 374] on label "Business Loan" at bounding box center [661, 372] width 113 height 33
click at [616, 367] on input "Business Loan" at bounding box center [610, 361] width 11 height 11
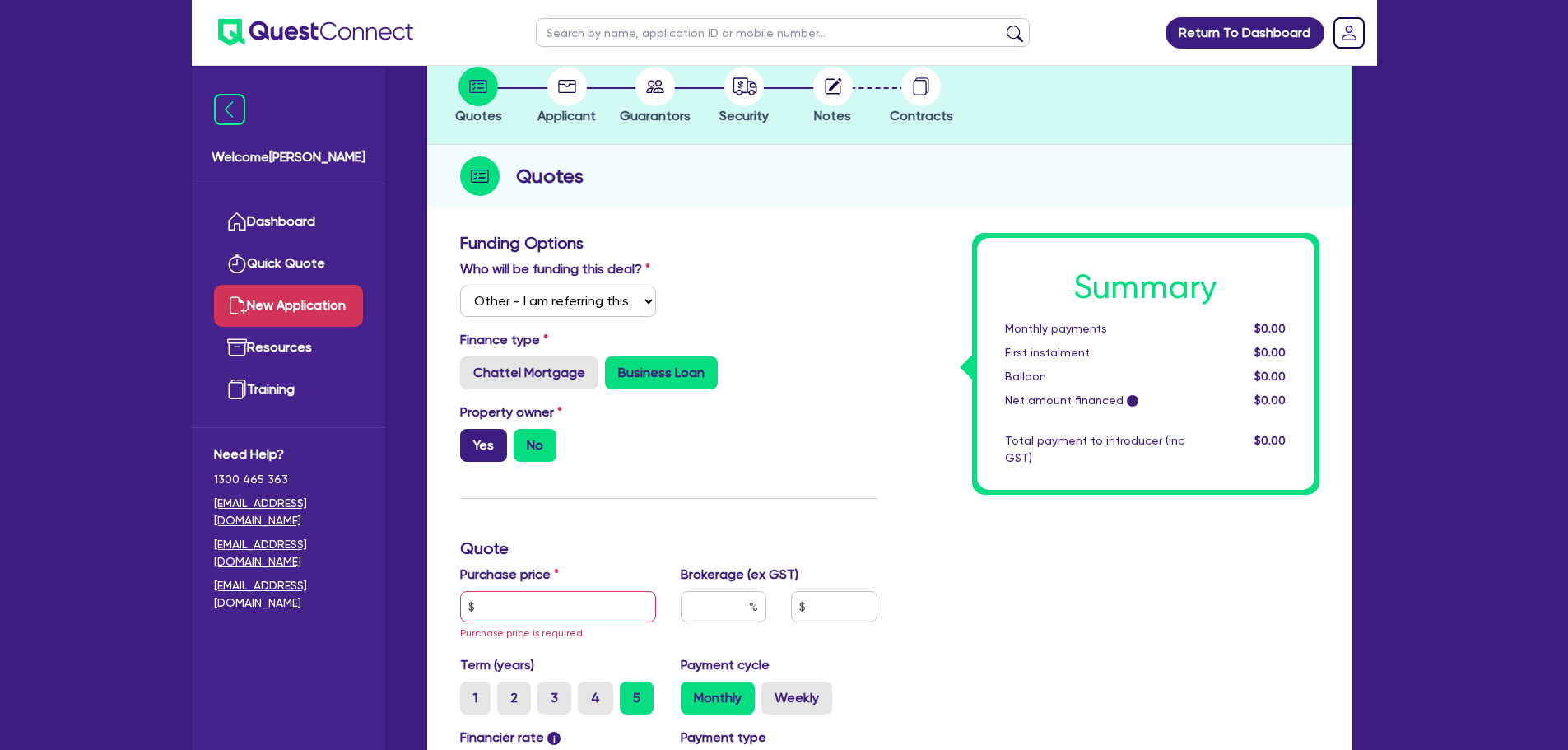
click at [489, 441] on label "Yes" at bounding box center [483, 445] width 47 height 33
click at [471, 439] on input "Yes" at bounding box center [465, 434] width 11 height 11
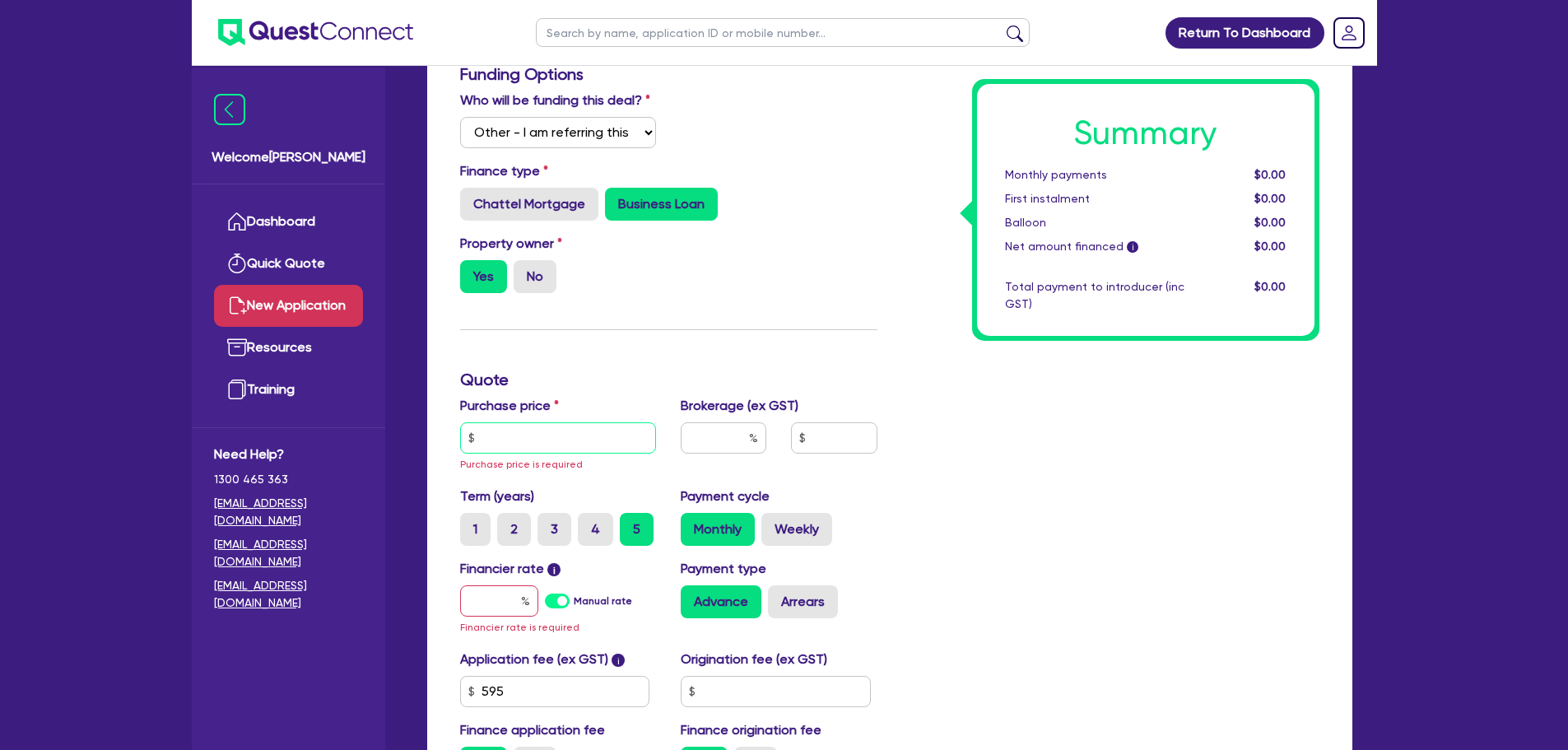
scroll to position [272, 0]
click at [524, 432] on input "text" at bounding box center [558, 436] width 197 height 31
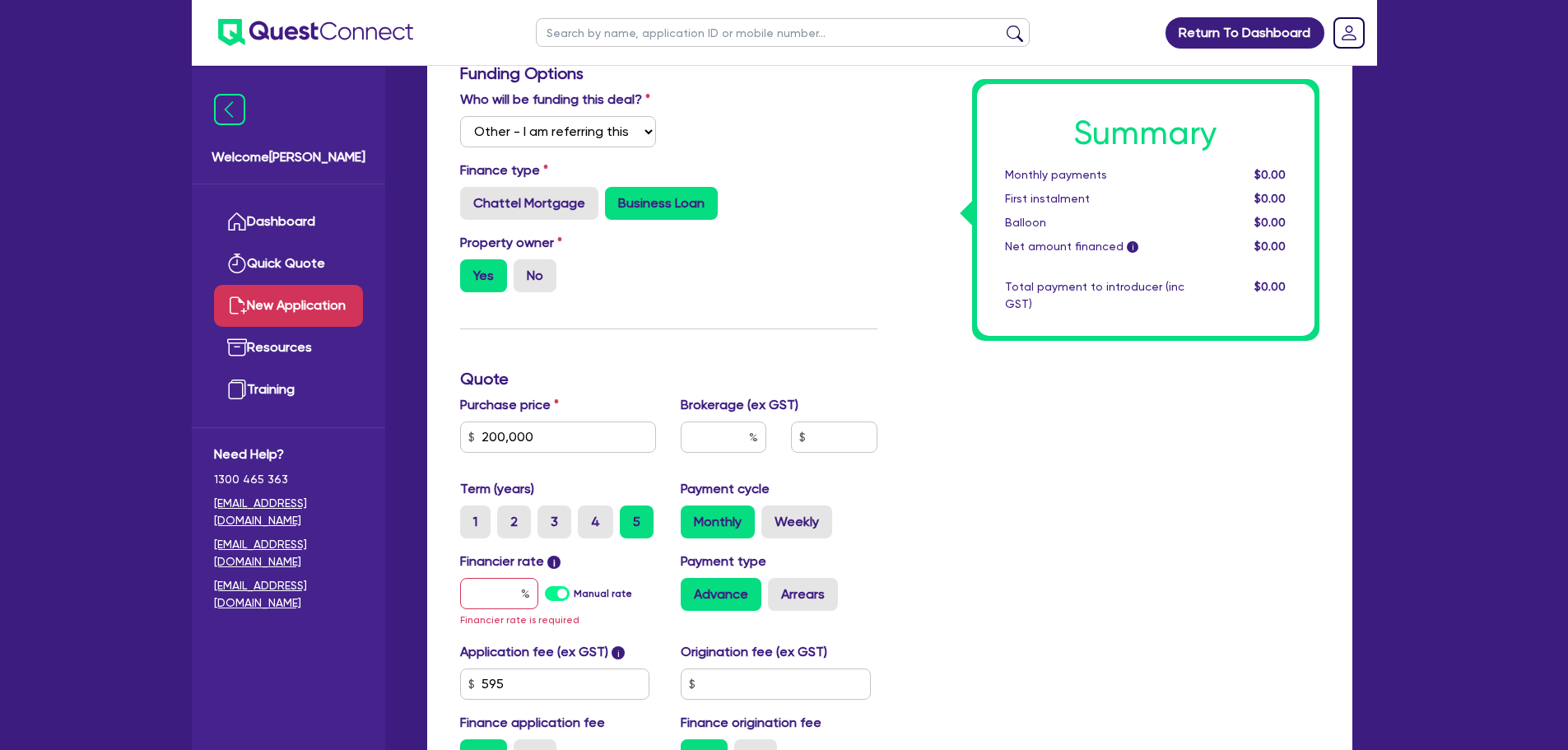
click at [654, 370] on h3 "Quote" at bounding box center [668, 379] width 417 height 20
click at [715, 435] on input "text" at bounding box center [724, 436] width 86 height 31
click at [907, 517] on div "Summary Monthly payments $0.00 First instalment $0.00 Balloon $0.00 Net amount …" at bounding box center [1111, 424] width 442 height 722
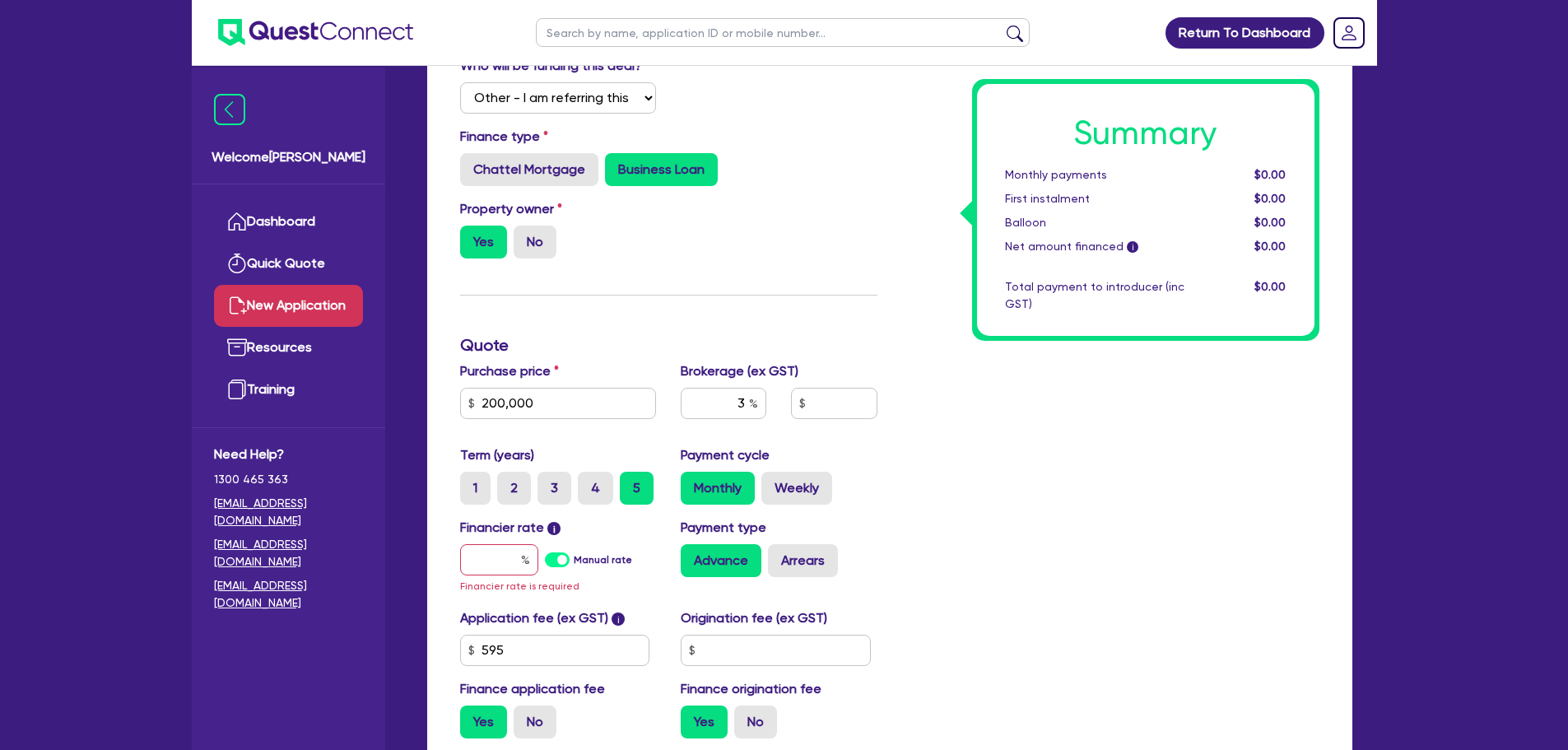
click at [907, 517] on div "Summary Monthly payments $0.00 First instalment $0.00 Balloon $0.00 Net amount …" at bounding box center [1111, 391] width 442 height 722
click at [496, 557] on input "text" at bounding box center [499, 559] width 78 height 31
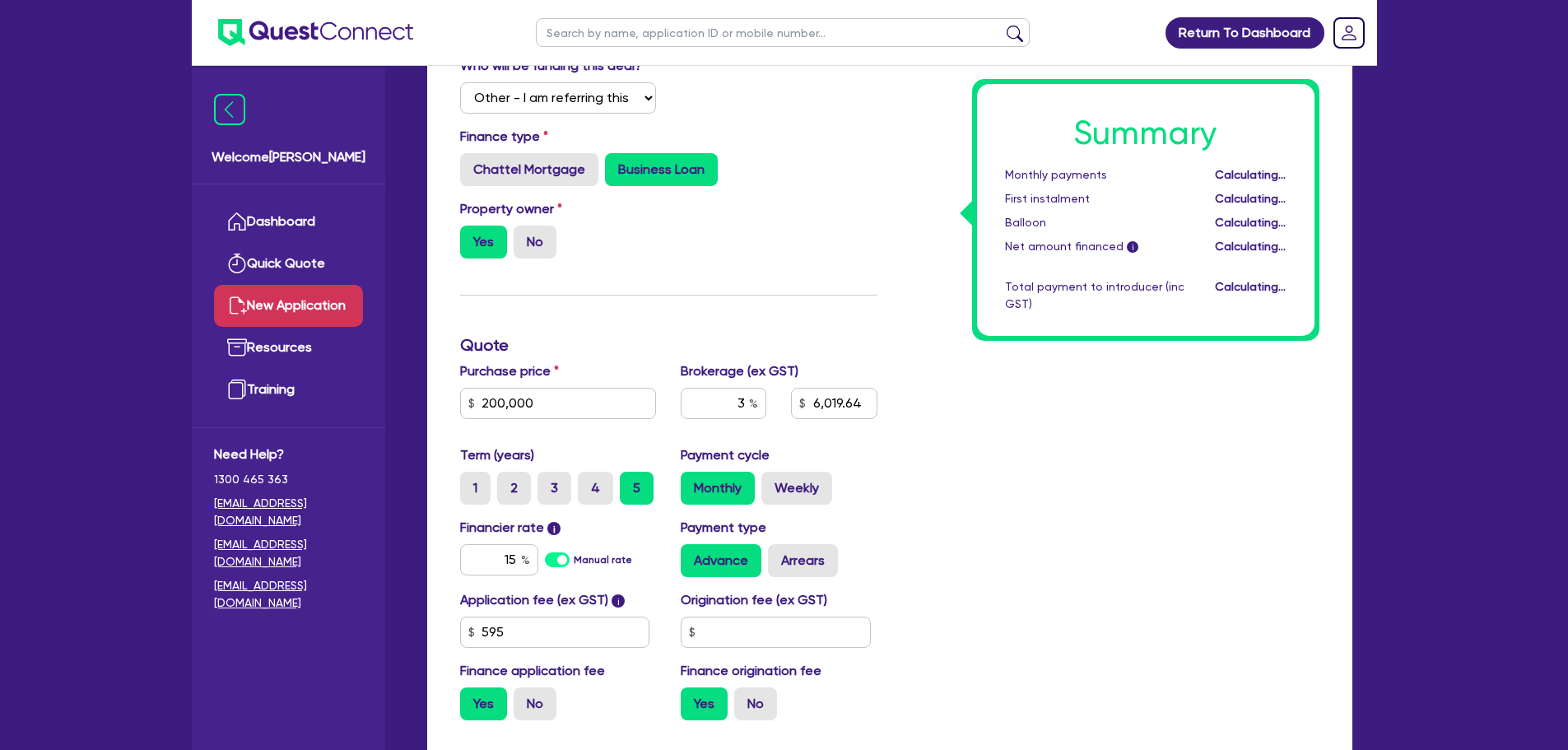
click at [923, 554] on div "Summary Monthly payments Calculating... First instalment Calculating... Balloon…" at bounding box center [1111, 382] width 442 height 704
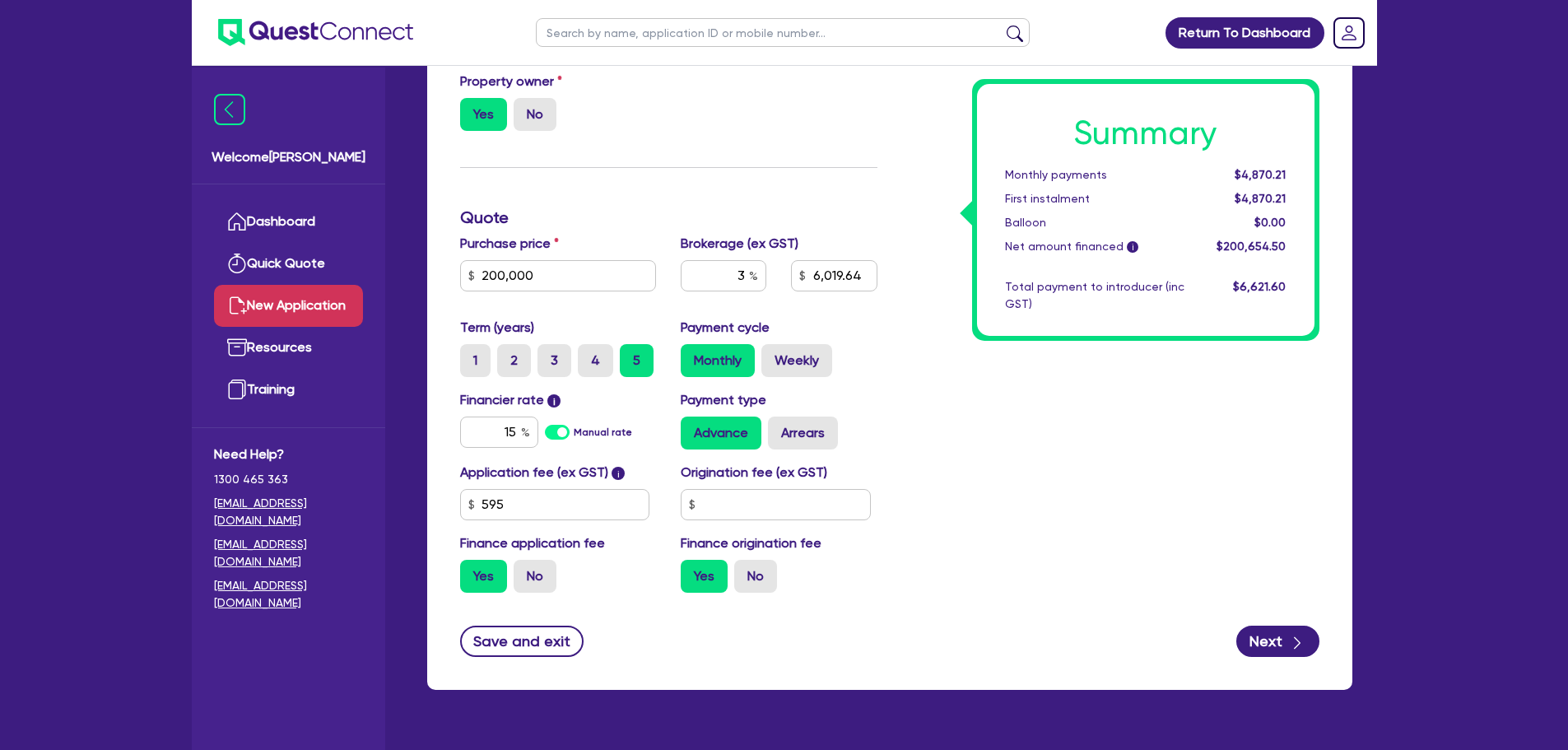
scroll to position [436, 0]
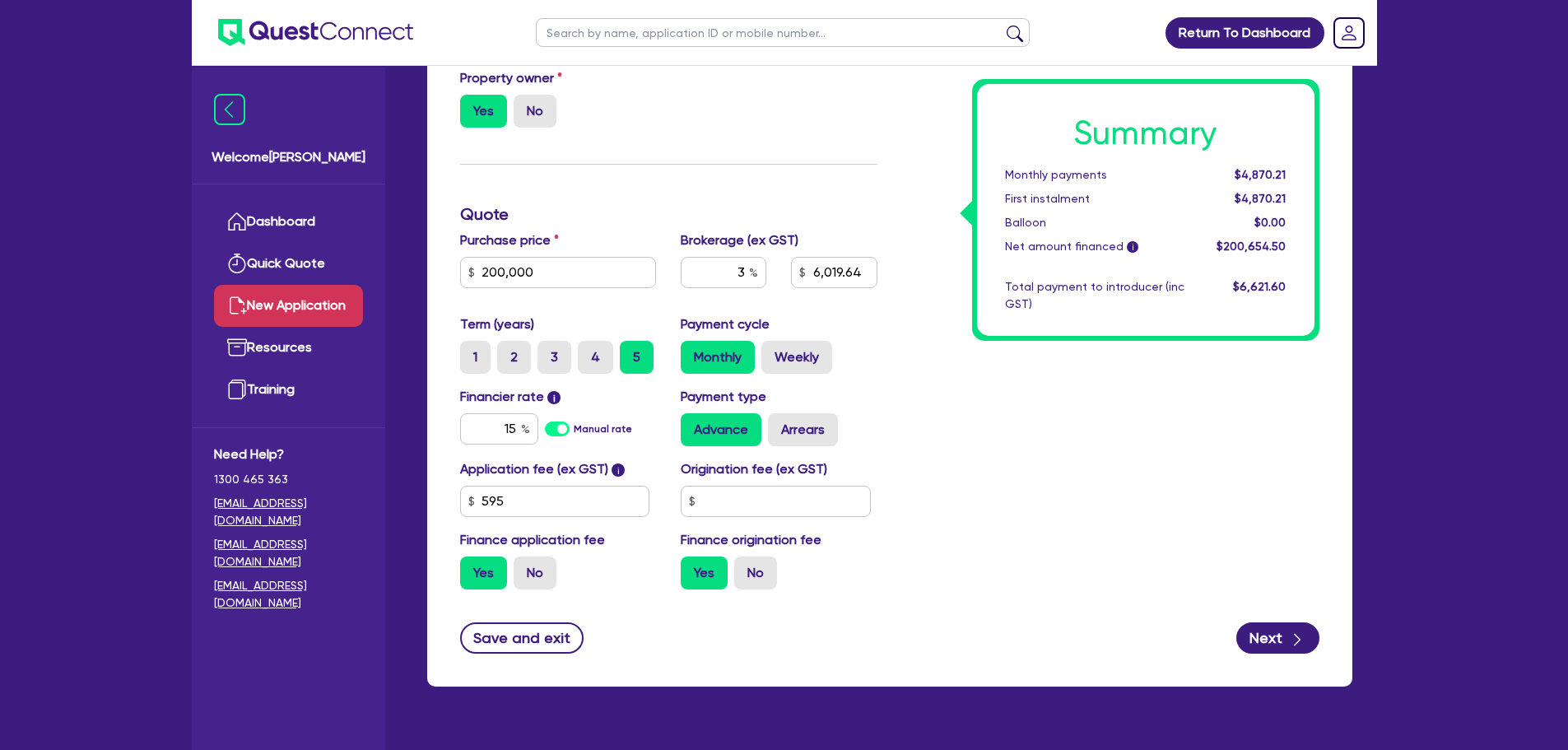
click at [1269, 621] on form "Funding Options Who will be funding this deal? Select I will fund 100% I will c…" at bounding box center [889, 276] width 859 height 755
click at [1279, 643] on button "Next" at bounding box center [1277, 637] width 83 height 31
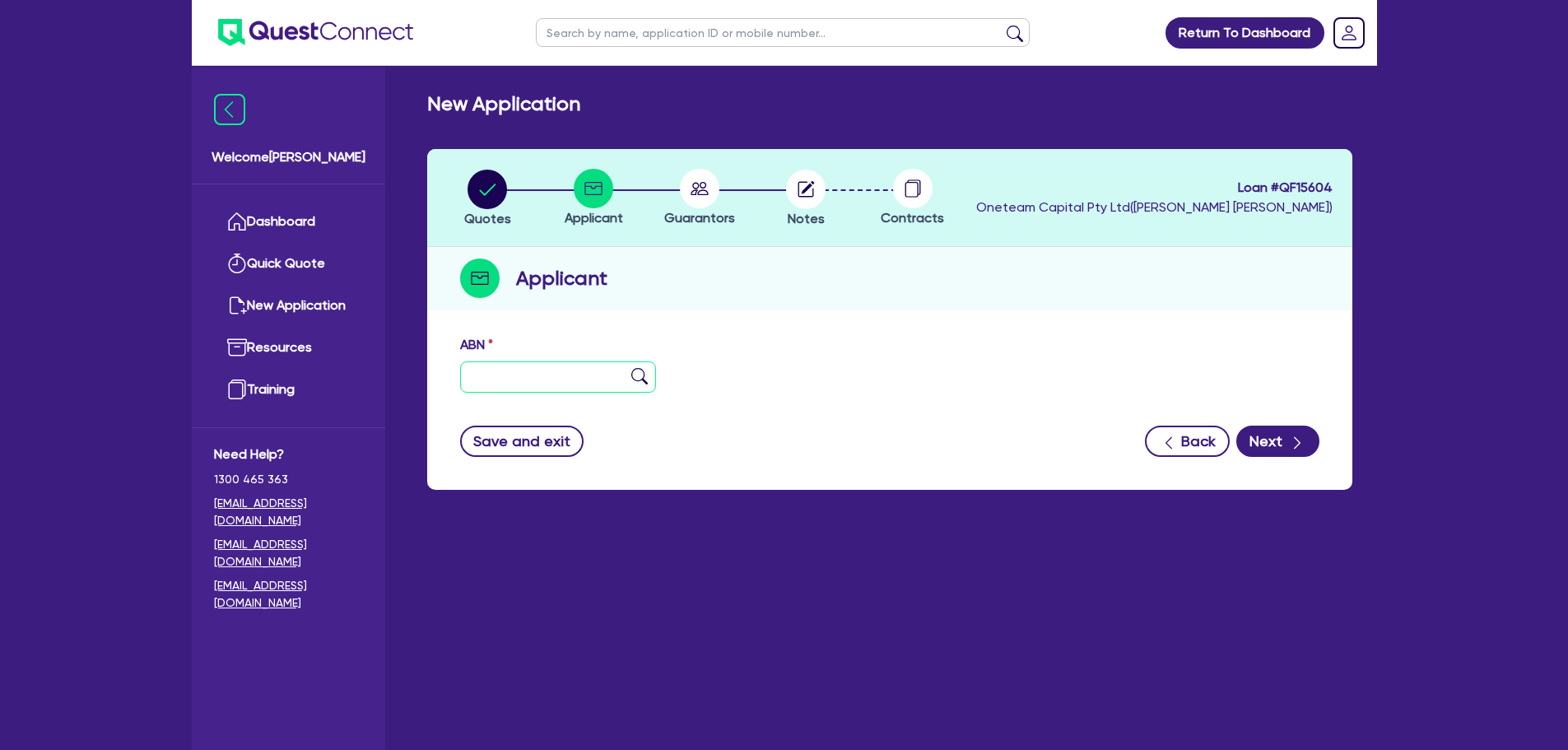
click at [480, 378] on input "text" at bounding box center [558, 376] width 197 height 31
paste input "47 642 811 943"
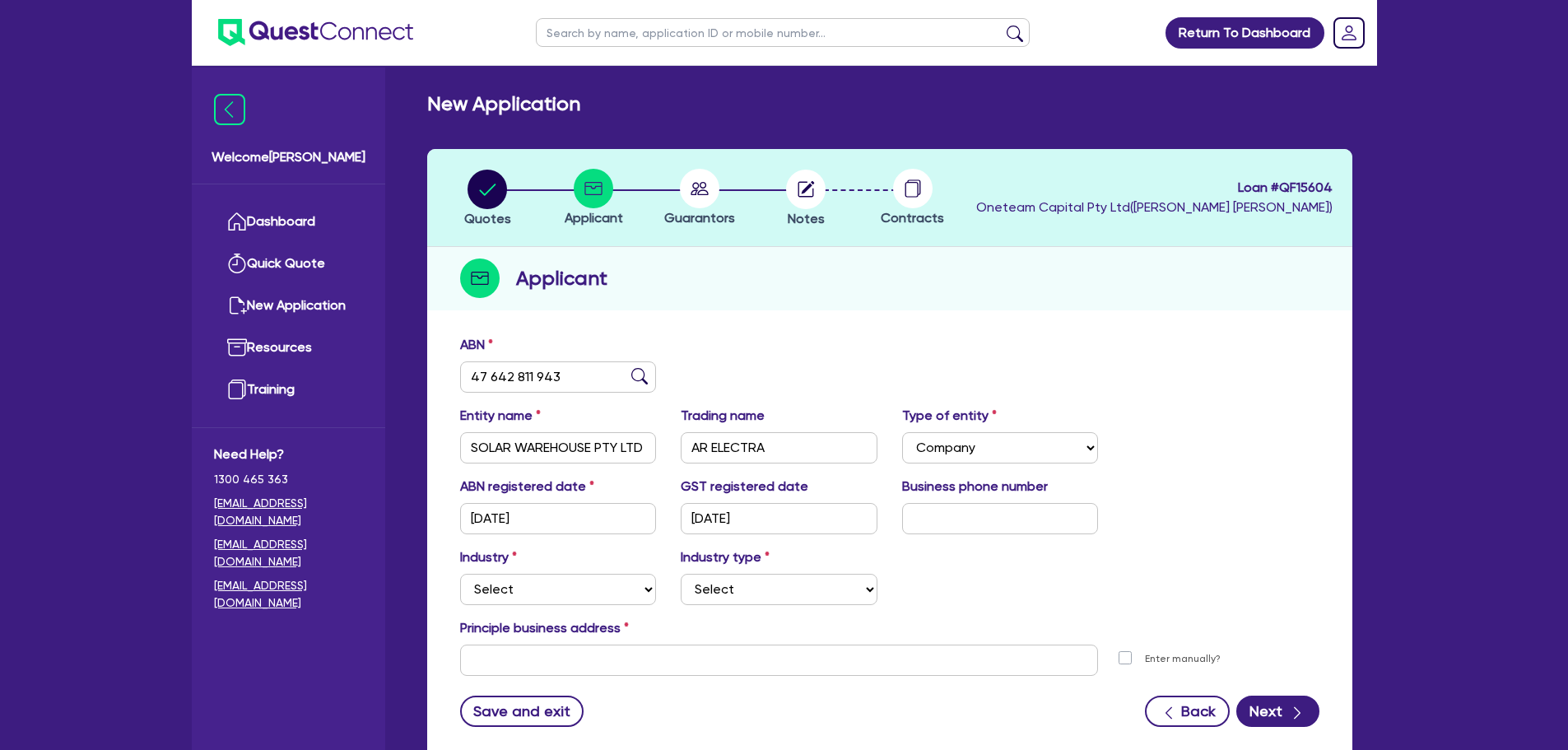
click at [851, 373] on div "ABN 47 642 811 943" at bounding box center [890, 370] width 884 height 71
click at [614, 584] on select "Select Accomodation & Food Services Administrative & Support Services Agricultu…" at bounding box center [558, 589] width 197 height 31
click at [460, 574] on select "Select Accomodation & Food Services Administrative & Support Services Agricultu…" at bounding box center [558, 589] width 197 height 31
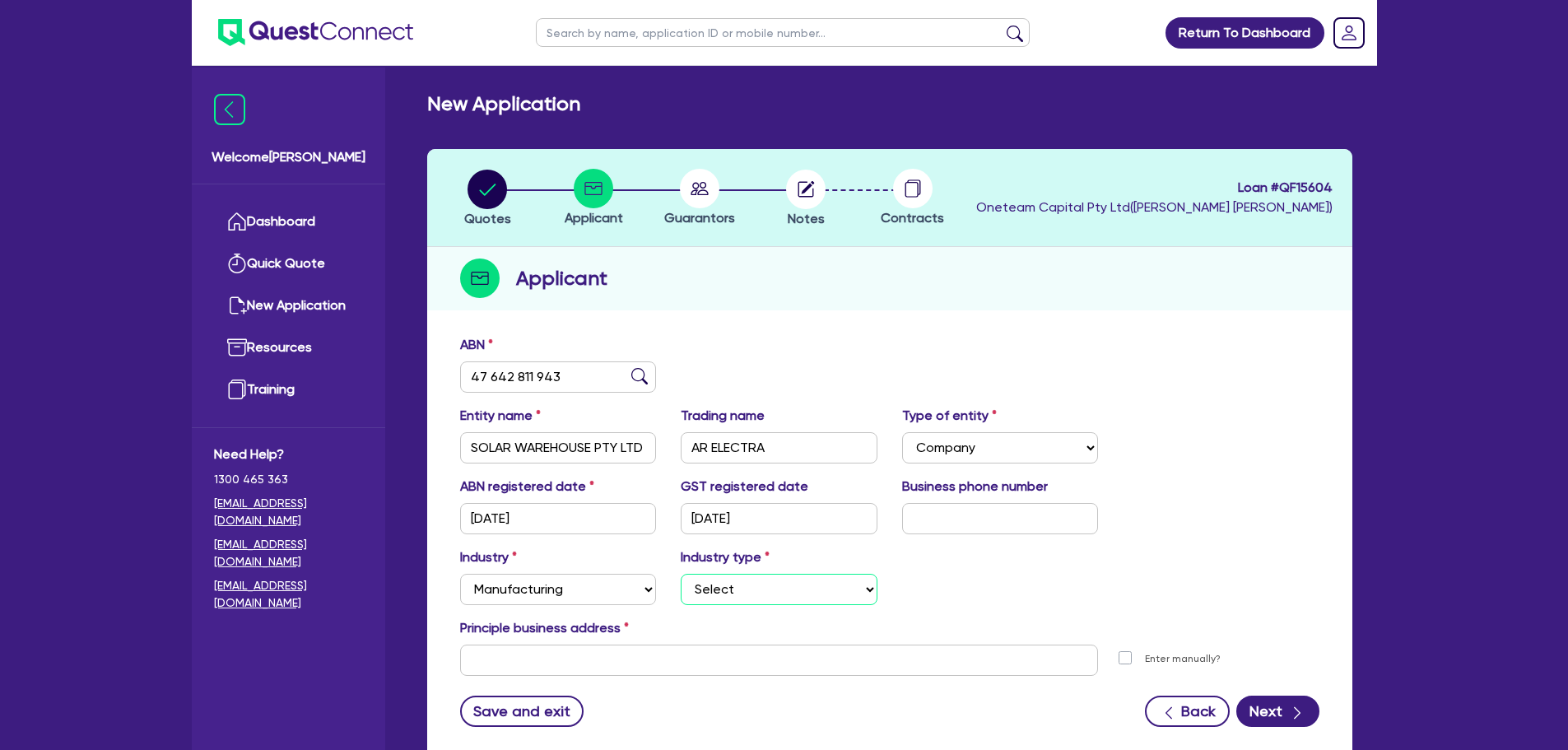
click at [725, 588] on select "Select Food Processing & Manufacturing Bottled Drinks & Brewed Beverages Textil…" at bounding box center [779, 589] width 197 height 31
click at [590, 604] on select "Select Accomodation & Food Services Administrative & Support Services Agricultu…" at bounding box center [558, 589] width 197 height 31
click at [566, 576] on select "Select Accomodation & Food Services Administrative & Support Services Agricultu…" at bounding box center [558, 589] width 197 height 31
click at [460, 574] on select "Select Accomodation & Food Services Administrative & Support Services Agricultu…" at bounding box center [558, 589] width 197 height 31
click at [705, 603] on select "Select Scientists Accountants Advertising & Marketing Specialists Lawyers & Sol…" at bounding box center [779, 589] width 197 height 31
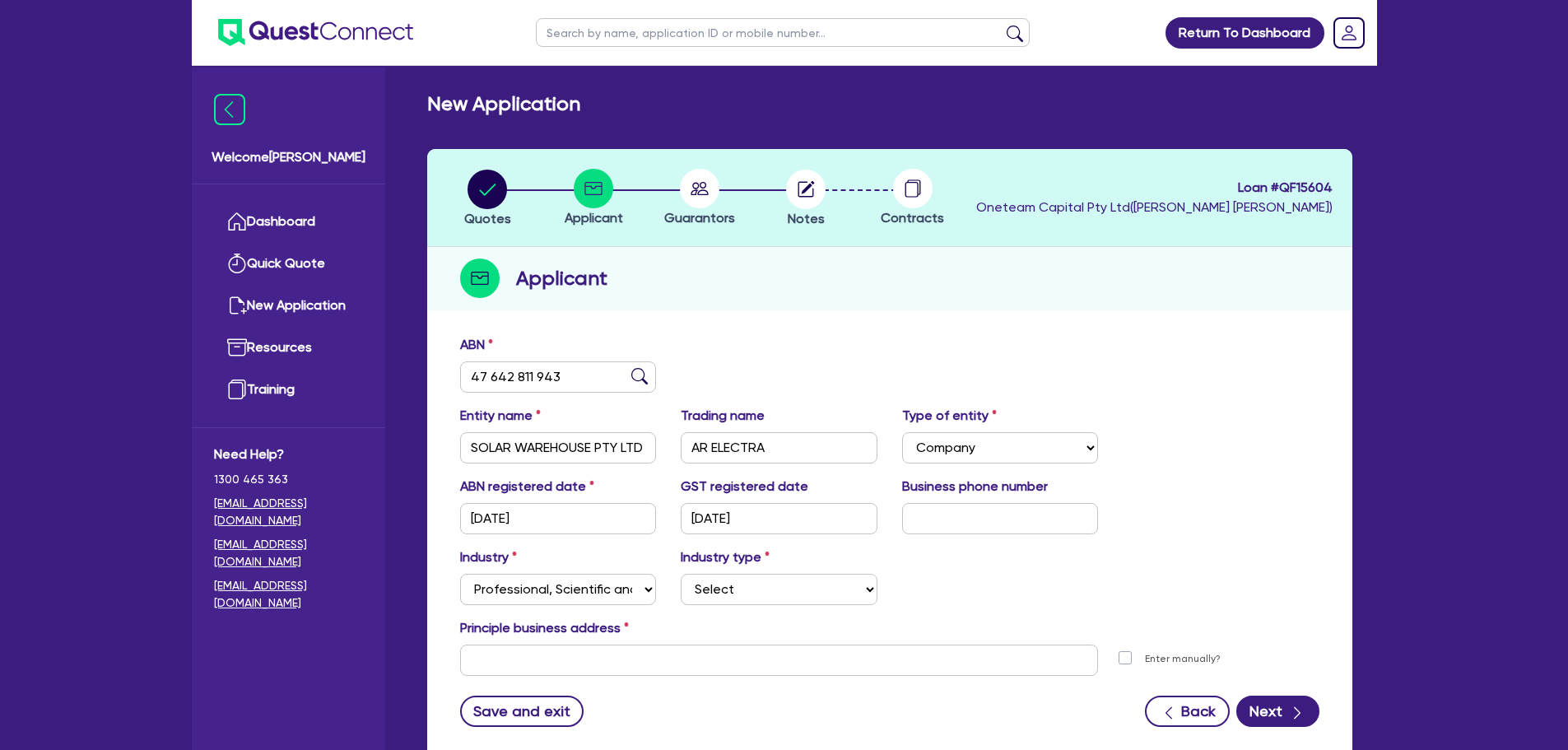
click at [923, 561] on div "Industry Select Accomodation & Food Services Administrative & Support Services …" at bounding box center [890, 582] width 884 height 71
click at [593, 585] on select "Select Accomodation & Food Services Administrative & Support Services Agricultu…" at bounding box center [558, 589] width 197 height 31
click at [460, 574] on select "Select Accomodation & Food Services Administrative & Support Services Agricultu…" at bounding box center [558, 589] width 197 height 31
click at [697, 578] on select "Select Electrical, Electronic & Whitegoods Floor Coverings, Furniture & Housewa…" at bounding box center [779, 589] width 197 height 31
click at [609, 593] on select "Select Accomodation & Food Services Administrative & Support Services Agricultu…" at bounding box center [558, 589] width 197 height 31
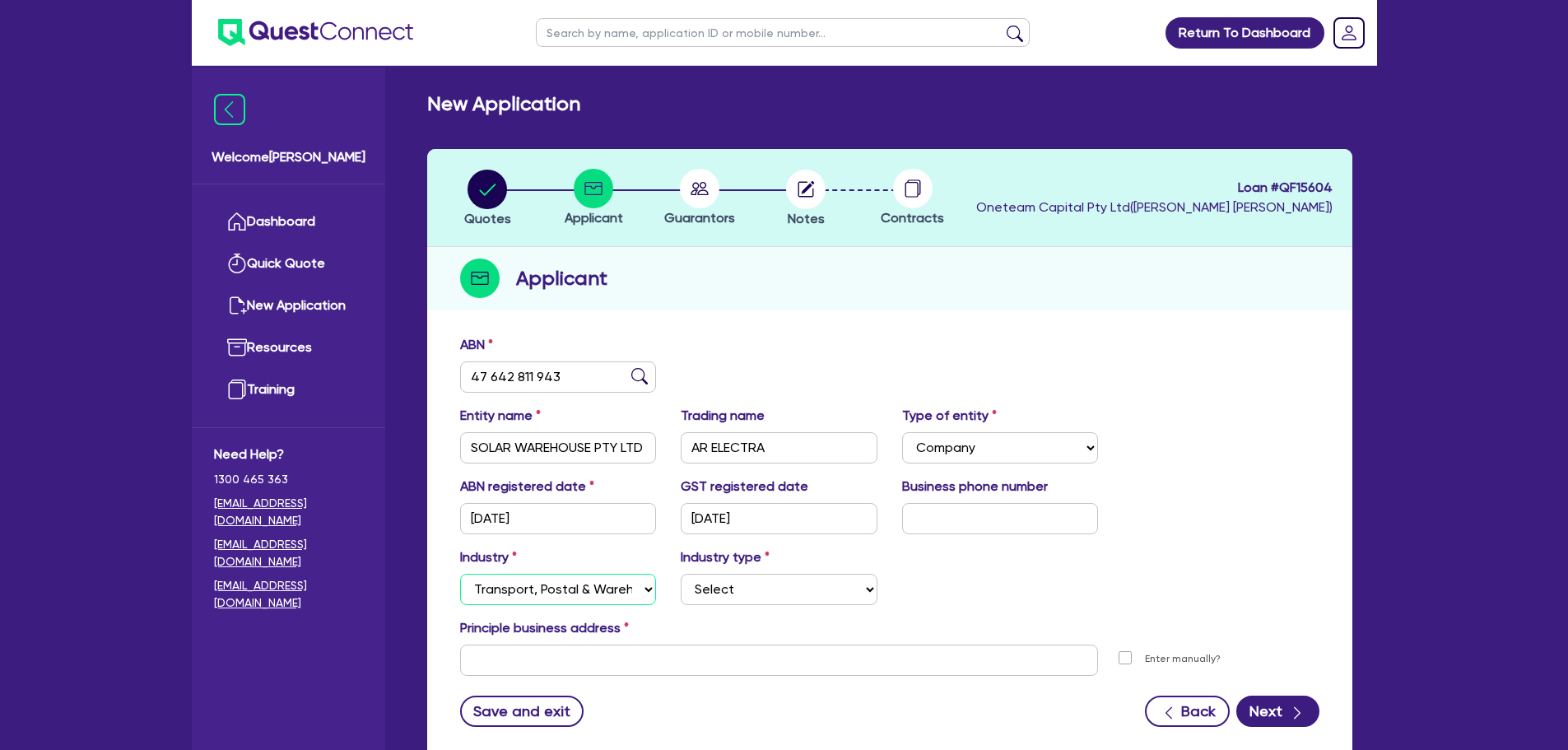
click at [460, 574] on select "Select Accomodation & Food Services Administrative & Support Services Agricultu…" at bounding box center [558, 589] width 197 height 31
click at [714, 588] on select "Select Taxi & Luxury Car Services Passengers & Freight Transport Services Posta…" at bounding box center [779, 589] width 197 height 31
click at [610, 582] on select "Select Accomodation & Food Services Administrative & Support Services Agricultu…" at bounding box center [558, 589] width 197 height 31
click at [460, 574] on select "Select Accomodation & Food Services Administrative & Support Services Agricultu…" at bounding box center [558, 589] width 197 height 31
click at [742, 579] on select "Select Tour Operators Travel Agents Short Term Accomodations Recreation Service…" at bounding box center [779, 589] width 197 height 31
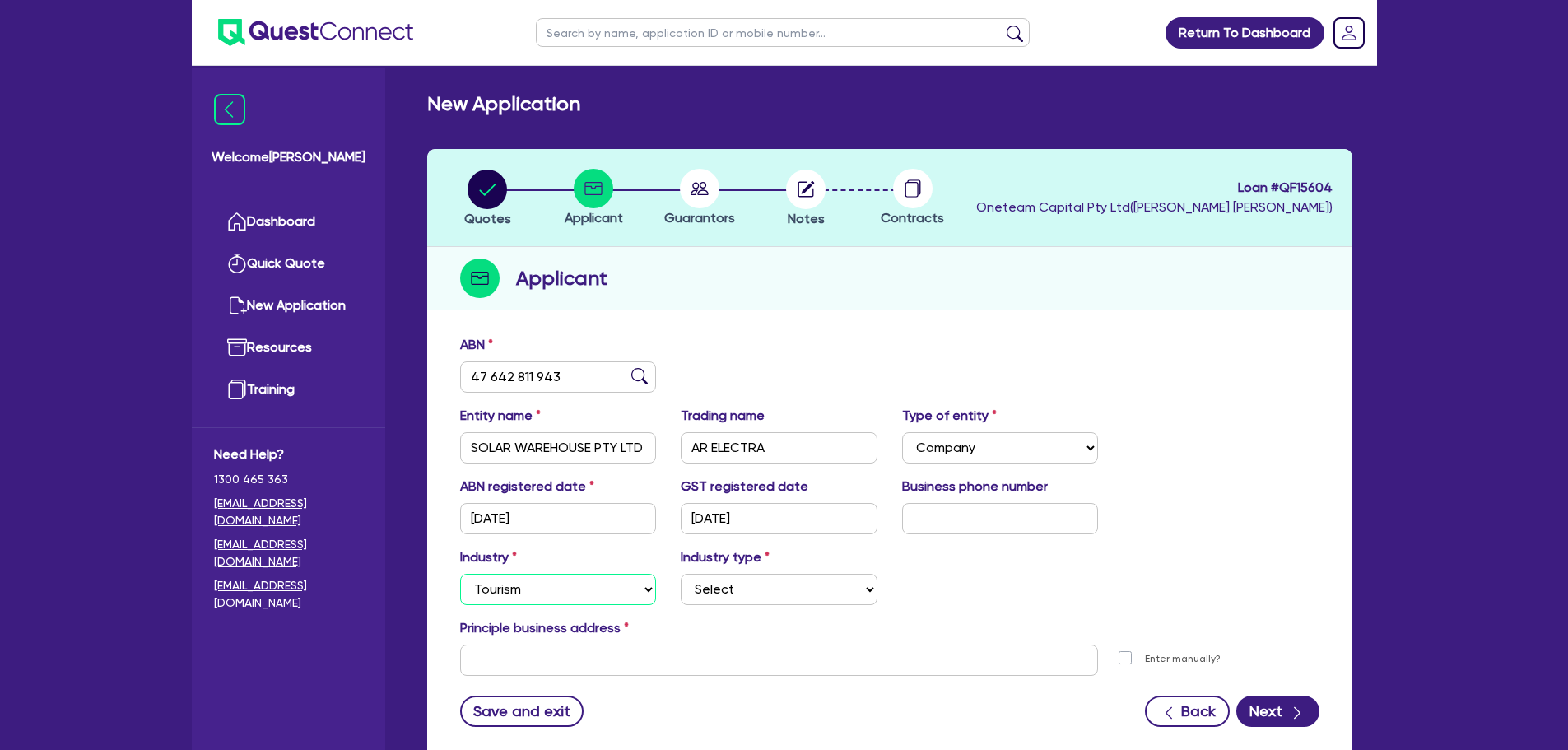
click at [584, 582] on select "Select Accomodation & Food Services Administrative & Support Services Agricultu…" at bounding box center [558, 589] width 197 height 31
click at [460, 574] on select "Select Accomodation & Food Services Administrative & Support Services Agricultu…" at bounding box center [558, 589] width 197 height 31
click at [708, 602] on select "Select Electrical, Electronic & Whitegoods Floor Coverings, Furniture & Housewa…" at bounding box center [779, 589] width 197 height 31
click at [681, 574] on select "Select Electrical, Electronic & Whitegoods Floor Coverings, Furniture & Housewa…" at bounding box center [779, 589] width 197 height 31
click at [614, 569] on div "Industry Select Accomodation & Food Services Administrative & Support Services …" at bounding box center [558, 576] width 221 height 58
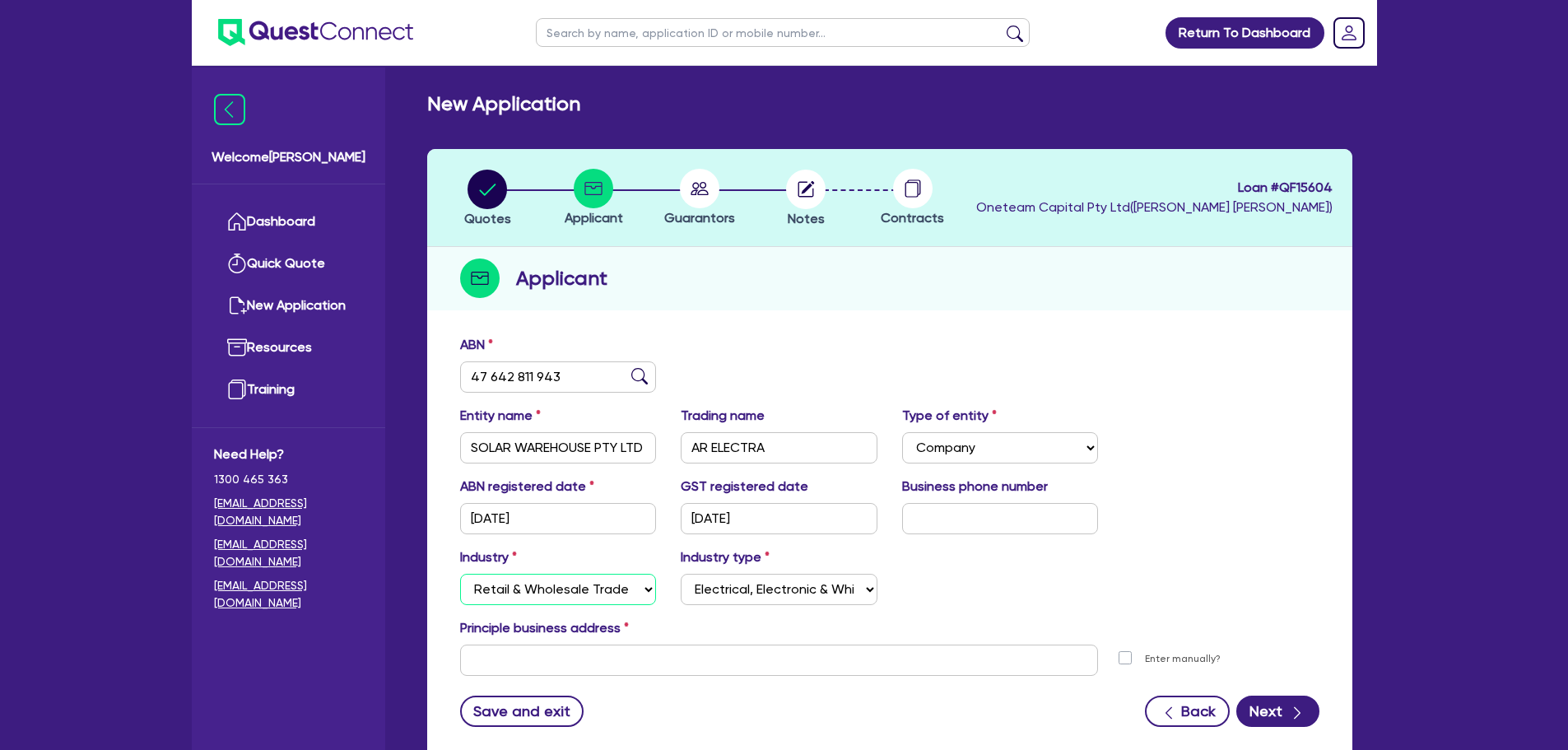
click at [612, 587] on select "Select Accomodation & Food Services Administrative & Support Services Agricultu…" at bounding box center [558, 589] width 197 height 31
click at [460, 574] on select "Select Accomodation & Food Services Administrative & Support Services Agricultu…" at bounding box center [558, 589] width 197 height 31
click at [715, 625] on div "Principle business address" at bounding box center [890, 631] width 884 height 26
click at [718, 585] on select "Select Hotels Motels Serviced Apartments Other Short-term Accomodation Cafes Re…" at bounding box center [779, 589] width 197 height 31
click at [649, 570] on div "Industry Select Accomodation & Food Services Administrative & Support Services …" at bounding box center [558, 576] width 221 height 58
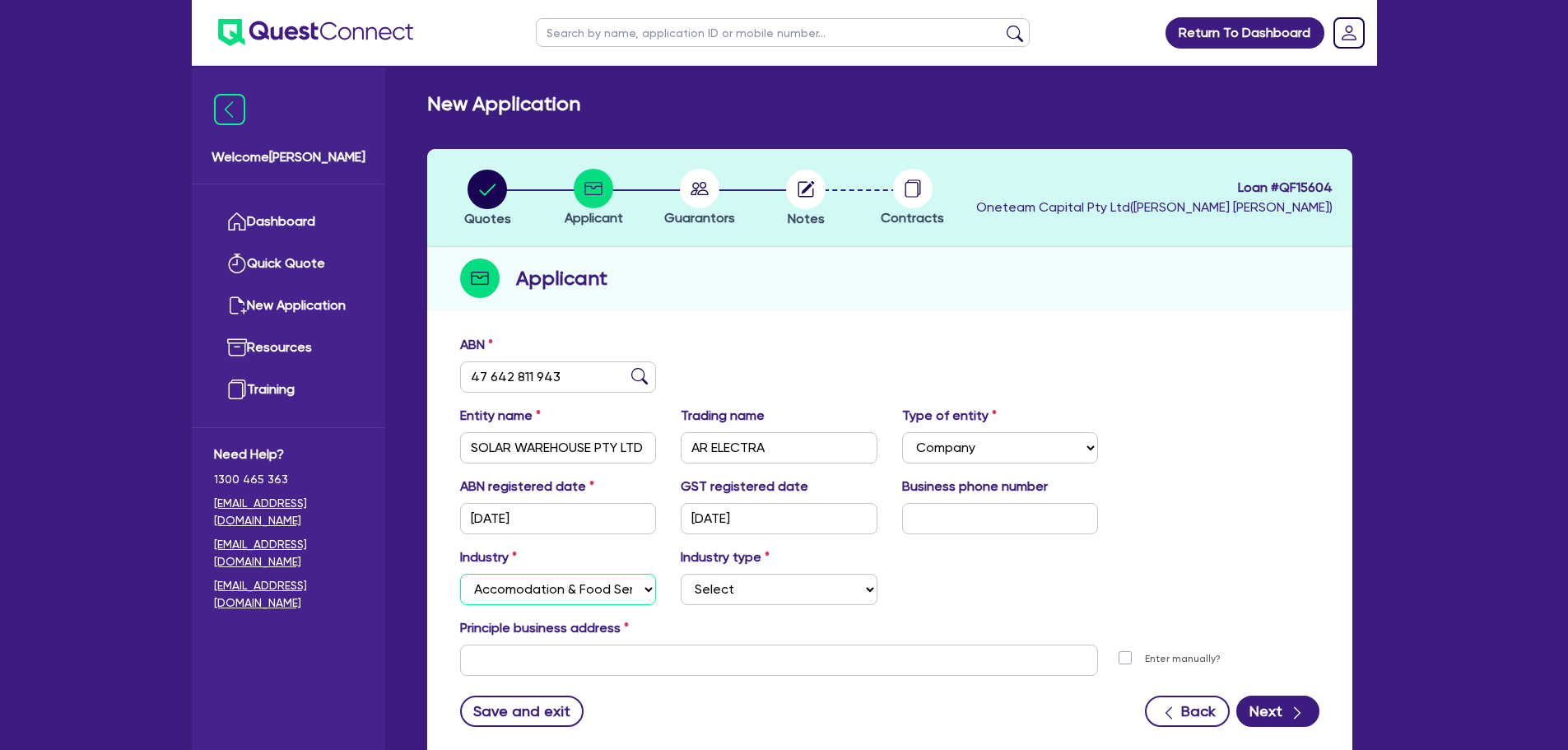
click at [624, 596] on select "Select Accomodation & Food Services Administrative & Support Services Agricultu…" at bounding box center [558, 589] width 197 height 31
click at [460, 574] on select "Select Accomodation & Food Services Administrative & Support Services Agricultu…" at bounding box center [558, 589] width 197 height 31
click at [711, 597] on select "Select Trades People Providing Services Direct to Consumers Trades People Provi…" at bounding box center [779, 589] width 197 height 31
click at [584, 574] on select "Select Accomodation & Food Services Administrative & Support Services Agricultu…" at bounding box center [558, 589] width 197 height 31
click at [460, 574] on select "Select Accomodation & Food Services Administrative & Support Services Agricultu…" at bounding box center [558, 589] width 197 height 31
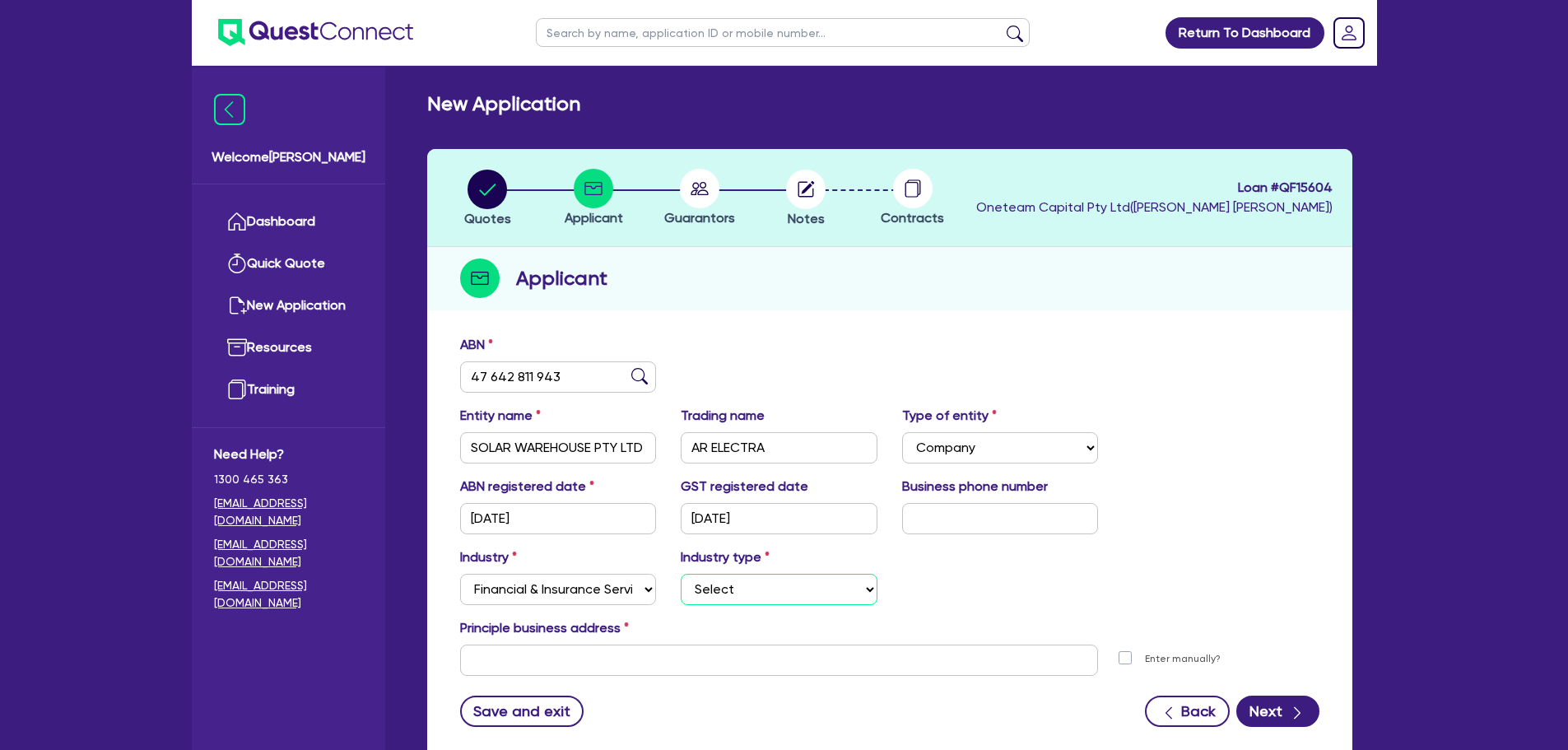
click at [698, 585] on select "Select Investment Advisers Strockbrokers Financial Planners Wealth Management F…" at bounding box center [779, 589] width 197 height 31
click at [596, 591] on select "Select Accomodation & Food Services Administrative & Support Services Agricultu…" at bounding box center [558, 589] width 197 height 31
click at [460, 574] on select "Select Accomodation & Food Services Administrative & Support Services Agricultu…" at bounding box center [558, 589] width 197 height 31
click at [729, 562] on label "Industry type" at bounding box center [725, 557] width 89 height 20
click at [726, 605] on div "Industry Select Accomodation & Food Services Administrative & Support Services …" at bounding box center [890, 582] width 884 height 71
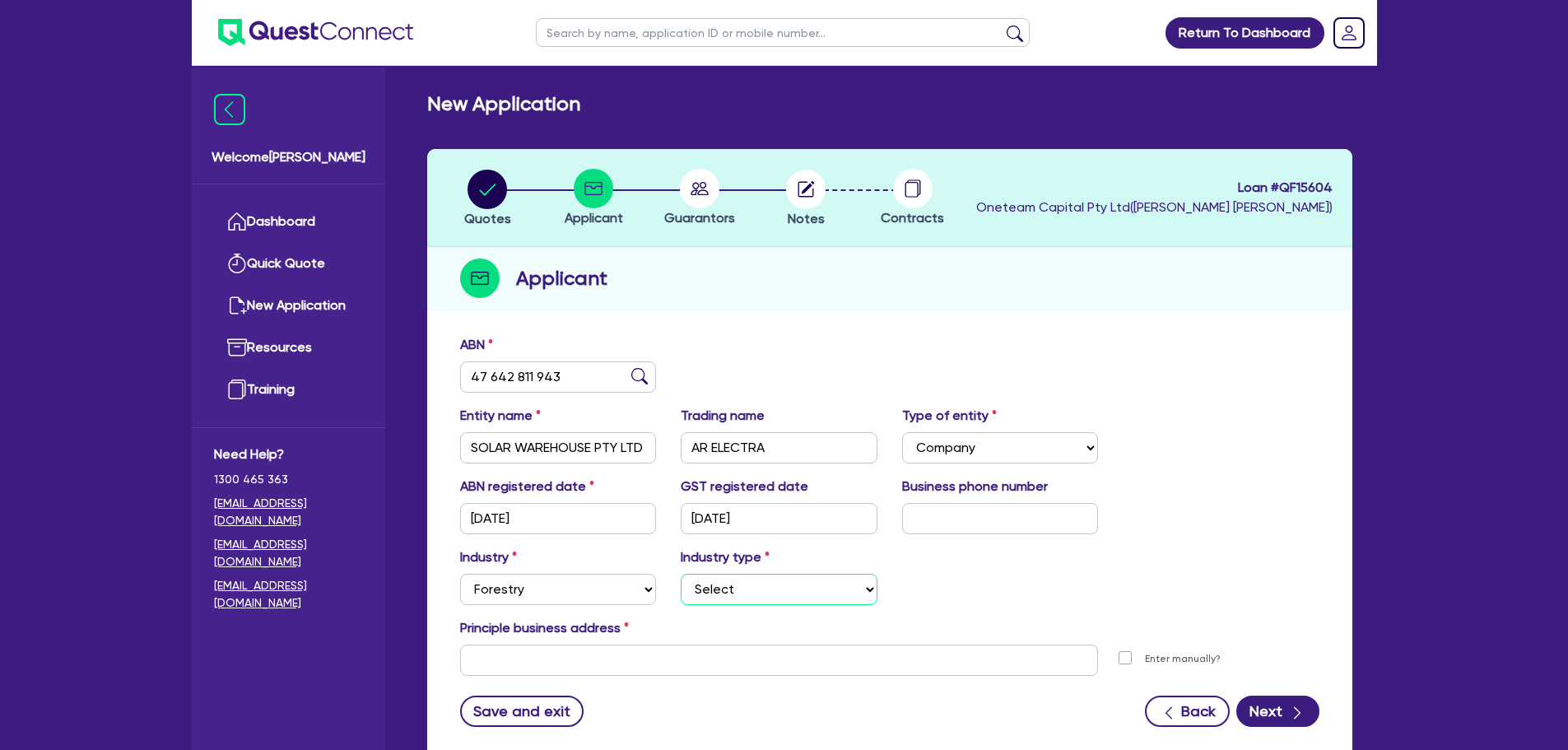
click at [714, 593] on select "Select Forestry Gathering and Growing Activities Plantation Cultivation Plantat…" at bounding box center [779, 589] width 197 height 31
click at [596, 593] on select "Select Accomodation & Food Services Administrative & Support Services Agricultu…" at bounding box center [558, 589] width 197 height 31
click at [460, 574] on select "Select Accomodation & Food Services Administrative & Support Services Agricultu…" at bounding box center [558, 589] width 197 height 31
click at [605, 588] on select "Select Accomodation & Food Services Administrative & Support Services Agricultu…" at bounding box center [558, 589] width 197 height 31
click at [460, 574] on select "Select Accomodation & Food Services Administrative & Support Services Agricultu…" at bounding box center [558, 589] width 197 height 31
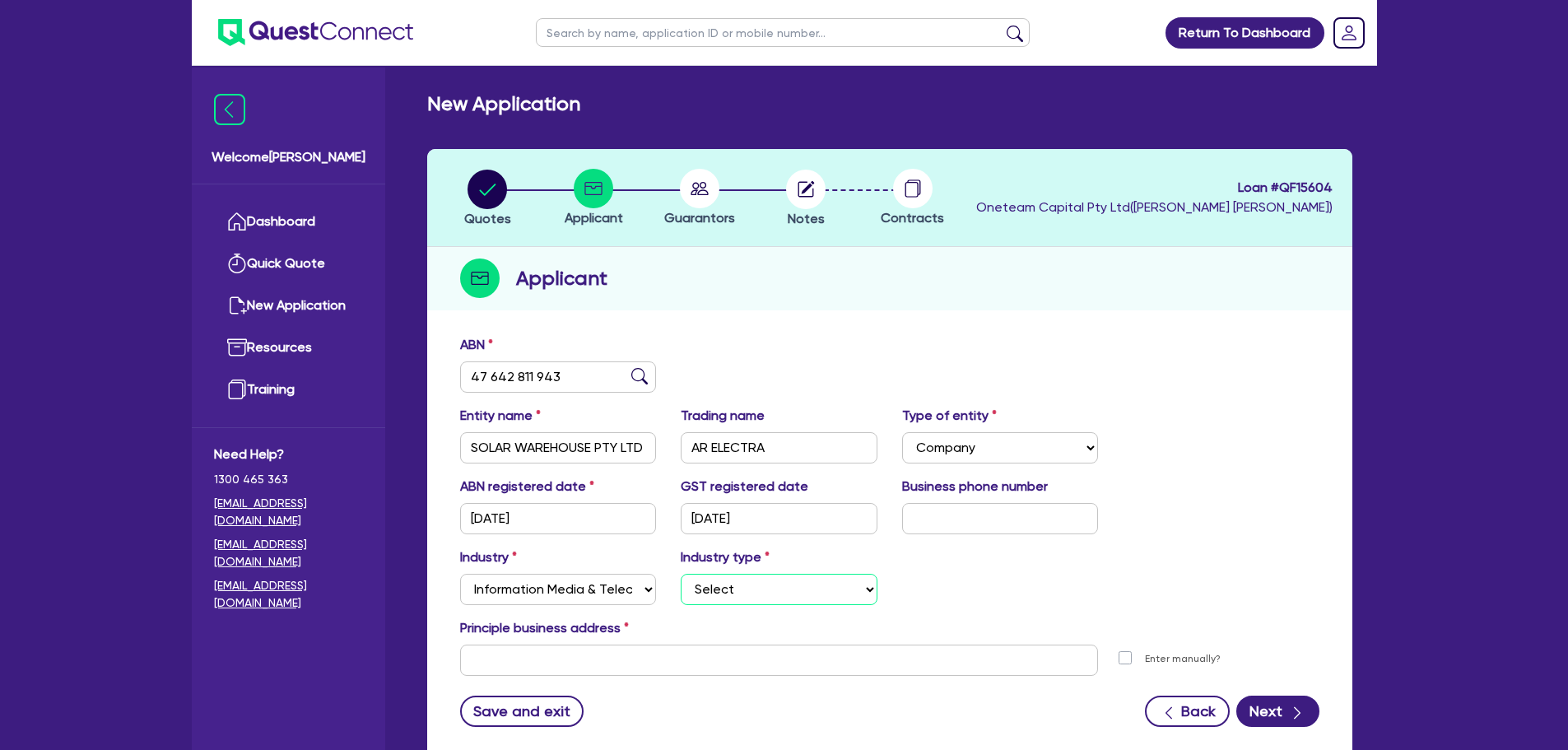
click at [732, 590] on select "Select Newspaper, Magazine, Book and Directory Publishing Software Publishing M…" at bounding box center [779, 589] width 197 height 31
click at [605, 582] on select "Select Accomodation & Food Services Administrative & Support Services Agricultu…" at bounding box center [558, 589] width 197 height 31
click at [460, 574] on select "Select Accomodation & Food Services Administrative & Support Services Agricultu…" at bounding box center [558, 589] width 197 height 31
click at [776, 615] on div "Industry Select Accomodation & Food Services Administrative & Support Services …" at bounding box center [890, 582] width 884 height 71
click at [762, 600] on select "Select Food Processing & Manufacturing Bottled Drinks & Brewed Beverages Textil…" at bounding box center [779, 589] width 197 height 31
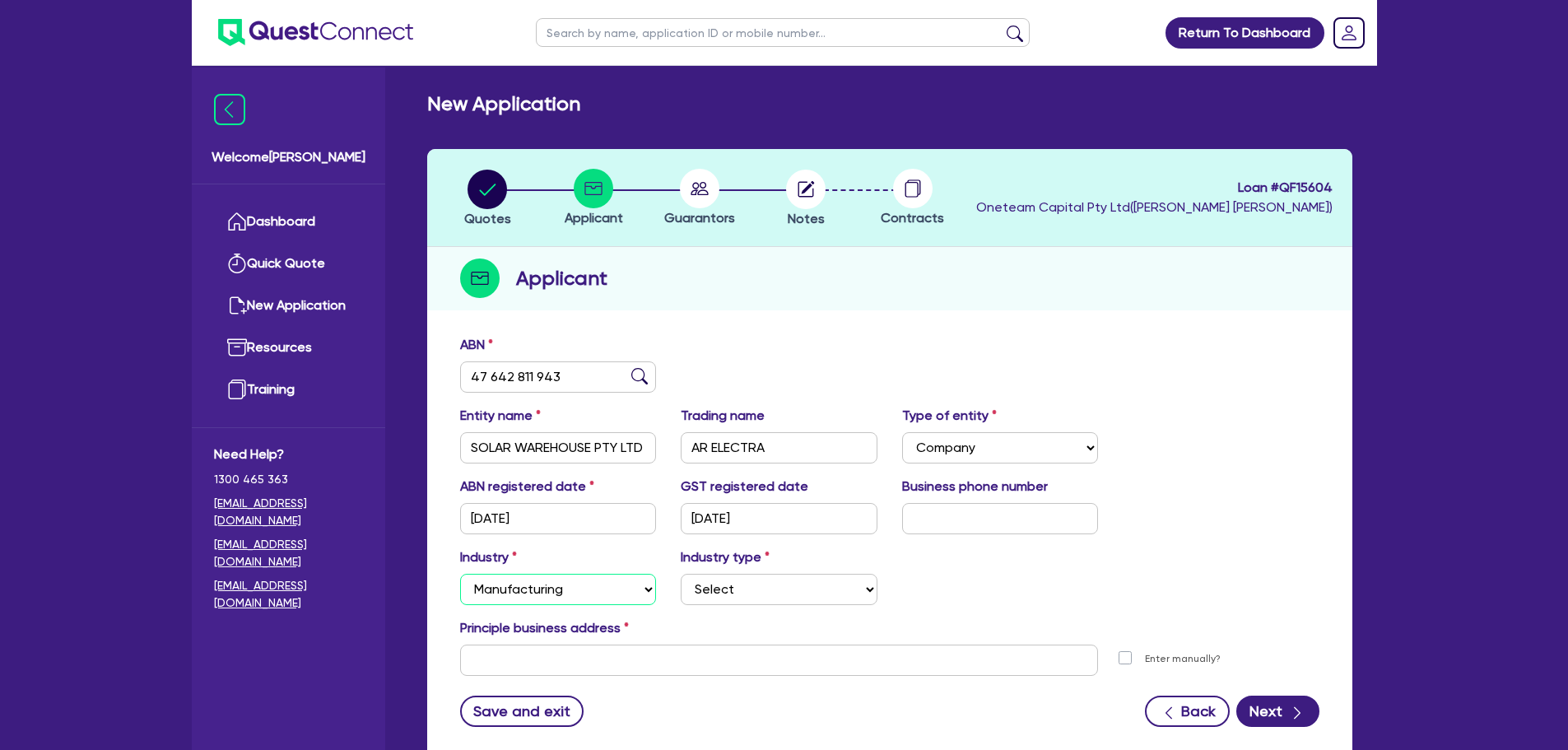
click at [598, 597] on select "Select Accomodation & Food Services Administrative & Support Services Agricultu…" at bounding box center [558, 589] width 197 height 31
click at [460, 574] on select "Select Accomodation & Food Services Administrative & Support Services Agricultu…" at bounding box center [558, 589] width 197 height 31
click at [709, 593] on select "Select Electrical, Electronic & Whitegoods Floor Coverings, Furniture & Housewa…" at bounding box center [779, 589] width 197 height 31
click at [1095, 590] on div "Industry Select Accomodation & Food Services Administrative & Support Services …" at bounding box center [890, 582] width 884 height 71
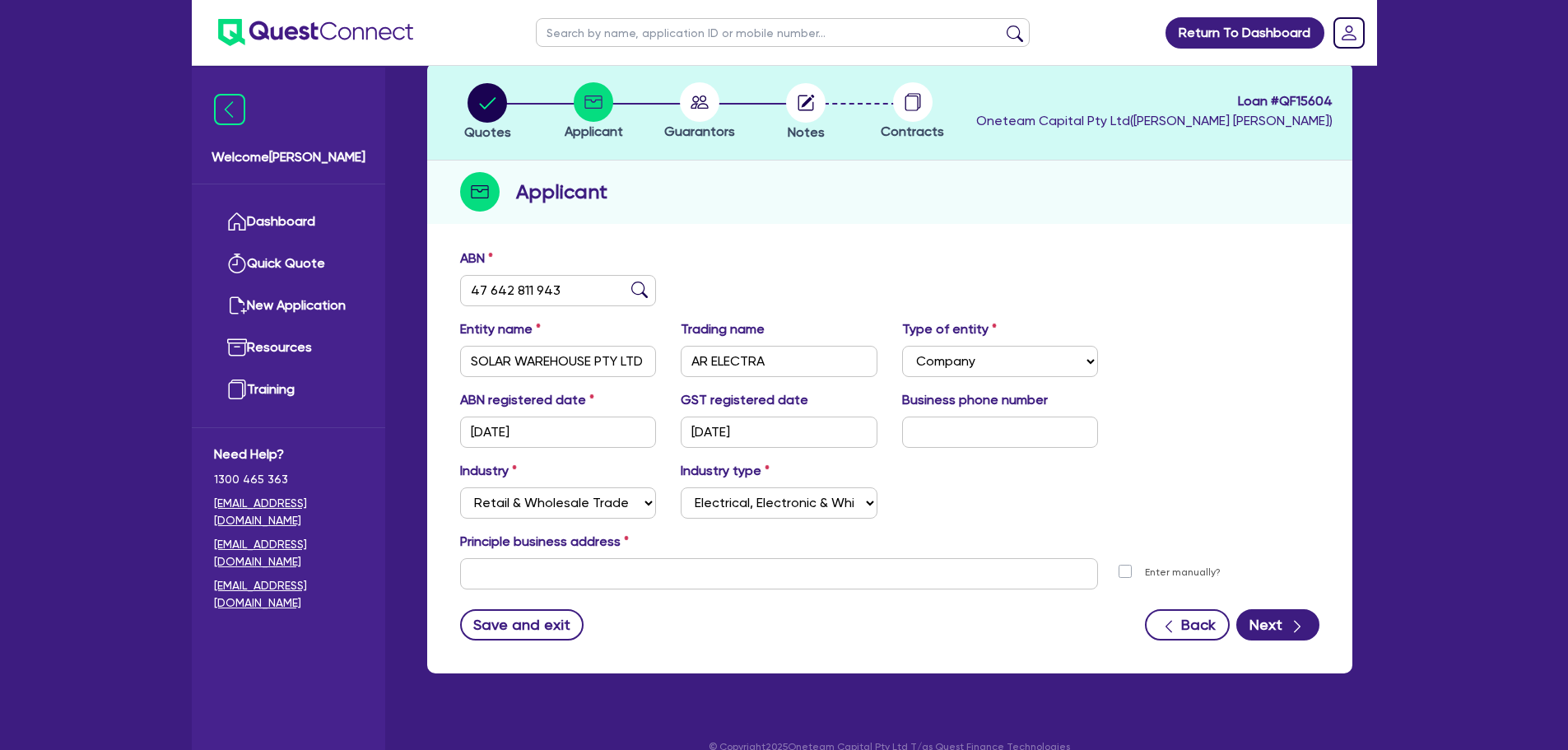
scroll to position [110, 0]
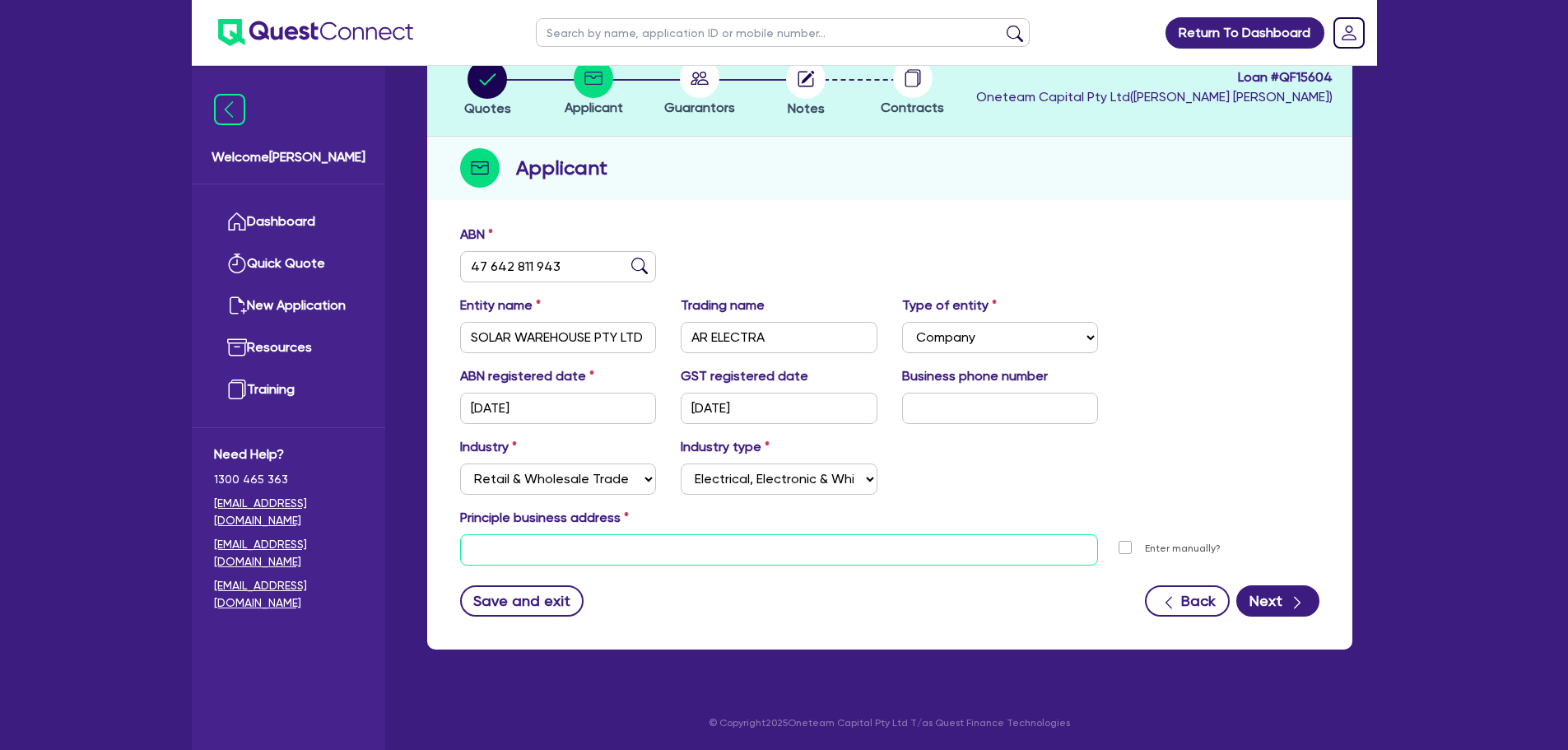
click at [477, 546] on input "text" at bounding box center [779, 549] width 639 height 31
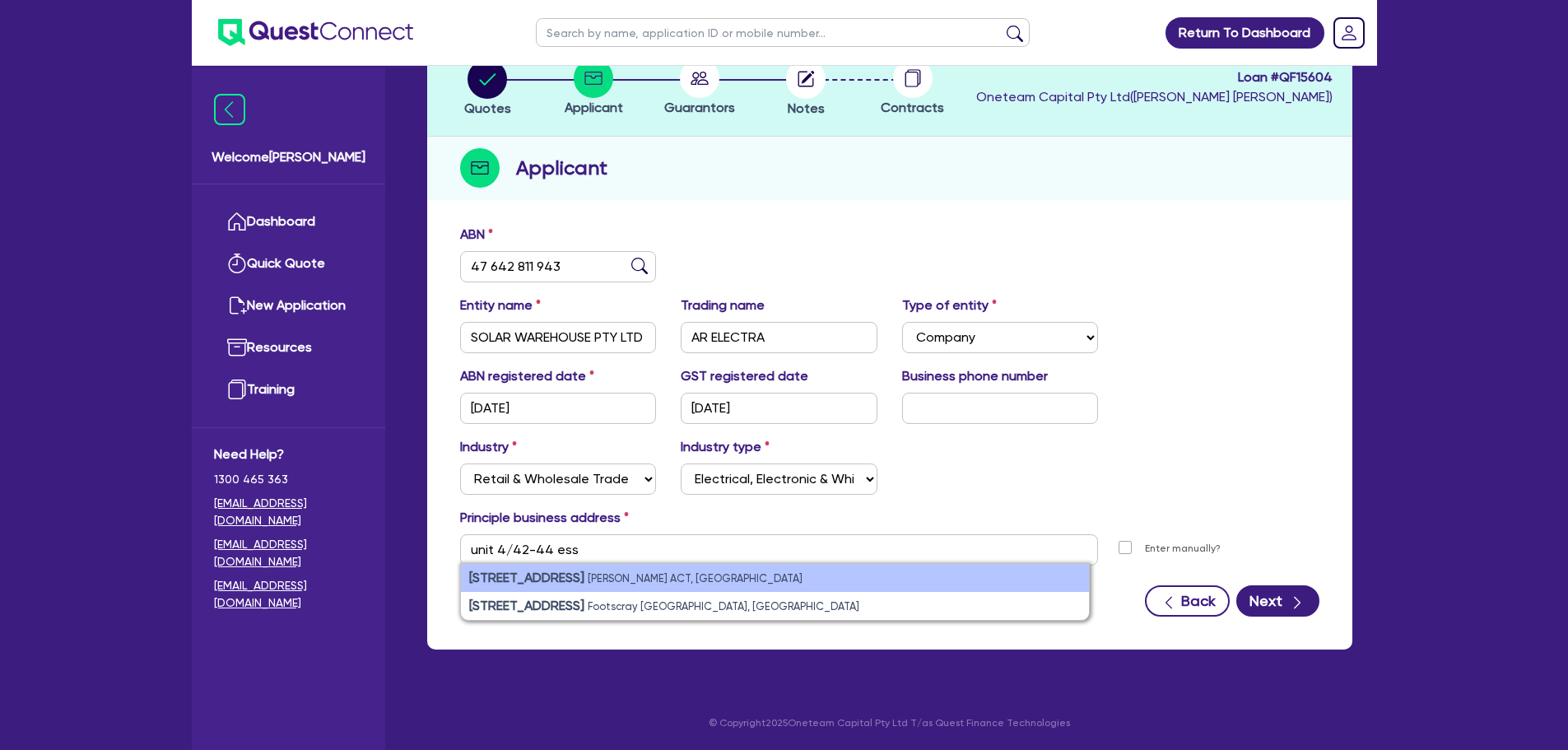
click at [584, 572] on strong "[STREET_ADDRESS]" at bounding box center [526, 578] width 115 height 16
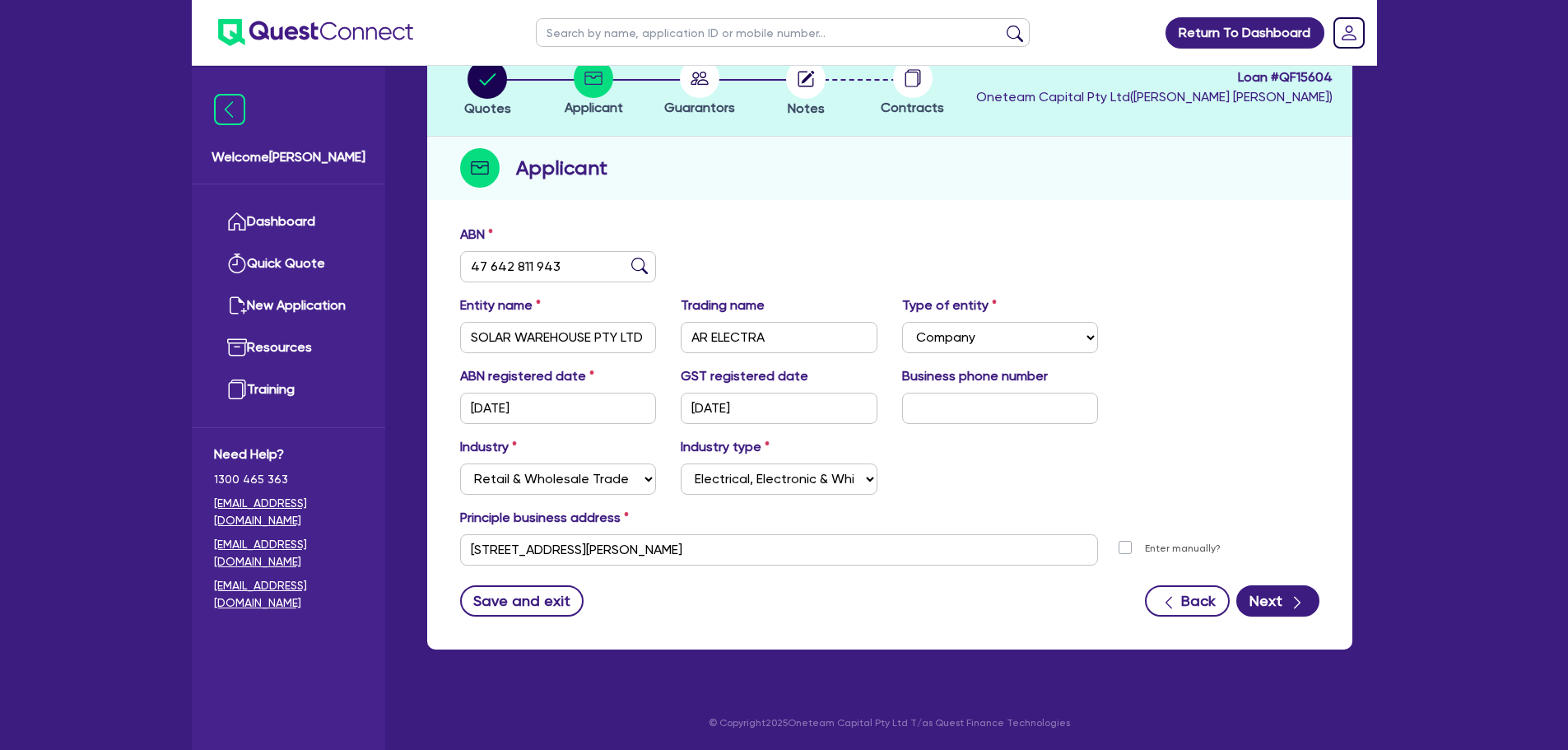
click at [759, 587] on div "Save and exit Back Next" at bounding box center [890, 600] width 884 height 31
click at [1129, 495] on div "Industry Select Accomodation & Food Services Administrative & Support Services …" at bounding box center [890, 472] width 884 height 71
click at [1262, 607] on button "Next" at bounding box center [1277, 600] width 83 height 31
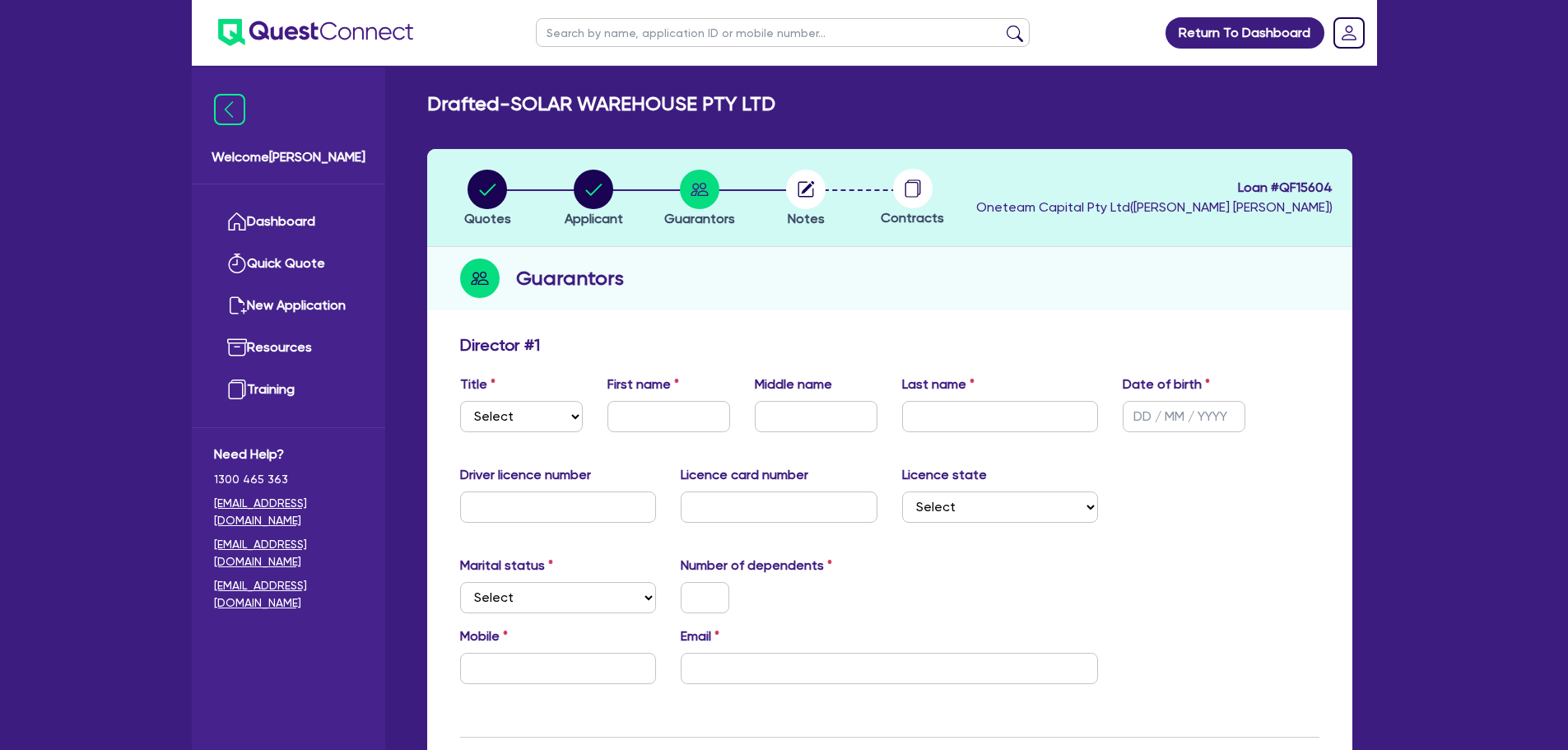
click at [530, 435] on div "Title Select Mr Mrs Ms Miss Dr First name Middle name Last name Date of birth" at bounding box center [890, 409] width 884 height 71
click at [519, 427] on select "Select Mr Mrs Ms Miss Dr" at bounding box center [521, 416] width 123 height 31
click at [460, 401] on select "Select Mr Mrs Ms Miss Dr" at bounding box center [521, 416] width 123 height 31
click at [621, 415] on input "text" at bounding box center [668, 416] width 123 height 31
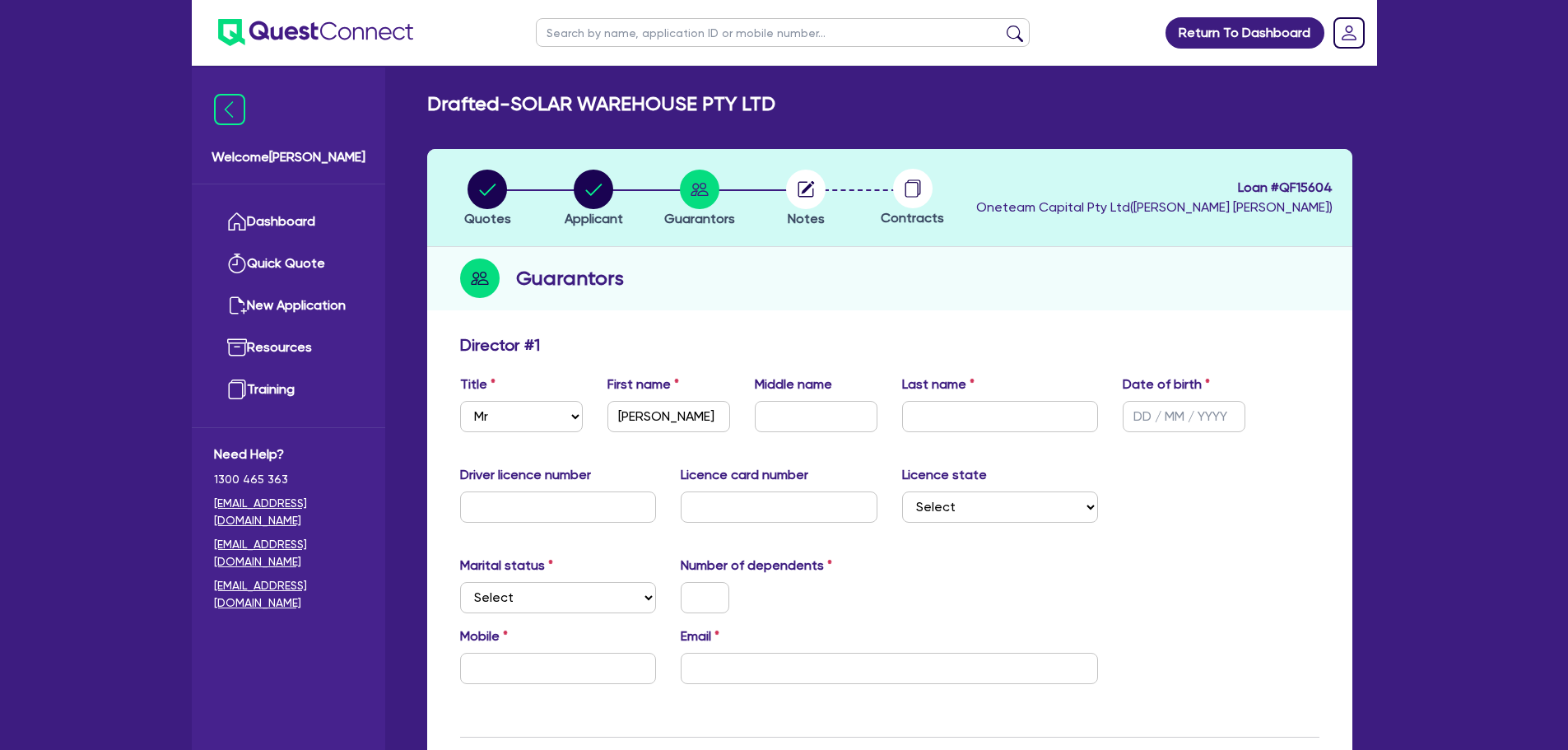
click at [974, 399] on div "Last name" at bounding box center [1000, 403] width 221 height 58
click at [971, 407] on input "text" at bounding box center [1000, 416] width 197 height 31
click at [1174, 438] on div "Title Select Mr Mrs Ms Miss Dr First name [PERSON_NAME] Middle name Last name […" at bounding box center [890, 409] width 884 height 71
click at [1173, 427] on input "text" at bounding box center [1184, 416] width 123 height 31
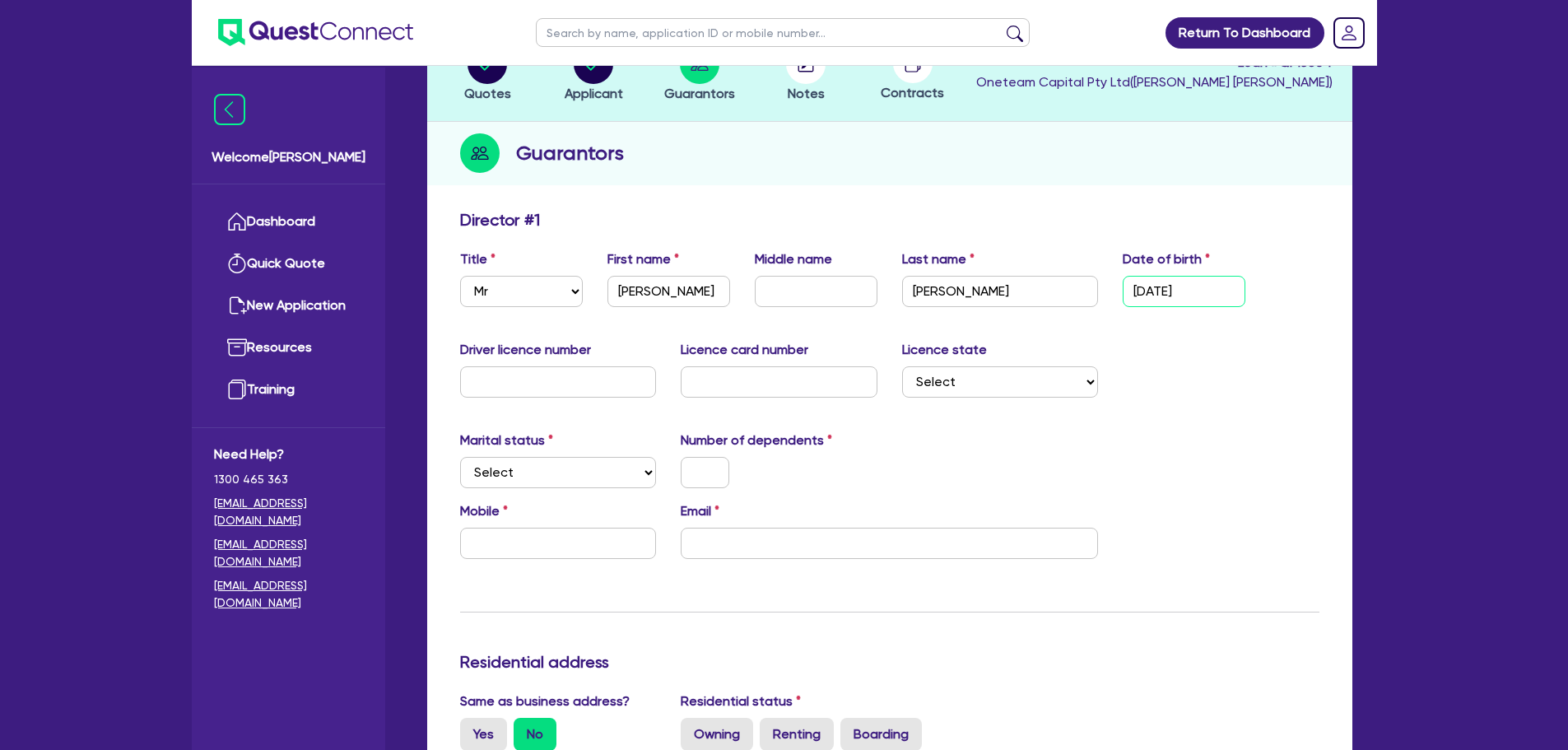
scroll to position [126, 0]
click at [567, 487] on div "Marital status Select [DEMOGRAPHIC_DATA] Married De Facto / Partner Number of d…" at bounding box center [890, 465] width 884 height 71
click at [532, 461] on select "Select Single Married De Facto / Partner" at bounding box center [558, 471] width 197 height 31
click at [460, 456] on select "Select Single Married De Facto / Partner" at bounding box center [558, 471] width 197 height 31
click at [714, 468] on input "text" at bounding box center [705, 471] width 49 height 31
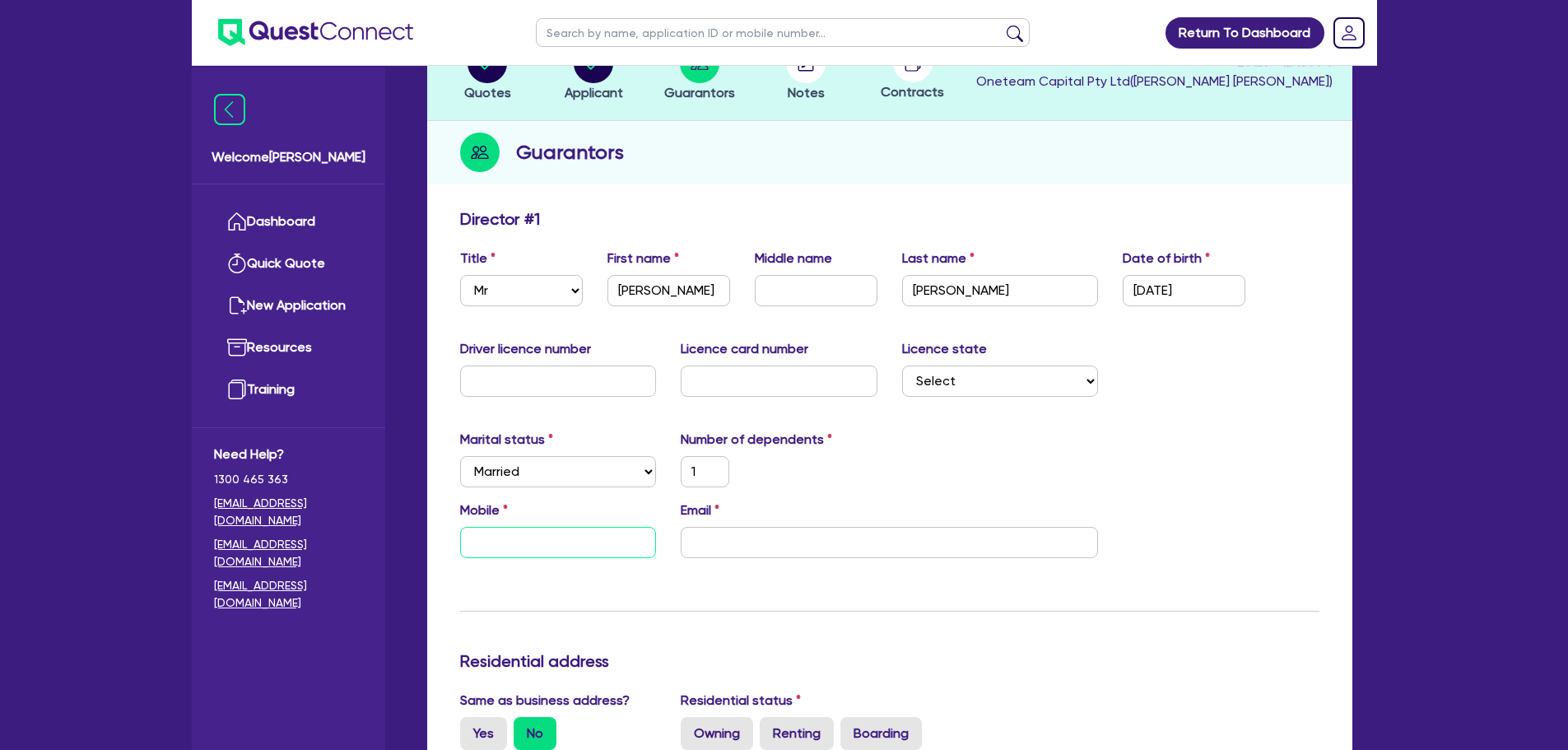
click at [601, 551] on input "text" at bounding box center [558, 542] width 197 height 31
click at [751, 563] on div "Mobile Email" at bounding box center [890, 535] width 884 height 71
click at [742, 542] on input "email" at bounding box center [889, 542] width 417 height 31
paste input "[EMAIL_ADDRESS][DOMAIN_NAME]"
click at [553, 568] on div "Mobile Email [EMAIL_ADDRESS][DOMAIN_NAME]" at bounding box center [890, 535] width 884 height 71
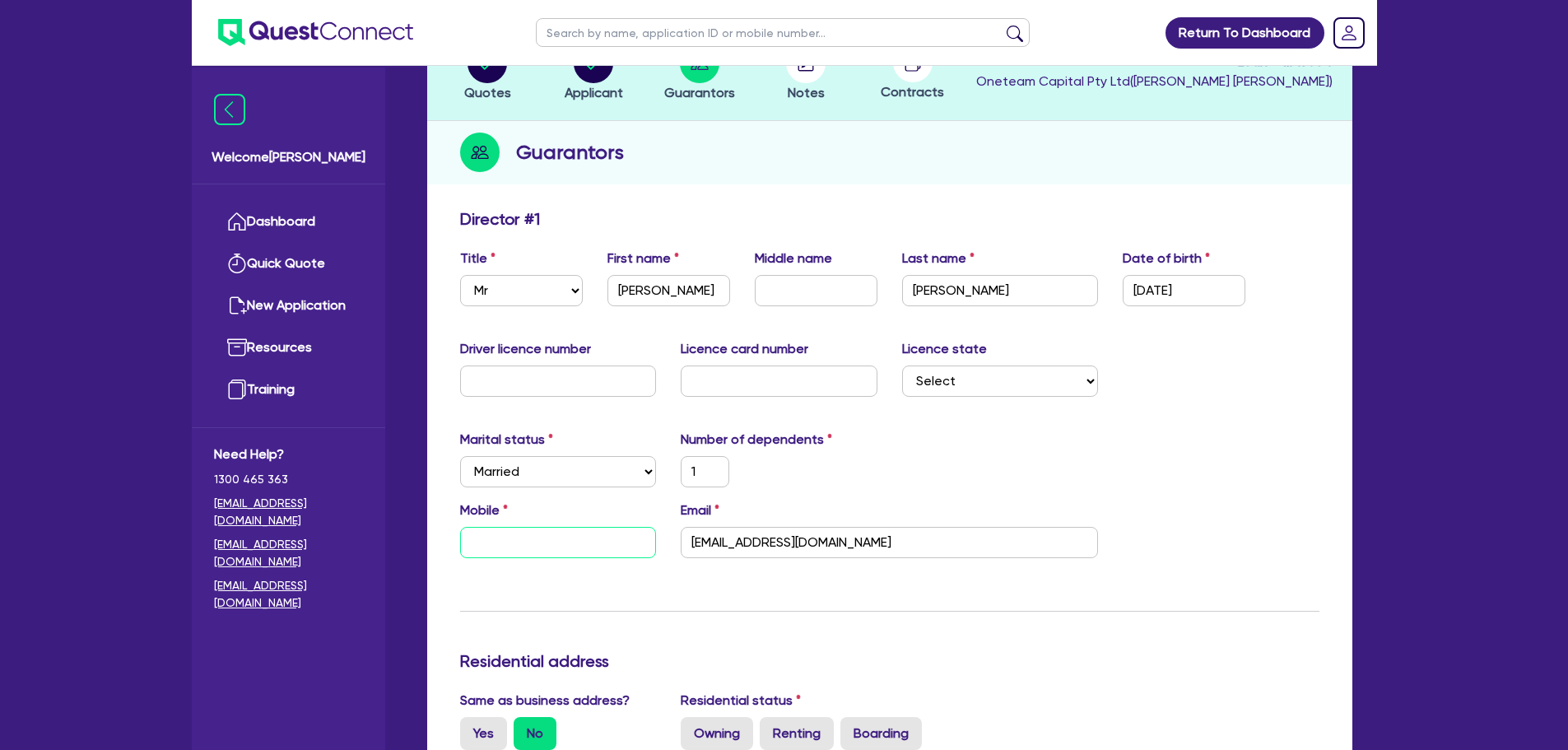
click at [531, 538] on input "text" at bounding box center [558, 542] width 197 height 31
paste input "4105 531 19"
click at [472, 542] on input "4105 531 19" at bounding box center [558, 542] width 197 height 31
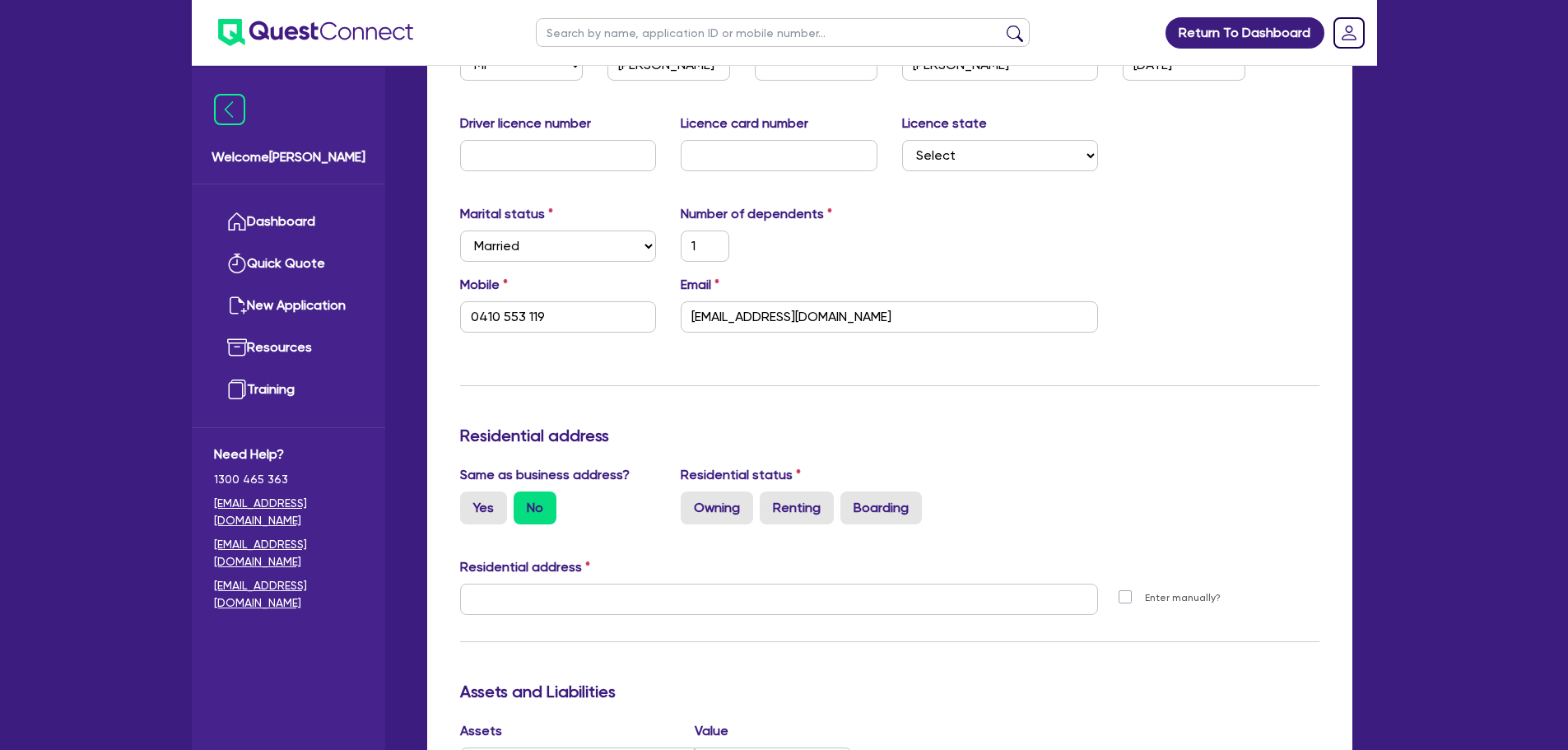
scroll to position [384, 0]
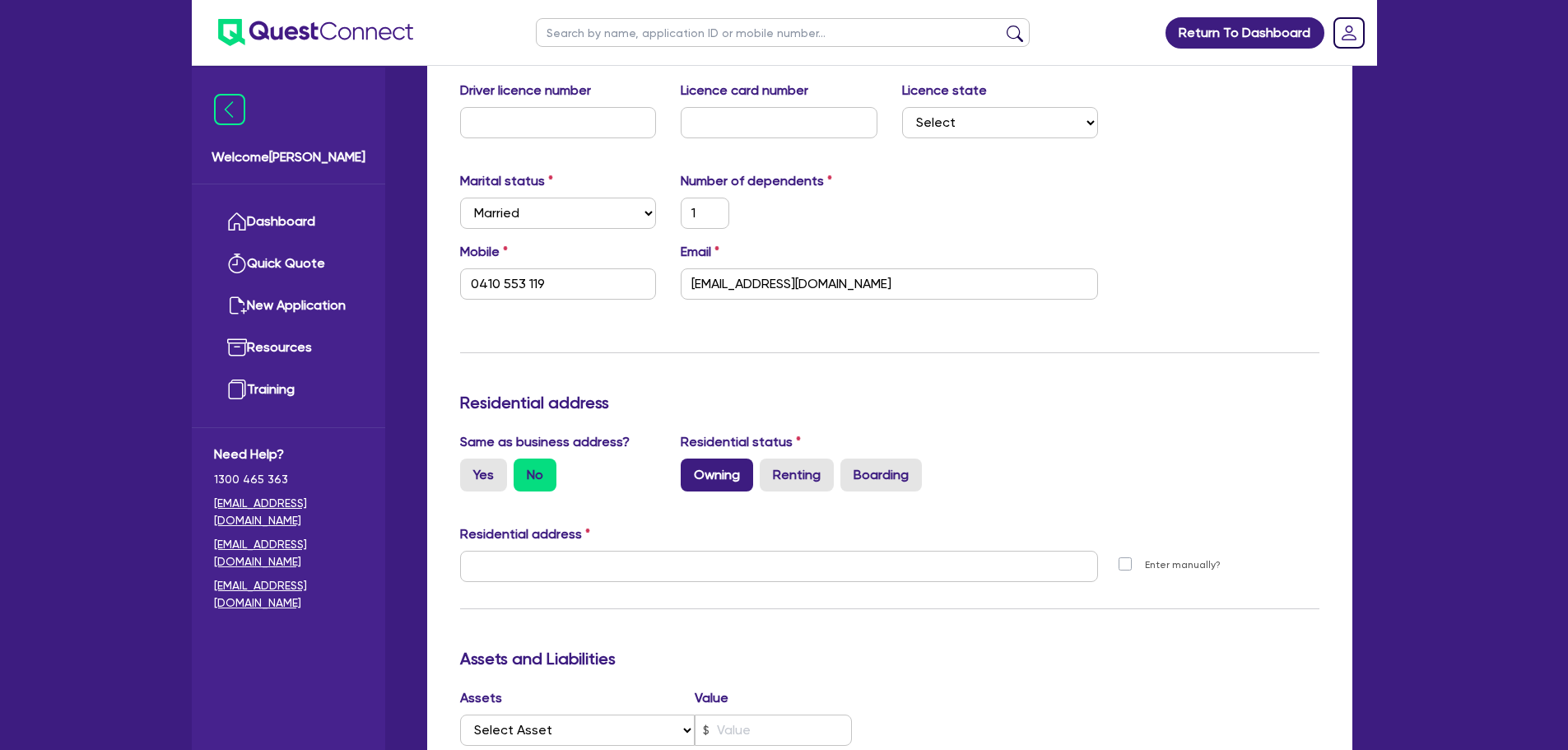
click at [720, 467] on label "Owning" at bounding box center [717, 474] width 72 height 33
click at [691, 467] on input "Owning" at bounding box center [686, 463] width 11 height 11
click at [479, 471] on label "Yes" at bounding box center [483, 474] width 47 height 33
click at [471, 469] on input "Yes" at bounding box center [465, 463] width 11 height 11
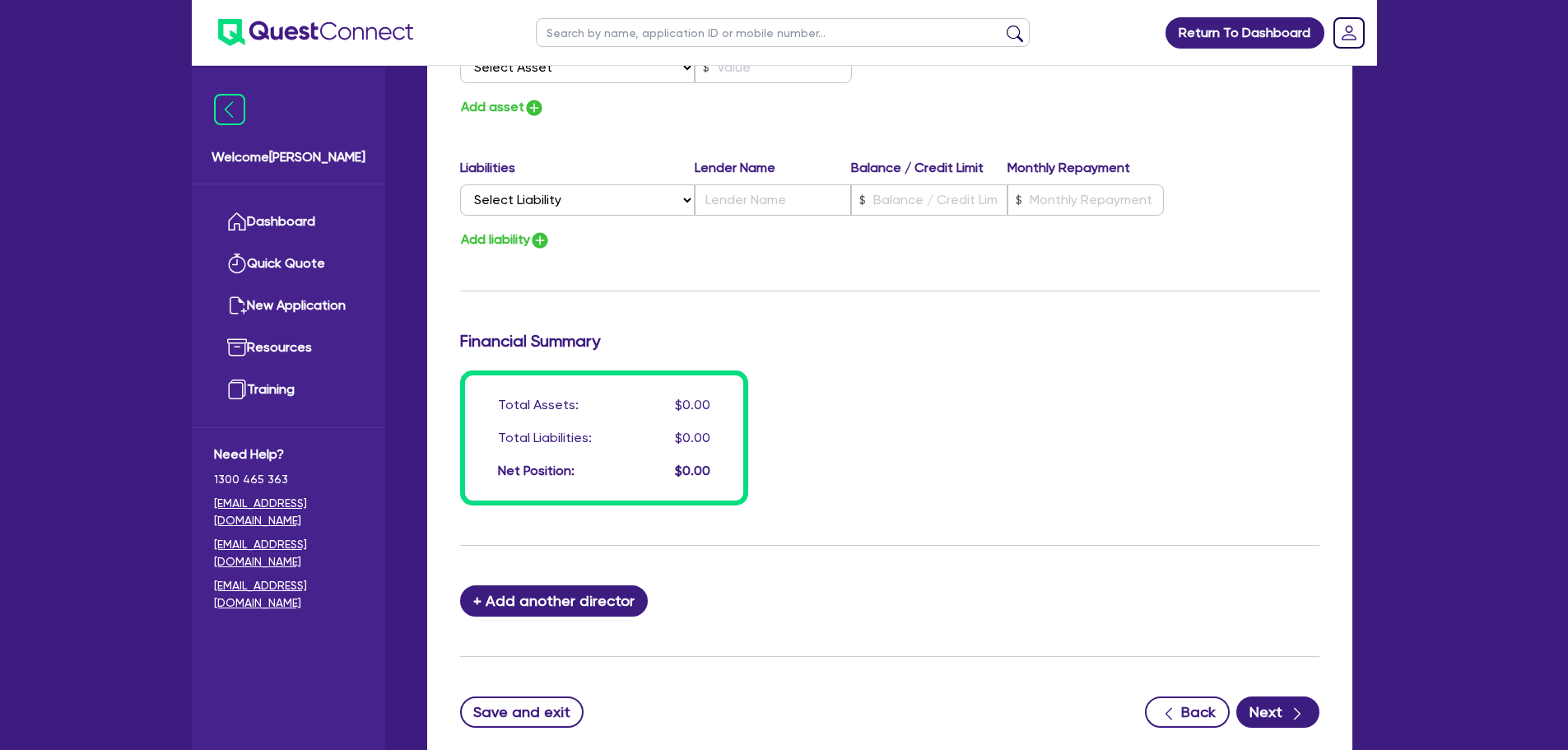
scroll to position [1095, 0]
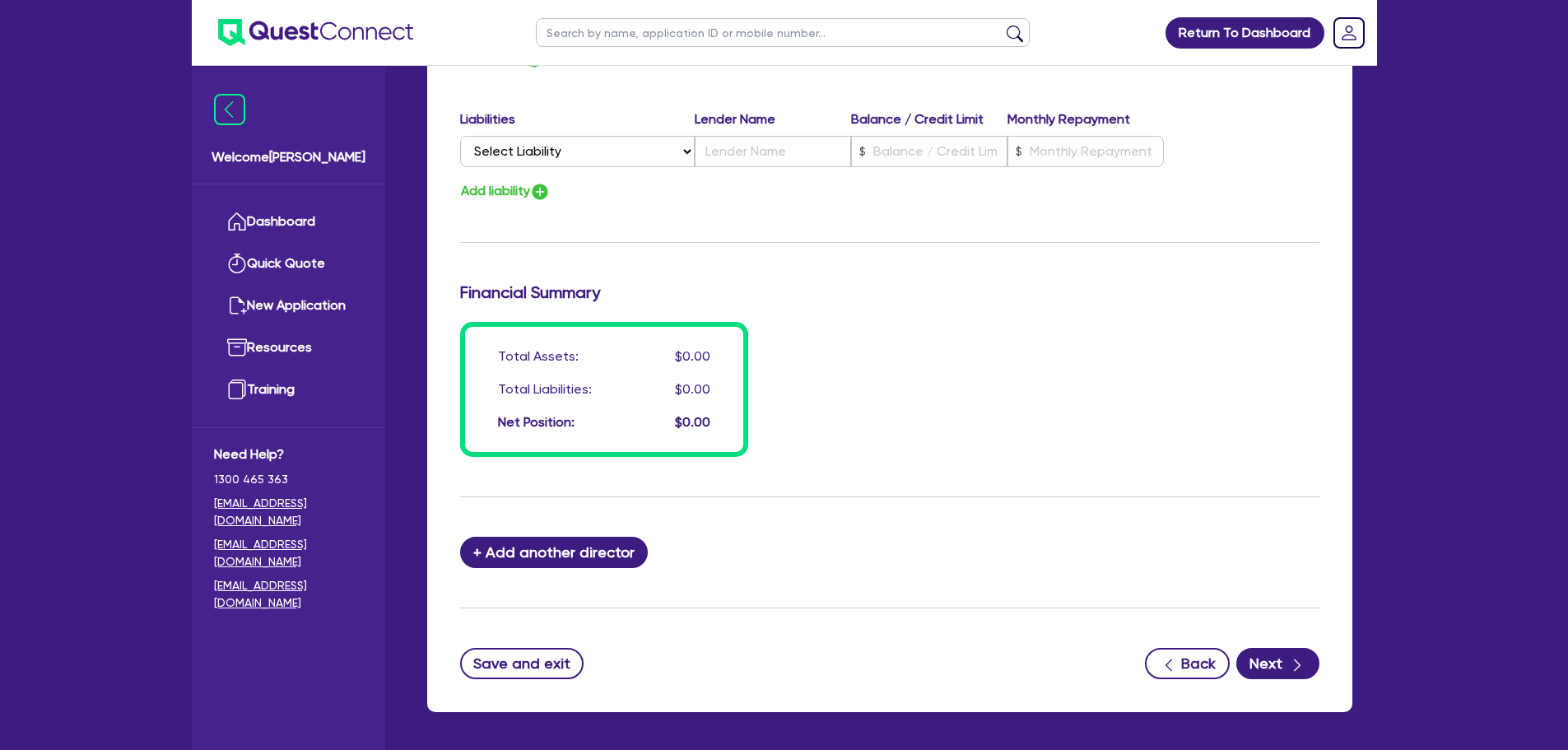
click at [1325, 674] on div "Save and exit Back Next" at bounding box center [890, 663] width 884 height 31
click at [1264, 662] on button "Next" at bounding box center [1277, 663] width 83 height 31
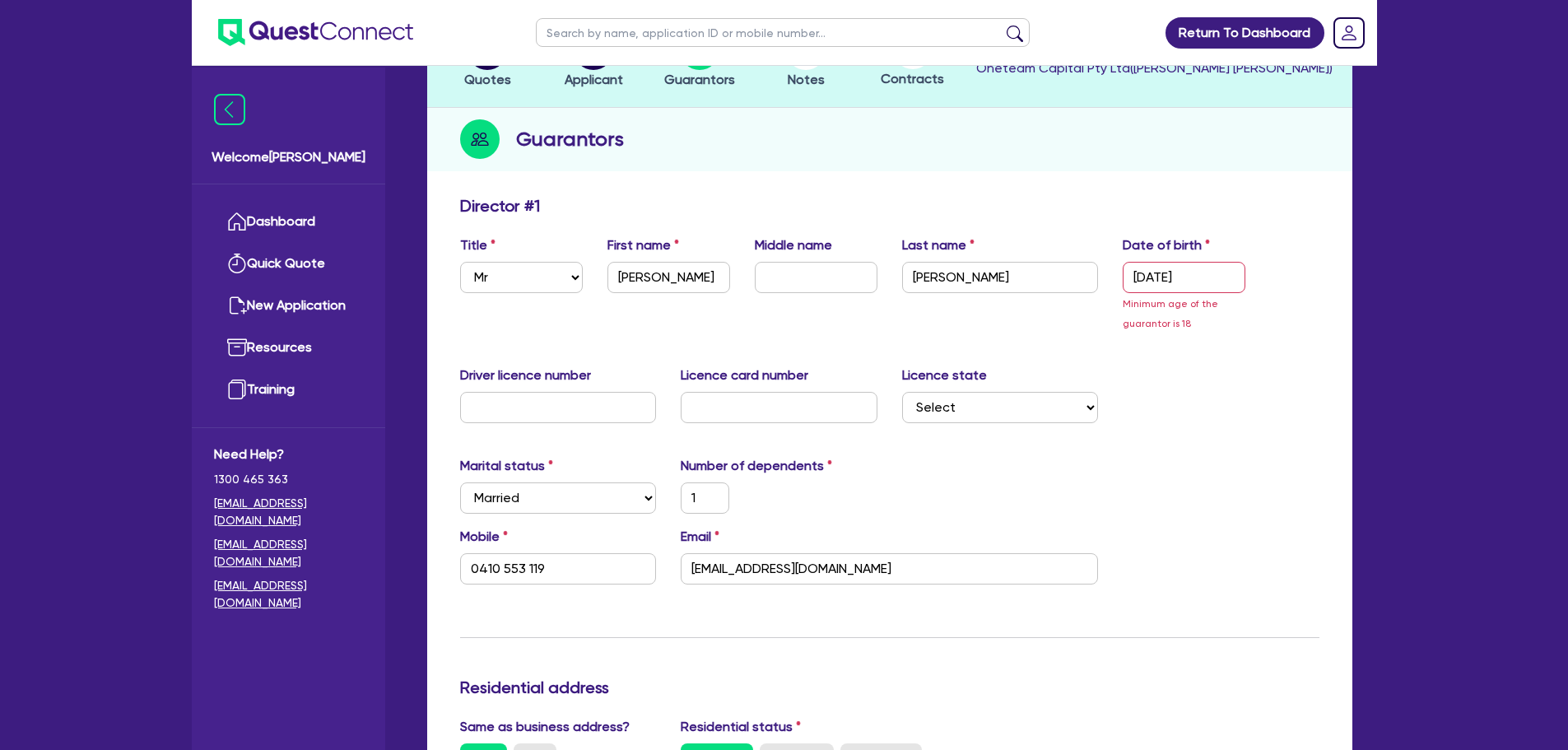
scroll to position [0, 0]
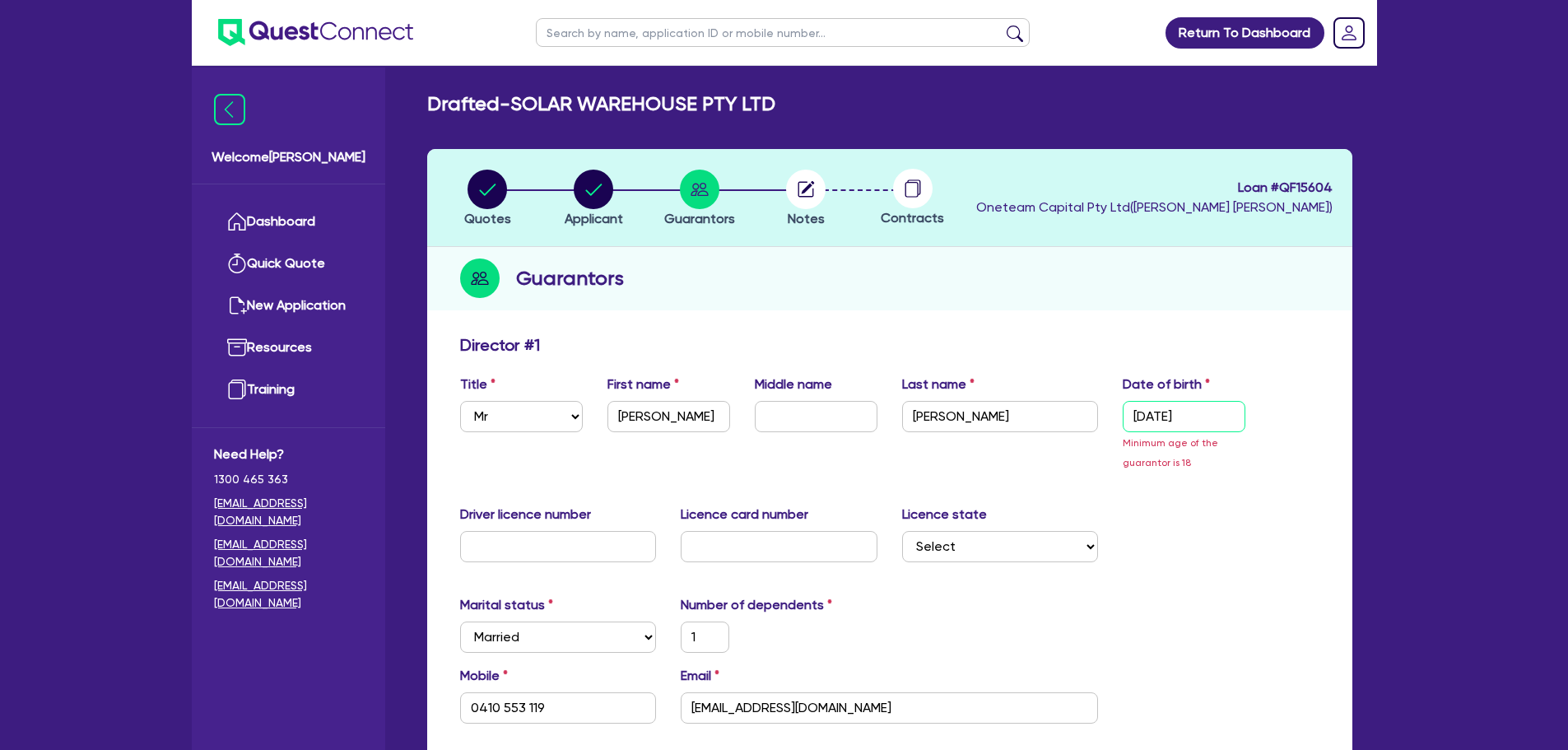
click at [1222, 407] on input "[DATE]" at bounding box center [1184, 416] width 123 height 31
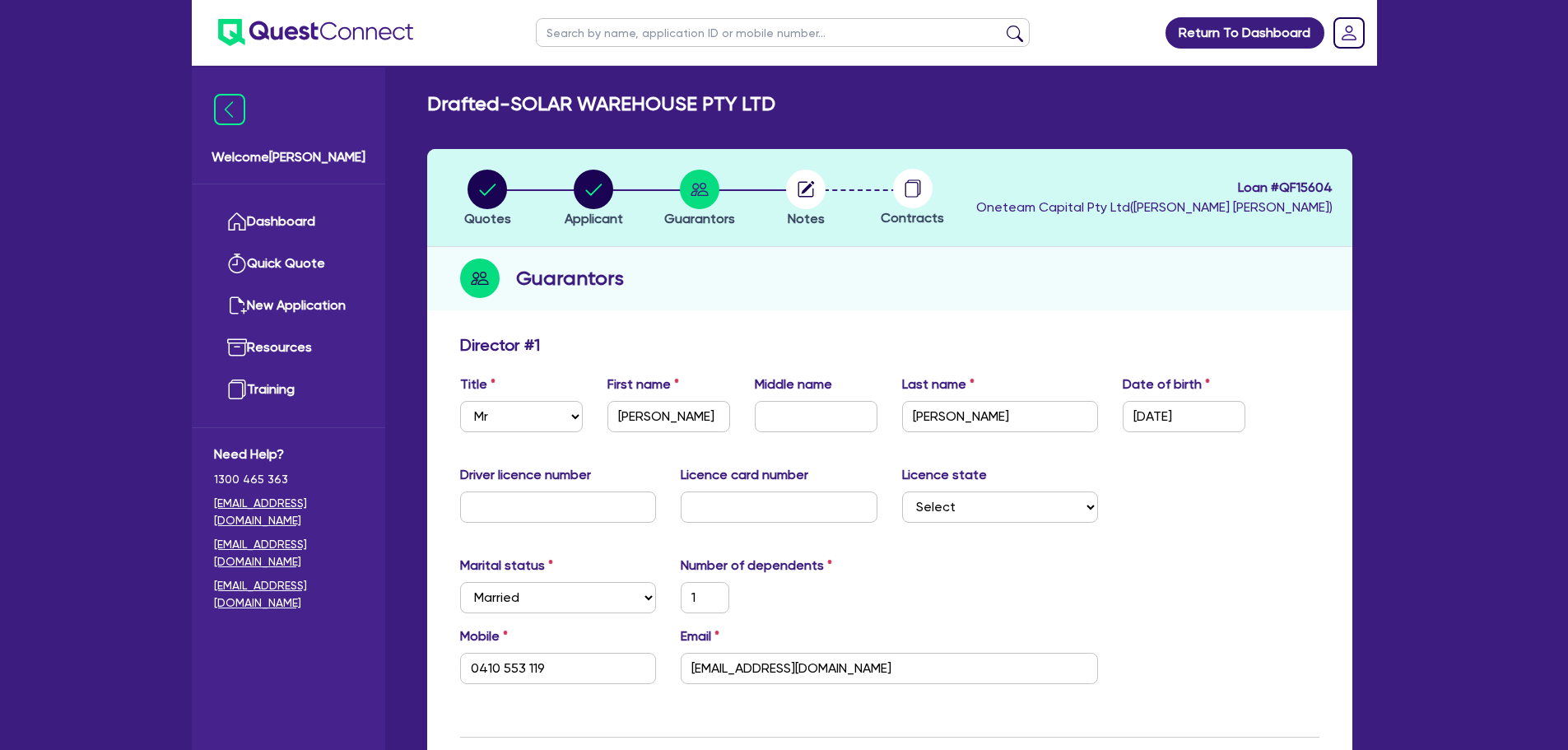
click at [1204, 495] on div "Driver licence number Licence card number Licence state Select [GEOGRAPHIC_DATA…" at bounding box center [890, 500] width 884 height 71
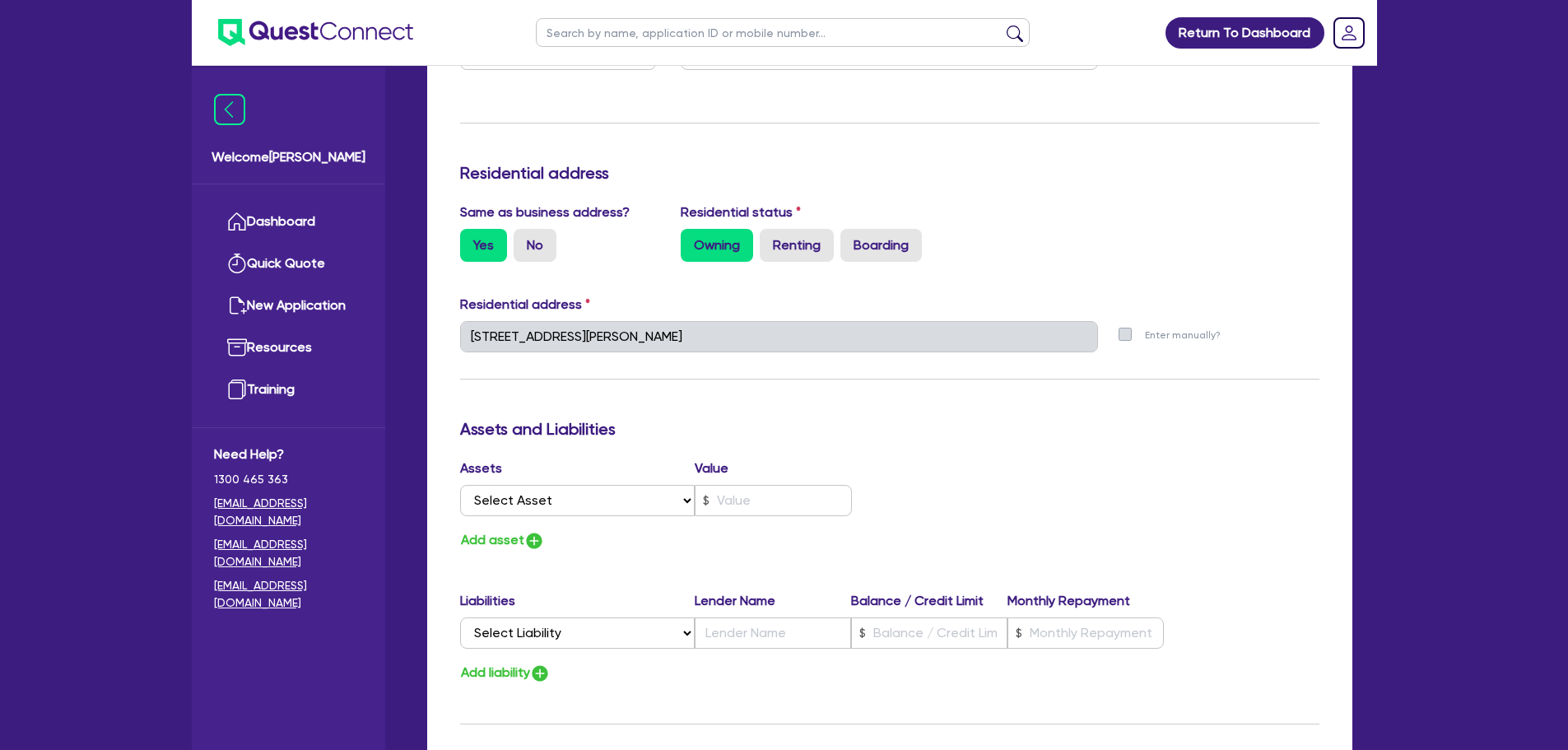
scroll to position [1158, 0]
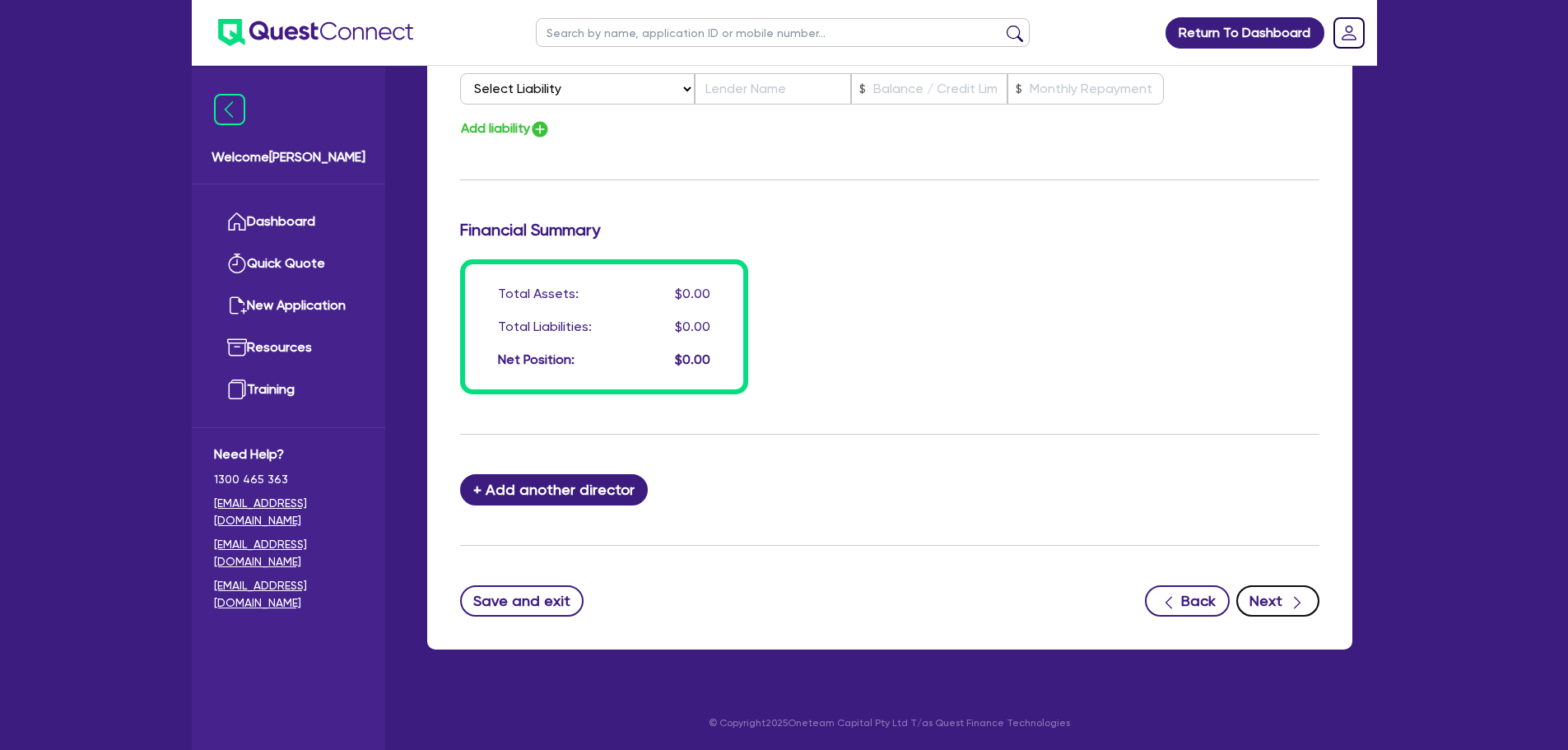
click at [1275, 585] on button "Next" at bounding box center [1277, 600] width 83 height 31
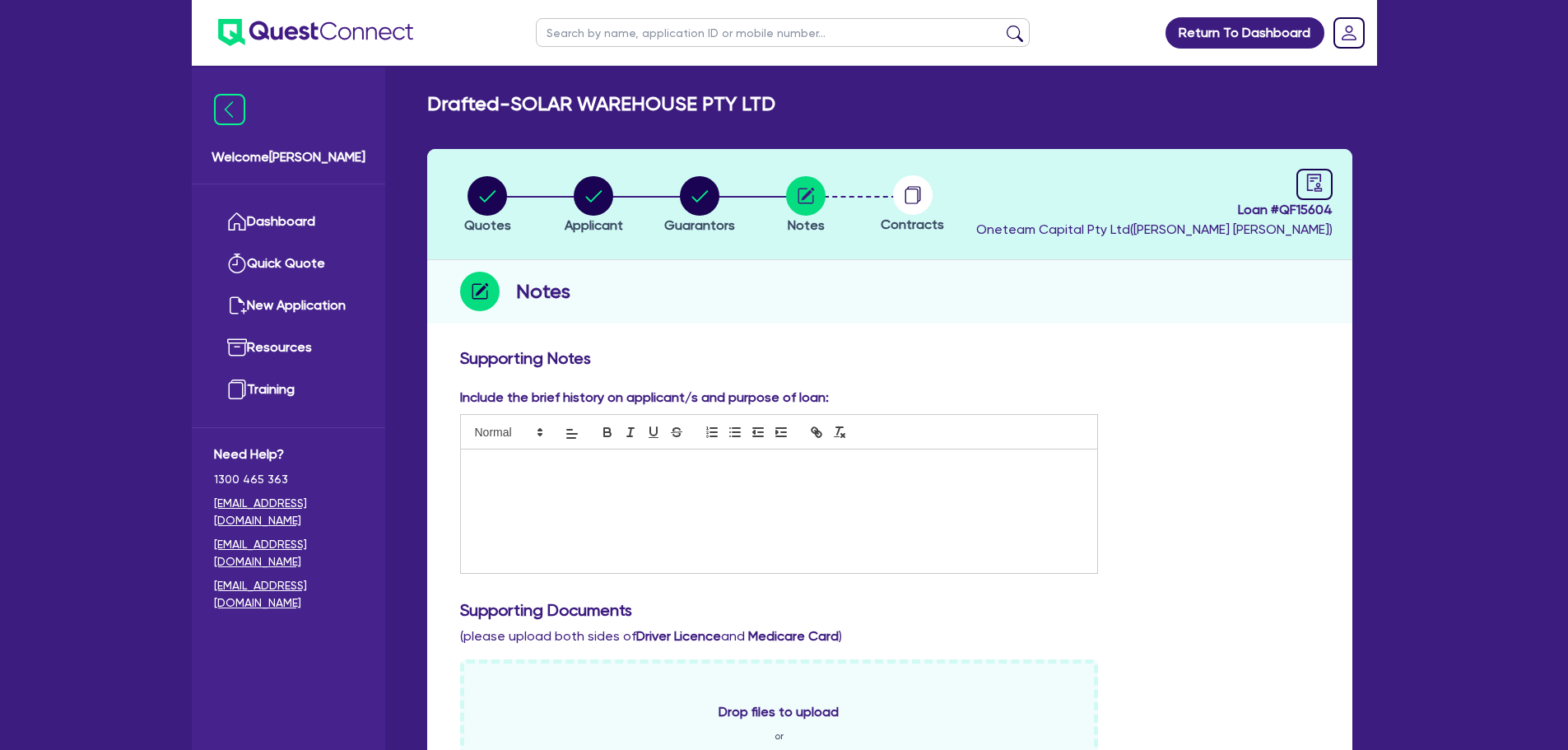
click at [1290, 244] on header "Quotes Applicant [GEOGRAPHIC_DATA] Notes Contracts Loan # QF15604 Oneteam Capit…" at bounding box center [889, 204] width 925 height 111
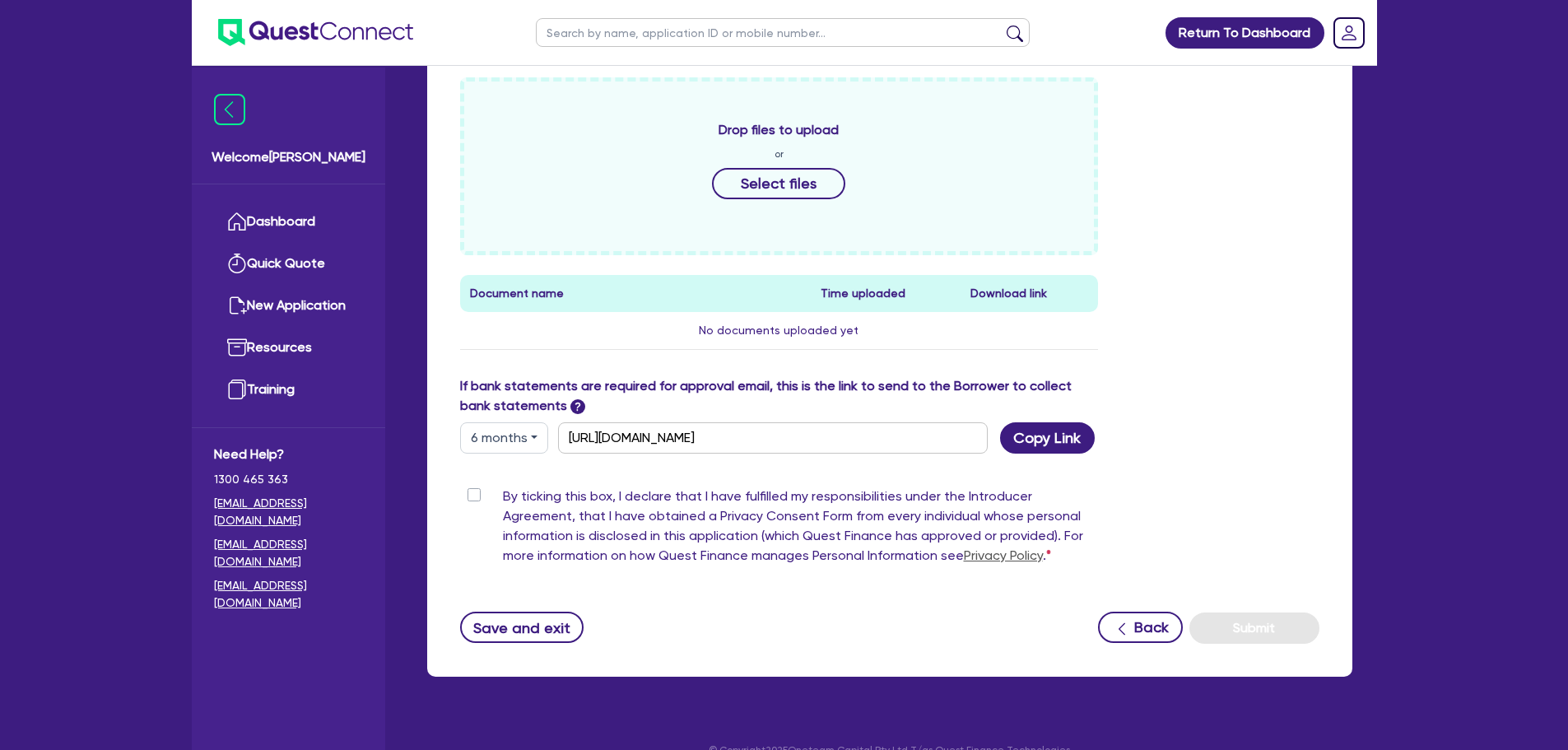
scroll to position [609, 0]
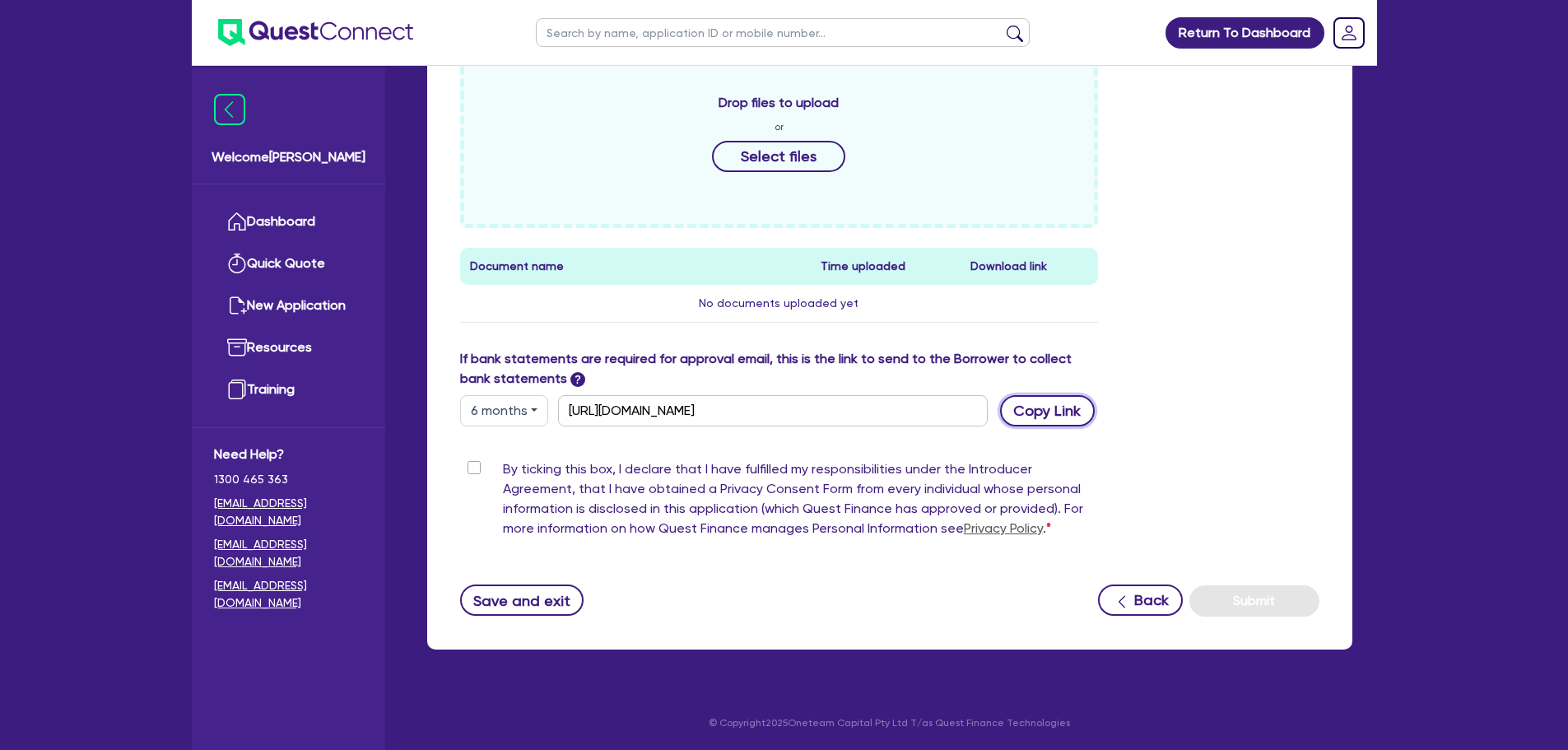
click at [1039, 401] on button "Copy Link" at bounding box center [1047, 410] width 95 height 31
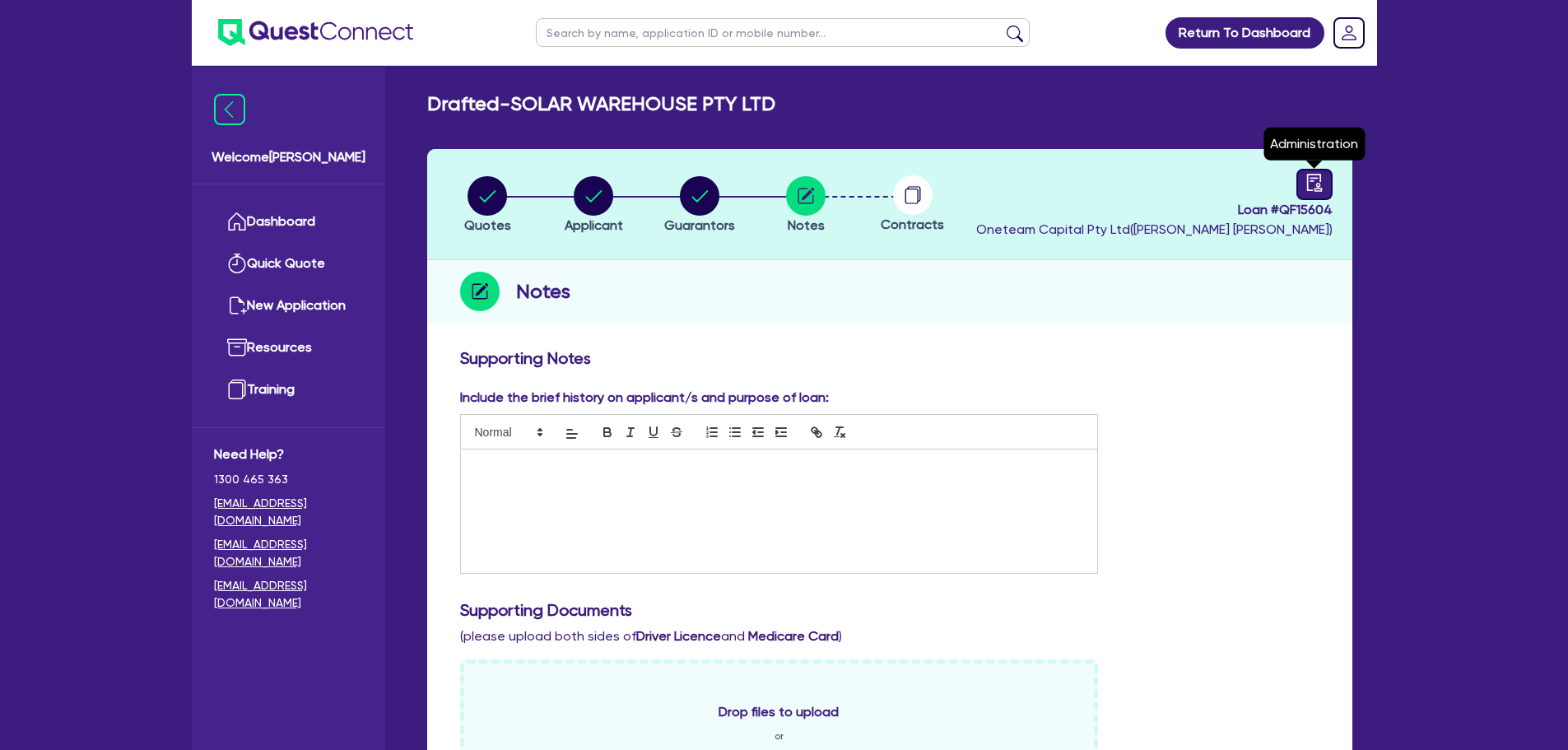
click at [1315, 193] on div at bounding box center [1314, 184] width 36 height 31
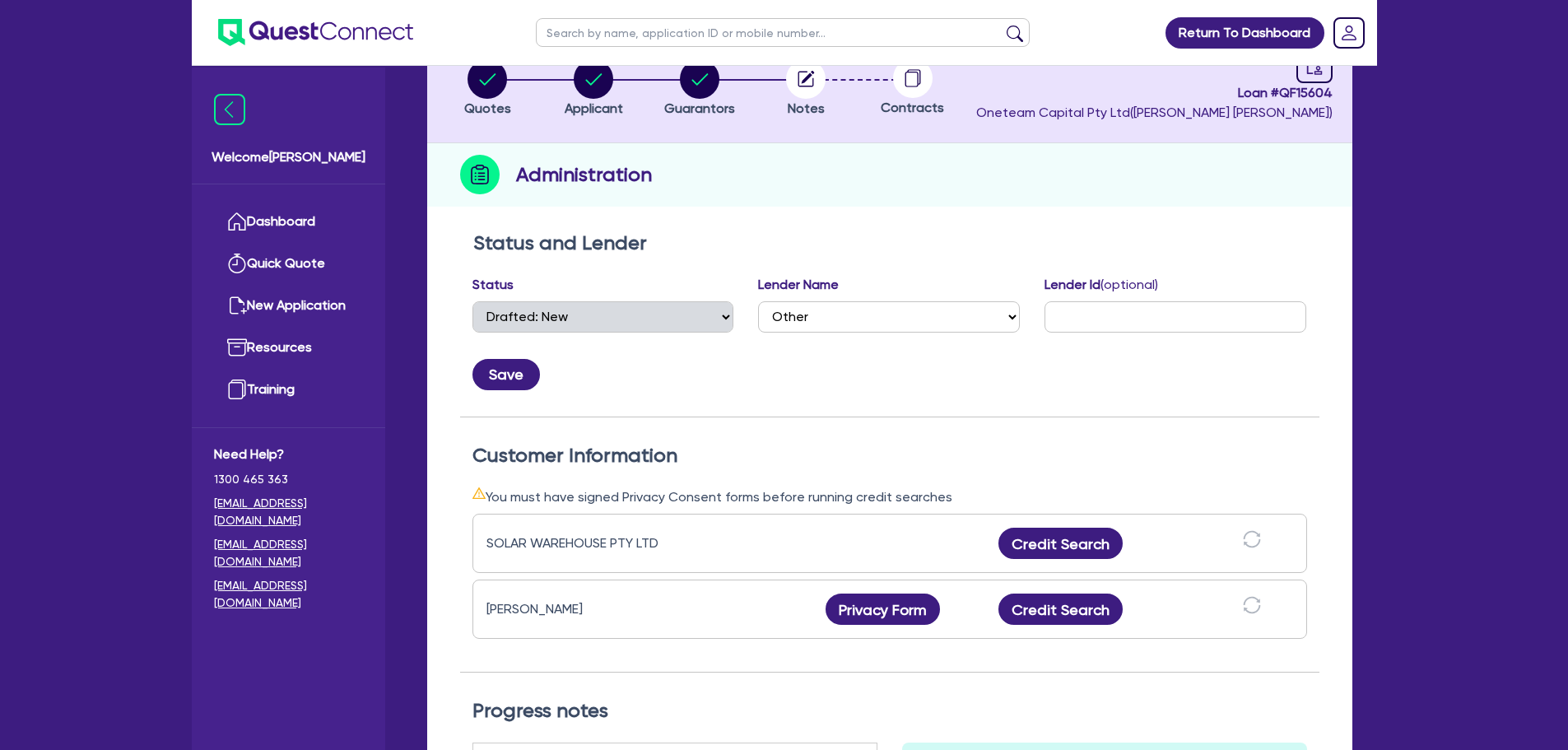
scroll to position [72, 0]
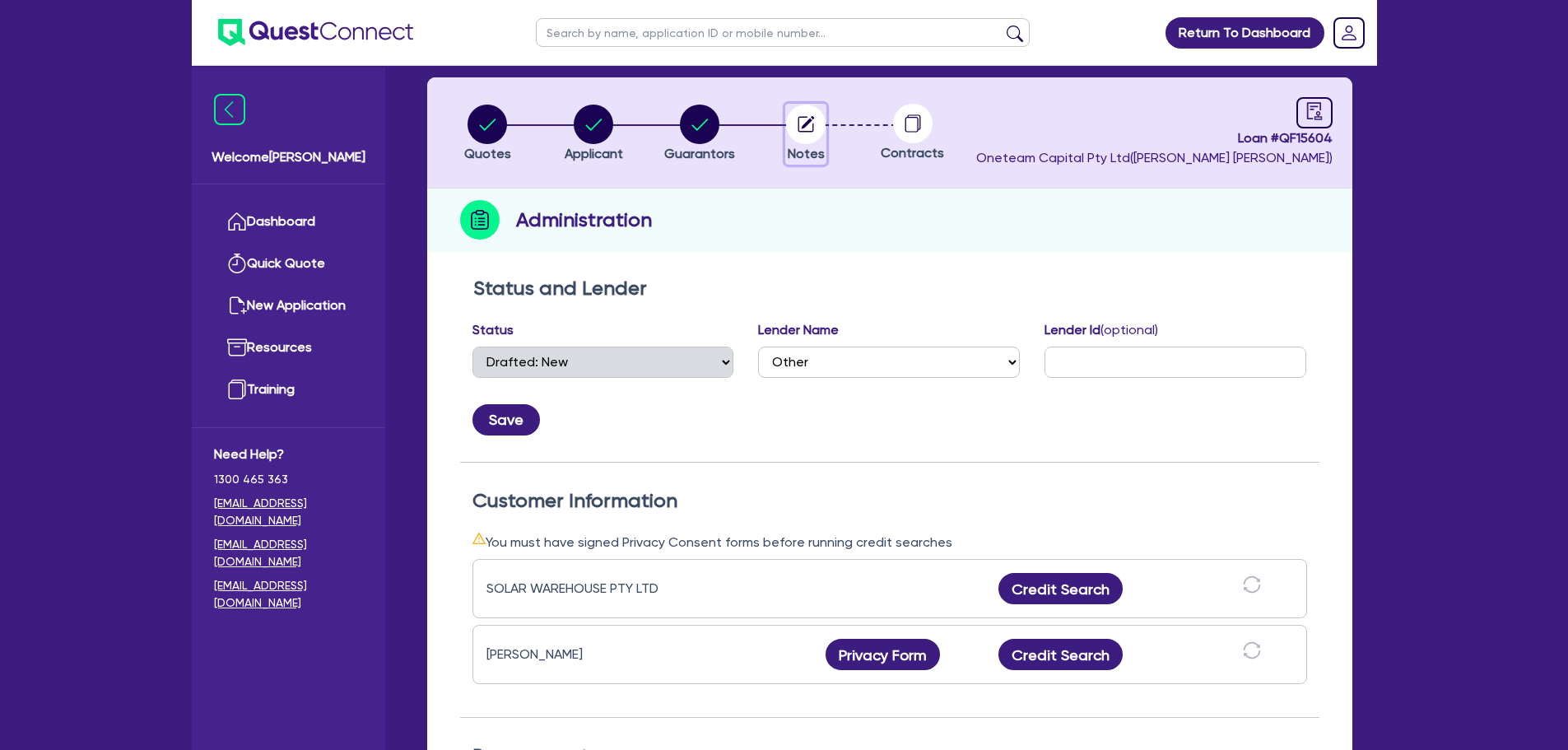
click at [806, 106] on circle "button" at bounding box center [806, 125] width 40 height 40
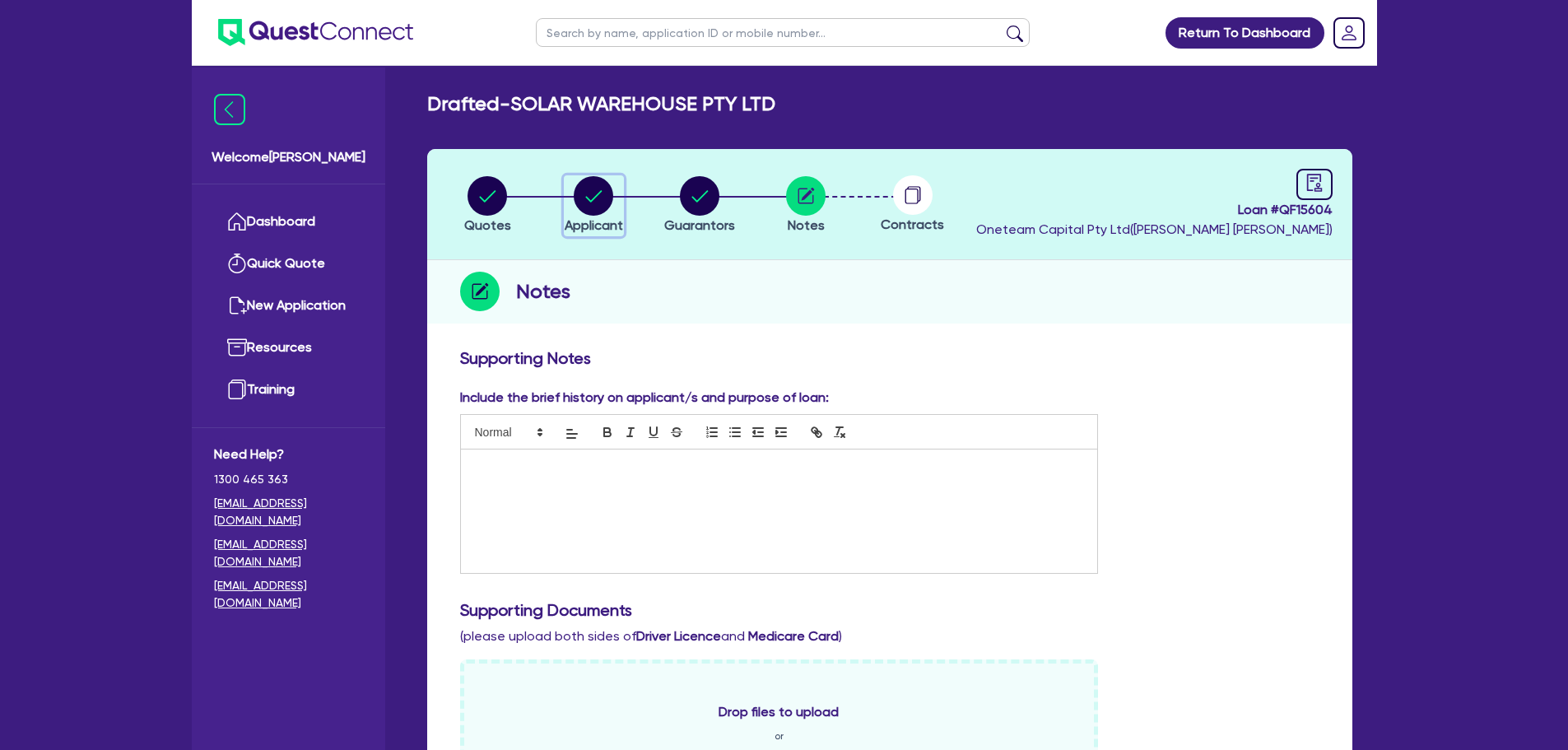
click at [591, 193] on circle "button" at bounding box center [594, 196] width 40 height 40
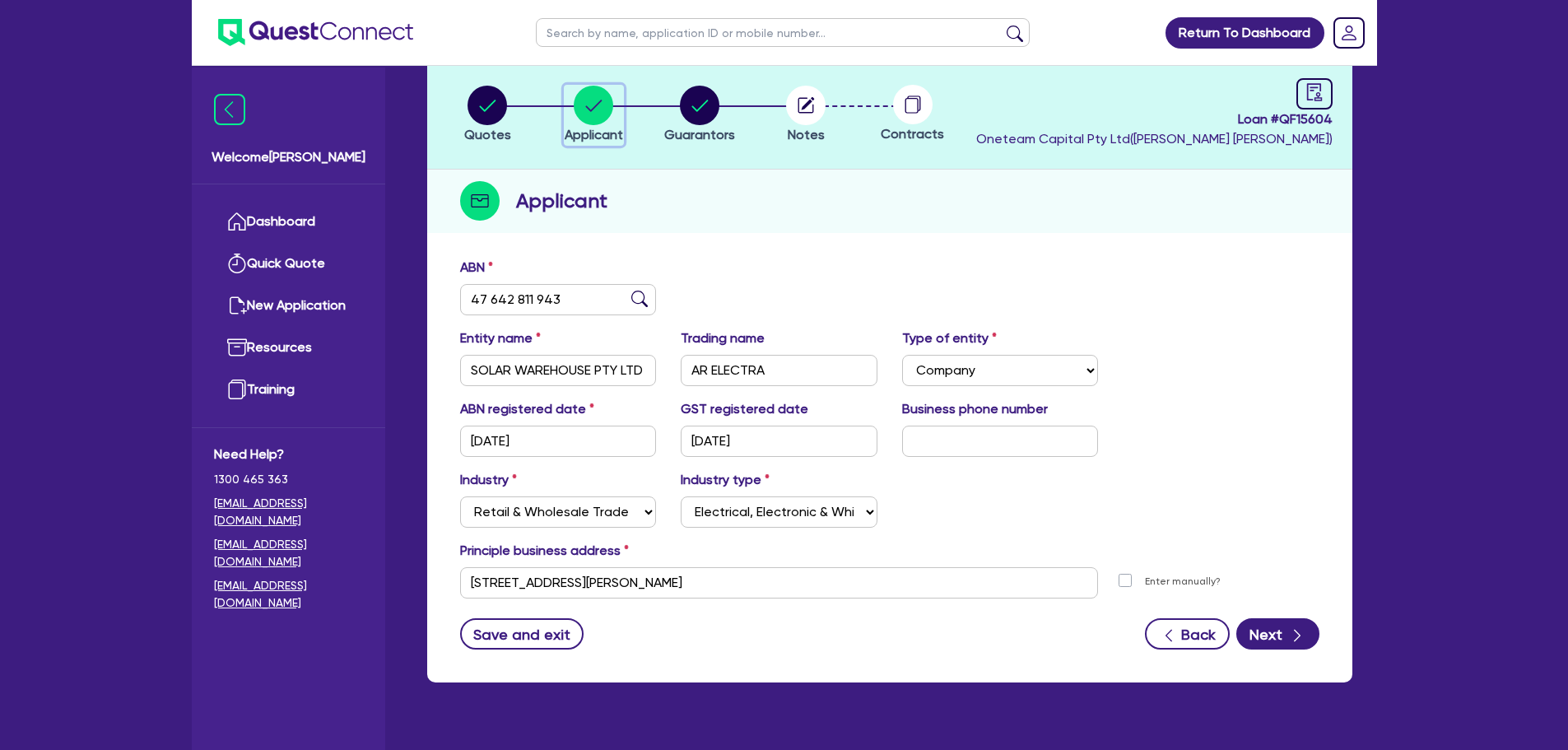
scroll to position [92, 0]
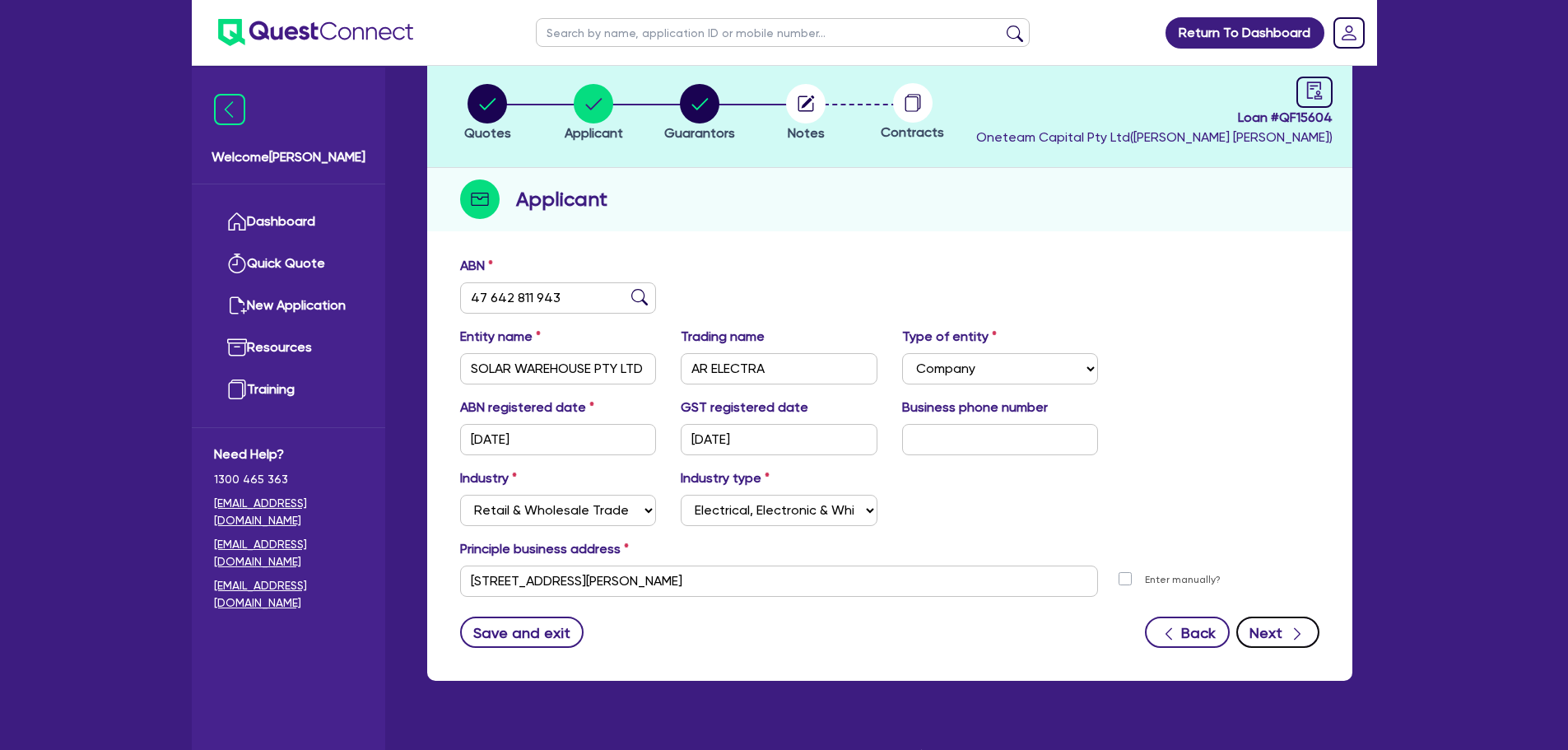
click at [1267, 635] on button "Next" at bounding box center [1277, 631] width 83 height 31
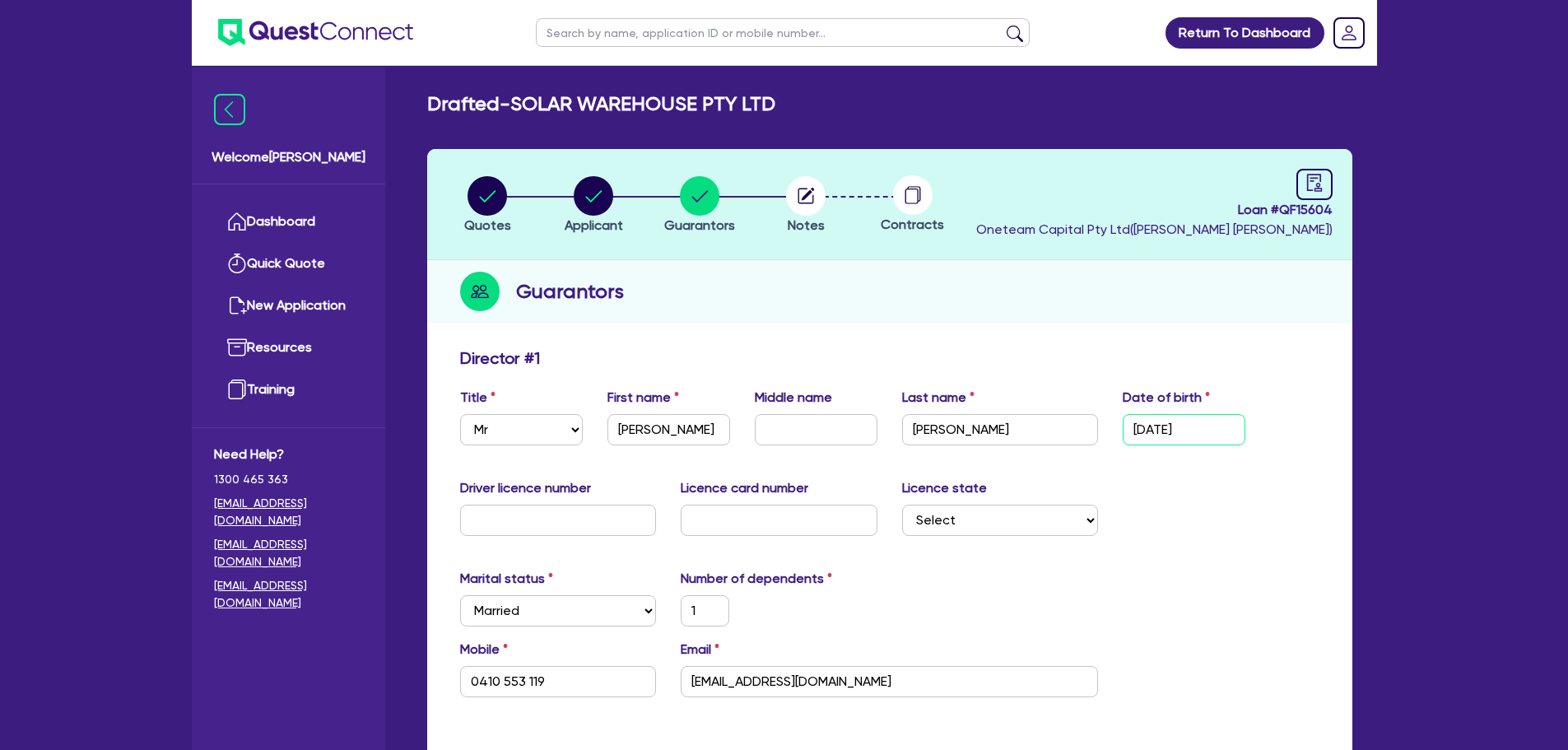
click at [1200, 426] on input "[DATE]" at bounding box center [1184, 429] width 123 height 31
click at [1194, 633] on div "Marital status Select [DEMOGRAPHIC_DATA] Married De Facto / Partner Number of d…" at bounding box center [890, 604] width 884 height 71
click at [539, 501] on div "Driver licence number" at bounding box center [558, 507] width 221 height 58
click at [534, 512] on input "text" at bounding box center [558, 520] width 197 height 31
click at [1025, 532] on select "Select [GEOGRAPHIC_DATA] [GEOGRAPHIC_DATA] [GEOGRAPHIC_DATA] [GEOGRAPHIC_DATA] …" at bounding box center [1000, 520] width 197 height 31
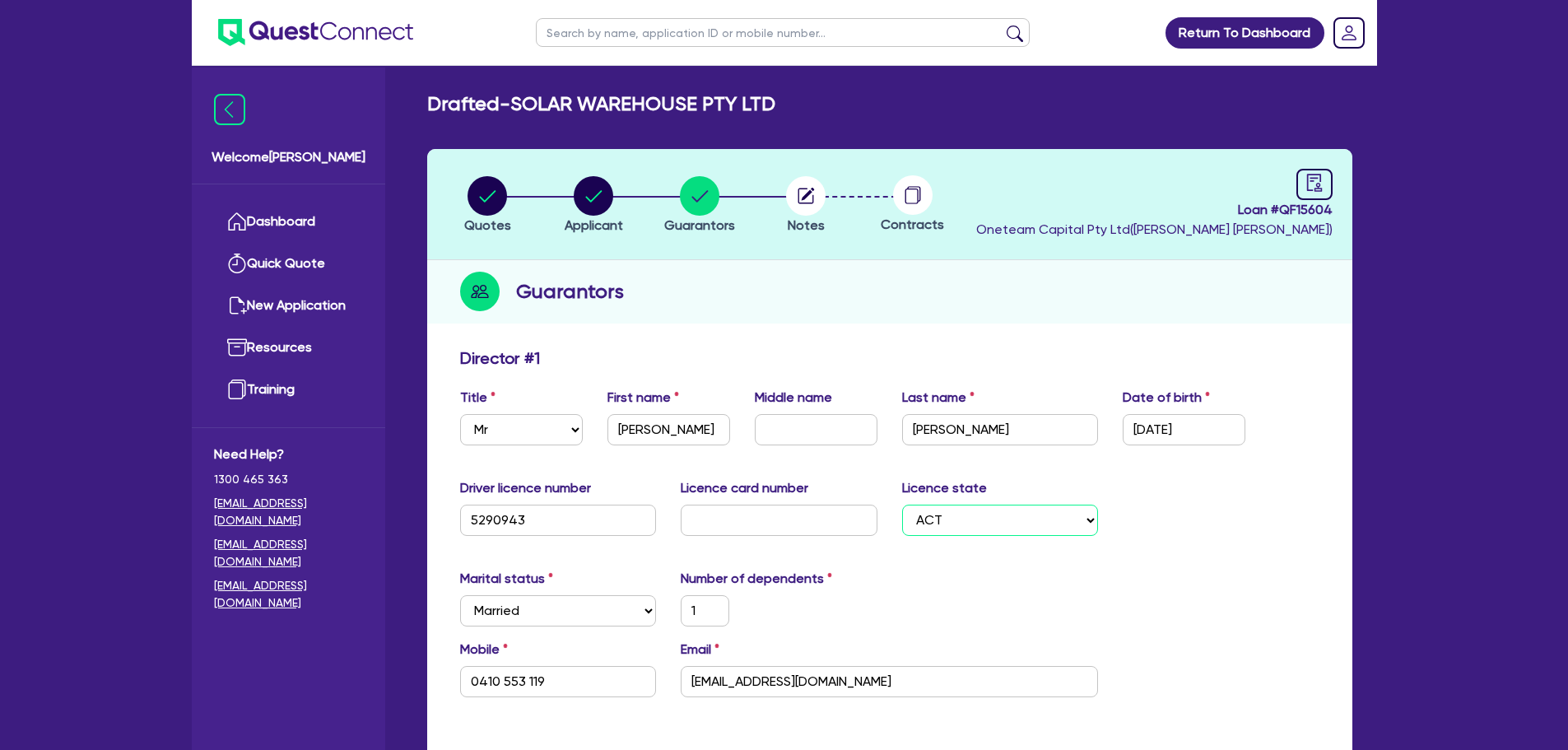
click at [902, 505] on select "Select [GEOGRAPHIC_DATA] [GEOGRAPHIC_DATA] [GEOGRAPHIC_DATA] [GEOGRAPHIC_DATA] …" at bounding box center [1000, 520] width 197 height 31
click at [770, 530] on input "text" at bounding box center [779, 520] width 197 height 31
click at [894, 605] on div "Marital status Select [DEMOGRAPHIC_DATA] Married De Facto / Partner Number of d…" at bounding box center [890, 604] width 884 height 71
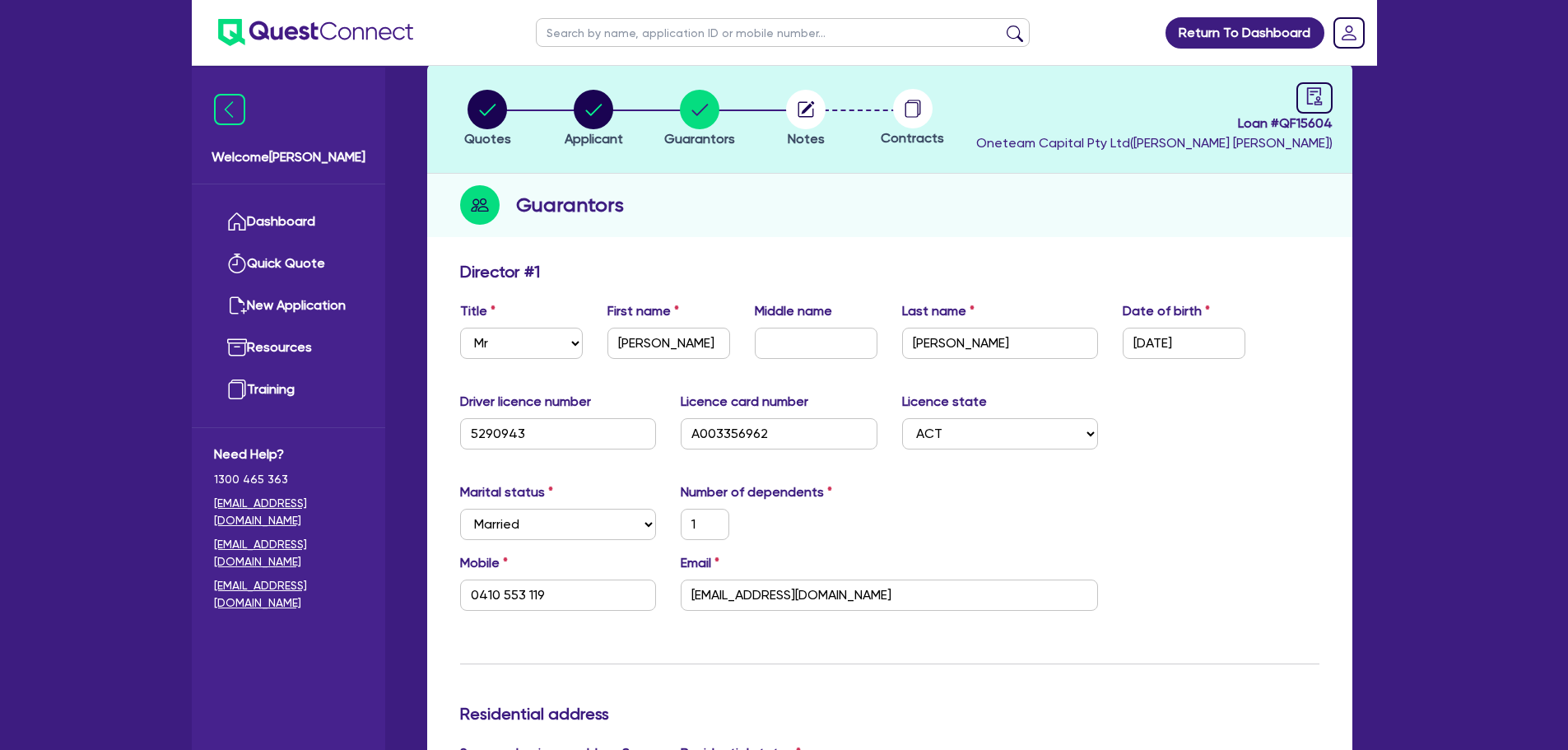
scroll to position [87, 0]
click at [916, 549] on div "Marital status Select [DEMOGRAPHIC_DATA] Married De Facto / Partner Number of d…" at bounding box center [890, 516] width 884 height 71
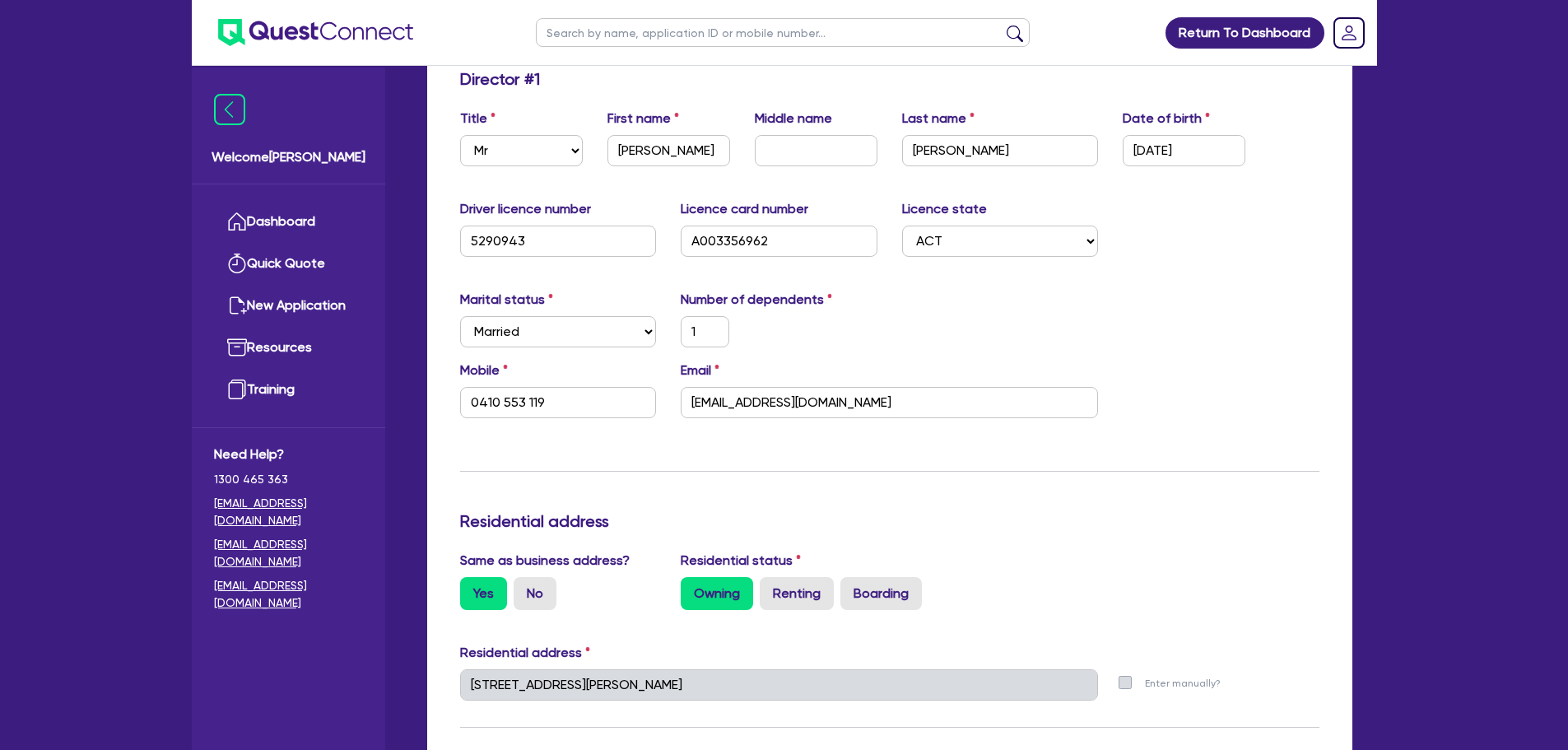
scroll to position [281, 0]
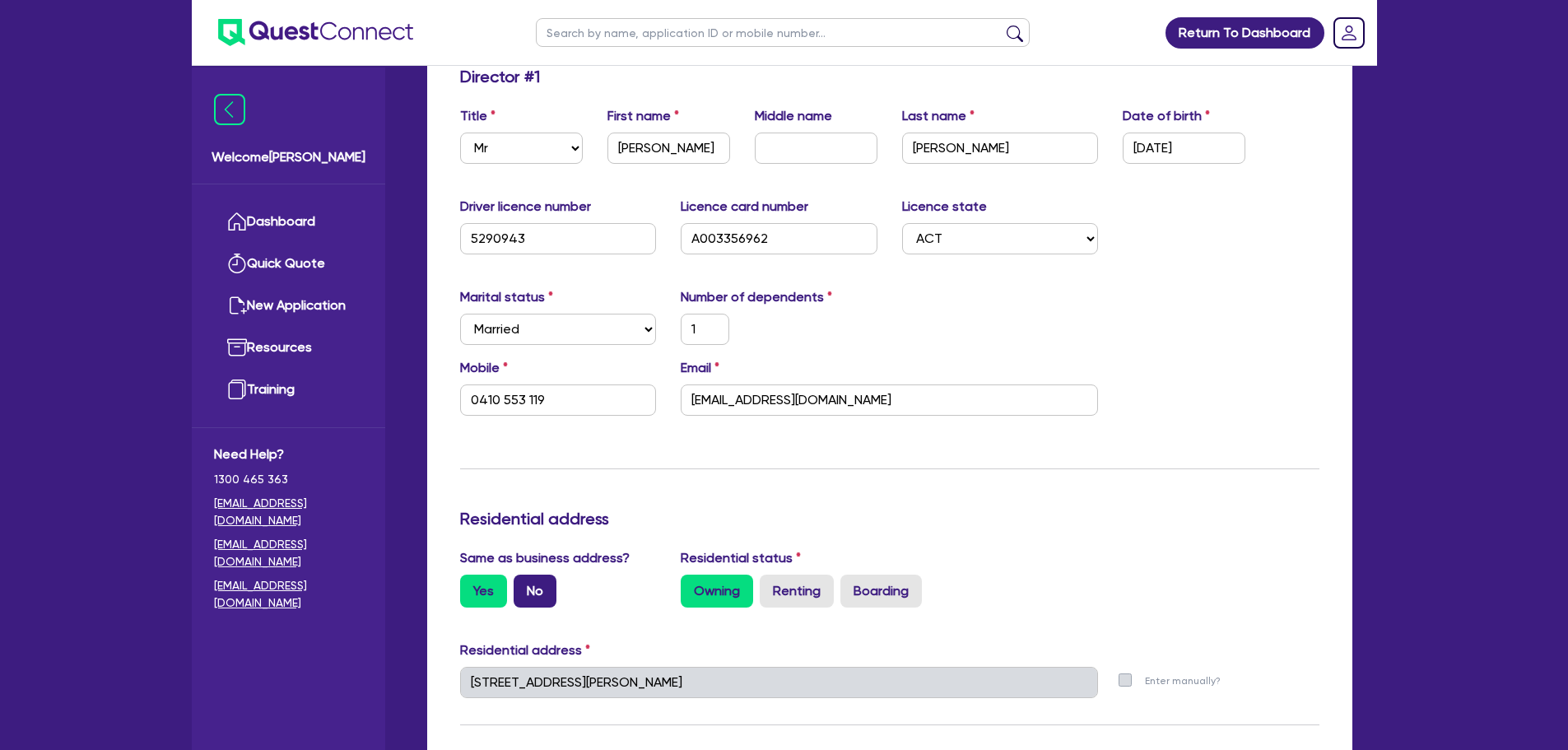
click at [535, 592] on label "No" at bounding box center [535, 590] width 43 height 33
click at [524, 585] on input "No" at bounding box center [519, 579] width 11 height 11
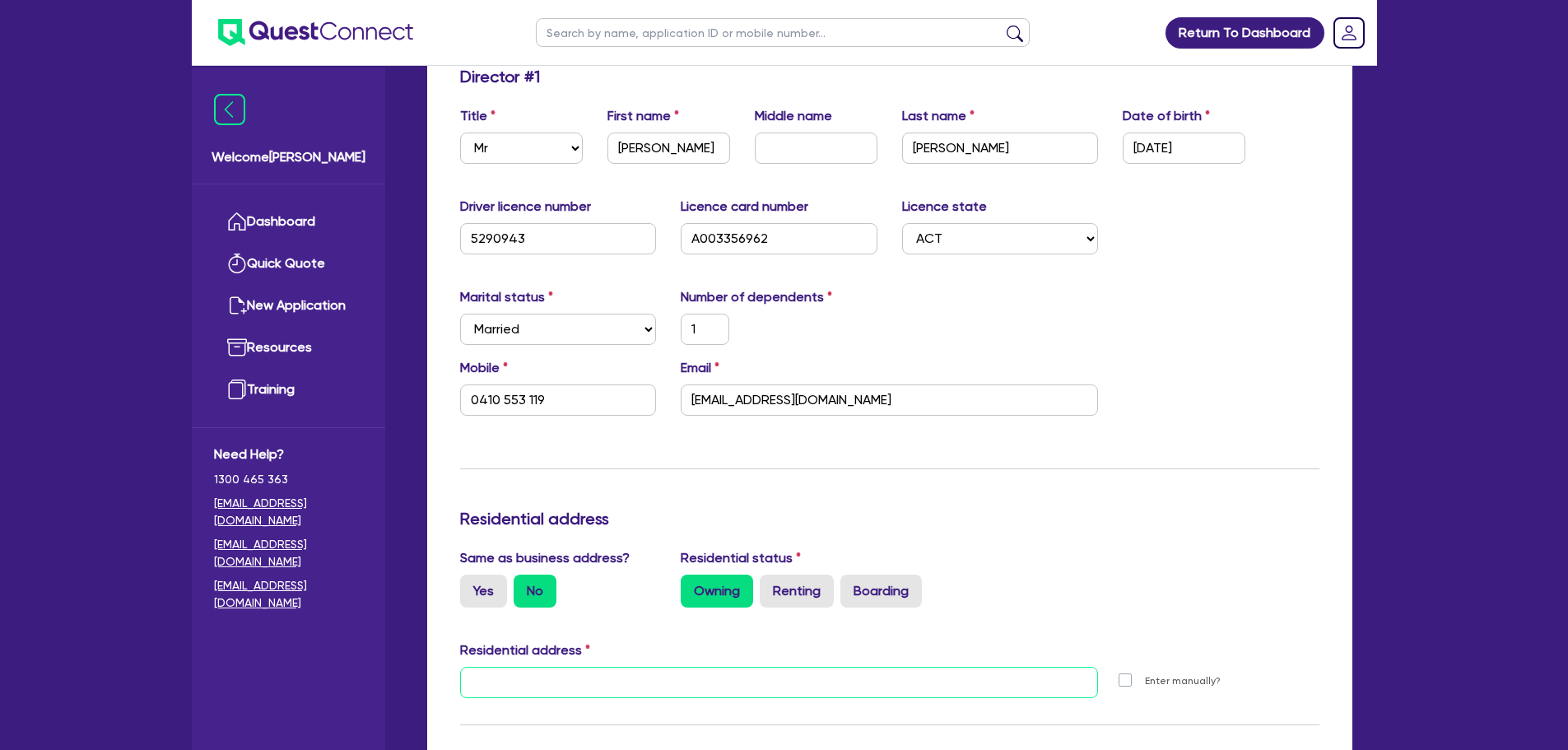
click at [489, 692] on input "text" at bounding box center [779, 682] width 639 height 31
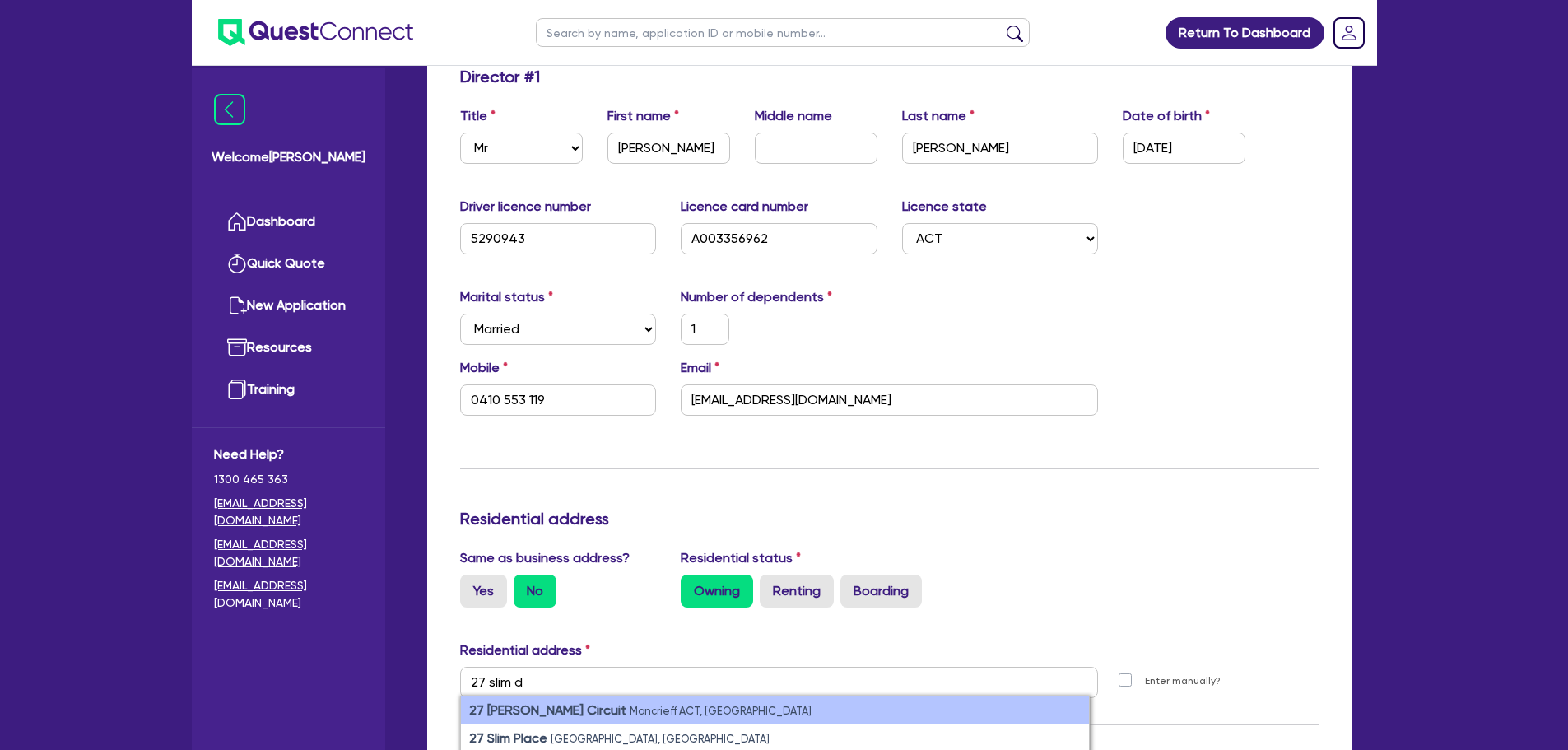
click at [522, 723] on li "27 [PERSON_NAME] Circuit Moncrieff ACT, [GEOGRAPHIC_DATA]" at bounding box center [775, 710] width 628 height 28
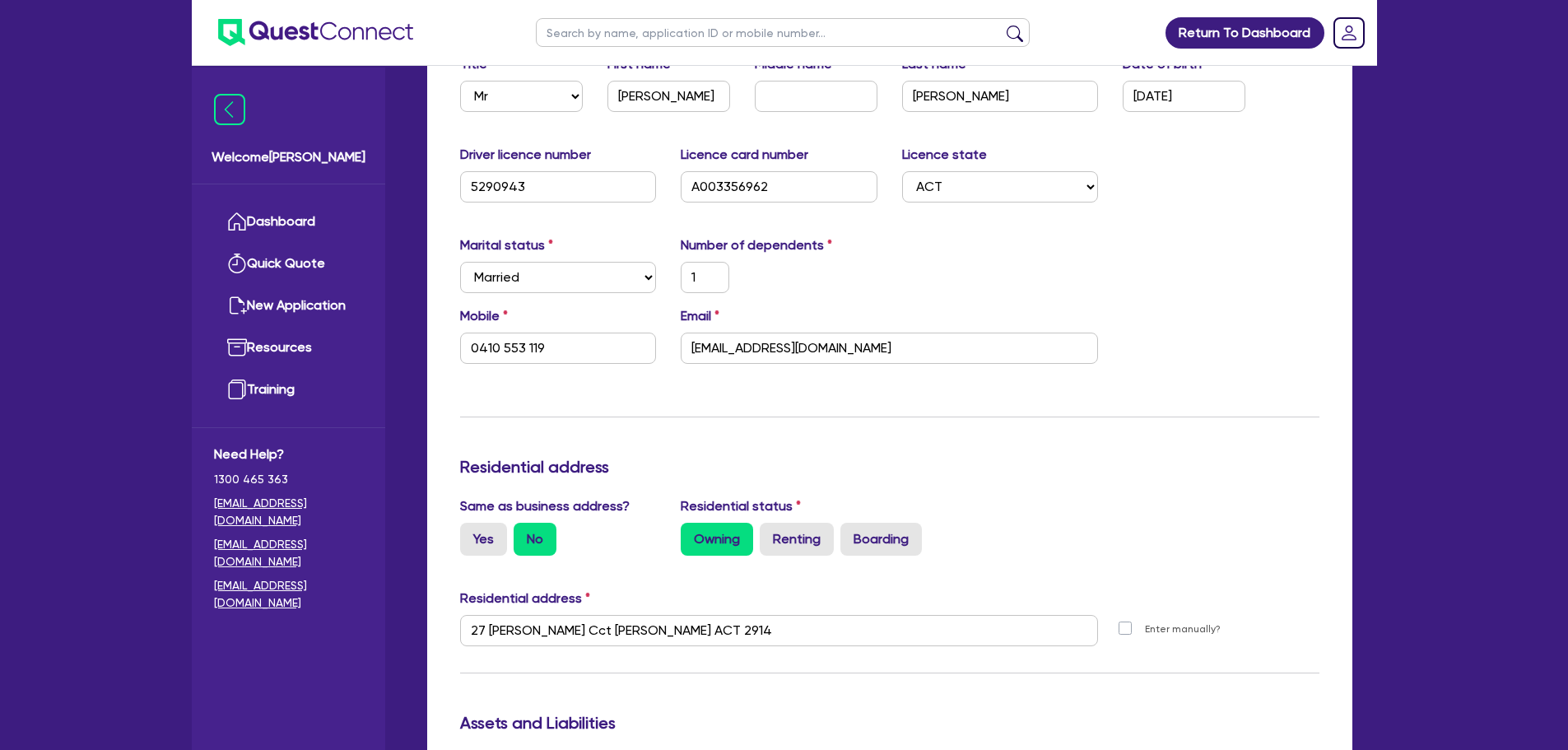
scroll to position [334, 0]
click at [1050, 591] on div "Residential address" at bounding box center [890, 601] width 884 height 26
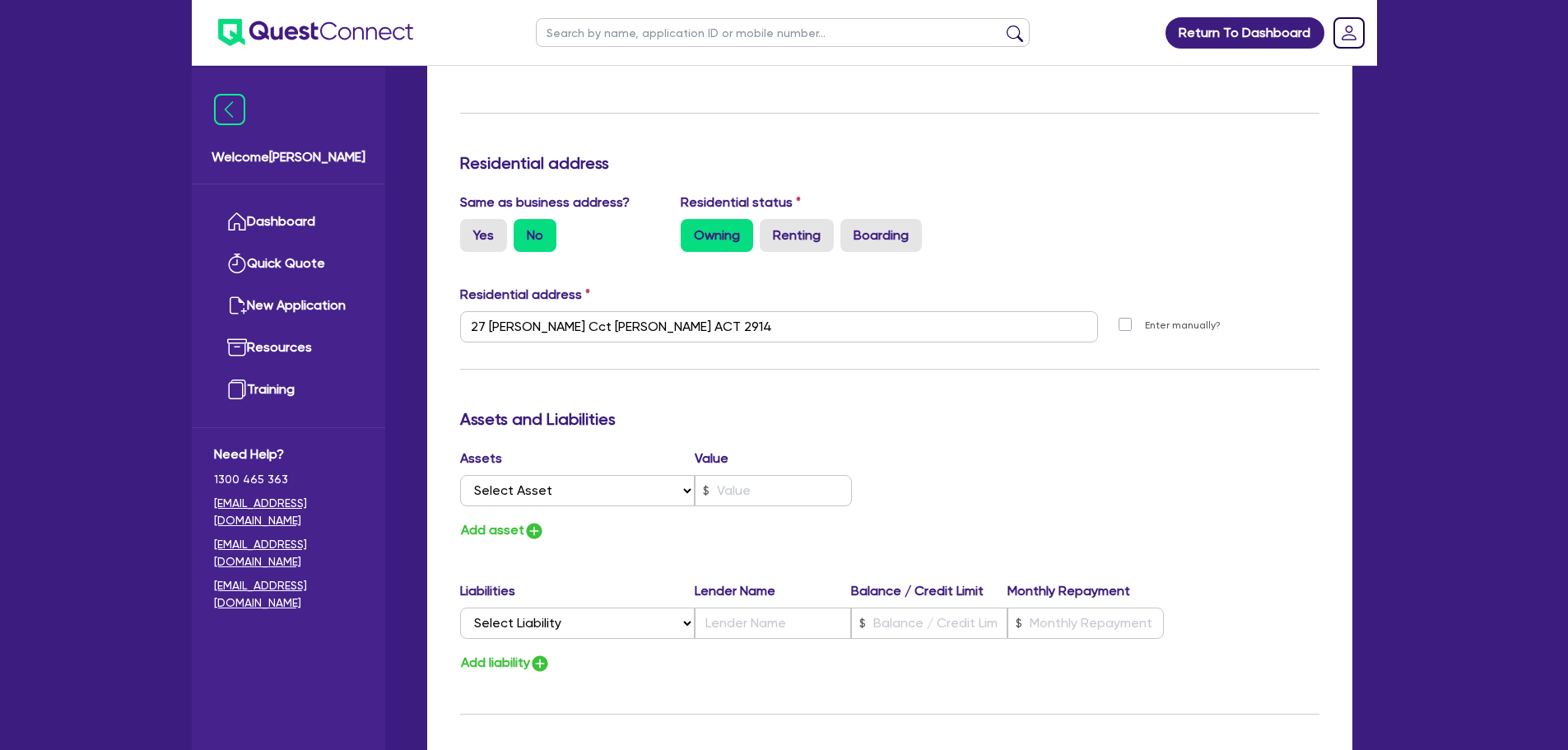
scroll to position [638, 0]
click at [587, 491] on select "Select Asset Cash Property Investment property Vehicle Truck Trailer Equipment …" at bounding box center [577, 489] width 235 height 31
click at [460, 474] on select "Select Asset Cash Property Investment property Vehicle Truck Trailer Equipment …" at bounding box center [577, 489] width 235 height 31
click at [788, 484] on input "text" at bounding box center [773, 489] width 157 height 31
click at [1009, 450] on div "Assets Value Select Asset Cash Property Investment property Vehicle Truck Trail…" at bounding box center [890, 494] width 884 height 93
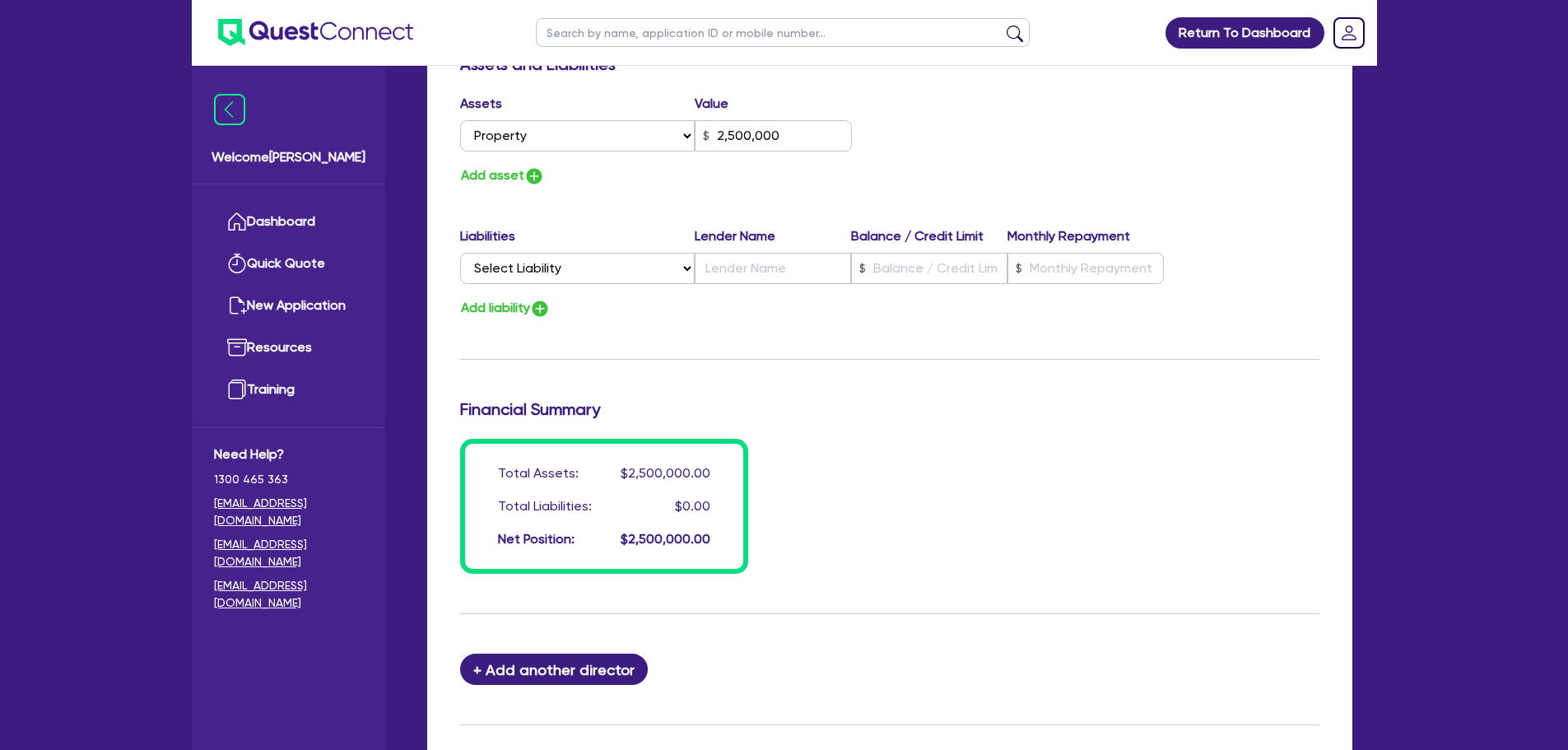
scroll to position [1171, 0]
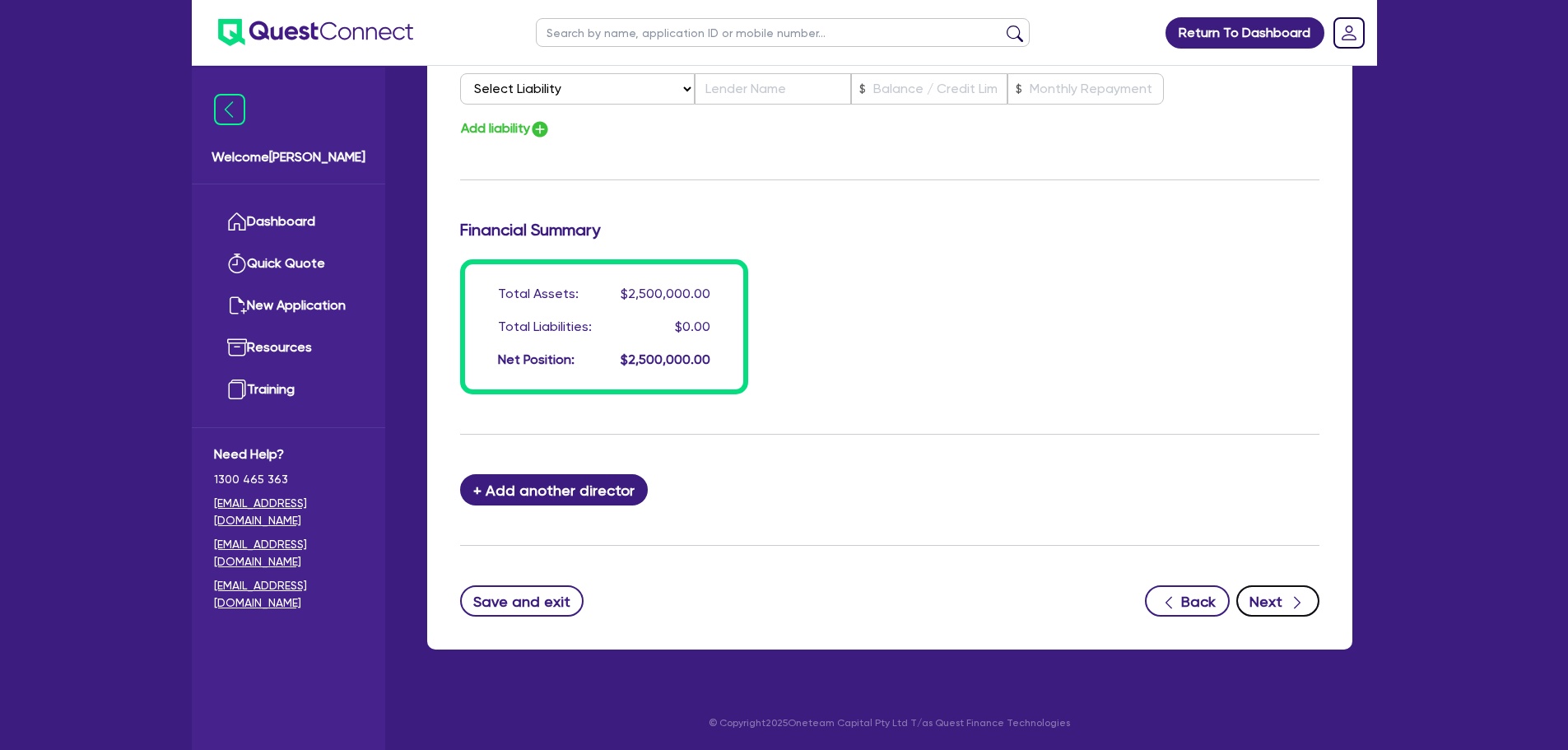
click at [1262, 593] on button "Next" at bounding box center [1277, 600] width 83 height 31
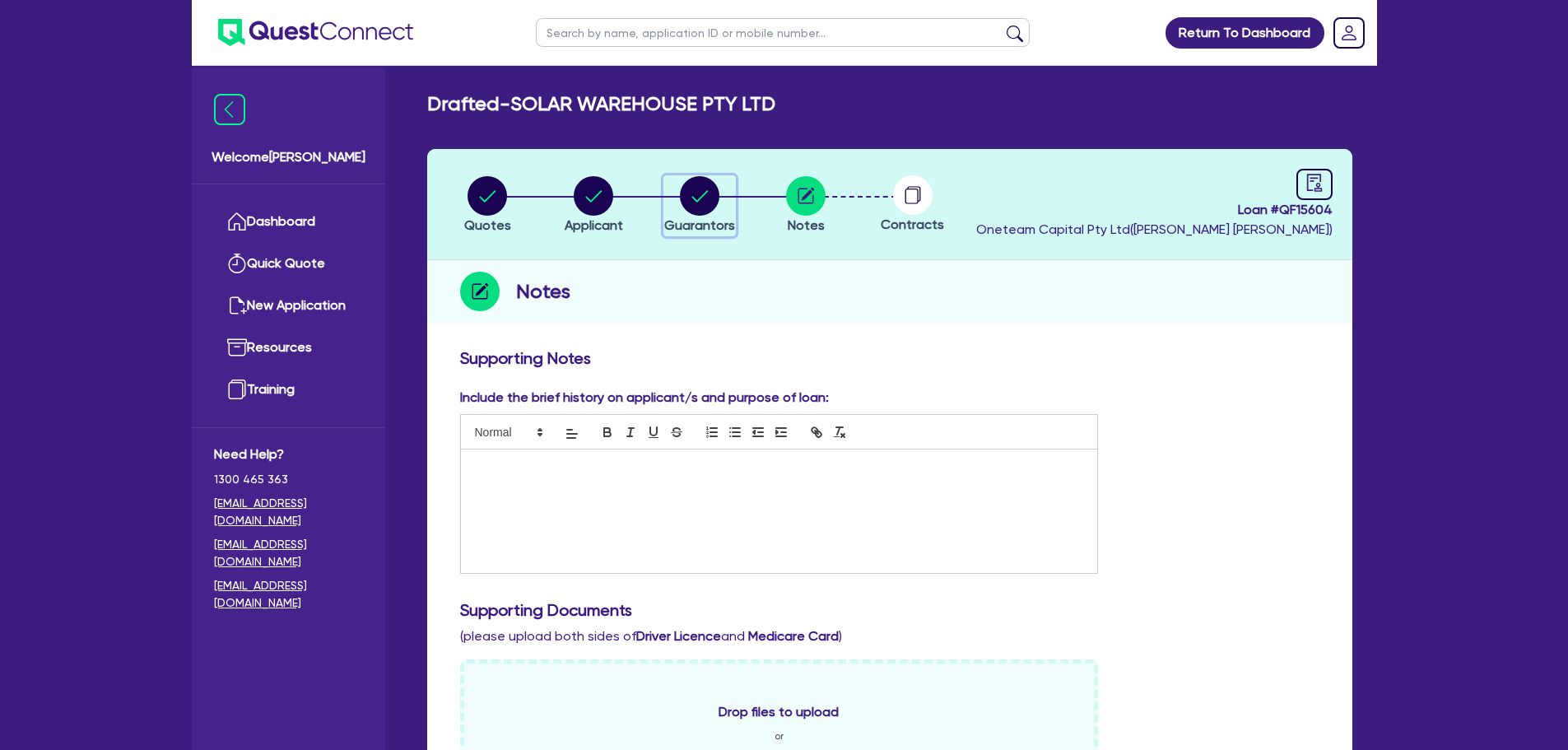
click at [700, 196] on circle "button" at bounding box center [700, 196] width 40 height 40
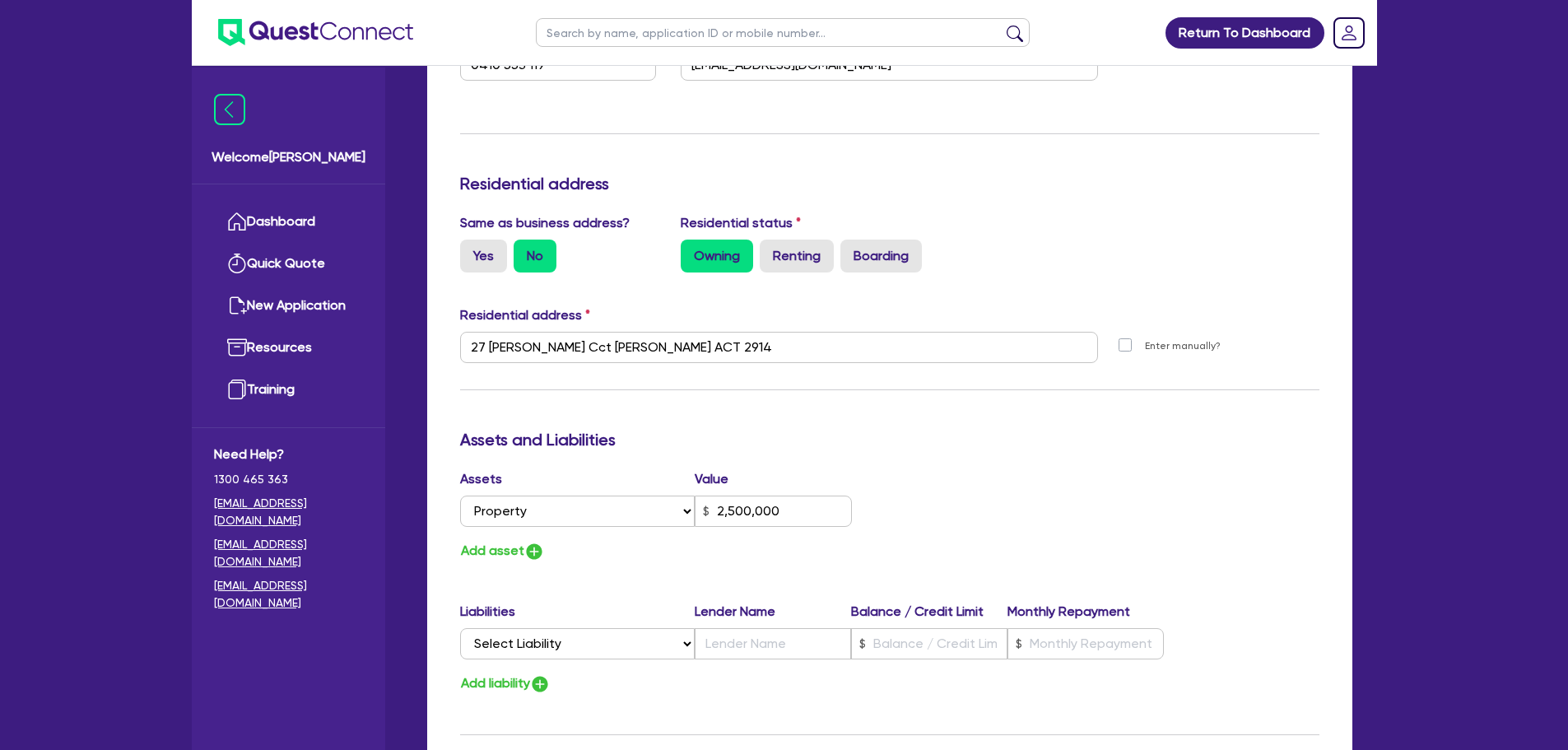
scroll to position [619, 0]
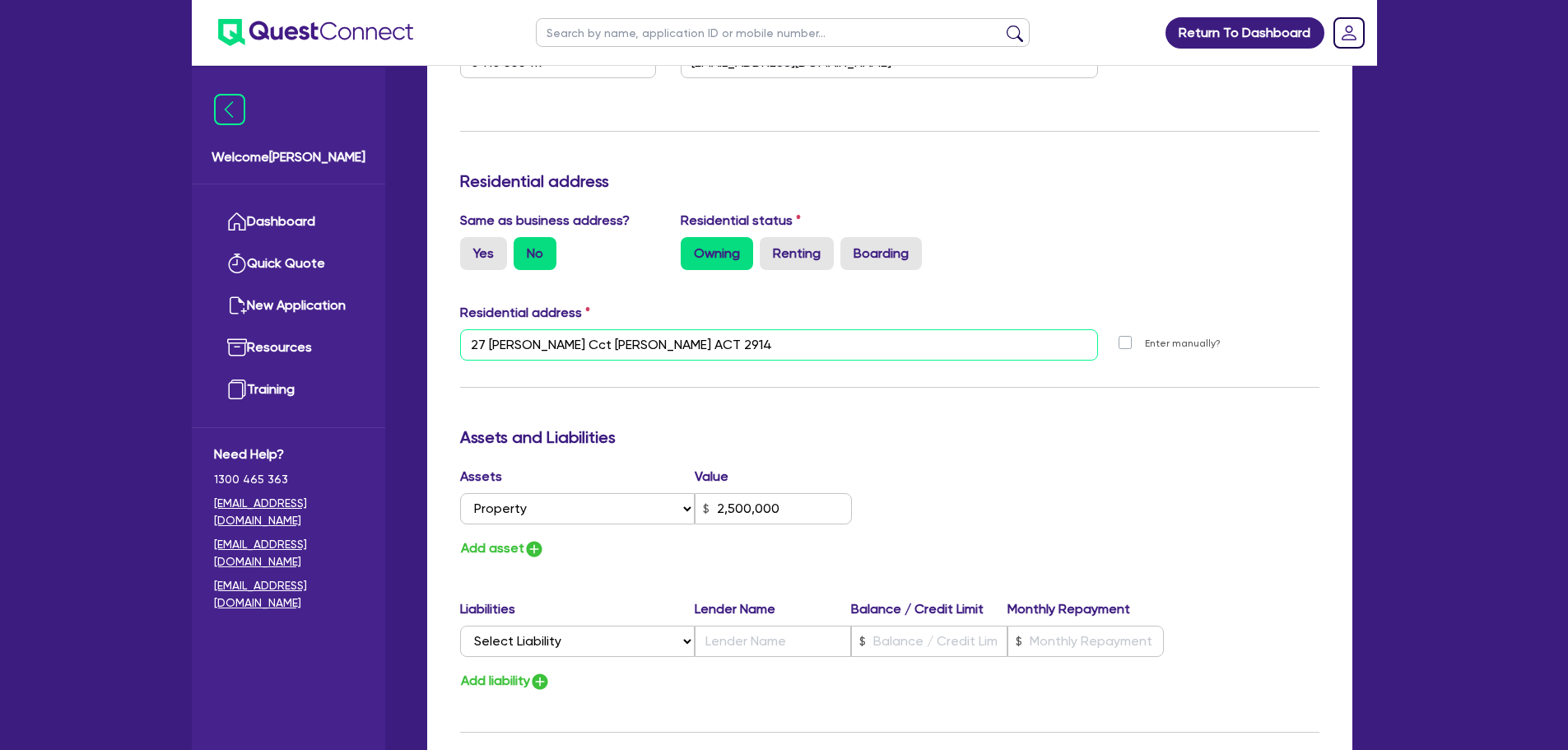
click at [729, 347] on input "27 [PERSON_NAME] Cct [PERSON_NAME] ACT 2914" at bounding box center [779, 344] width 639 height 31
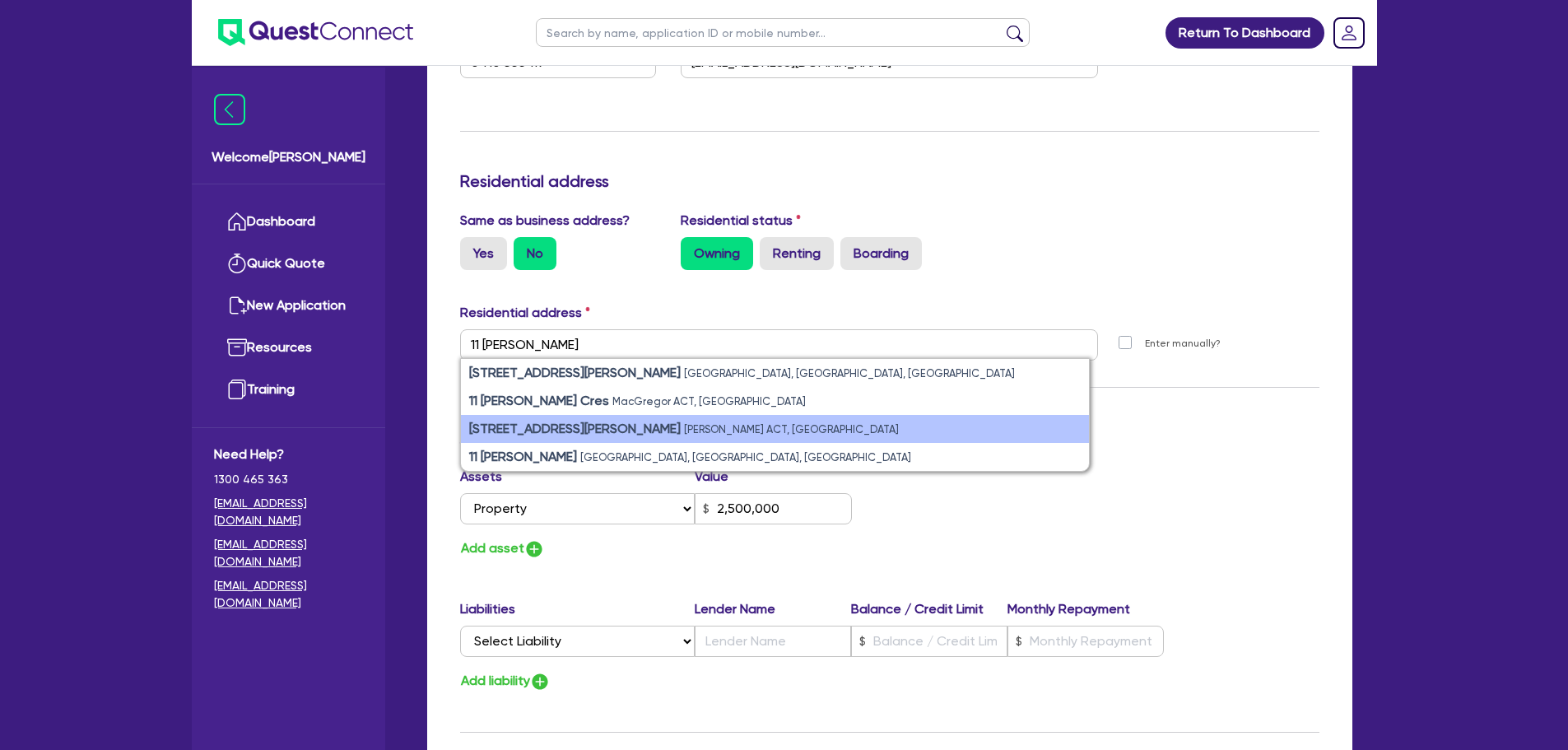
click at [640, 421] on li "[STREET_ADDRESS][PERSON_NAME][PERSON_NAME]" at bounding box center [775, 429] width 628 height 28
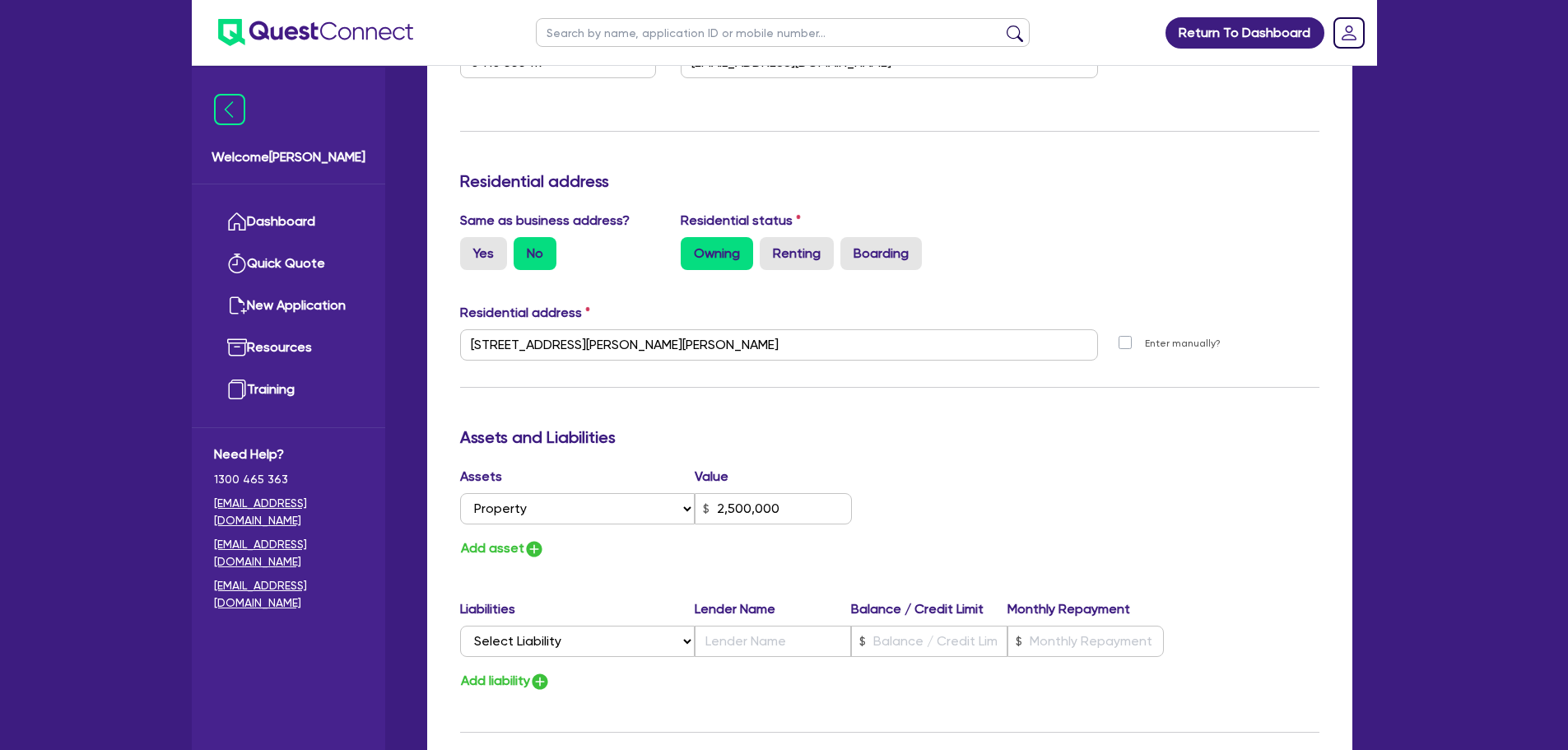
click at [704, 407] on div "Update residential status for Director #1 Boarding is only acceptable when the …" at bounding box center [889, 337] width 859 height 1217
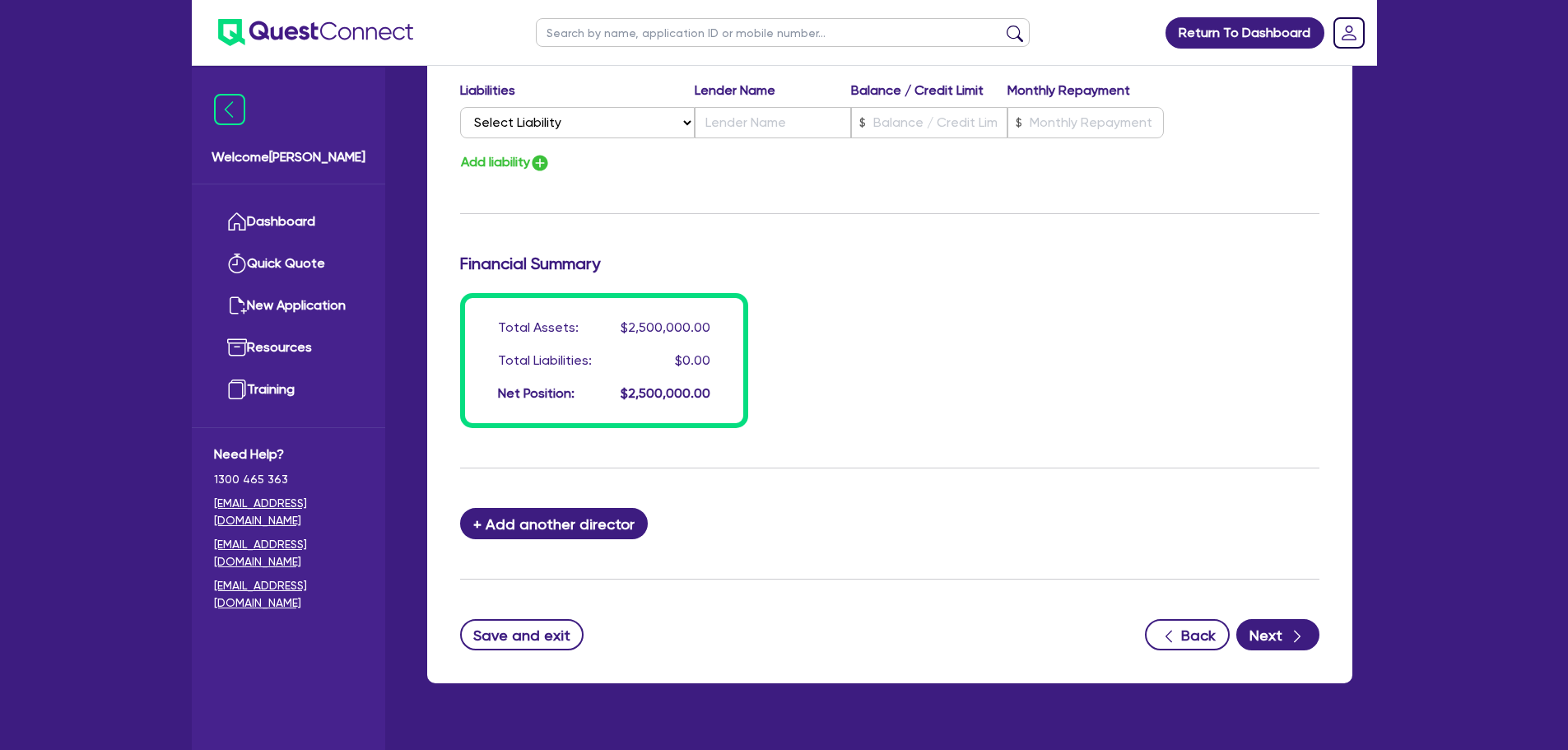
scroll to position [1171, 0]
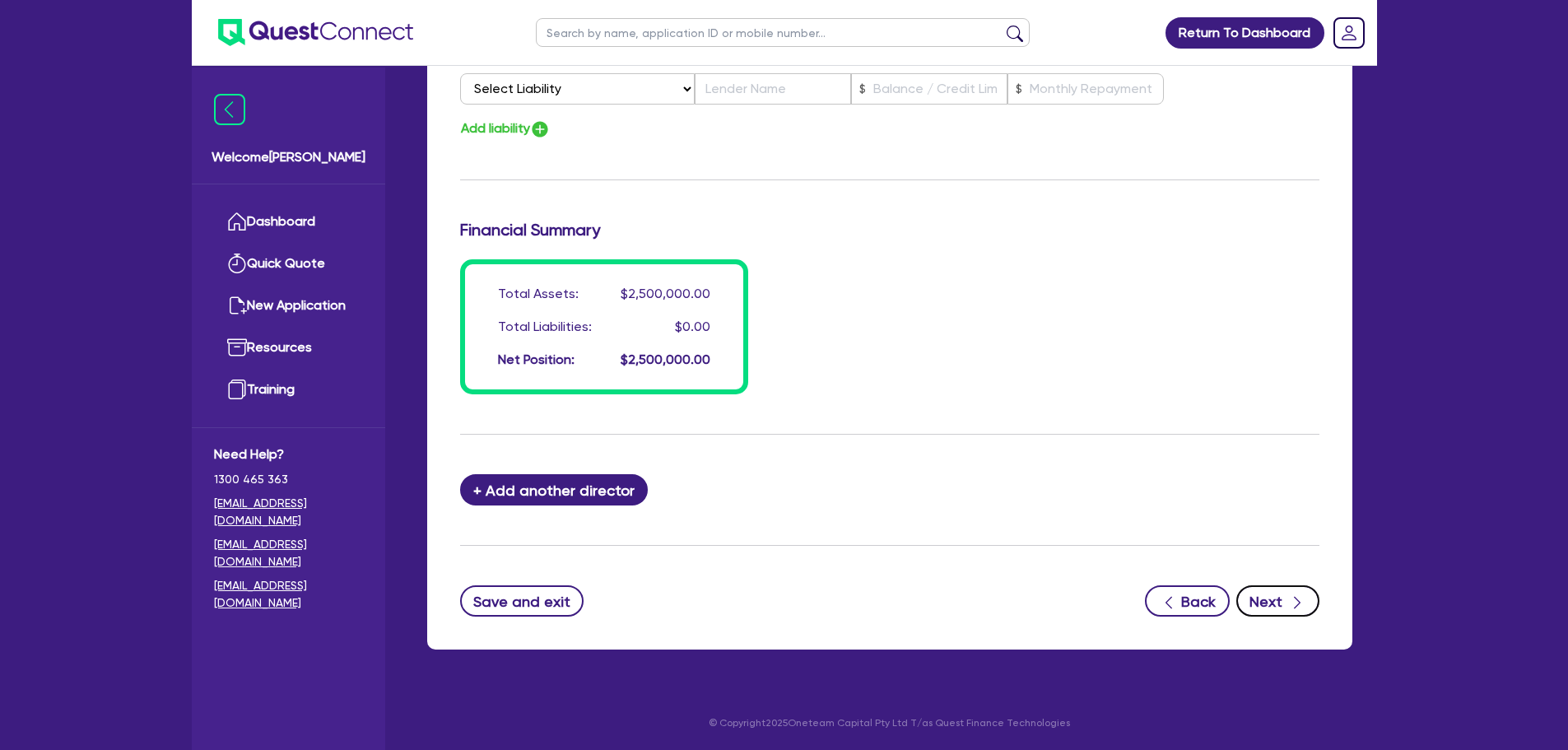
click at [1294, 593] on div "button" at bounding box center [1297, 601] width 16 height 21
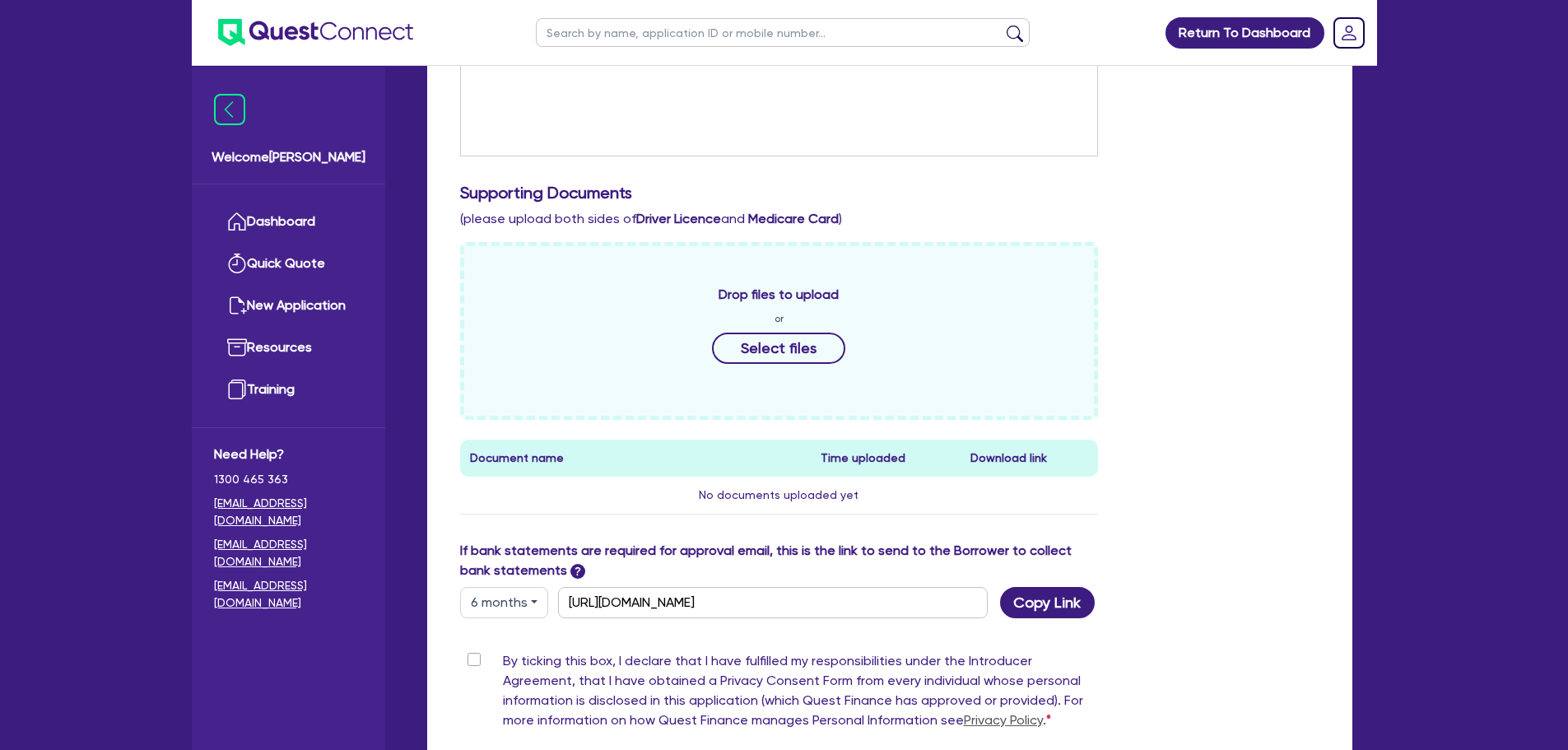
scroll to position [420, 0]
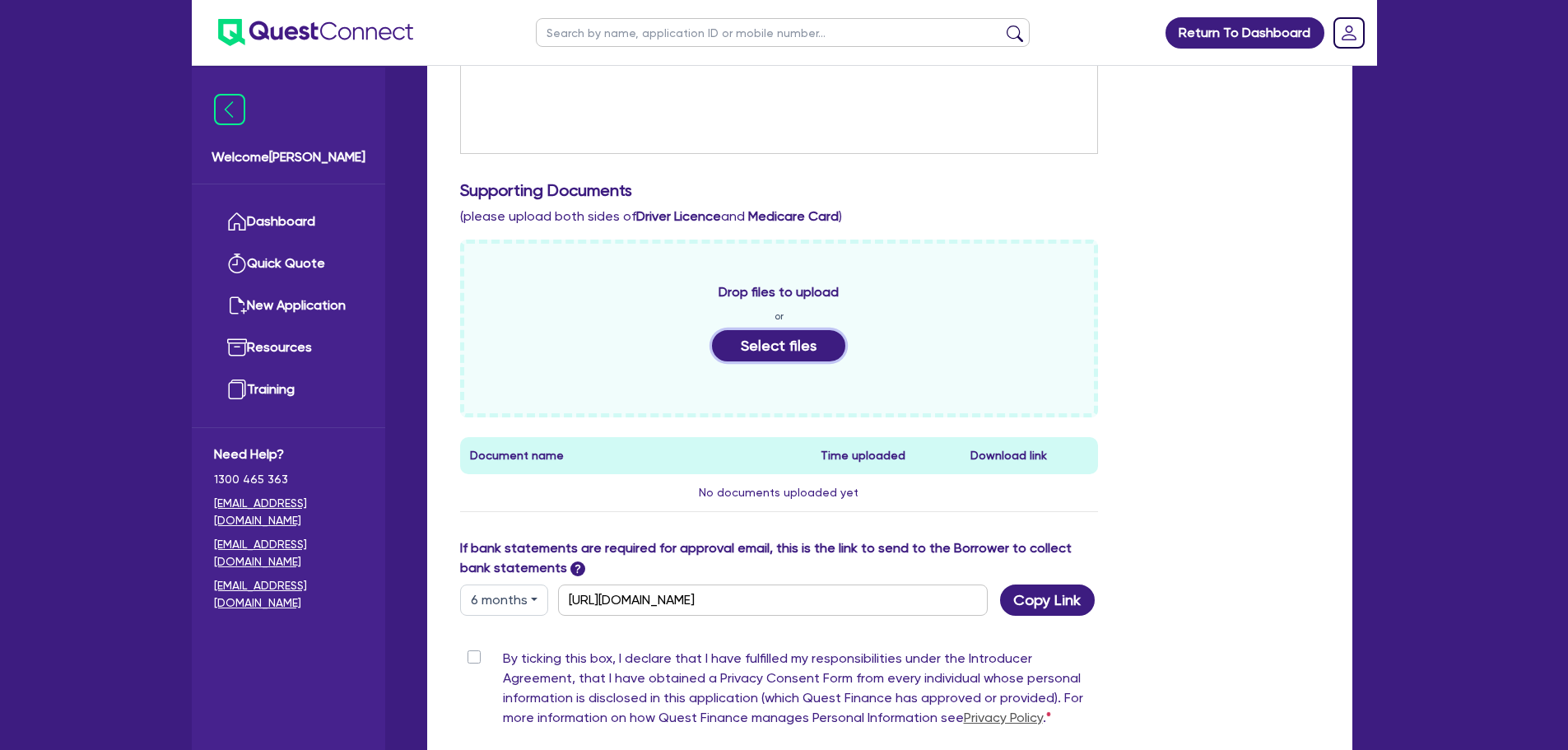
click at [727, 359] on button "Select files" at bounding box center [778, 345] width 133 height 31
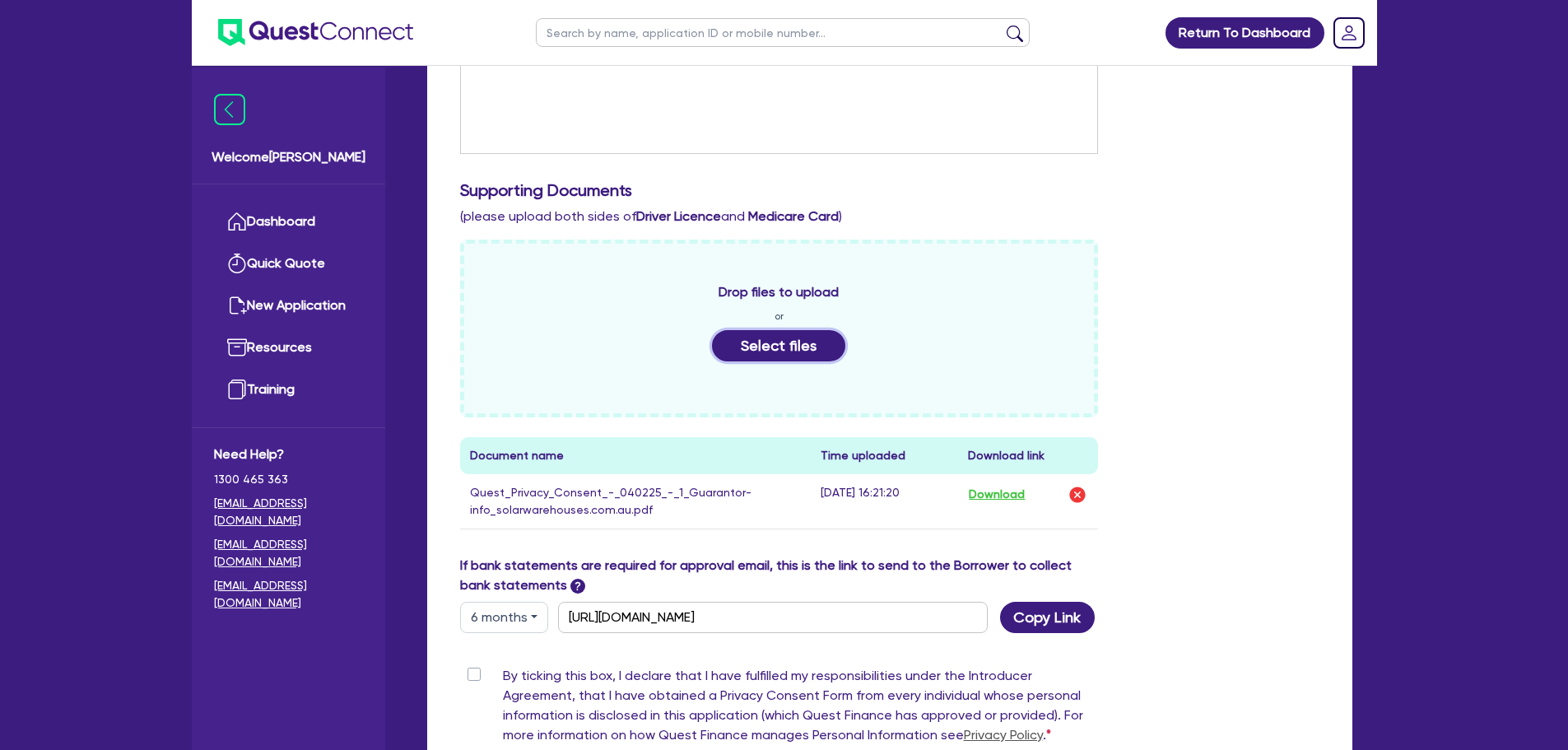
click at [833, 357] on button "Select files" at bounding box center [778, 345] width 133 height 31
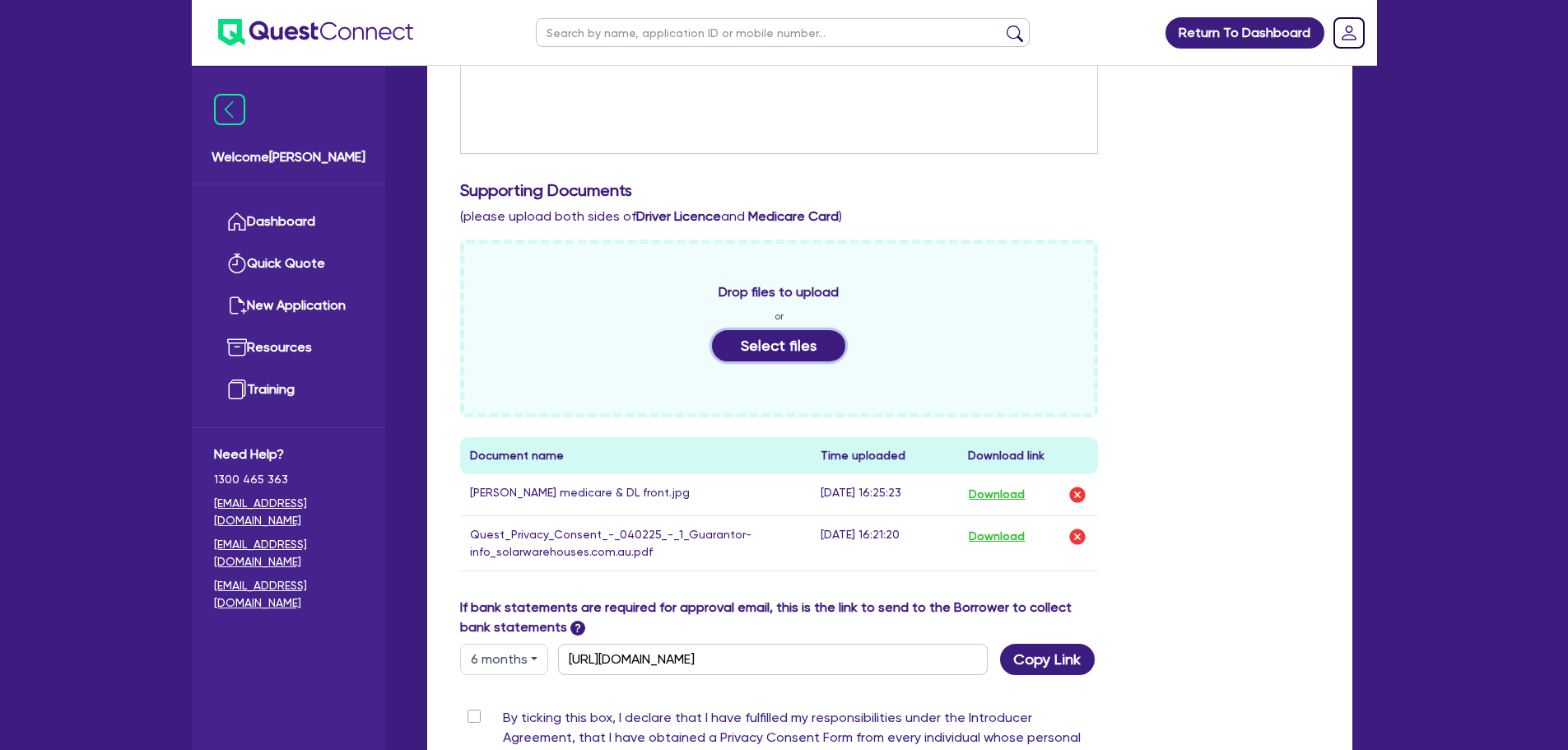
click at [784, 333] on button "Select files" at bounding box center [778, 345] width 133 height 31
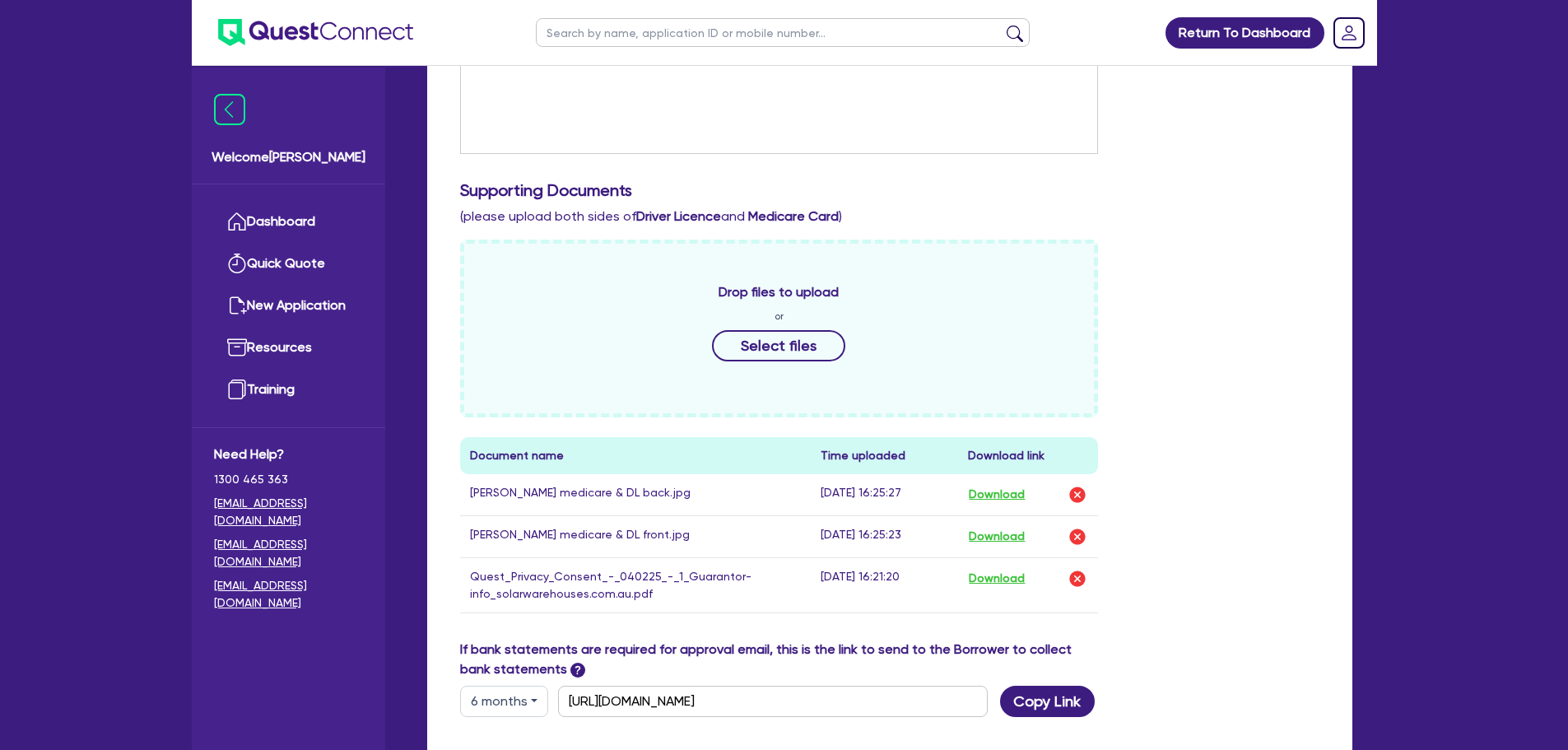
click at [1255, 364] on div "Drop files to upload or Select files Document name Time uploaded Download link …" at bounding box center [890, 439] width 884 height 400
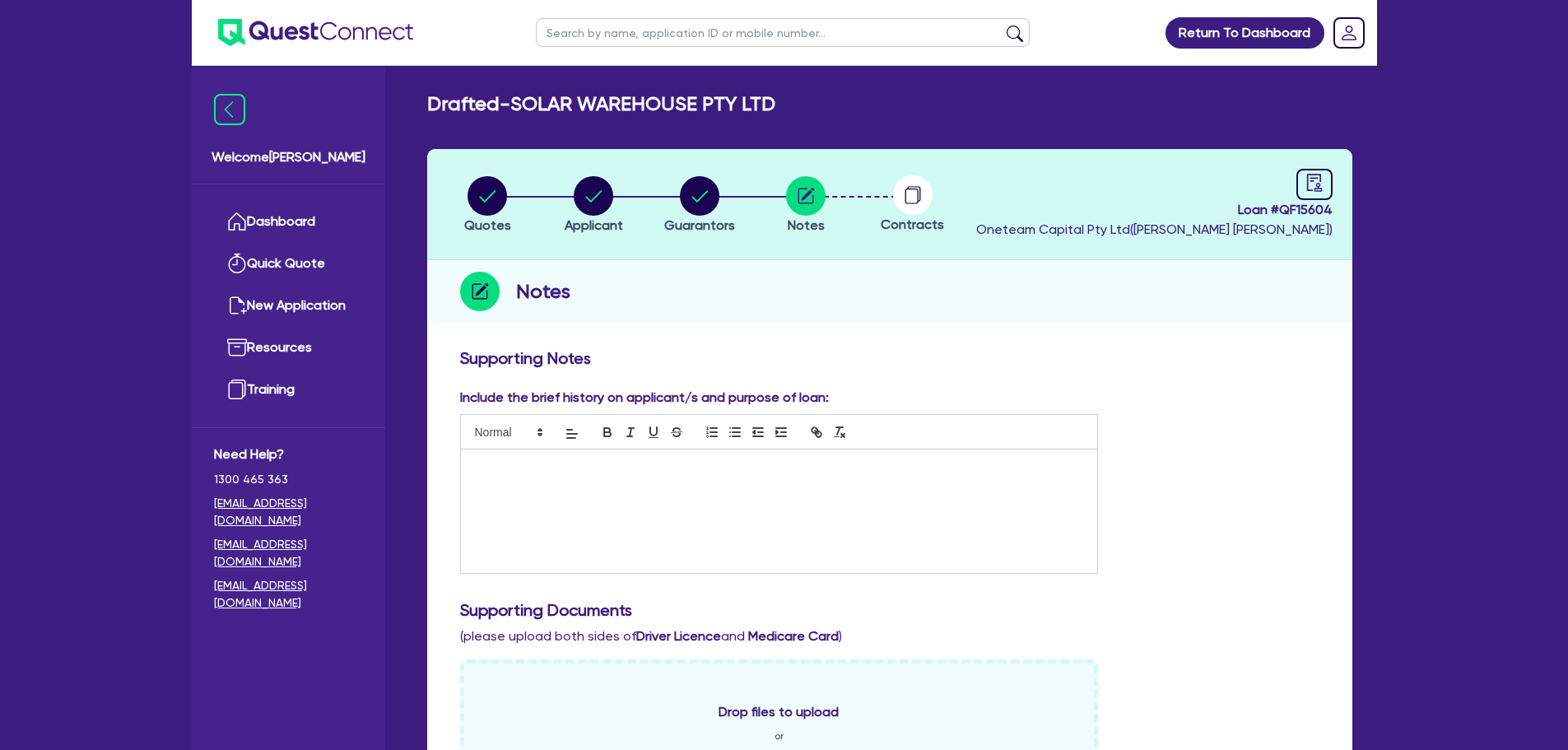
click at [1290, 170] on div "Loan # QF15604 Oneteam Capital Pty Ltd ( [PERSON_NAME] )" at bounding box center [1154, 204] width 356 height 71
click at [1316, 189] on icon "audit" at bounding box center [1314, 183] width 18 height 18
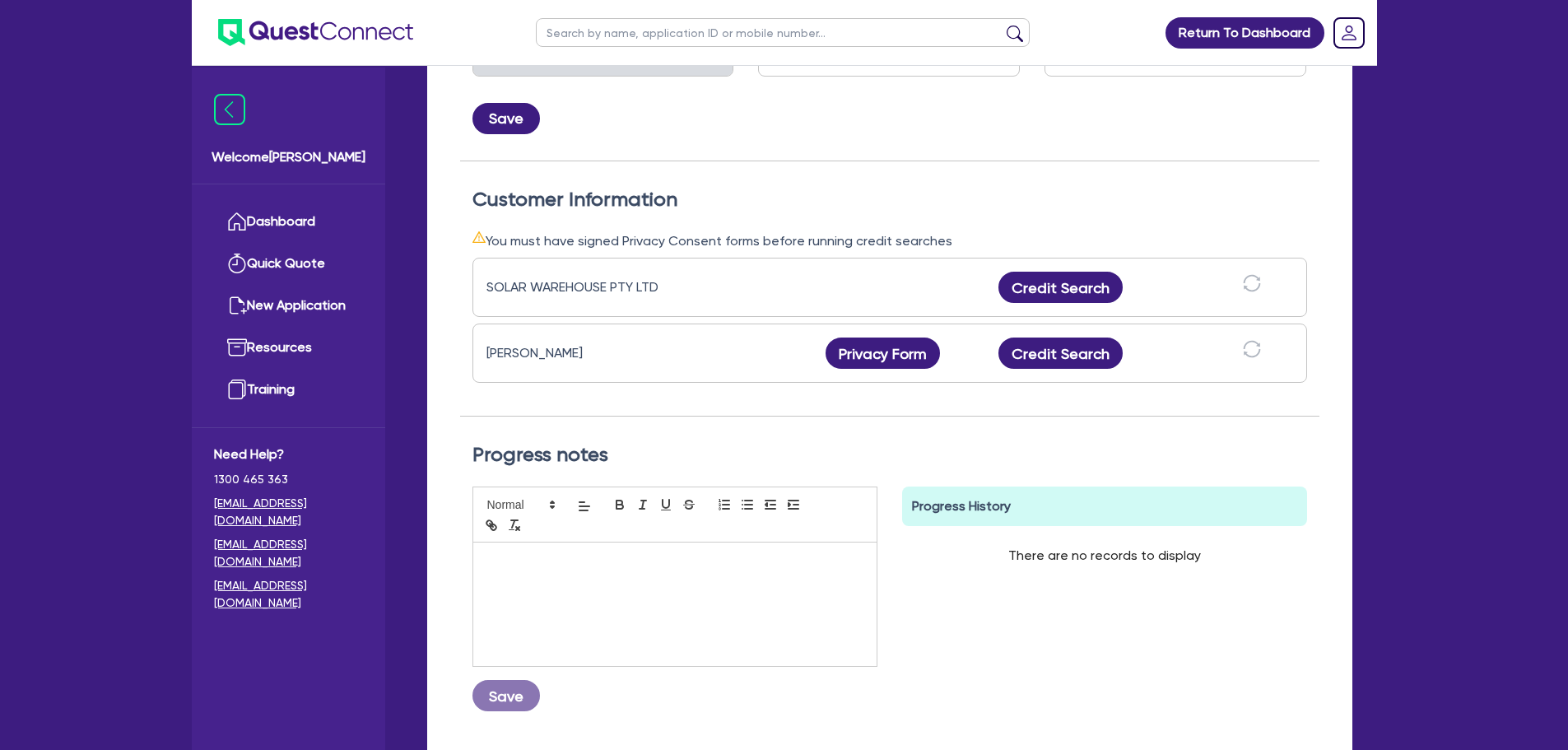
scroll to position [394, 0]
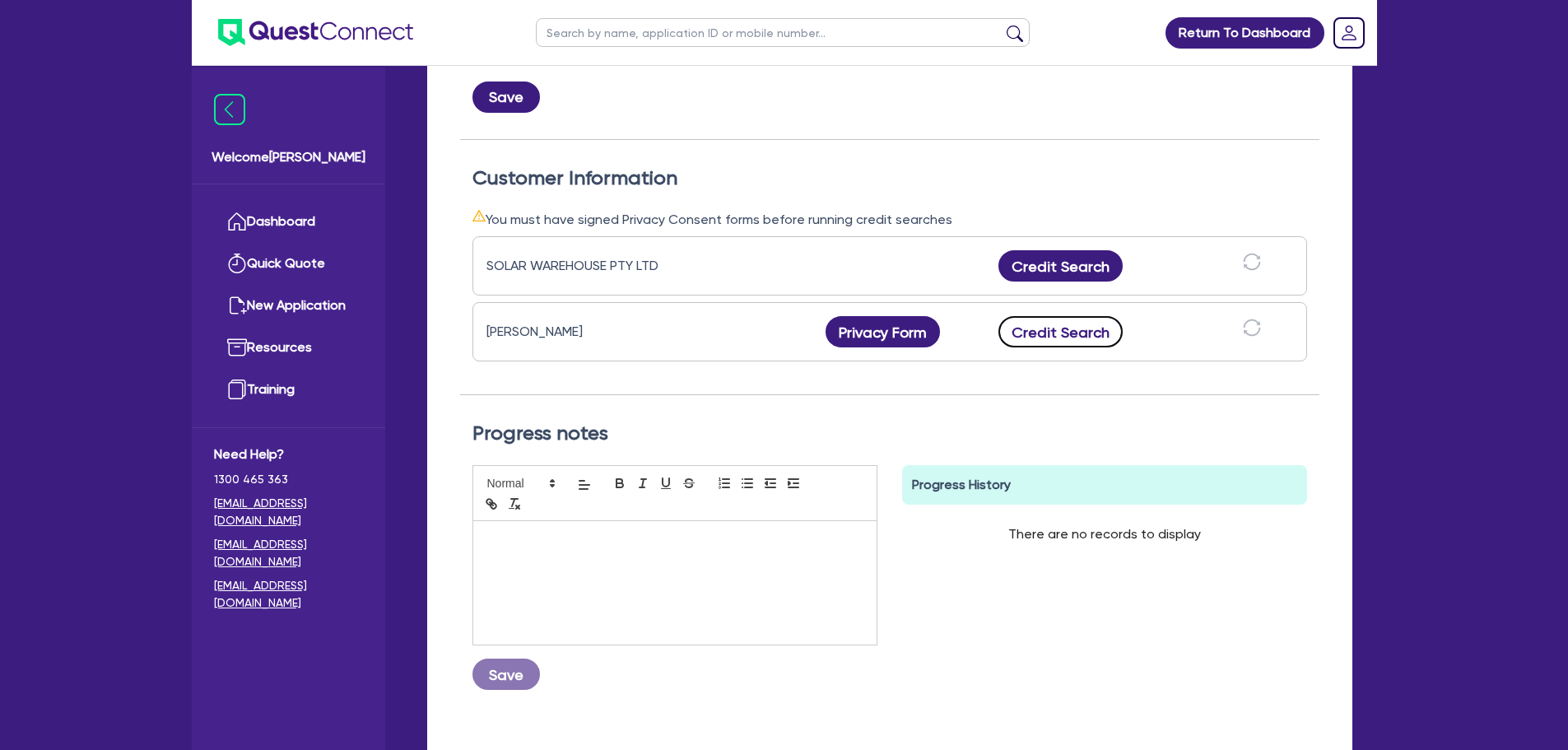
click at [1035, 333] on button "Credit Search" at bounding box center [1060, 331] width 125 height 31
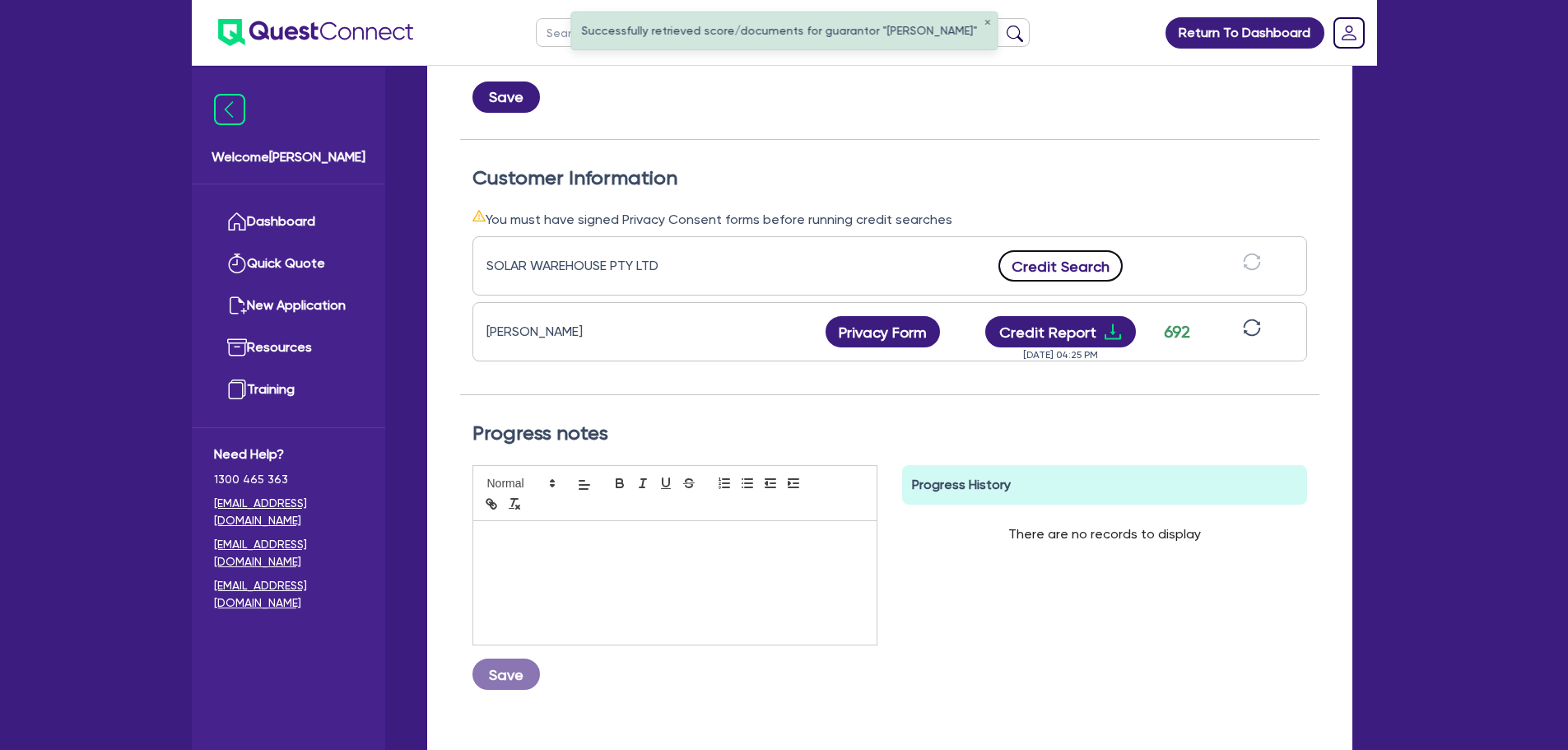
click at [1040, 281] on button "Credit Search" at bounding box center [1060, 265] width 125 height 31
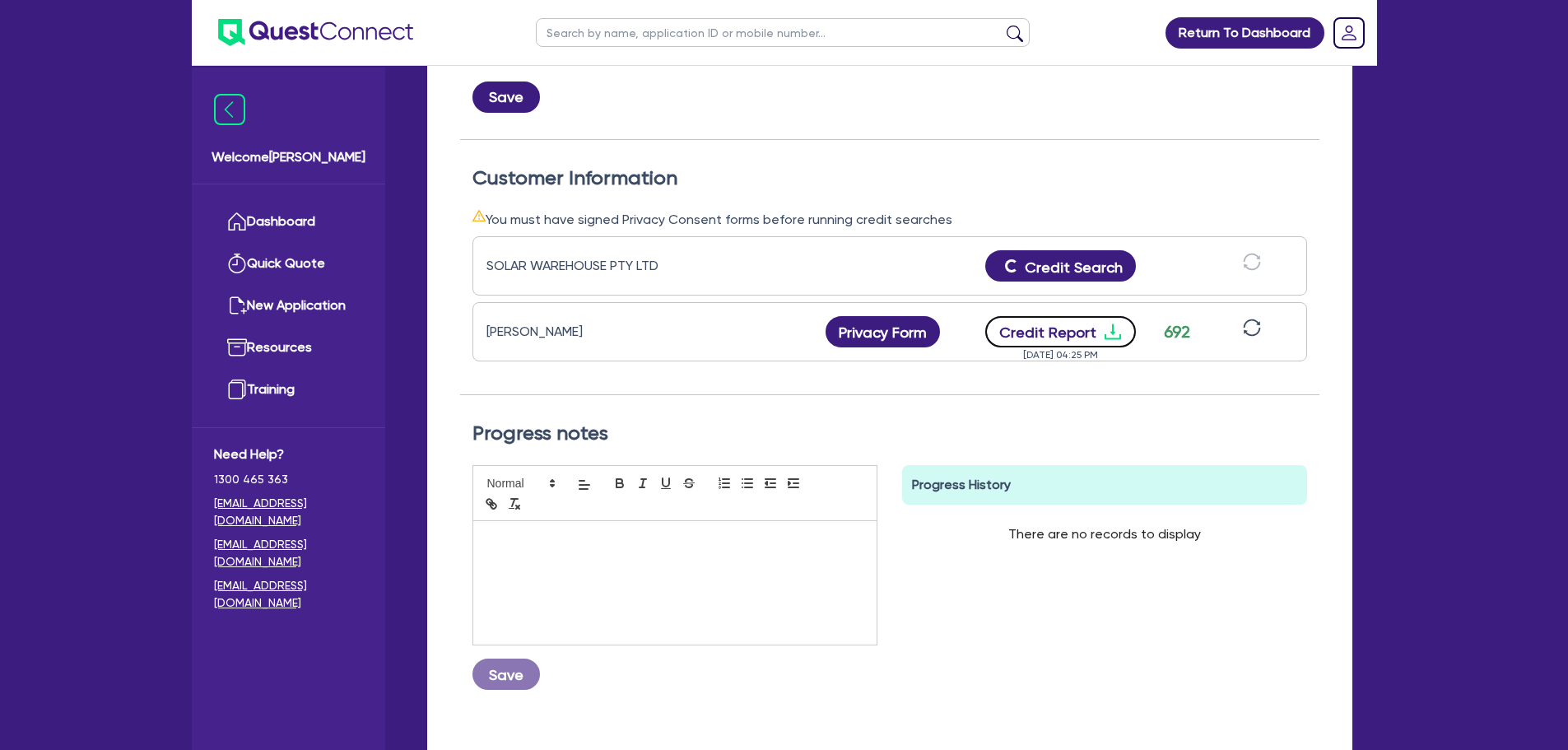
click at [1049, 326] on button "Credit Report" at bounding box center [1060, 331] width 151 height 31
click at [1062, 276] on button "Credit Report" at bounding box center [1060, 265] width 151 height 31
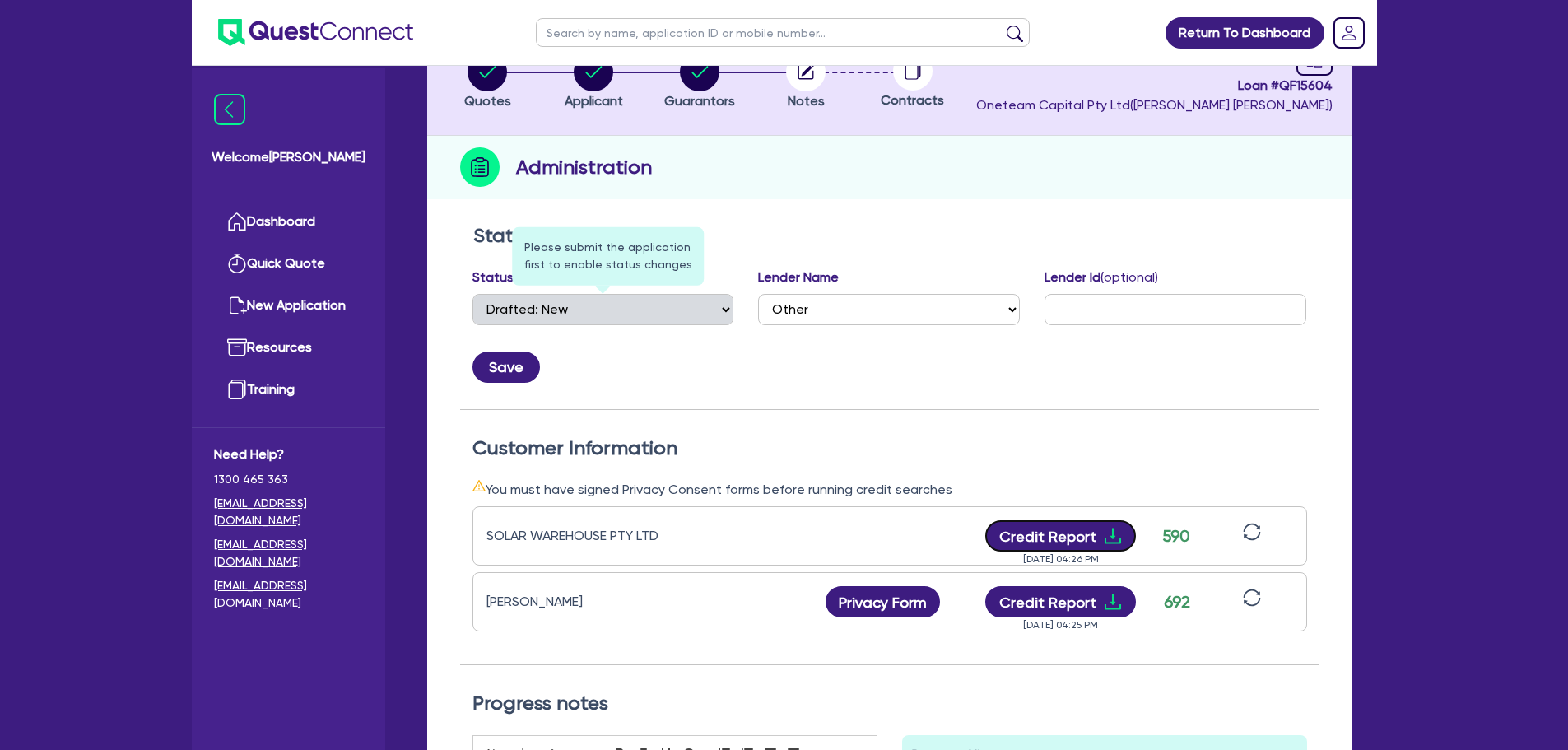
scroll to position [0, 0]
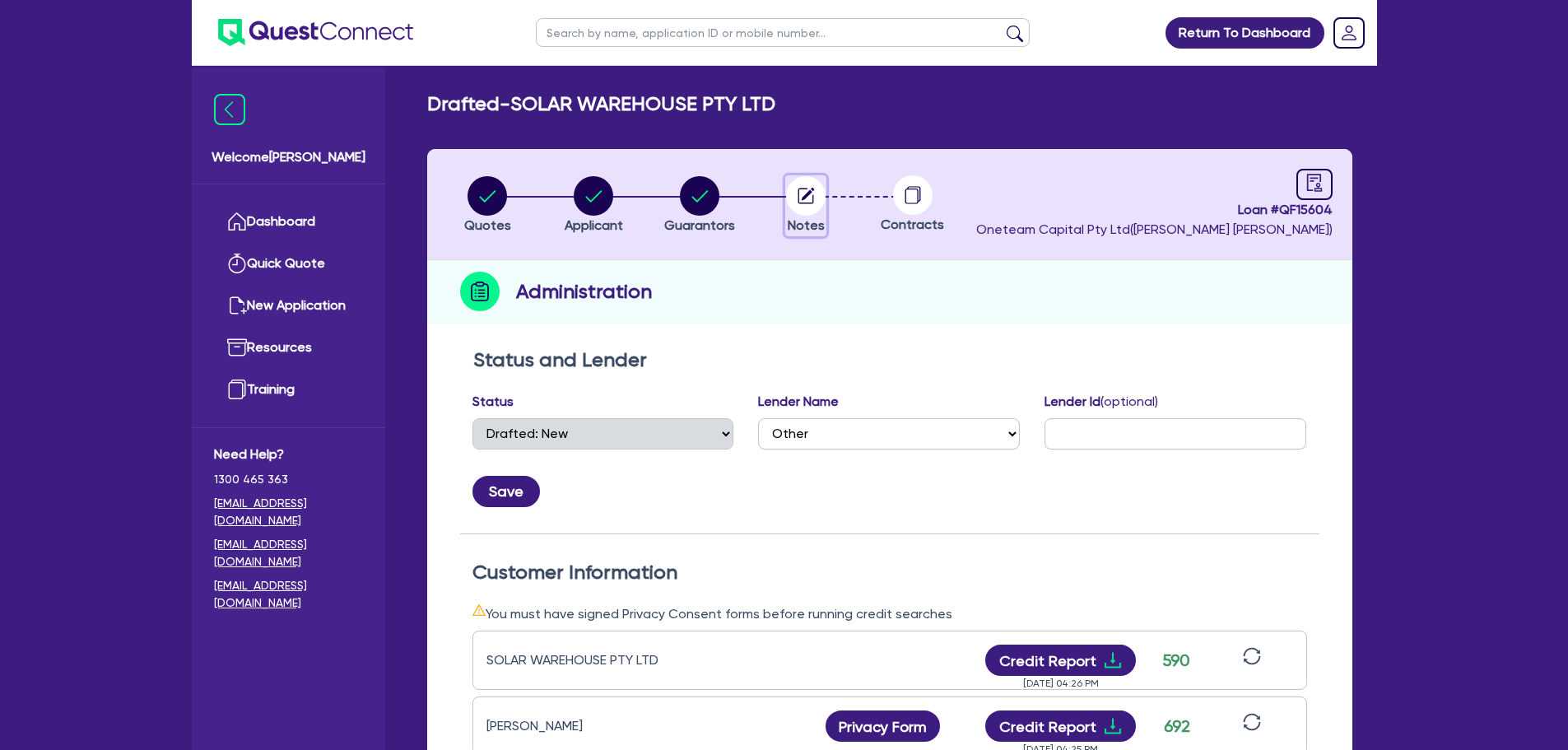
click at [816, 192] on circle "button" at bounding box center [806, 196] width 40 height 40
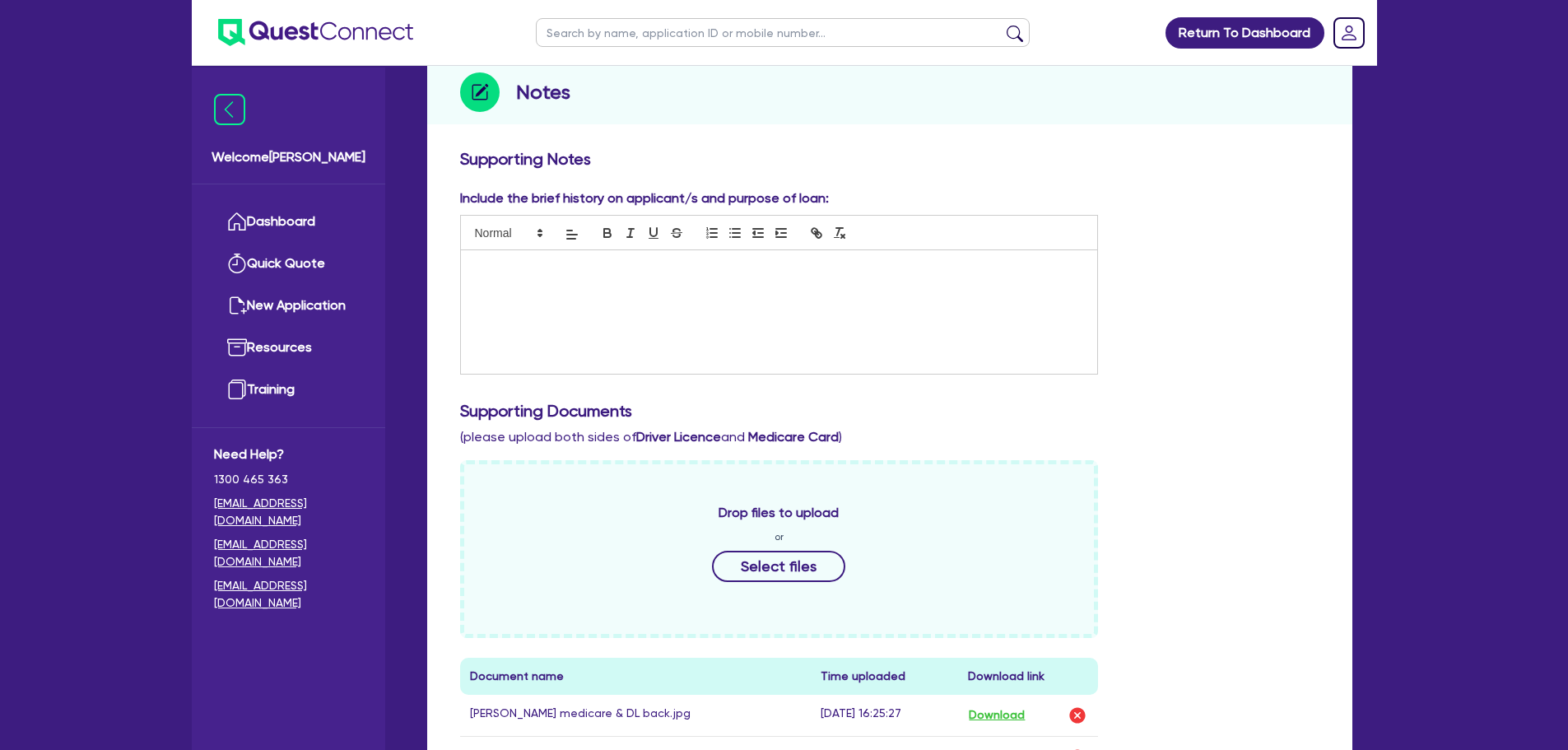
scroll to position [204, 0]
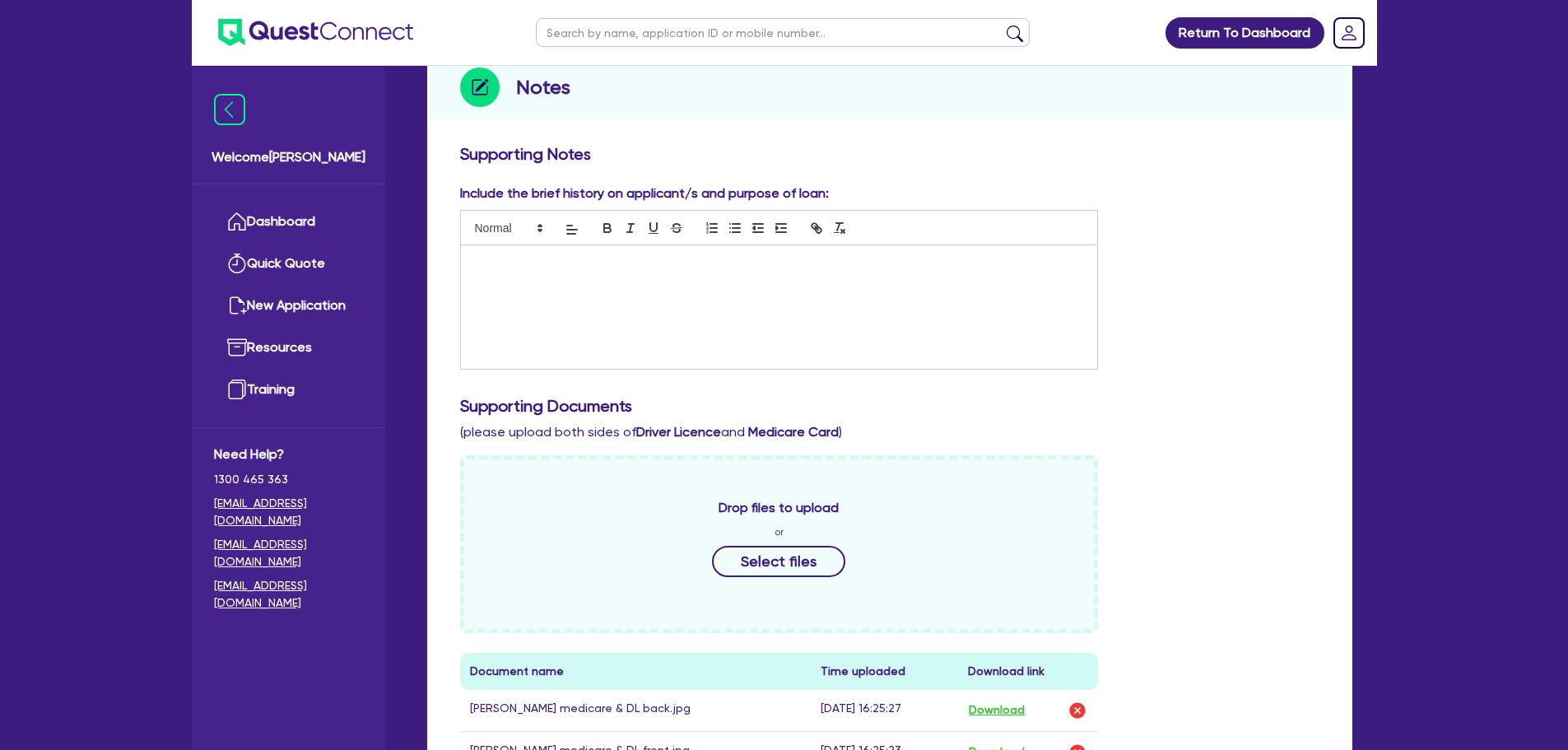
click at [534, 285] on div at bounding box center [779, 306] width 637 height 123
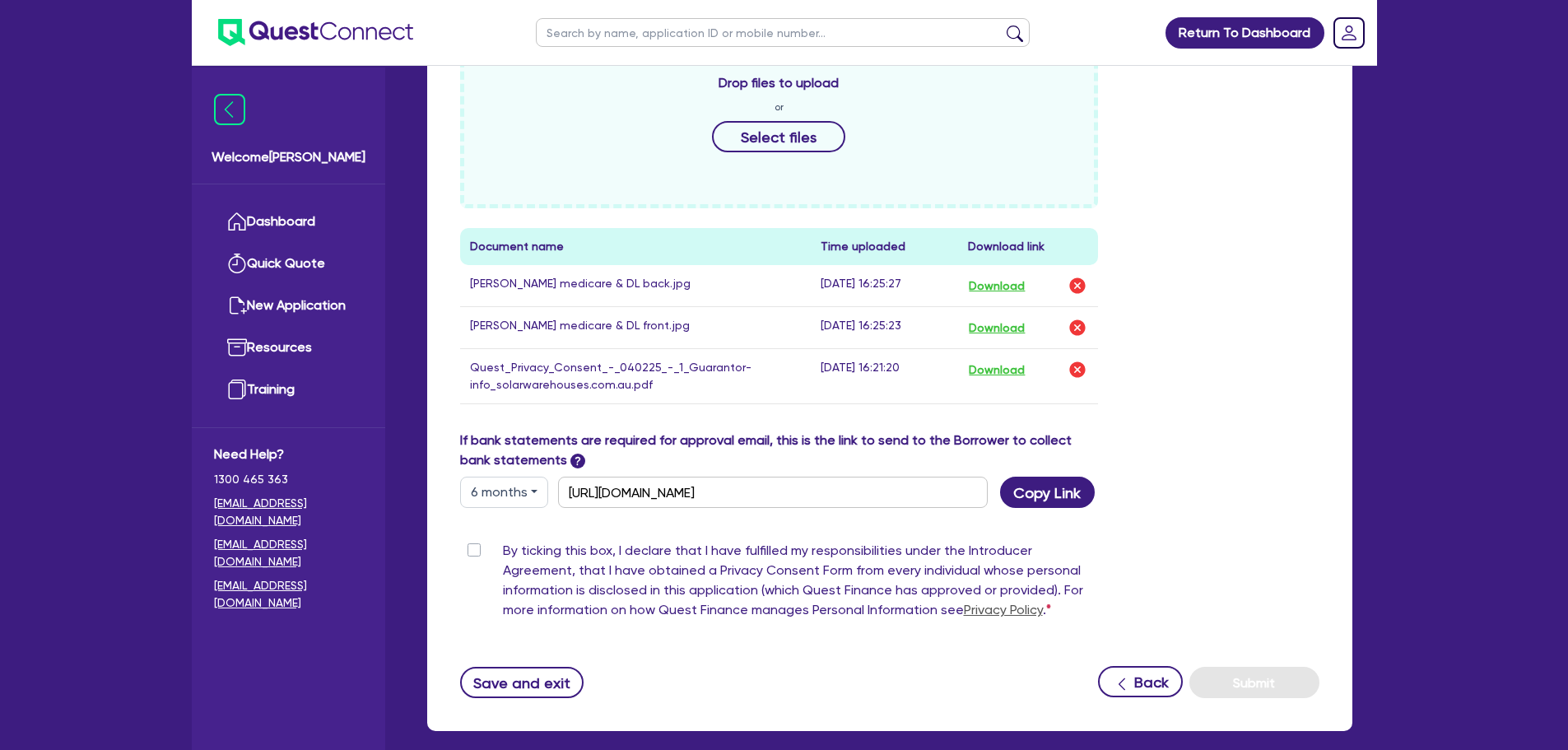
scroll to position [671, 0]
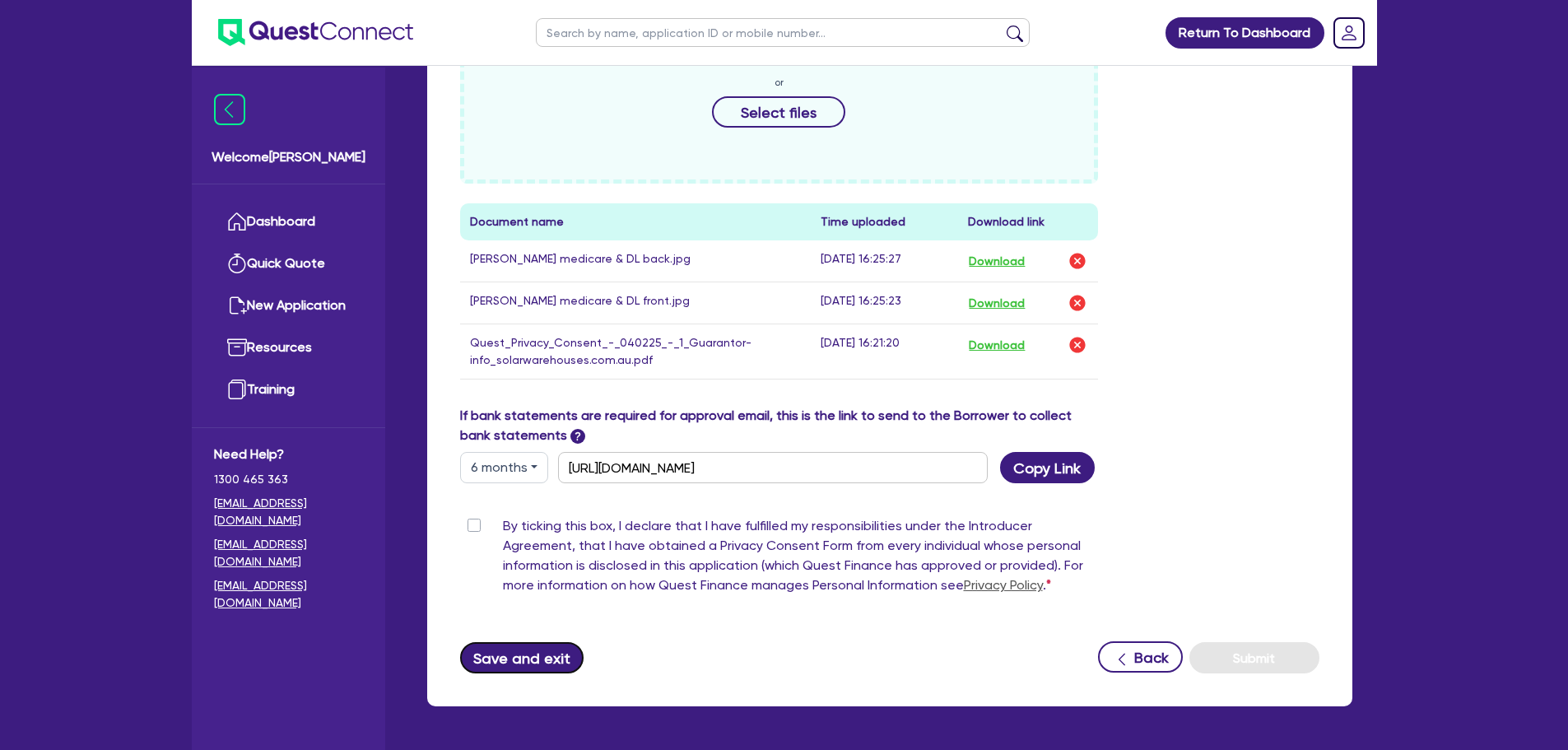
click at [518, 642] on button "Save and exit" at bounding box center [522, 657] width 124 height 31
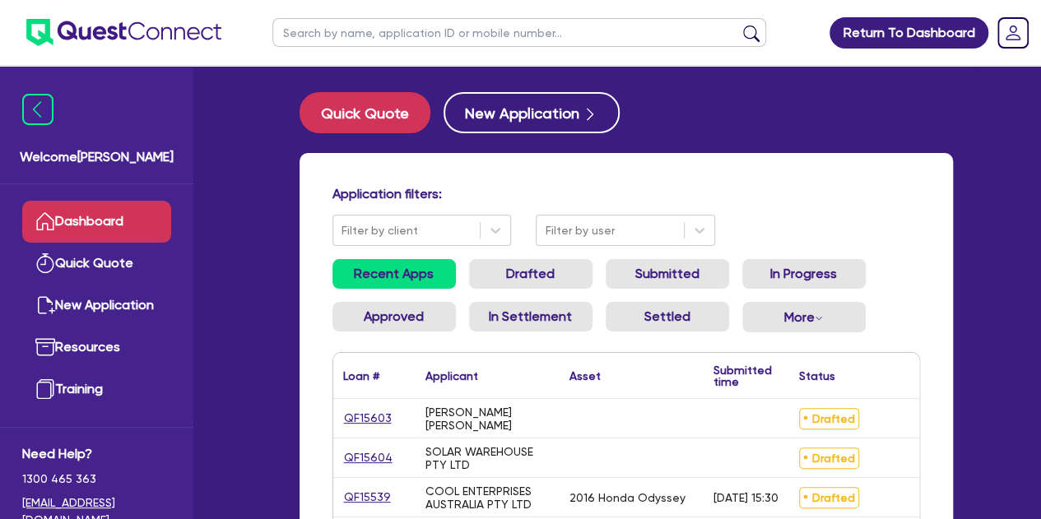
click at [313, 45] on input "text" at bounding box center [519, 32] width 494 height 29
click at [359, 458] on link "QF15604" at bounding box center [368, 458] width 50 height 19
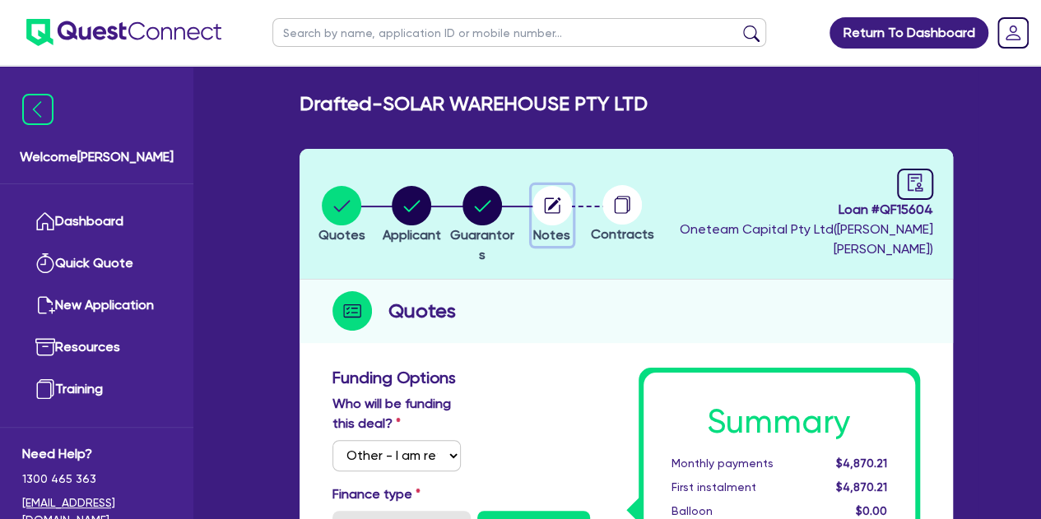
click at [573, 194] on button "Notes" at bounding box center [552, 215] width 41 height 61
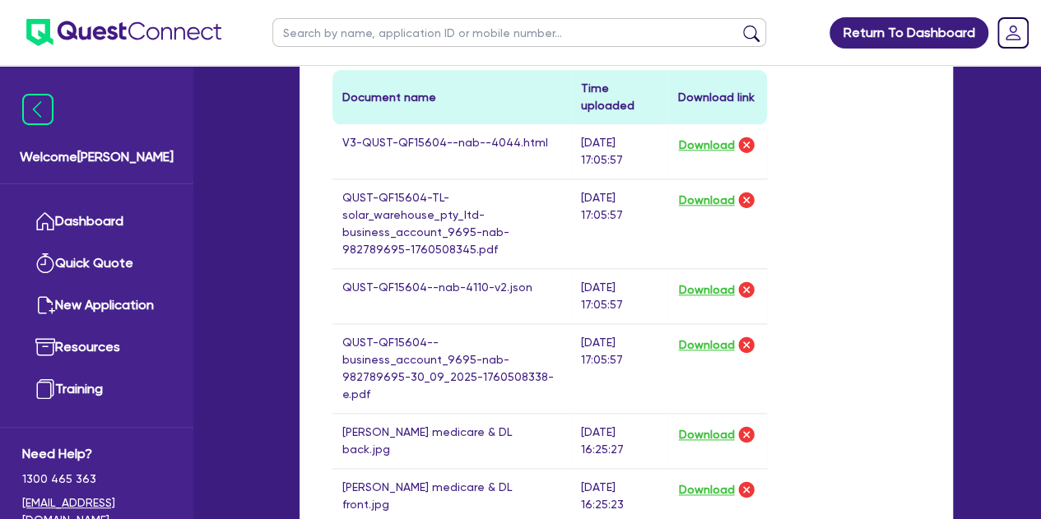
scroll to position [853, 0]
click at [702, 135] on button "Download" at bounding box center [707, 145] width 58 height 21
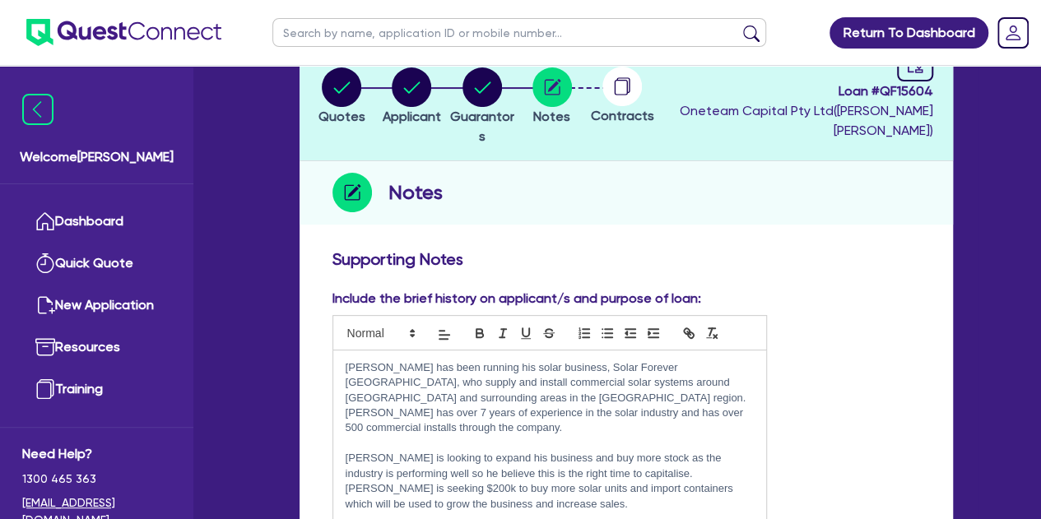
scroll to position [0, 0]
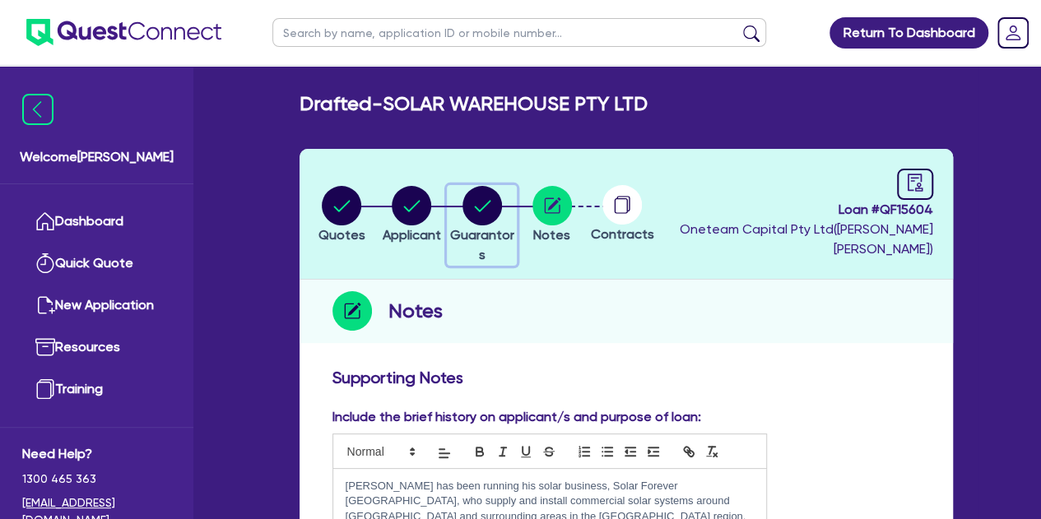
click at [502, 206] on circle "button" at bounding box center [483, 206] width 40 height 40
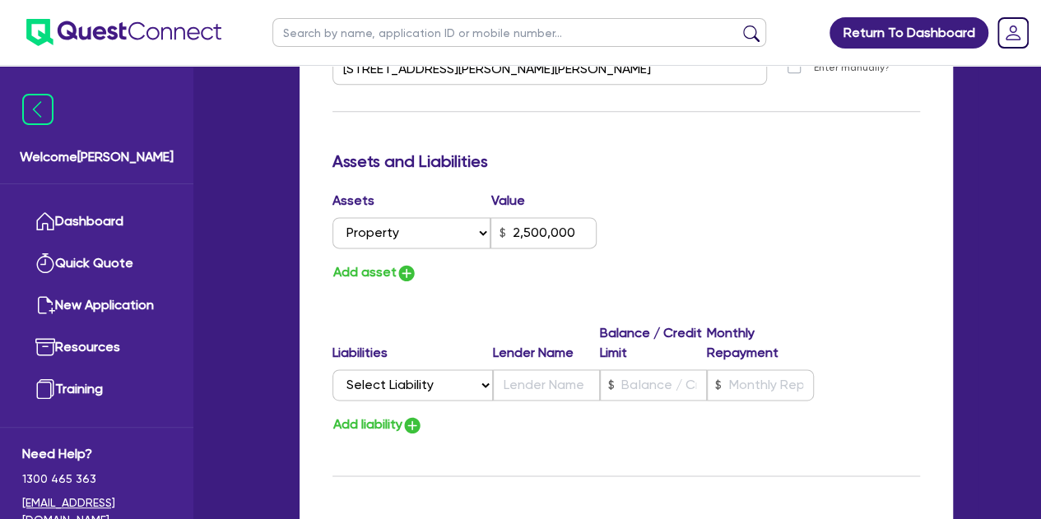
scroll to position [994, 0]
click at [391, 262] on button "Add asset" at bounding box center [375, 272] width 85 height 22
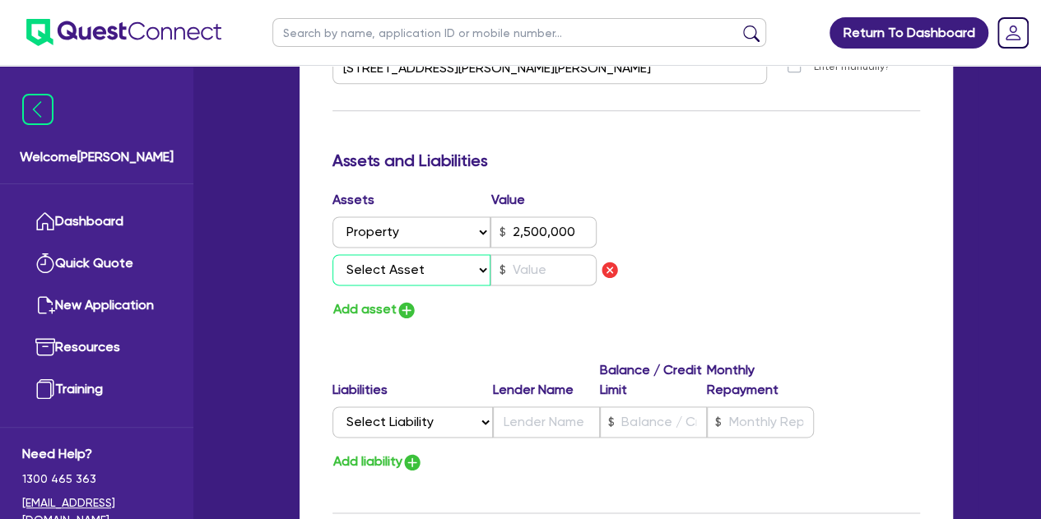
click at [406, 277] on select "Select Asset Cash Property Investment property Vehicle Truck Trailer Equipment …" at bounding box center [412, 269] width 159 height 31
click at [333, 254] on select "Select Asset Cash Property Investment property Vehicle Truck Trailer Equipment …" at bounding box center [412, 269] width 159 height 31
click at [514, 281] on input "text" at bounding box center [544, 269] width 106 height 31
click at [504, 319] on div "Update residential status for Director #1 Boarding is only acceptable when the …" at bounding box center [627, 51] width 588 height 1354
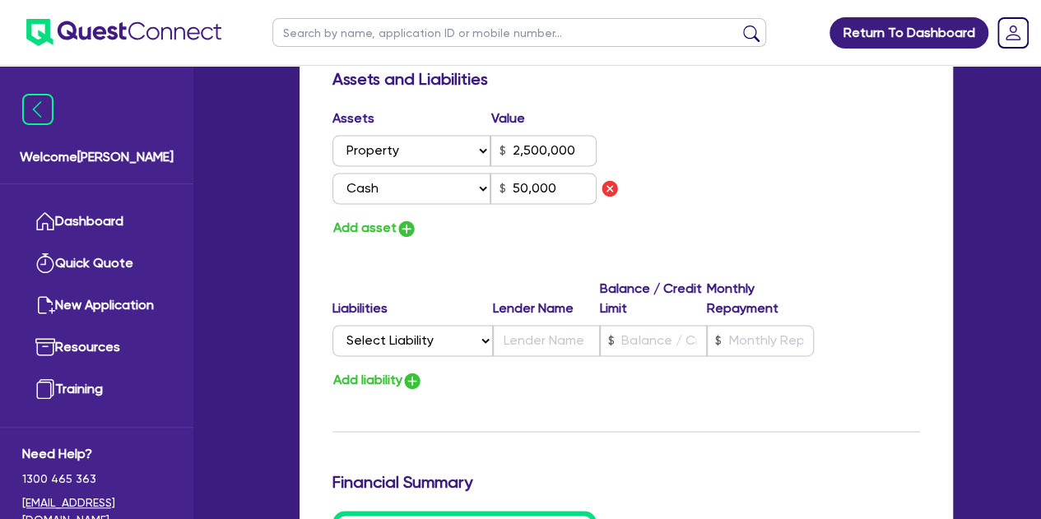
scroll to position [1078, 0]
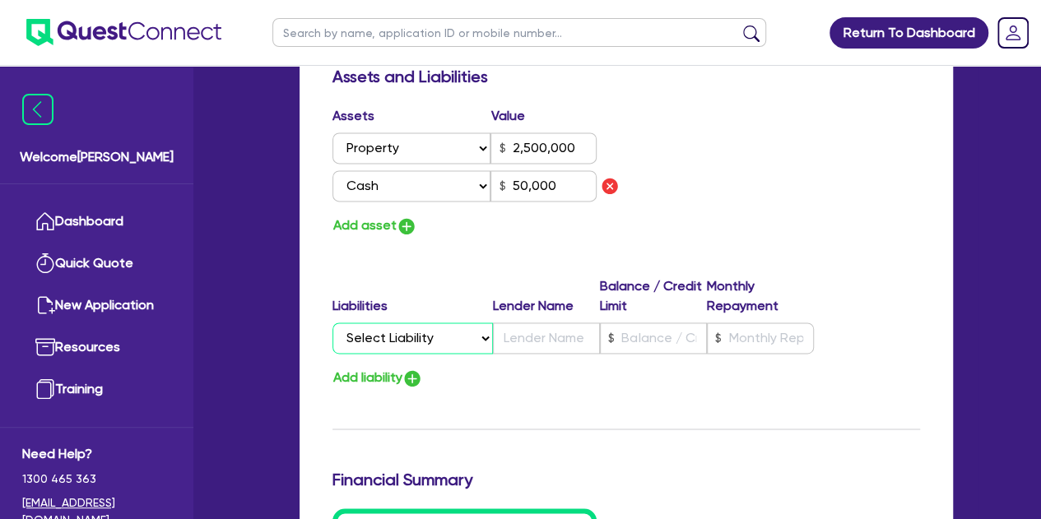
click at [421, 328] on select "Select Liability Credit card Mortgage Investment property loan Vehicle loan Tru…" at bounding box center [413, 338] width 160 height 31
click at [333, 323] on select "Select Liability Credit card Mortgage Investment property loan Vehicle loan Tru…" at bounding box center [413, 338] width 160 height 31
click at [525, 342] on input "text" at bounding box center [546, 338] width 107 height 31
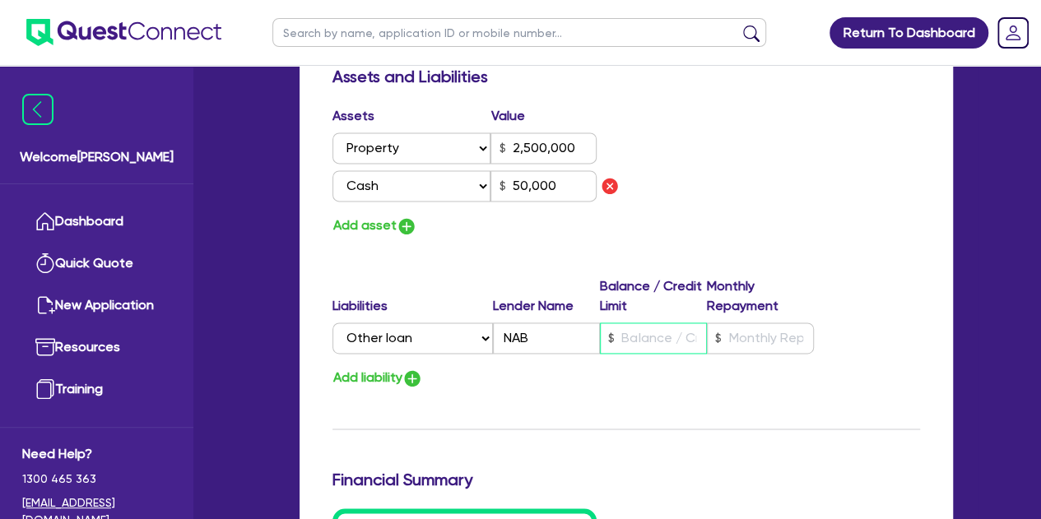
click at [616, 333] on input "text" at bounding box center [653, 338] width 107 height 31
click at [726, 341] on input "text" at bounding box center [760, 338] width 107 height 31
click at [821, 373] on div "Add liability" at bounding box center [626, 378] width 612 height 22
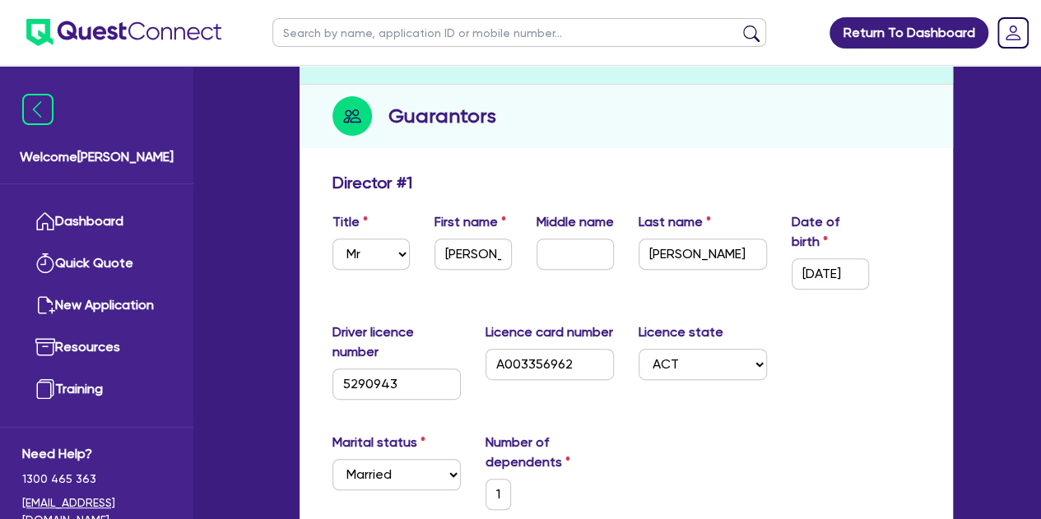
scroll to position [0, 0]
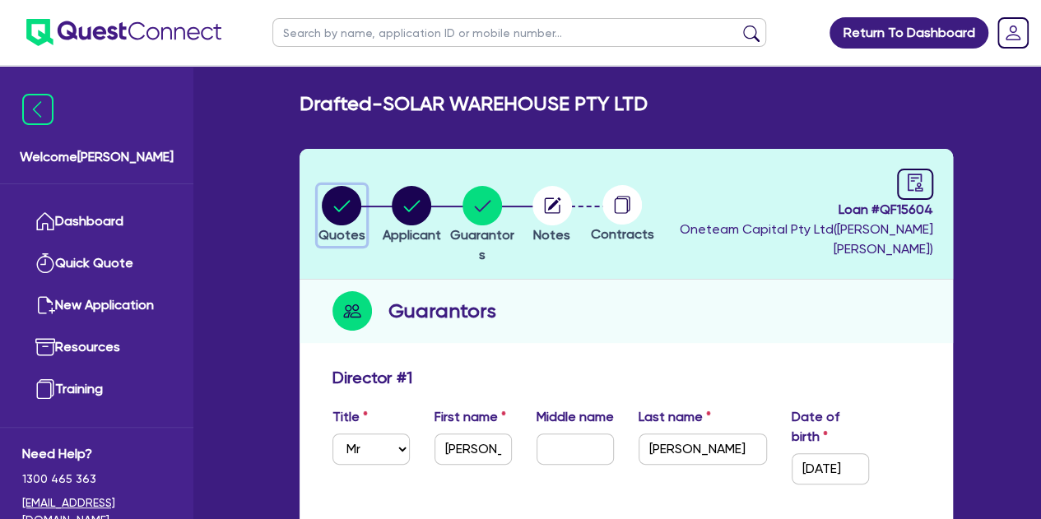
click at [351, 203] on icon "button" at bounding box center [342, 206] width 16 height 12
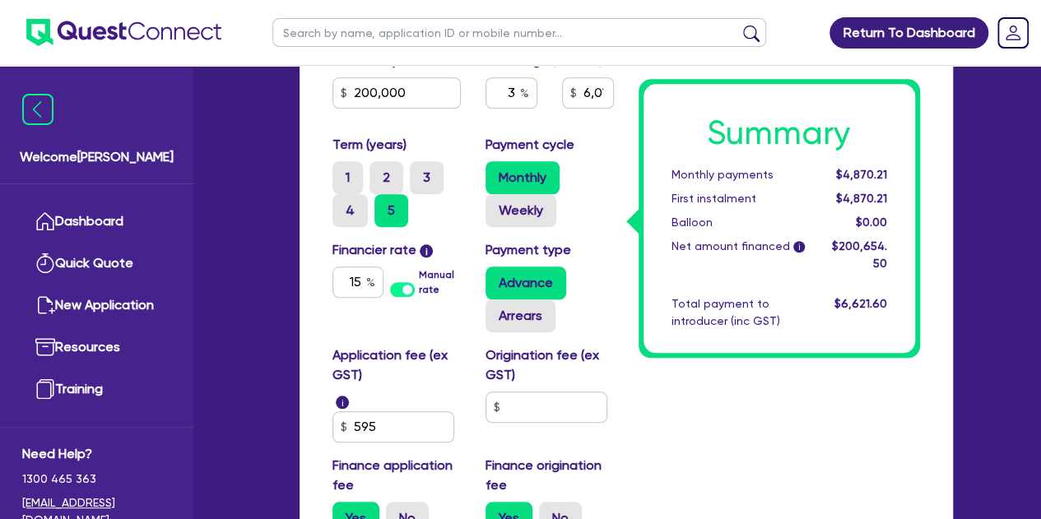
scroll to position [668, 0]
click at [359, 281] on input "15" at bounding box center [358, 282] width 51 height 31
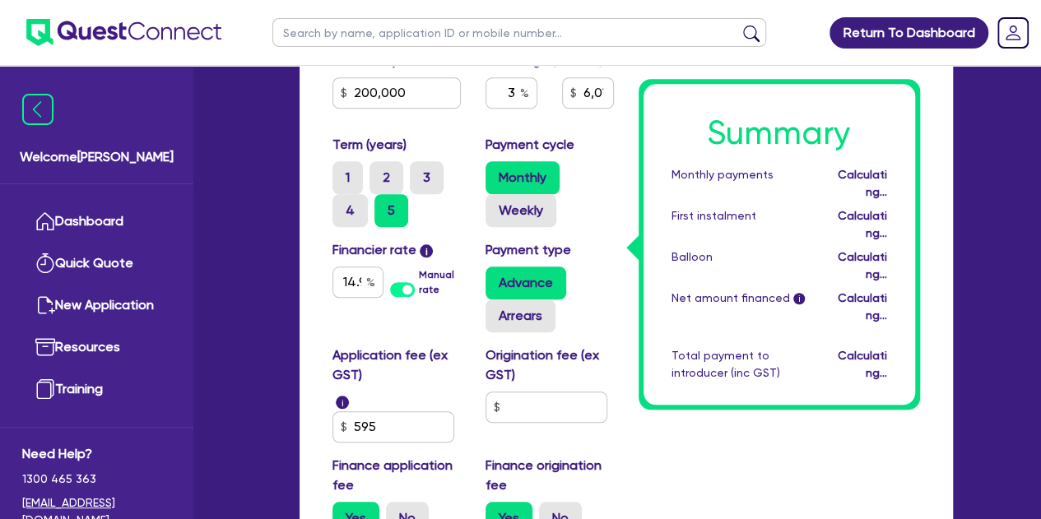
click at [305, 297] on div "Funding Options Who will be funding this deal? Select I will fund 100% I will c…" at bounding box center [626, 161] width 653 height 941
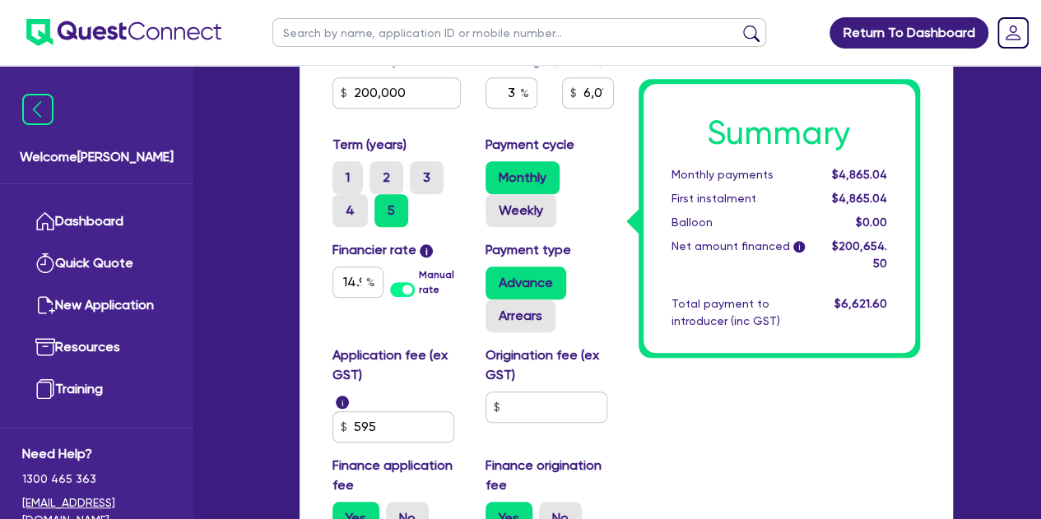
scroll to position [630, 0]
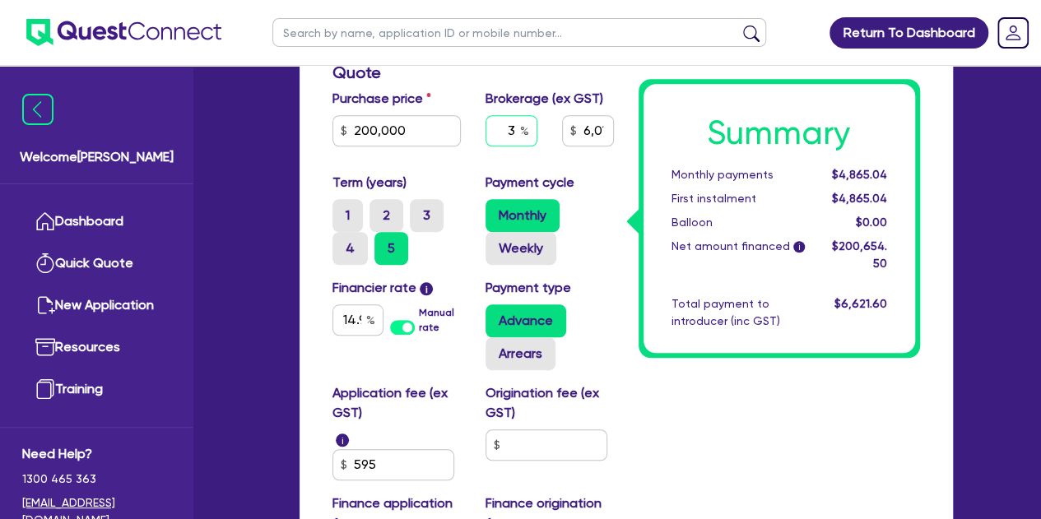
click at [510, 136] on input "3" at bounding box center [512, 130] width 52 height 31
click at [519, 128] on input "3" at bounding box center [512, 130] width 52 height 31
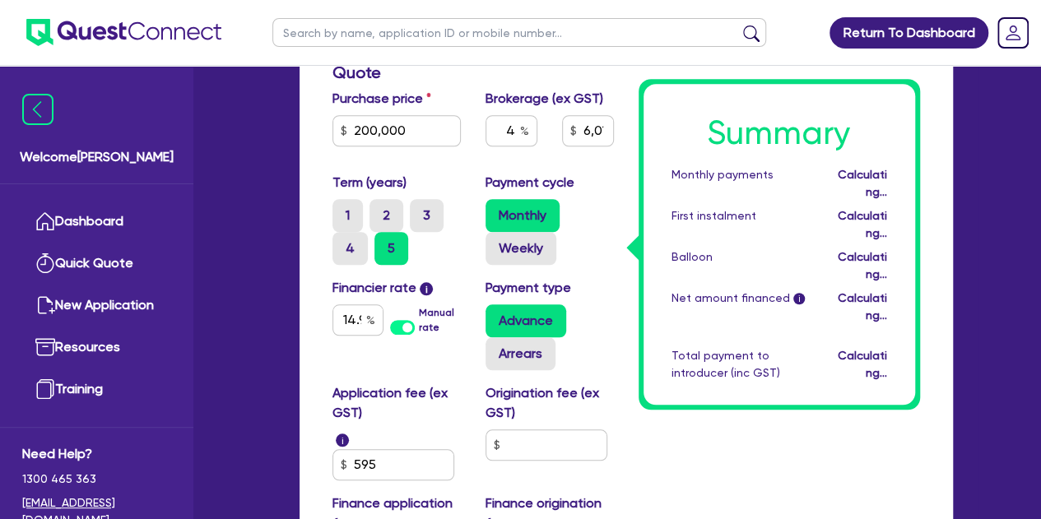
click at [317, 175] on div "Funding Options Who will be funding this deal? Select I will fund 100% I will c…" at bounding box center [626, 199] width 653 height 941
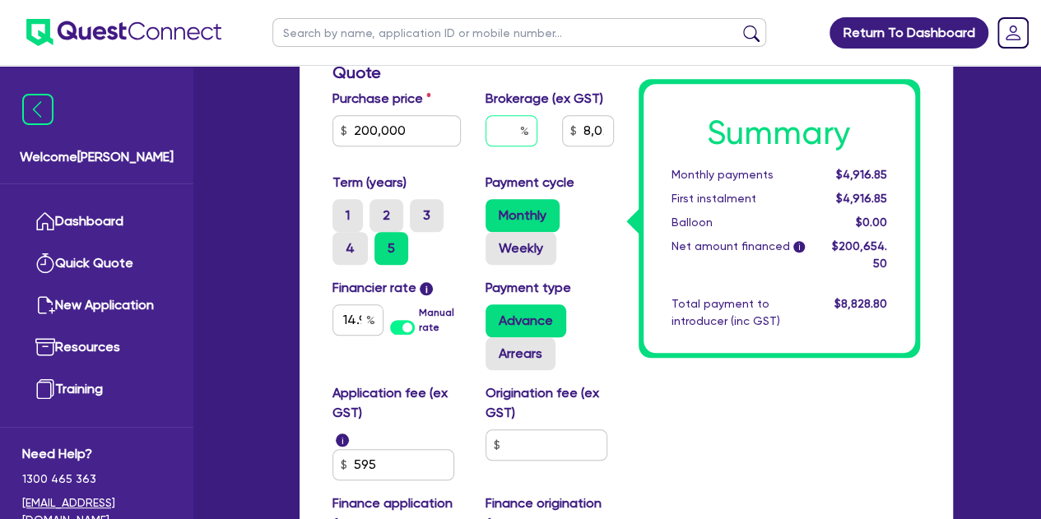
click at [519, 133] on input "text" at bounding box center [512, 130] width 52 height 31
click at [451, 173] on div "Term (years) 1 2 3 4 5" at bounding box center [396, 219] width 153 height 92
click at [519, 132] on input "text" at bounding box center [512, 130] width 52 height 31
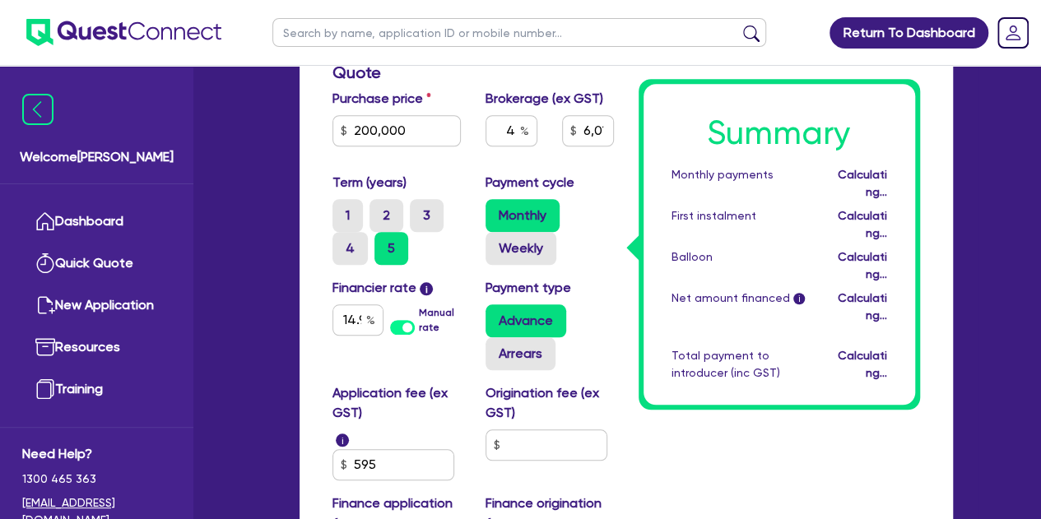
click at [492, 148] on div "4" at bounding box center [511, 137] width 77 height 44
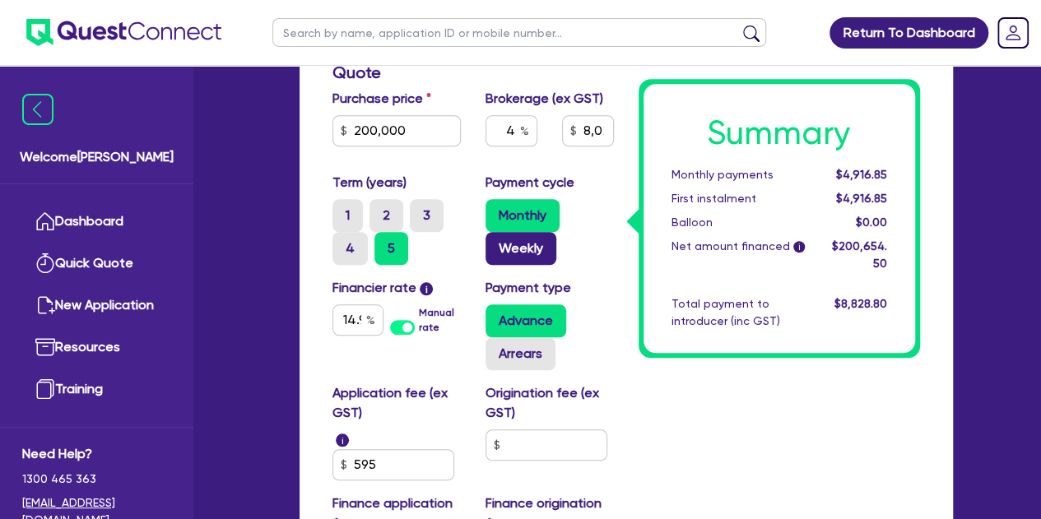
click at [509, 250] on label "Weekly" at bounding box center [521, 248] width 71 height 33
click at [496, 243] on input "Weekly" at bounding box center [491, 237] width 11 height 11
click at [509, 221] on label "Monthly" at bounding box center [523, 215] width 74 height 33
click at [496, 210] on input "Monthly" at bounding box center [491, 204] width 11 height 11
